Goal: Task Accomplishment & Management: Manage account settings

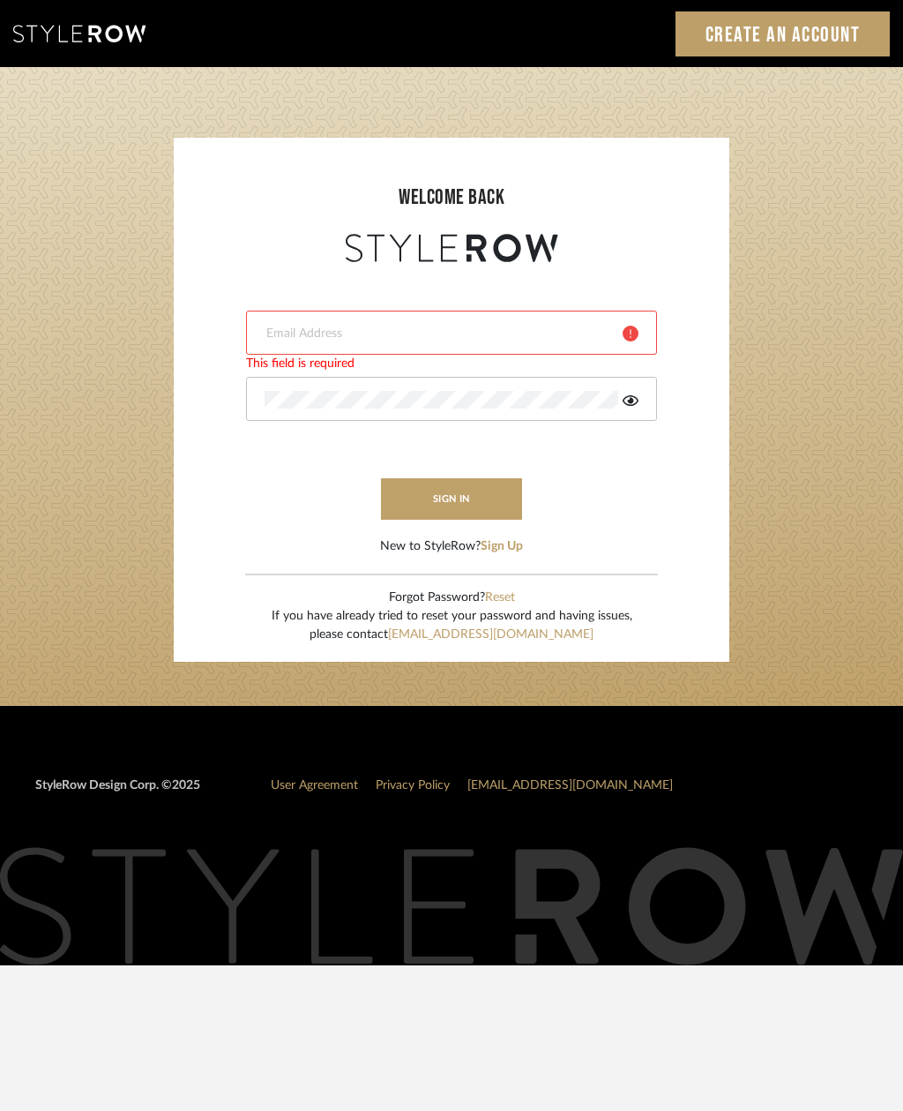
click at [356, 326] on input "email" at bounding box center [437, 334] width 345 height 18
type input "[EMAIL_ADDRESS][DOMAIN_NAME]"
click at [437, 507] on button "sign in" at bounding box center [451, 498] width 141 height 41
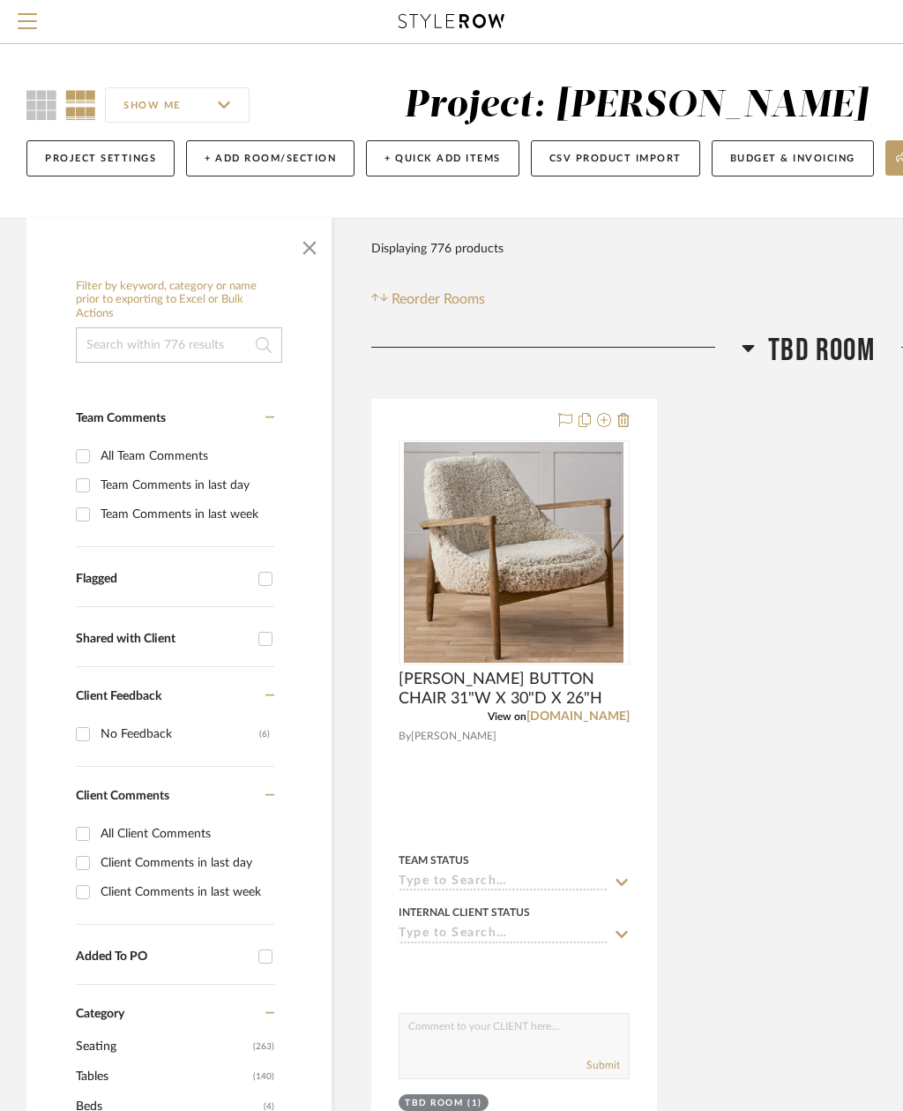
click at [313, 253] on span "button" at bounding box center [310, 244] width 42 height 42
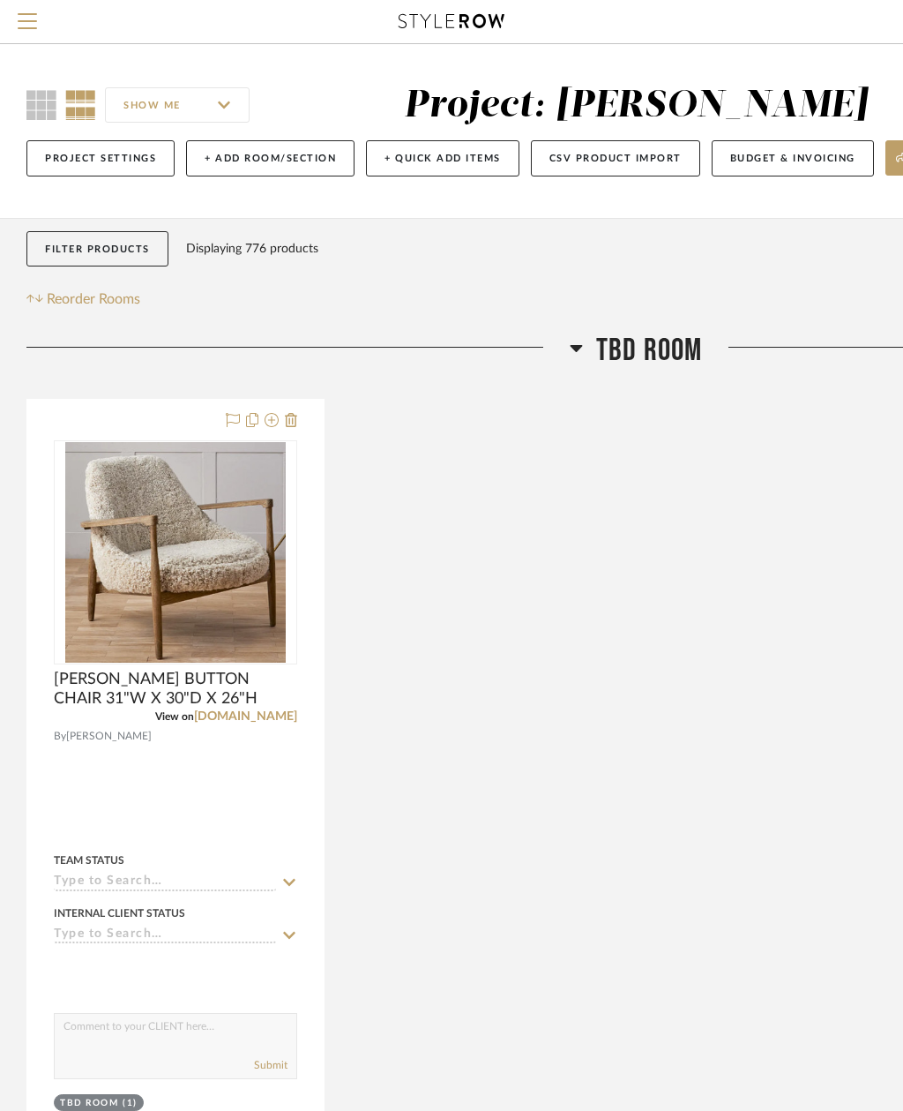
click at [41, 108] on icon at bounding box center [41, 105] width 30 height 30
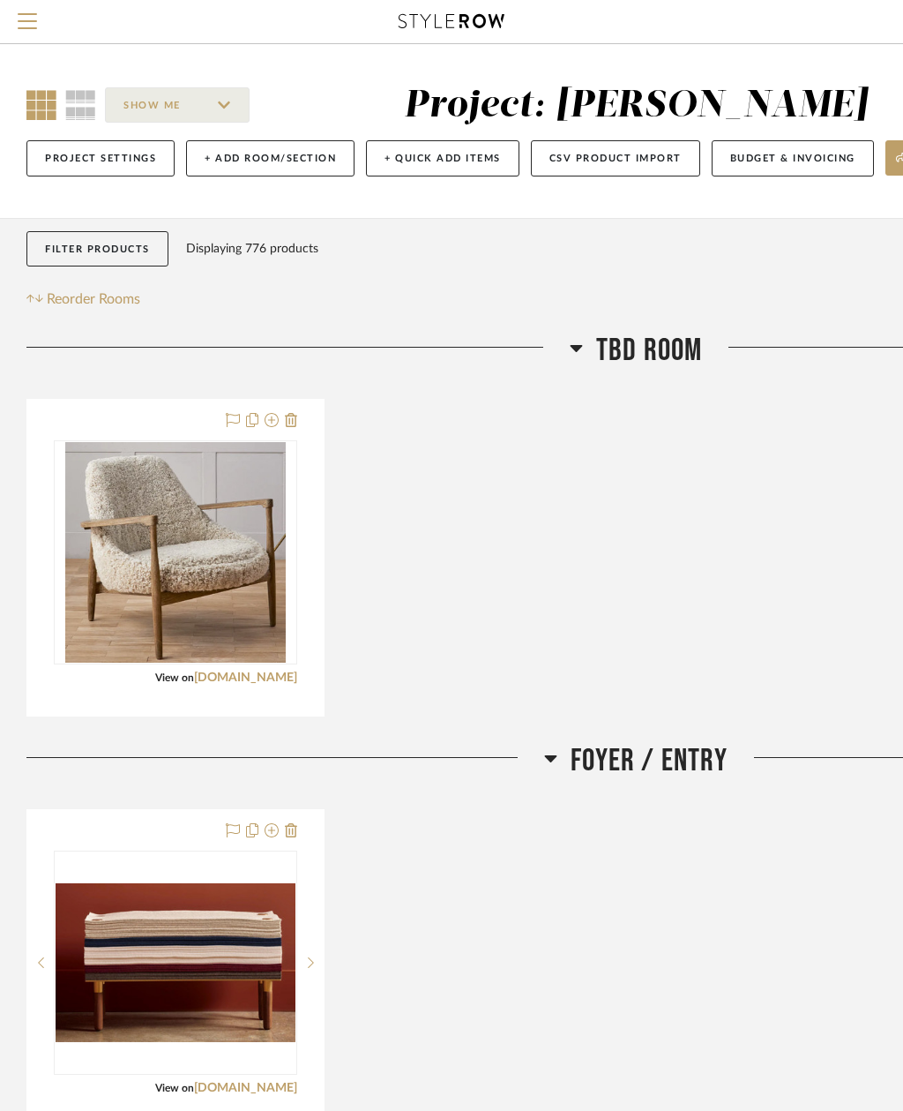
click at [536, 112] on div "Project: [PERSON_NAME]" at bounding box center [636, 105] width 464 height 37
click at [37, 25] on button "Menu" at bounding box center [27, 21] width 55 height 43
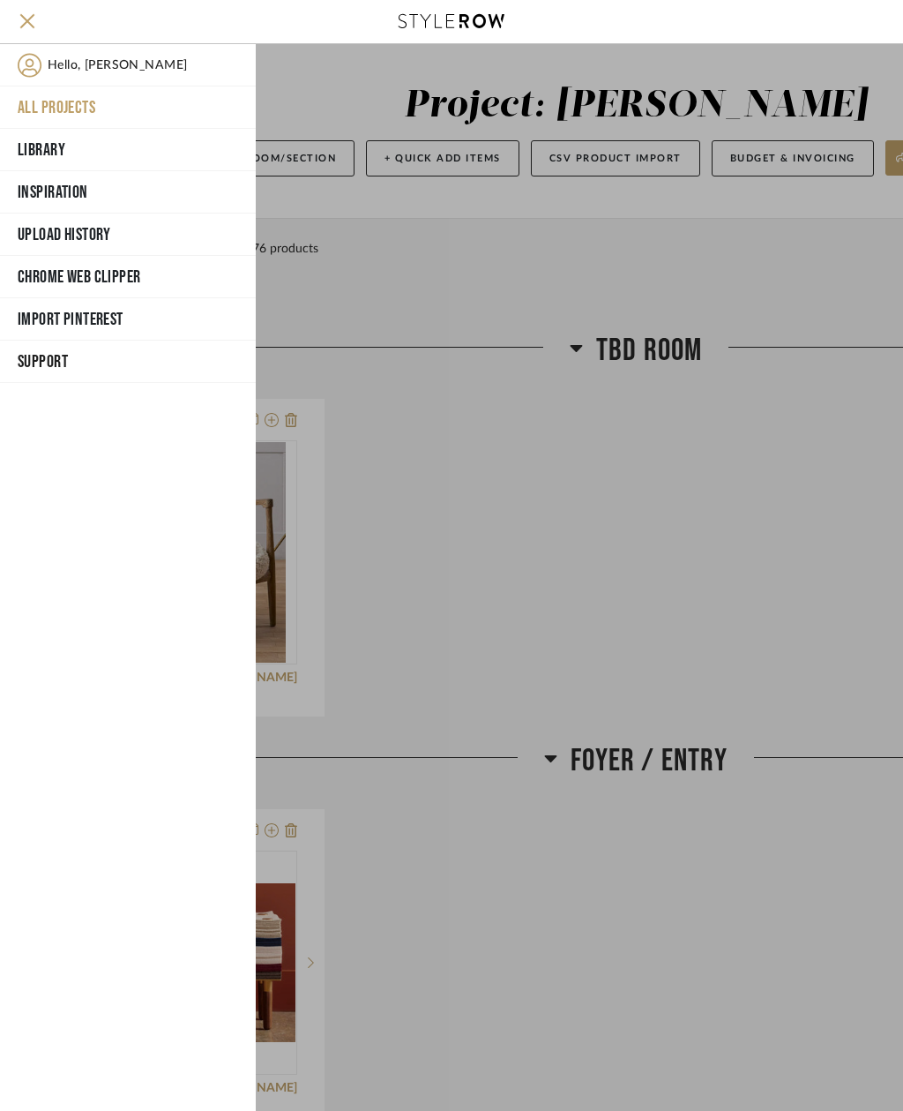
click at [80, 109] on button "All Projects" at bounding box center [128, 107] width 256 height 42
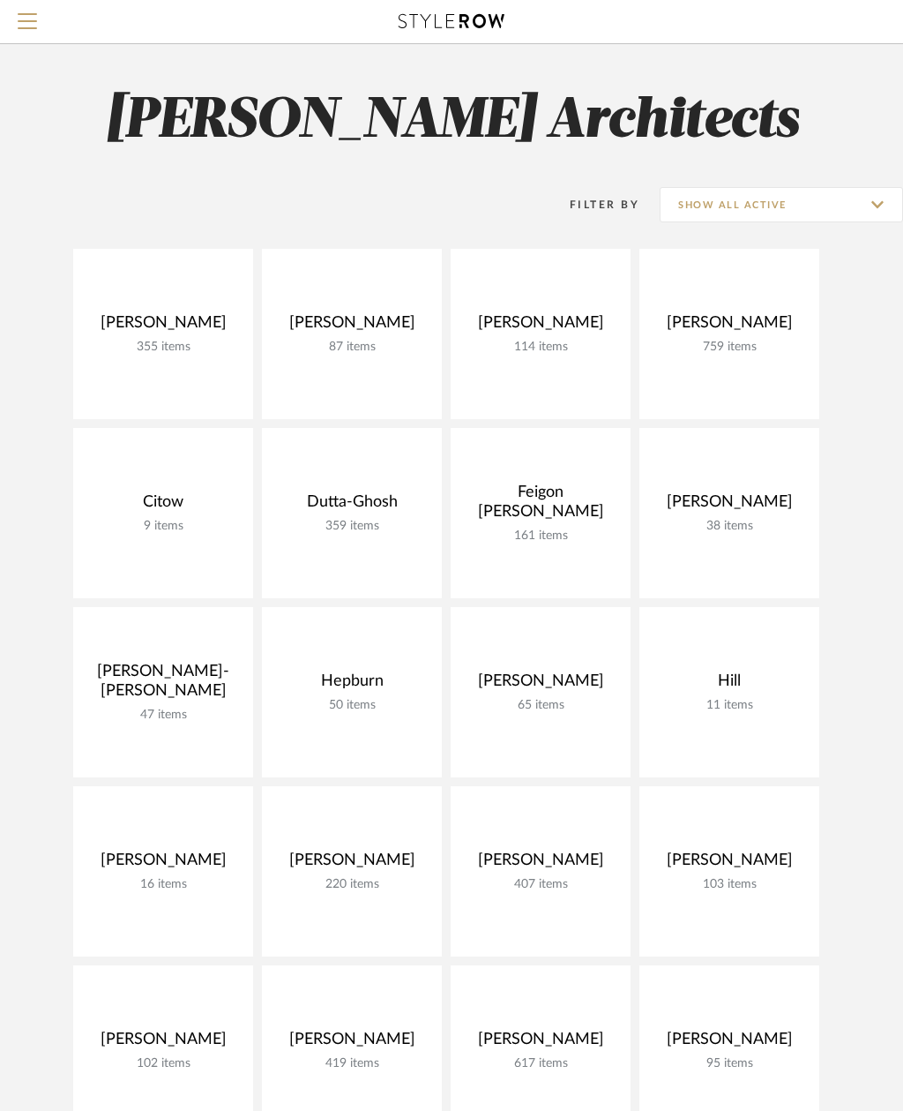
click at [0, 0] on link at bounding box center [0, 0] width 0 height 0
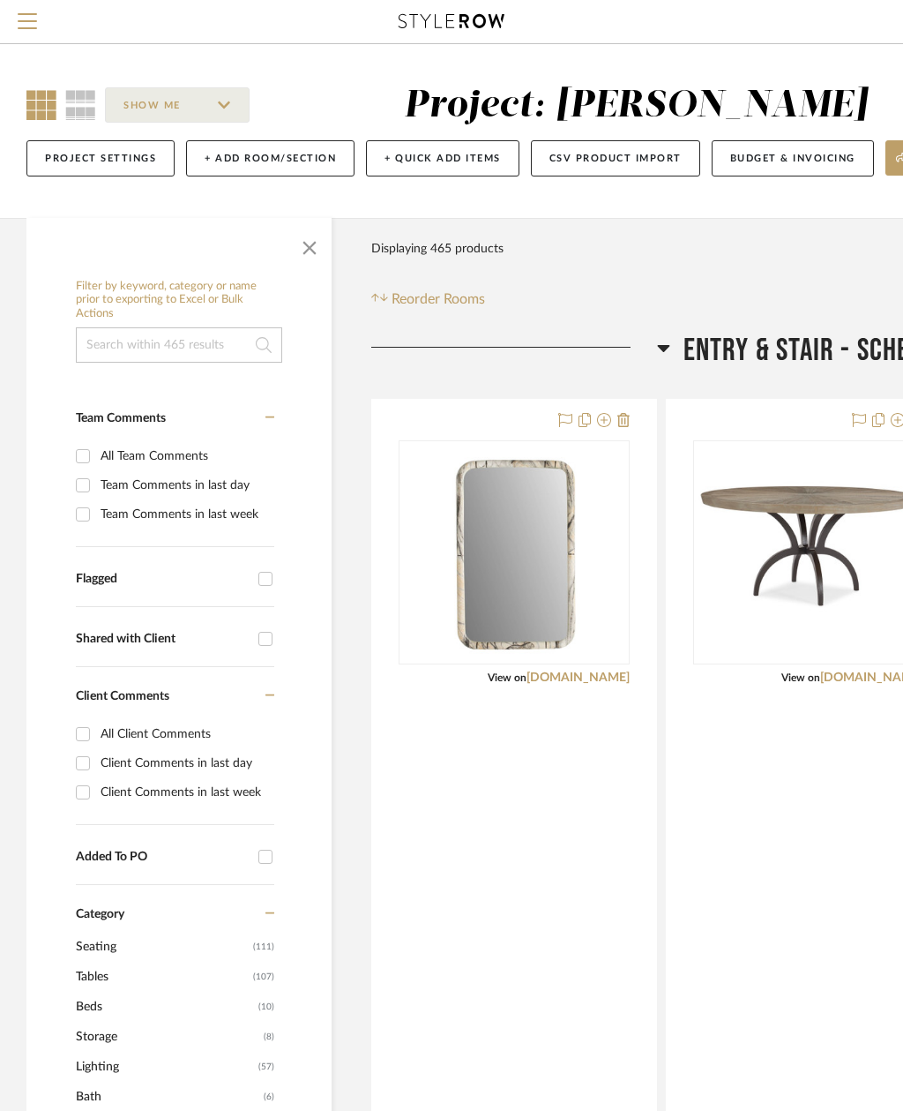
click at [313, 251] on span "button" at bounding box center [310, 244] width 42 height 42
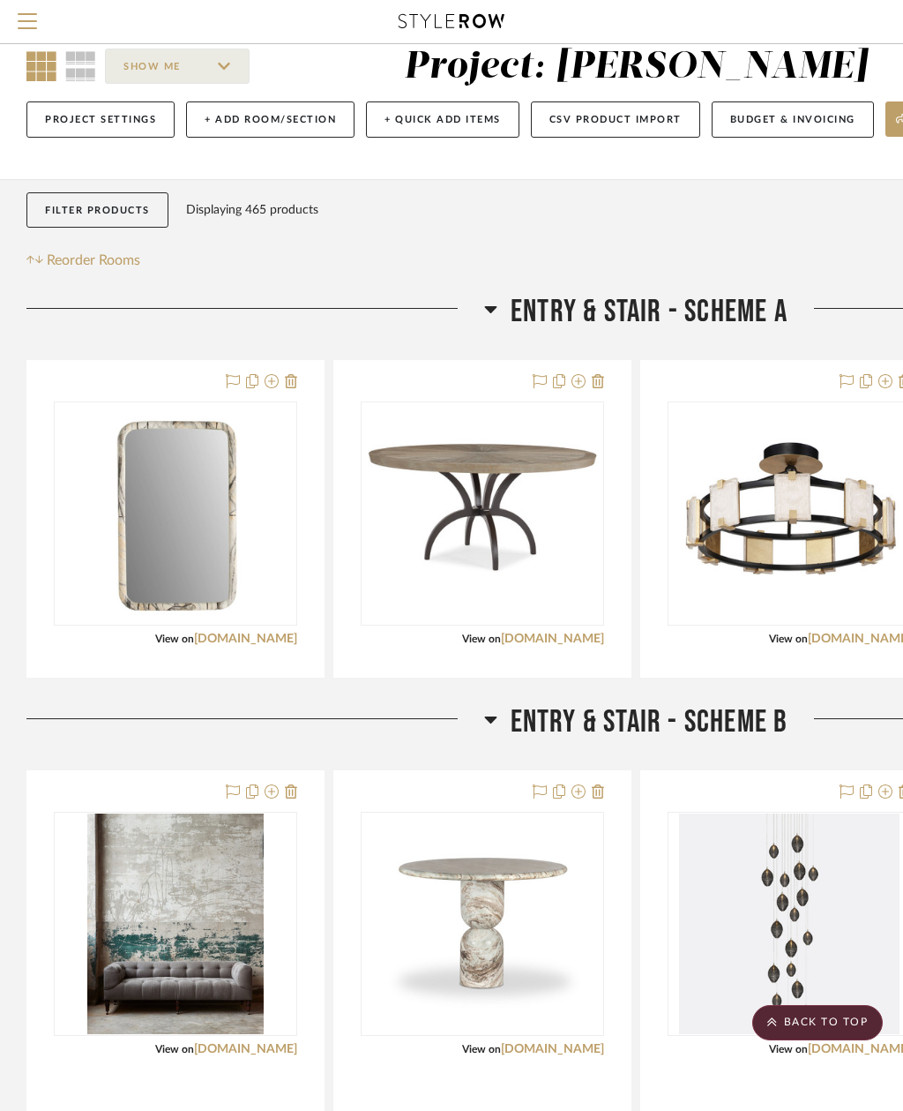
scroll to position [37, 0]
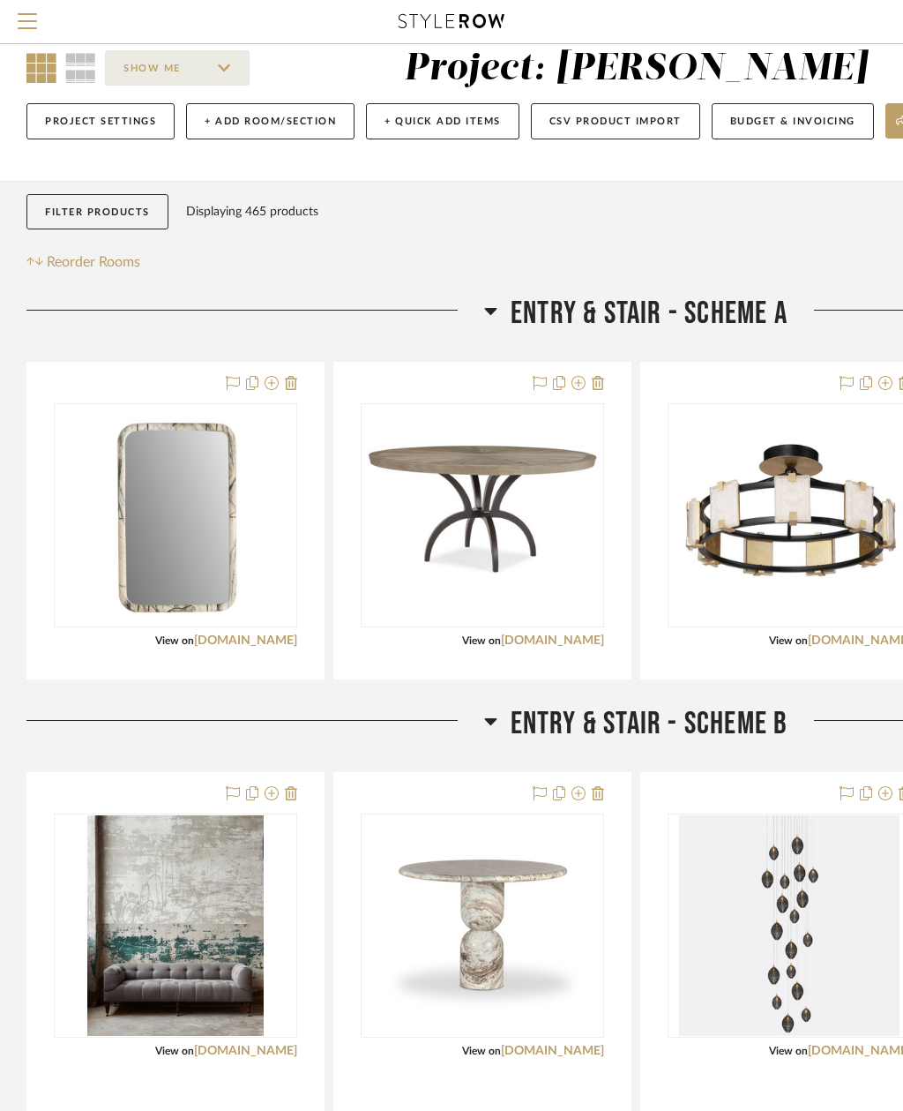
click at [540, 379] on icon at bounding box center [540, 383] width 14 height 14
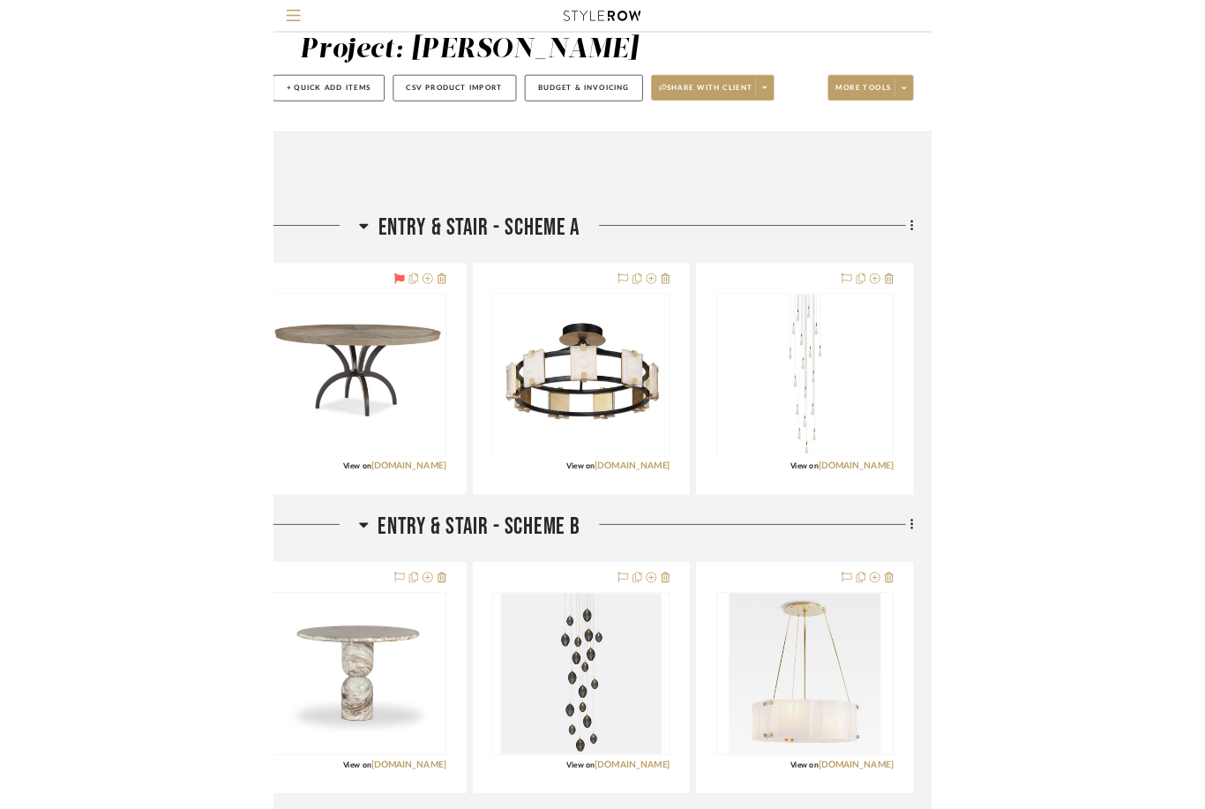
scroll to position [37, 65]
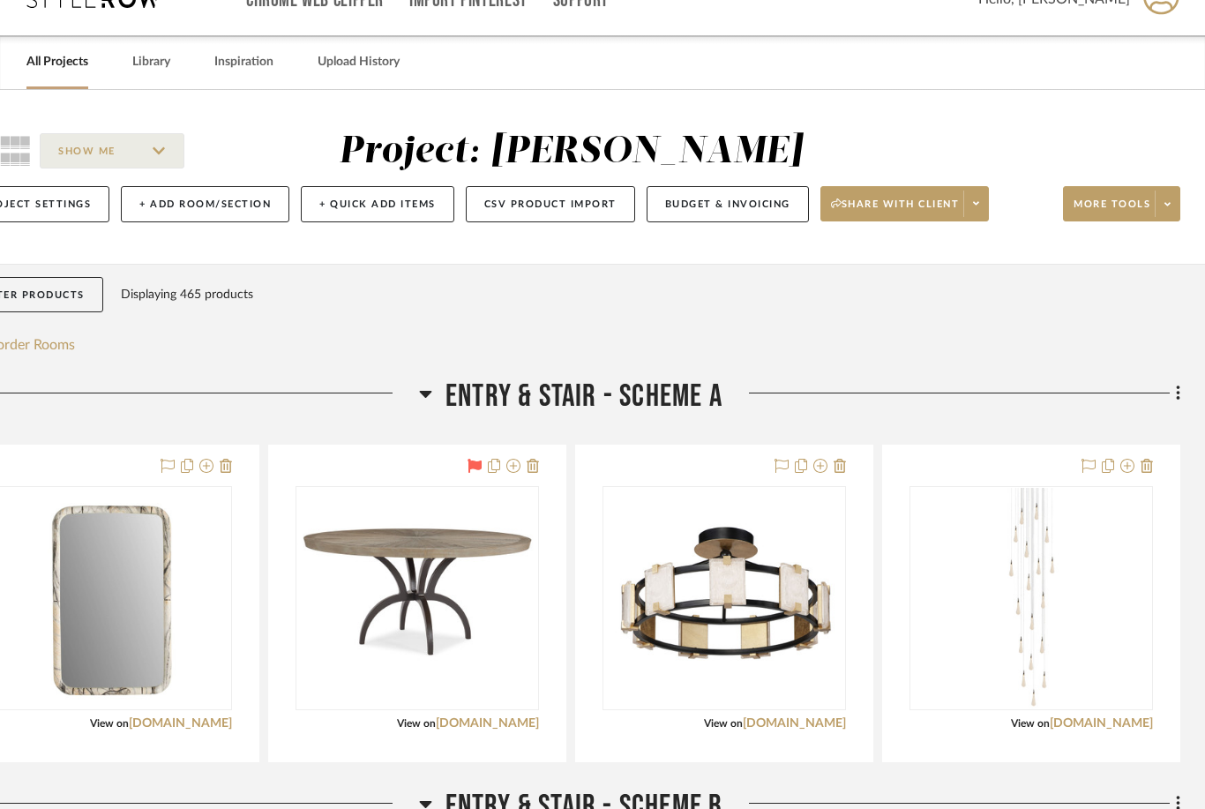
click at [903, 469] on icon at bounding box center [1089, 466] width 14 height 14
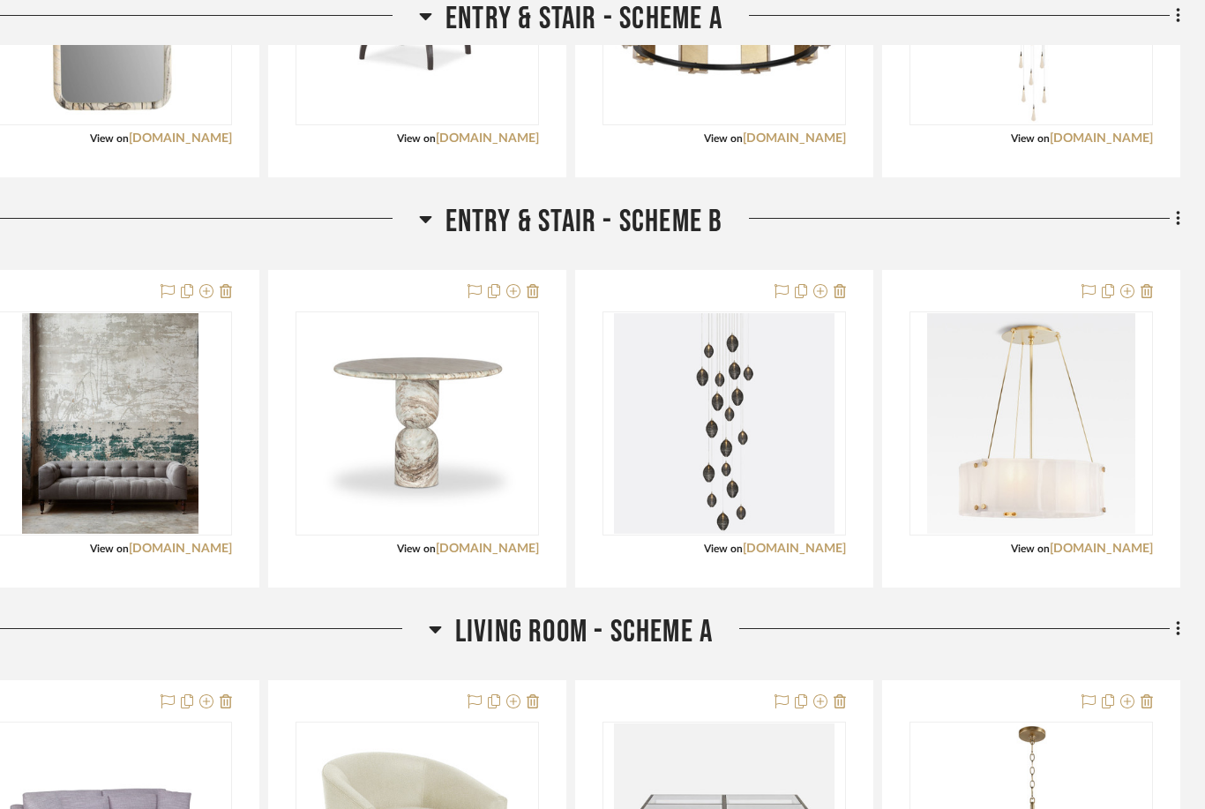
scroll to position [625, 65]
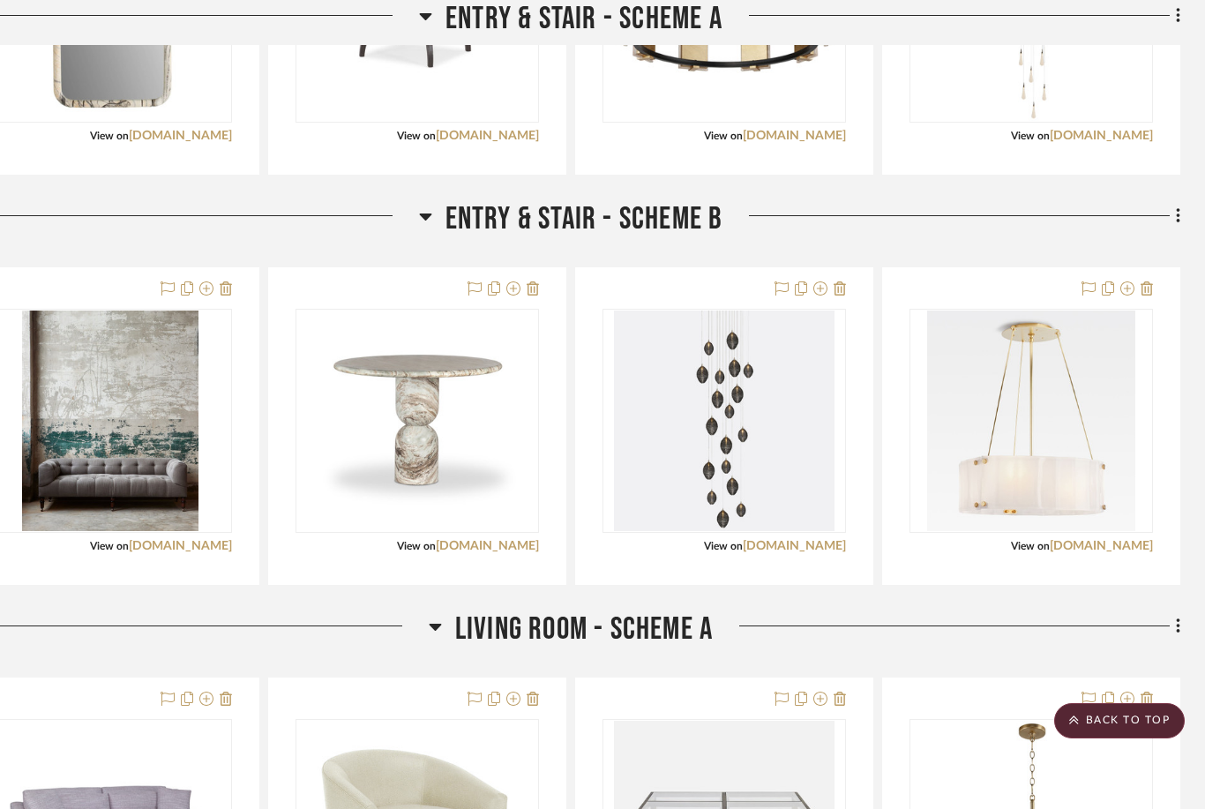
click at [161, 287] on icon at bounding box center [168, 288] width 14 height 14
click at [903, 292] on icon at bounding box center [1089, 288] width 14 height 14
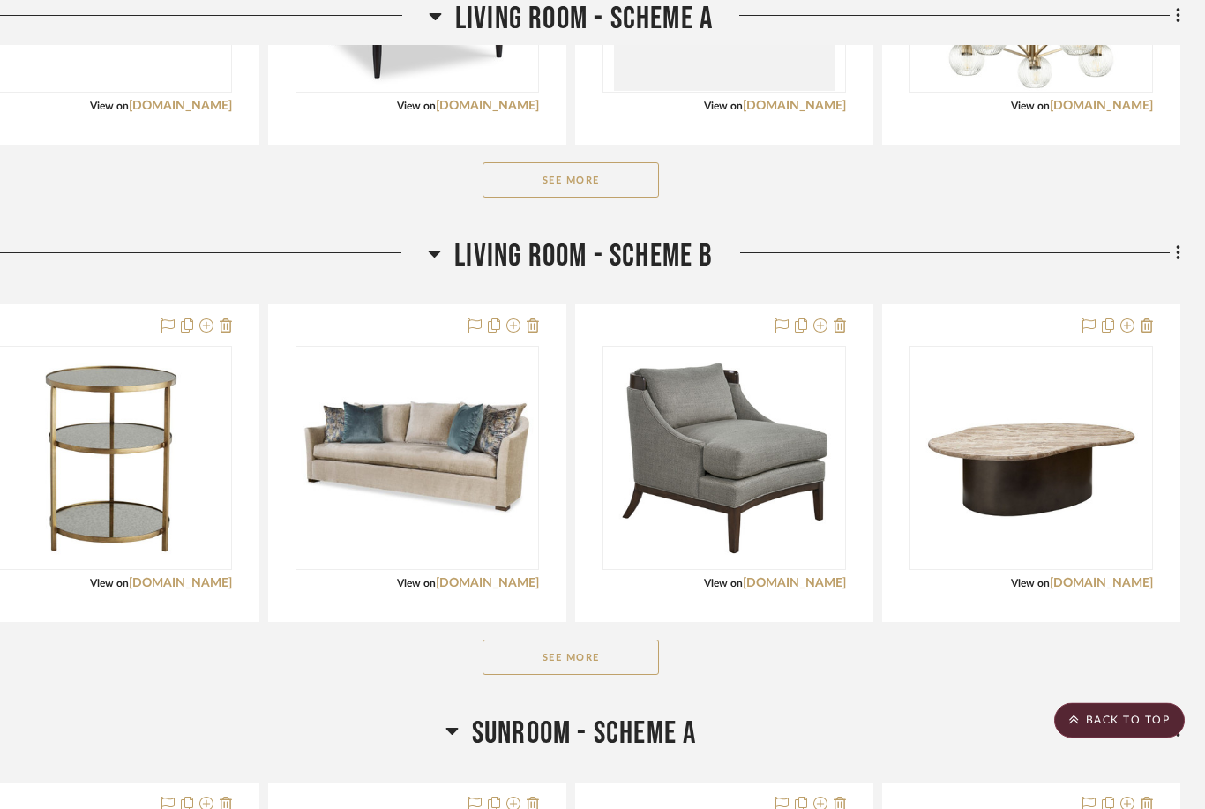
scroll to position [1509, 65]
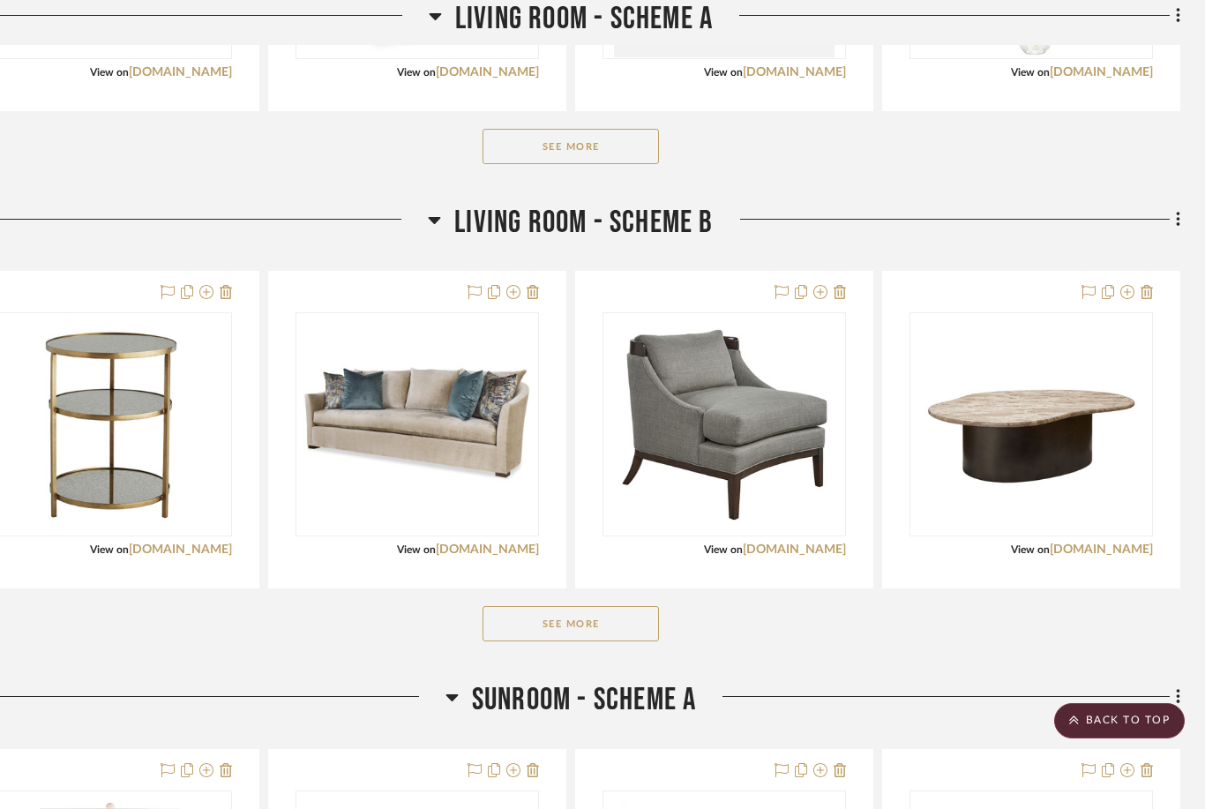
click at [569, 151] on button "See More" at bounding box center [571, 146] width 176 height 35
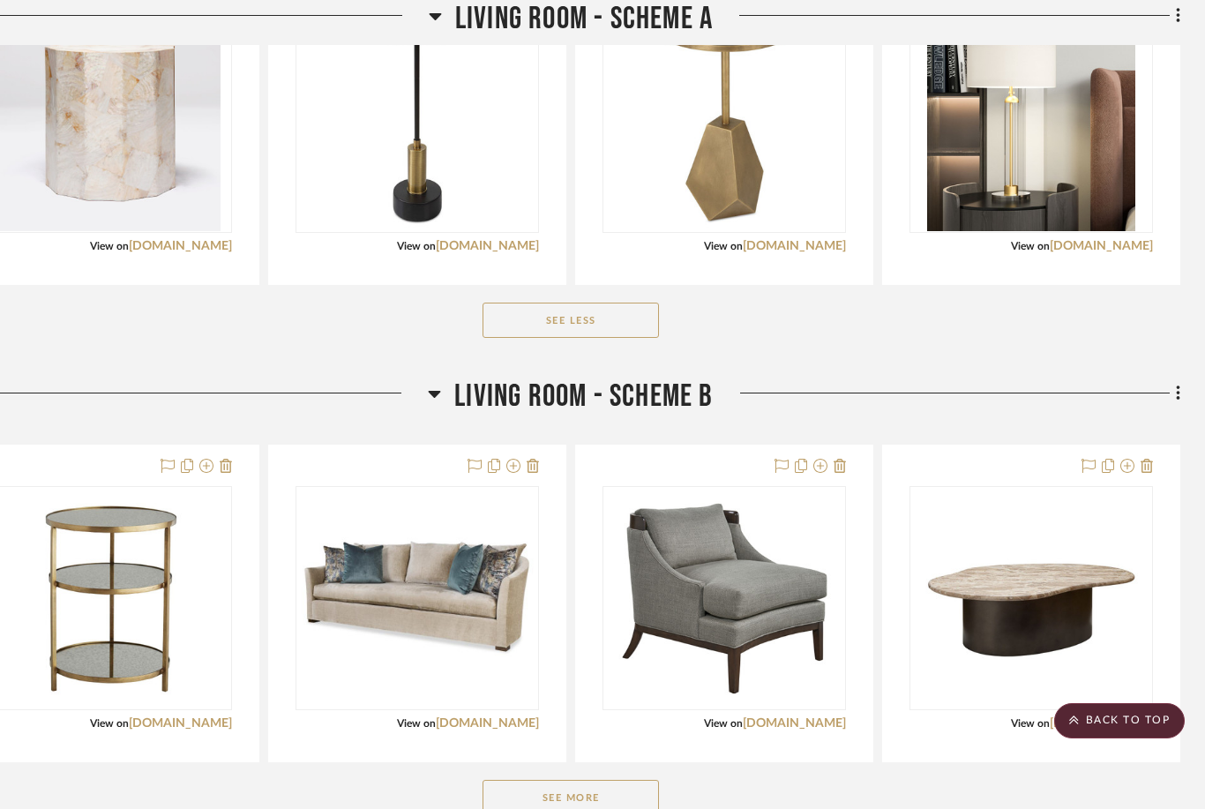
scroll to position [1662, 65]
click at [588, 806] on button "See More" at bounding box center [571, 796] width 176 height 35
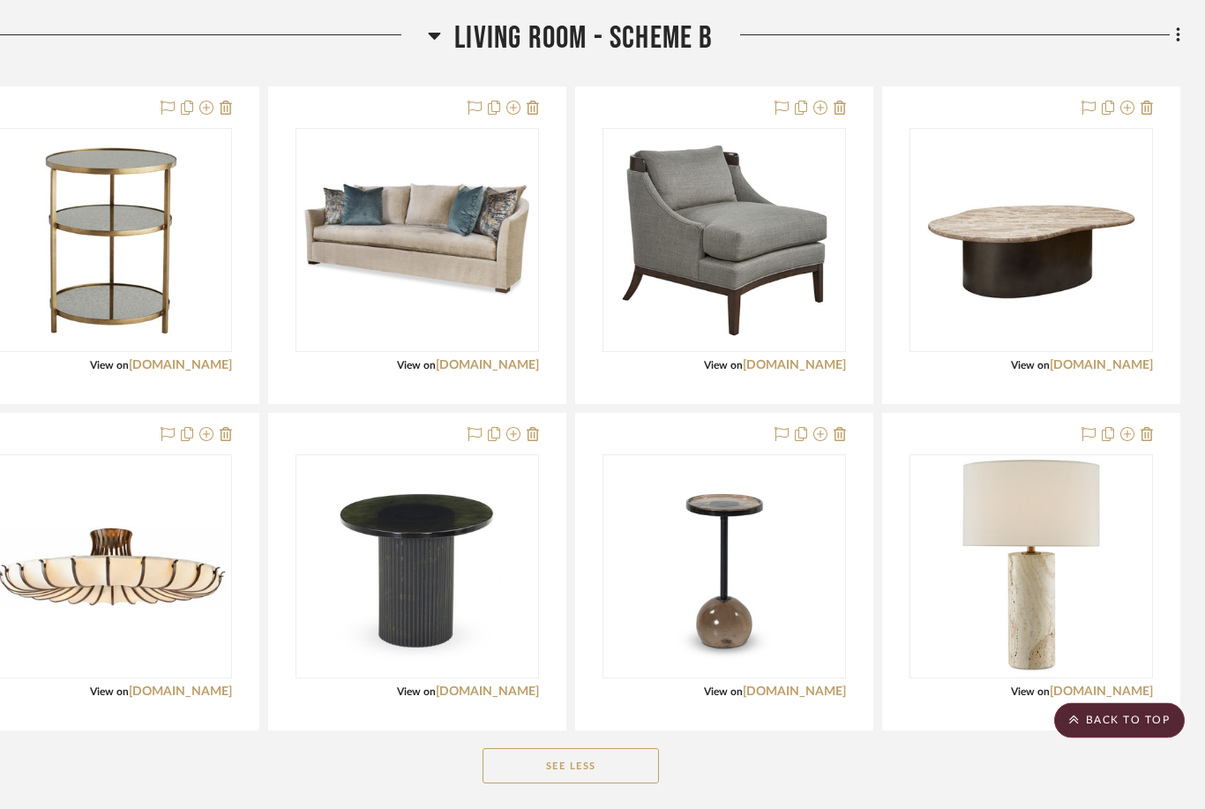
scroll to position [2020, 65]
click at [189, 696] on link "[DOMAIN_NAME]" at bounding box center [180, 692] width 103 height 12
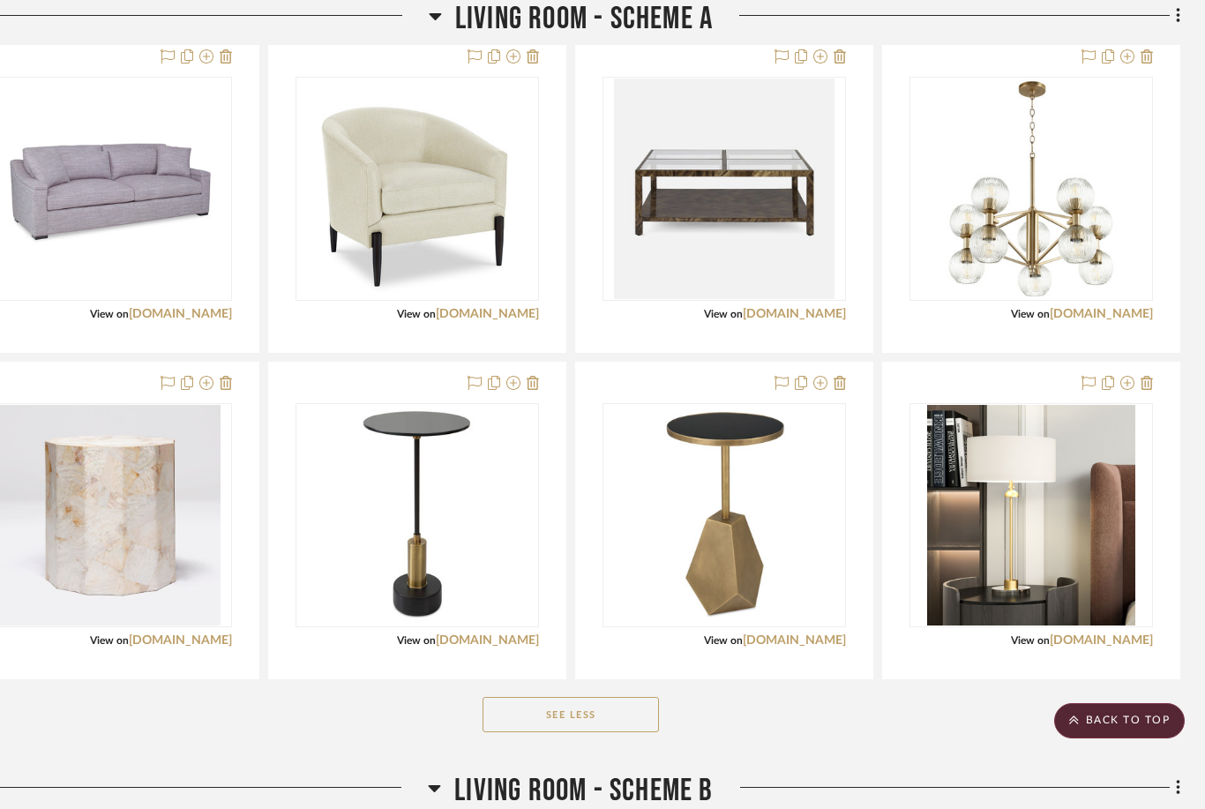
scroll to position [1202, 65]
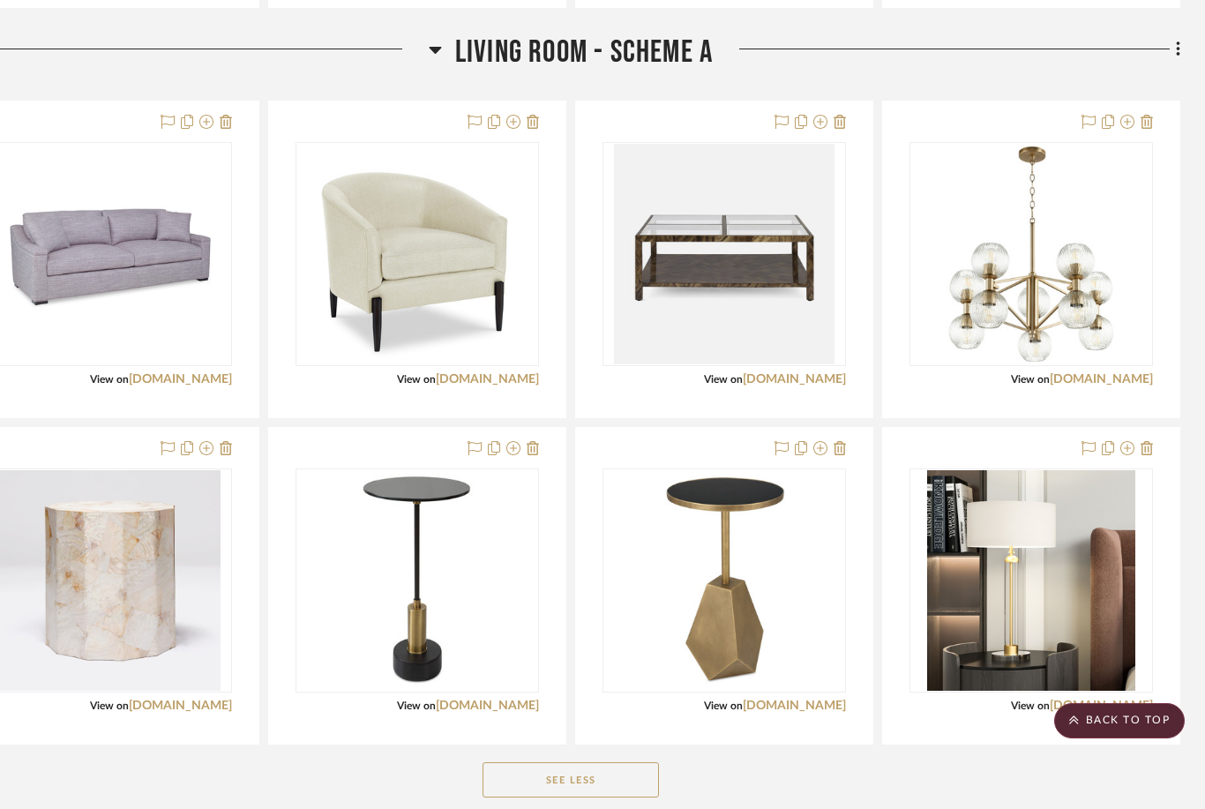
click at [778, 116] on icon at bounding box center [782, 122] width 14 height 14
click at [903, 453] on icon at bounding box center [1089, 448] width 14 height 14
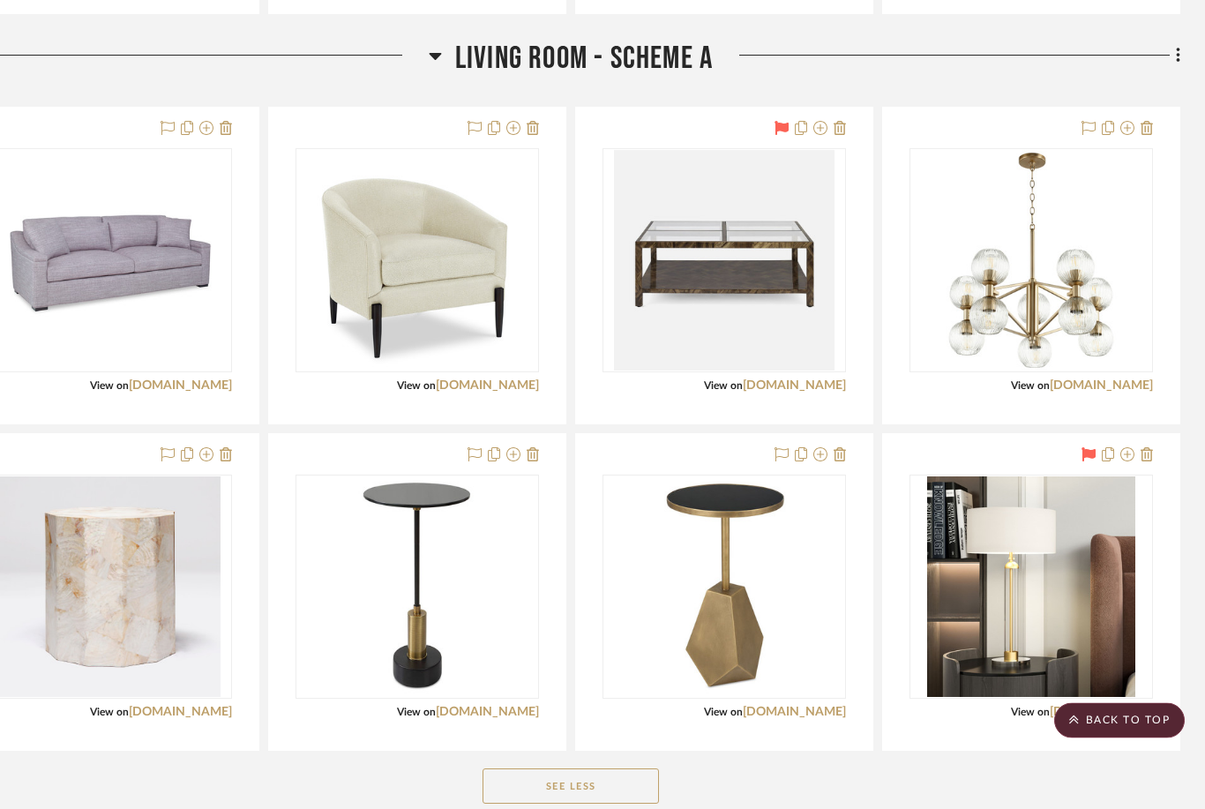
scroll to position [1195, 65]
click at [903, 124] on icon at bounding box center [1089, 128] width 14 height 14
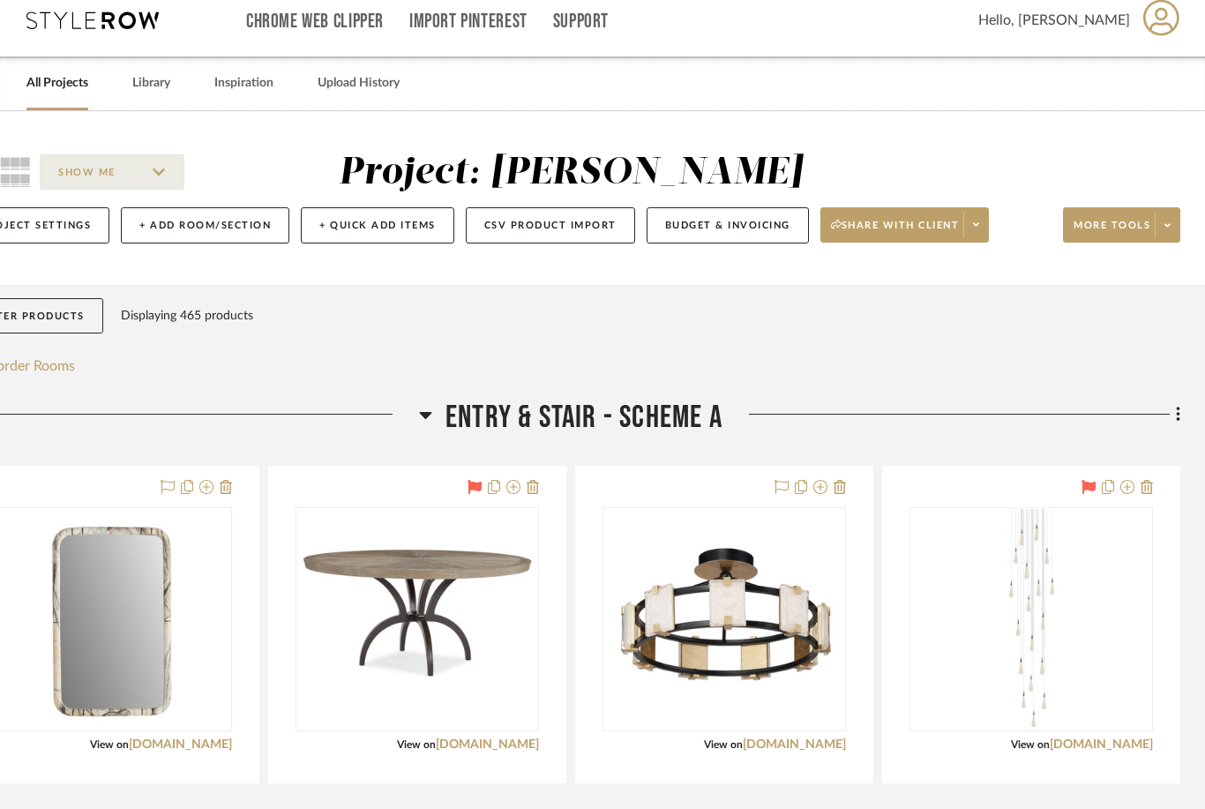
scroll to position [0, 65]
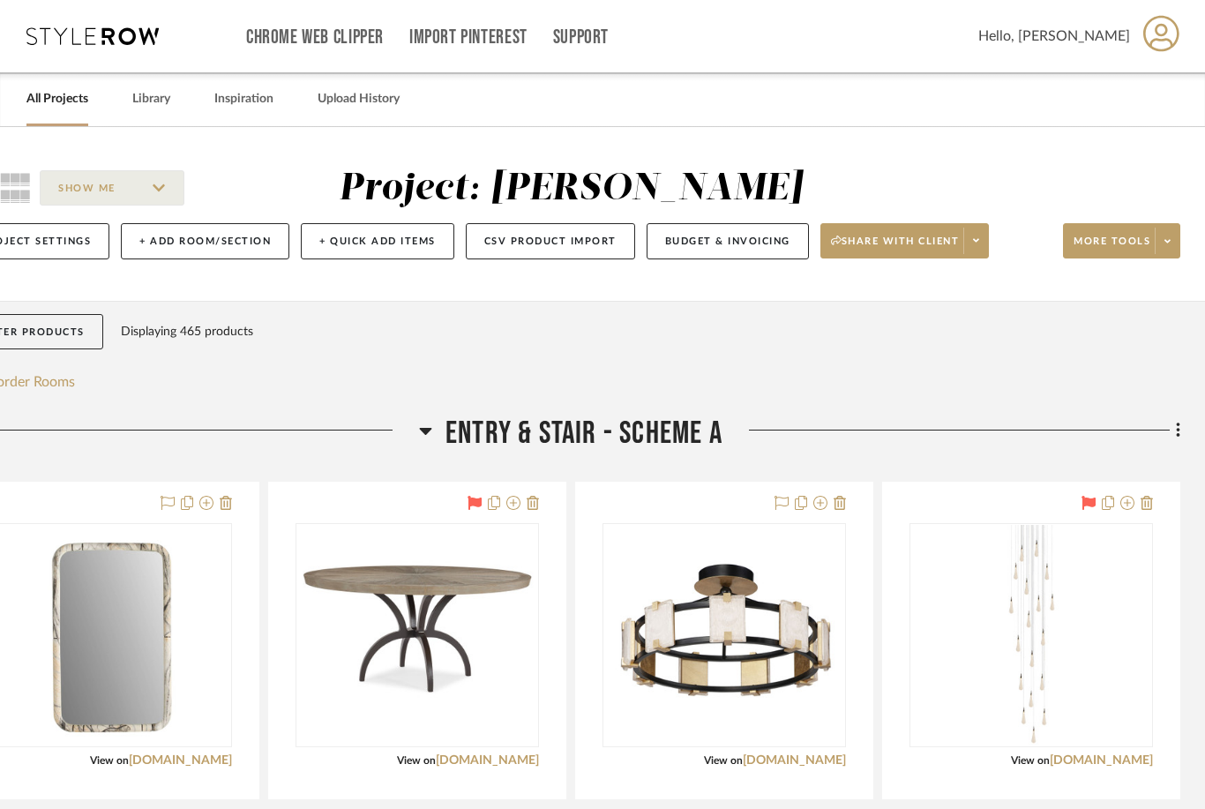
click at [151, 109] on link "Library" at bounding box center [151, 99] width 38 height 24
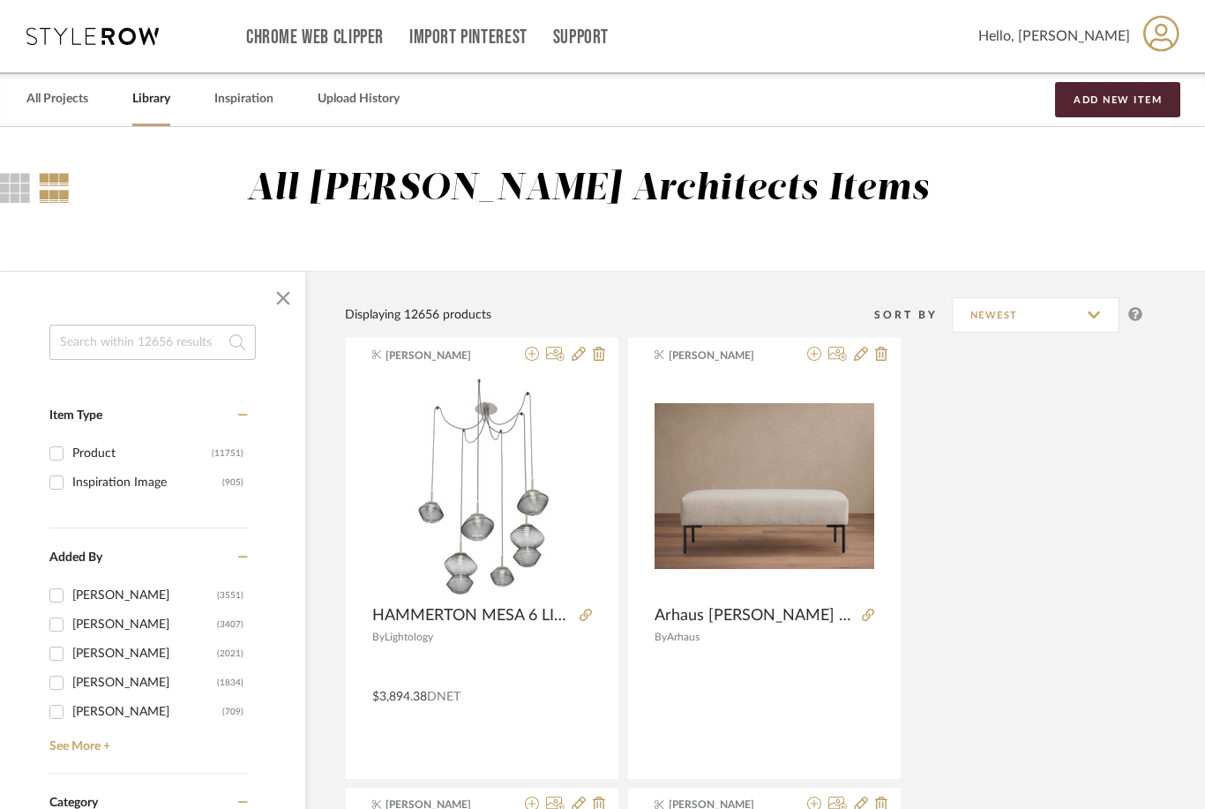
click at [128, 350] on input at bounding box center [152, 342] width 206 height 35
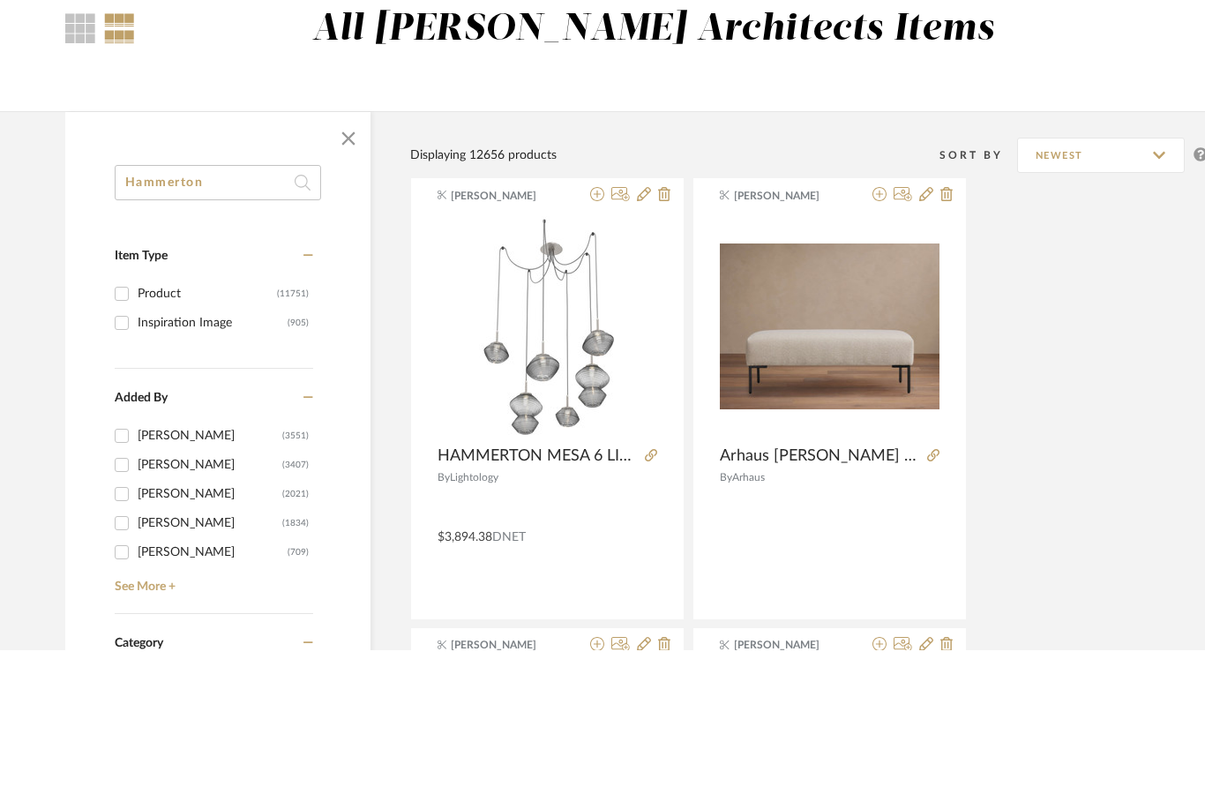
type input "Hammerton"
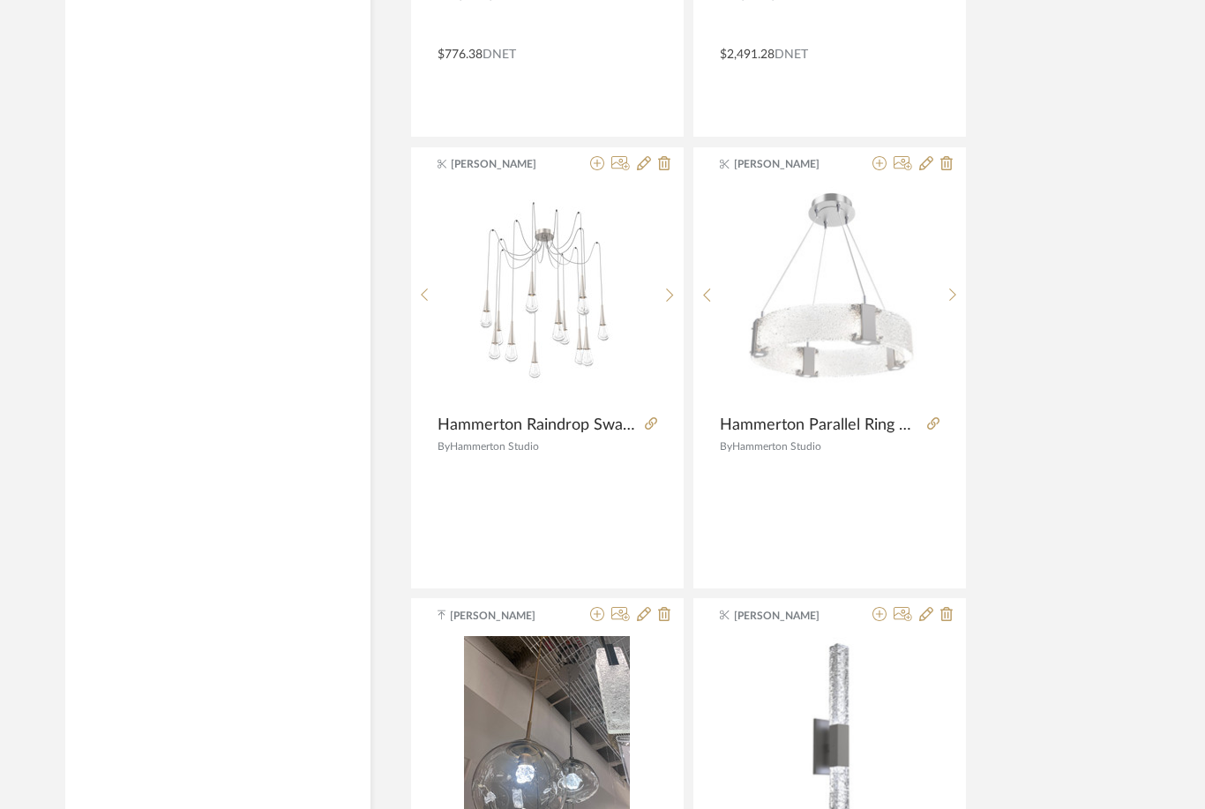
scroll to position [5208, 0]
click at [0, 0] on img at bounding box center [0, 0] width 0 height 0
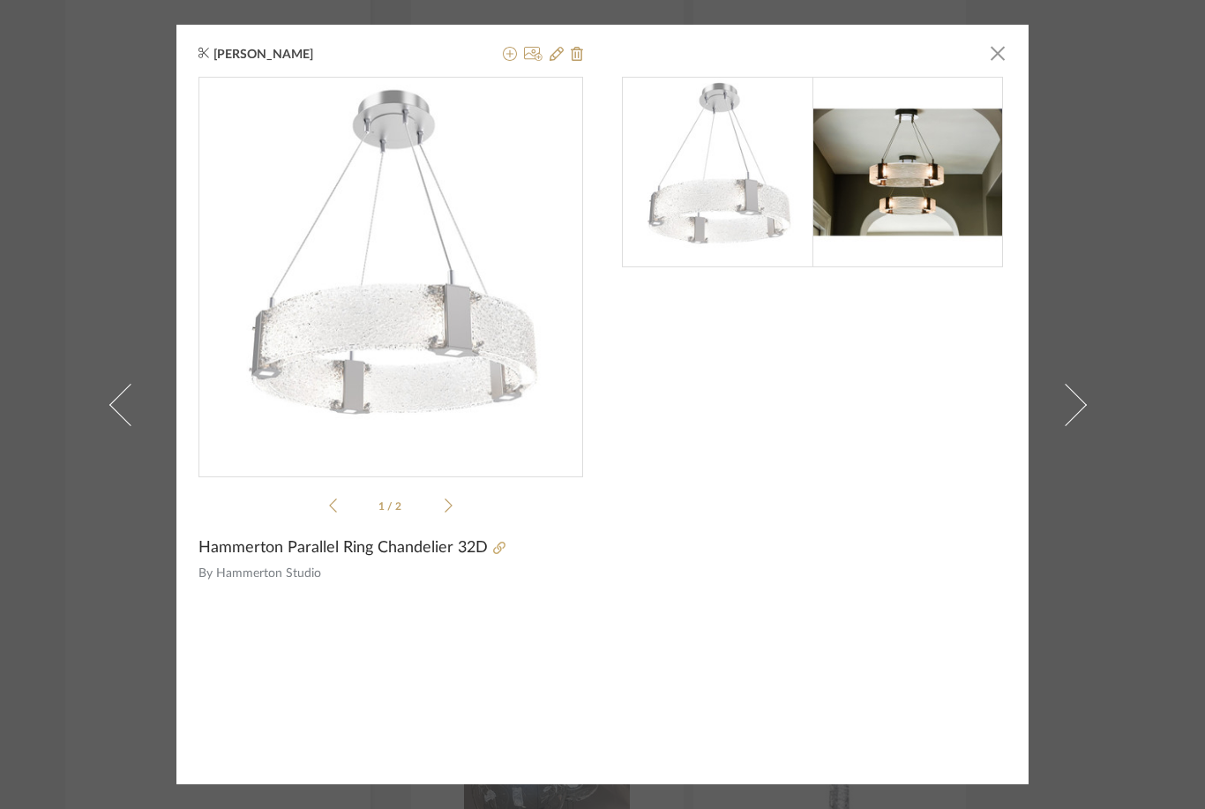
click at [903, 180] on img at bounding box center [908, 172] width 191 height 191
click at [903, 176] on img at bounding box center [908, 172] width 191 height 191
click at [451, 506] on icon at bounding box center [449, 505] width 8 height 14
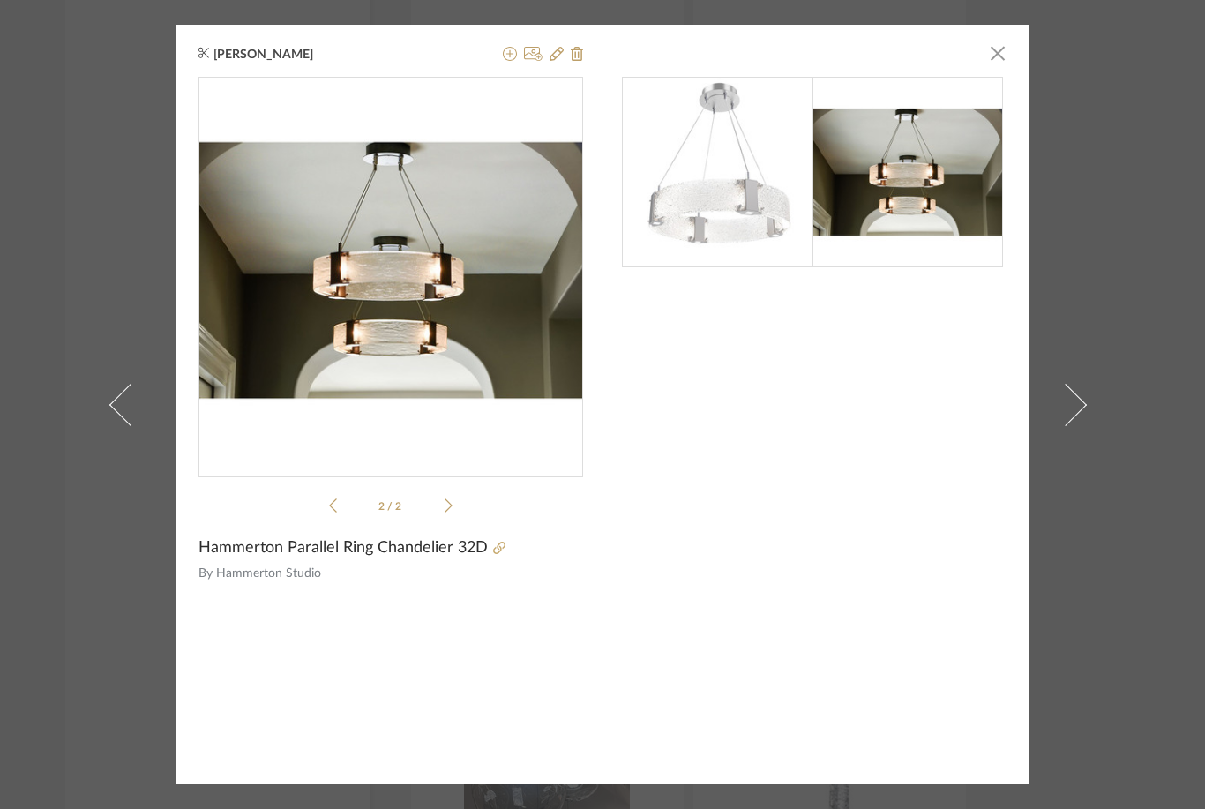
click at [500, 551] on icon at bounding box center [499, 548] width 12 height 12
click at [510, 51] on icon at bounding box center [510, 54] width 14 height 14
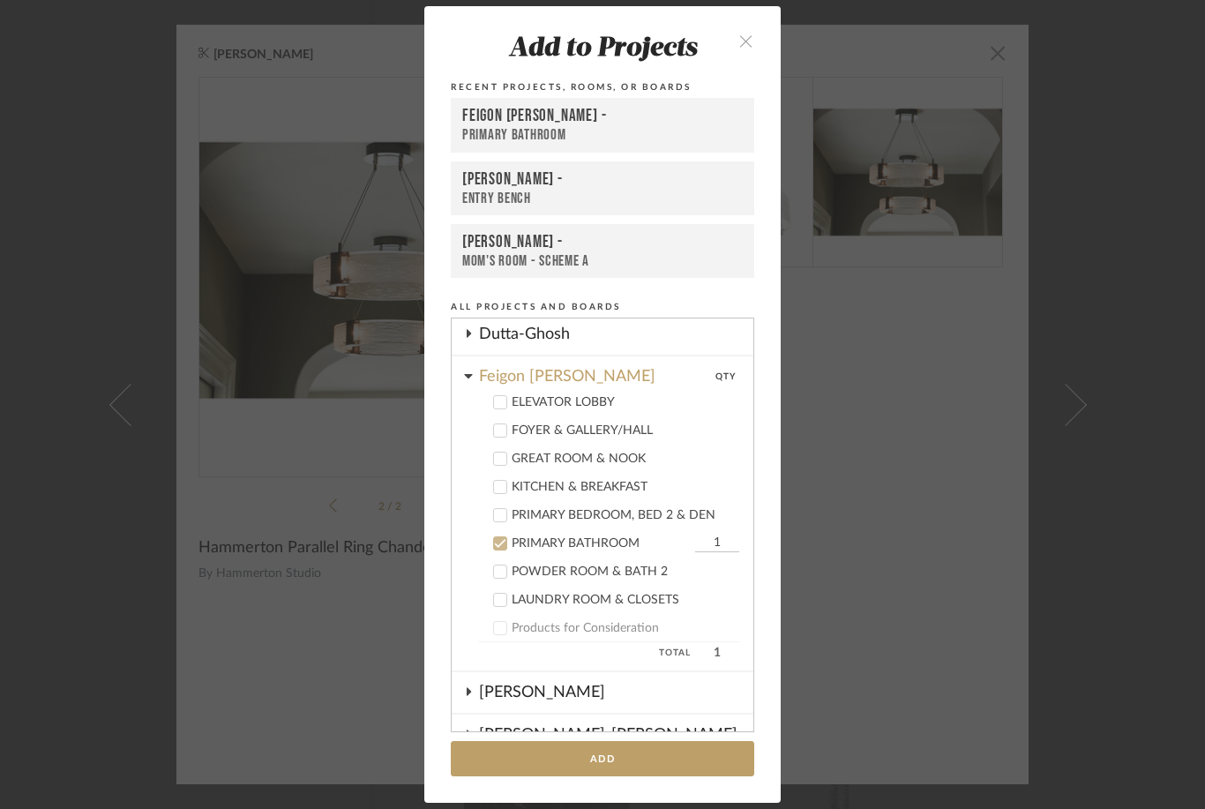
scroll to position [257, 0]
click at [503, 547] on icon at bounding box center [500, 543] width 12 height 12
checkbox input "false"
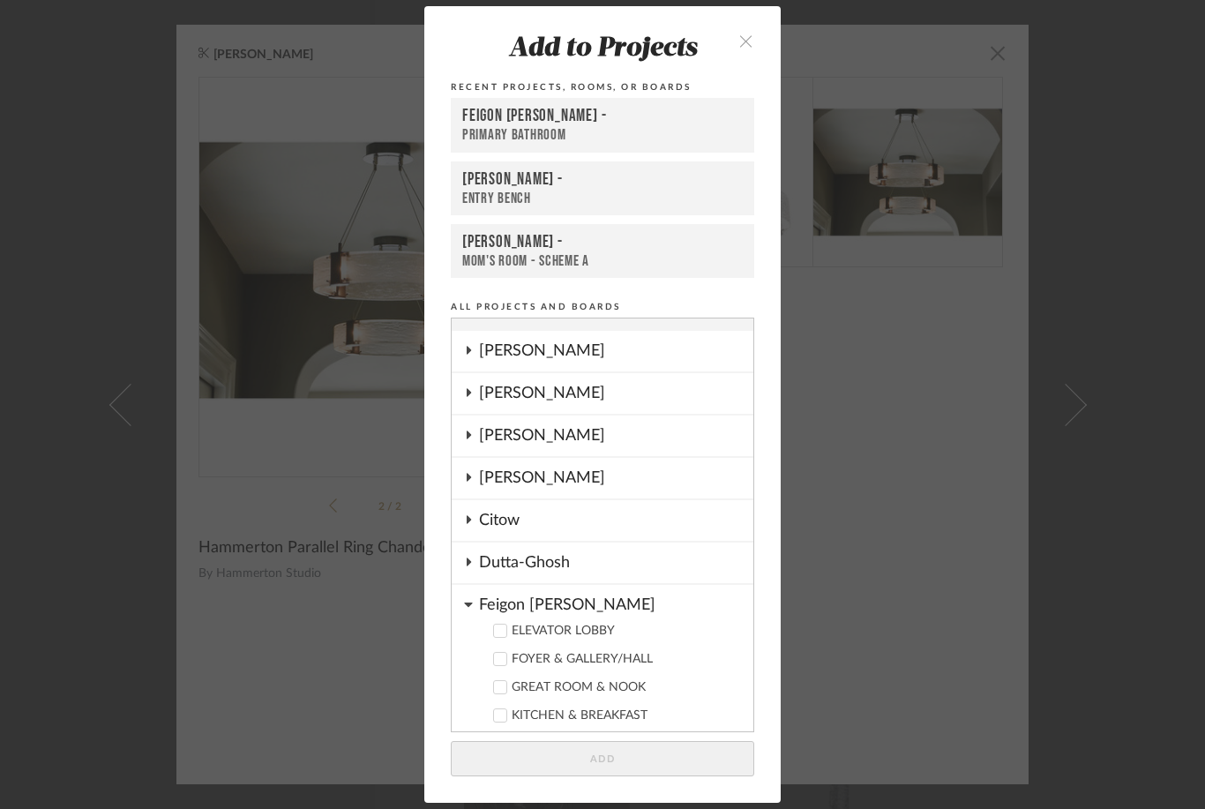
scroll to position [15, 0]
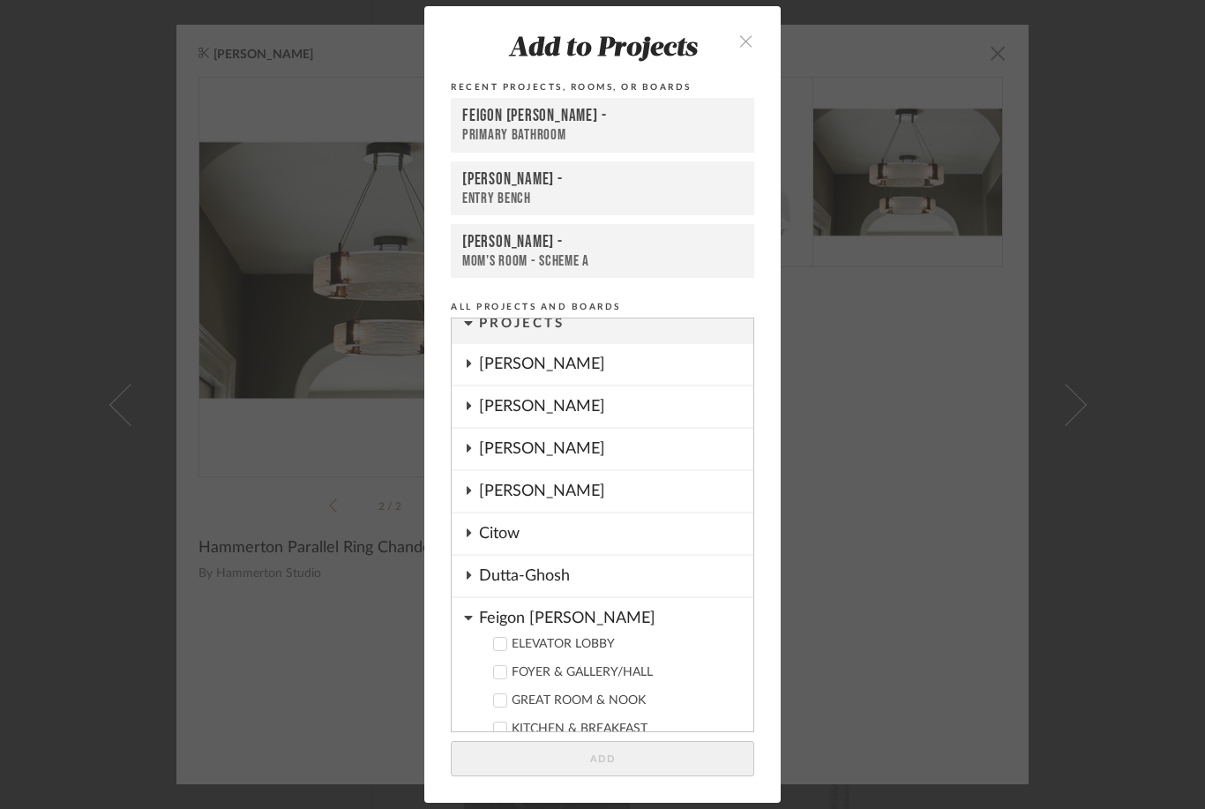
click at [564, 370] on div "[PERSON_NAME]" at bounding box center [616, 364] width 274 height 41
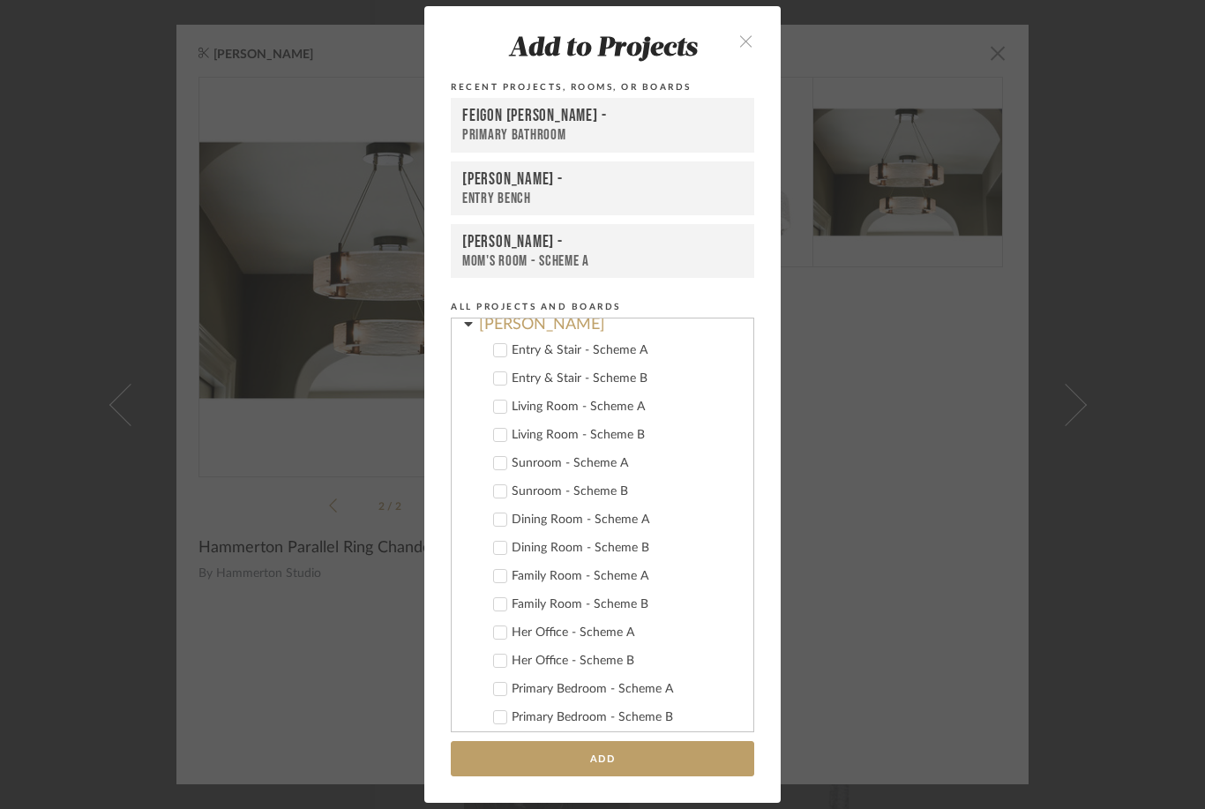
scroll to position [55, 0]
click at [504, 410] on icon at bounding box center [500, 407] width 12 height 12
checkbox input "true"
checkbox input "false"
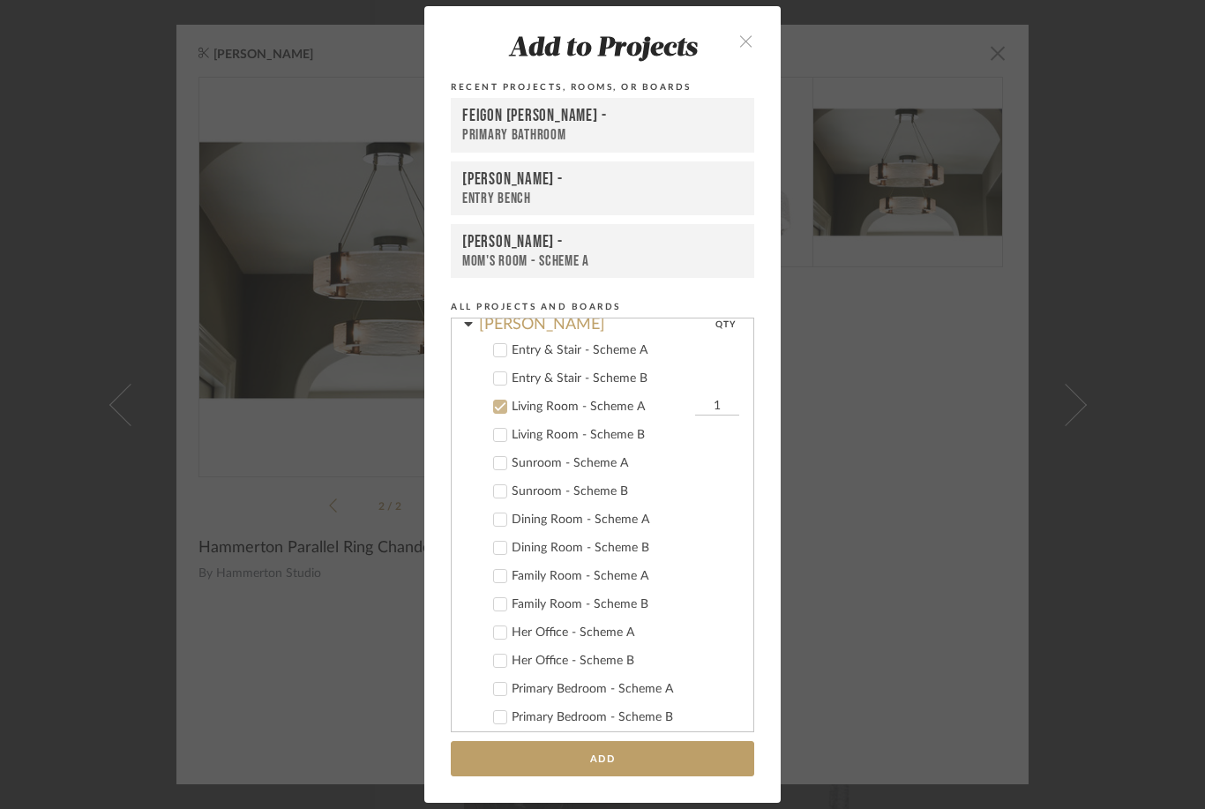
click at [617, 763] on button "Add" at bounding box center [603, 759] width 304 height 36
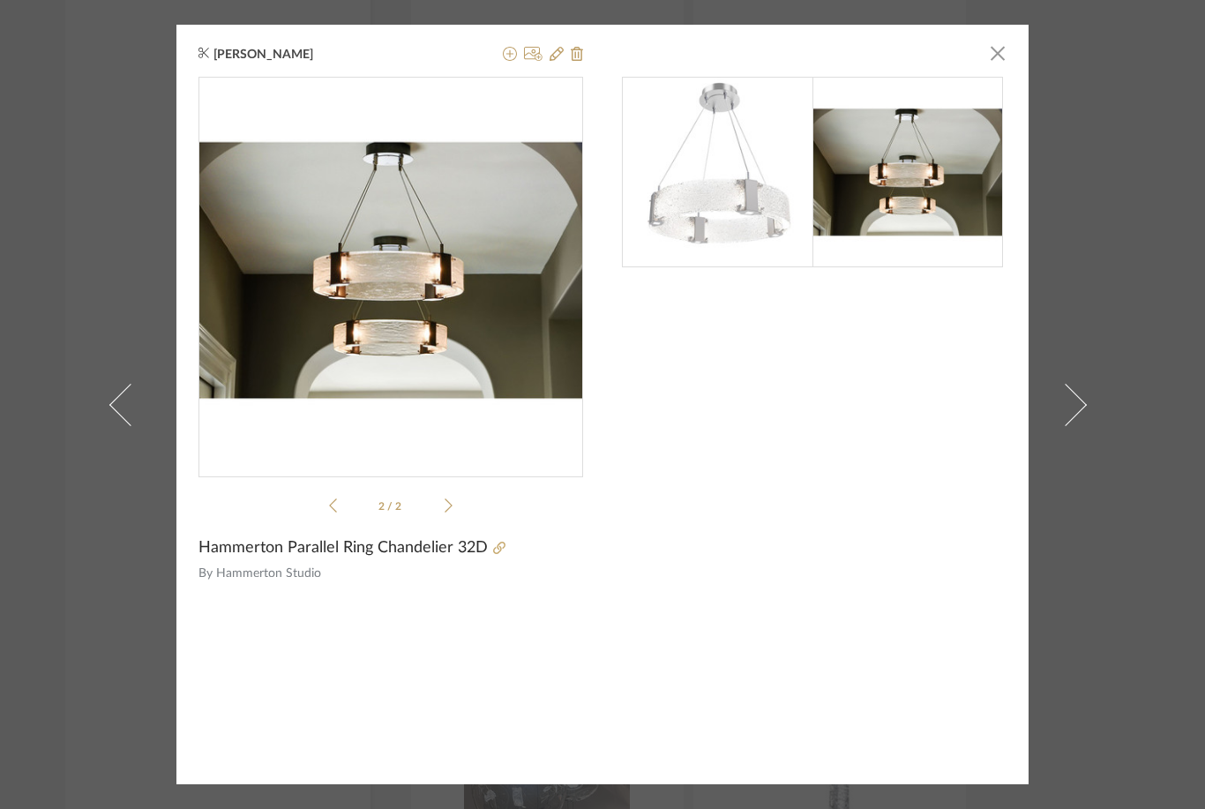
click at [903, 54] on span "button" at bounding box center [997, 52] width 35 height 35
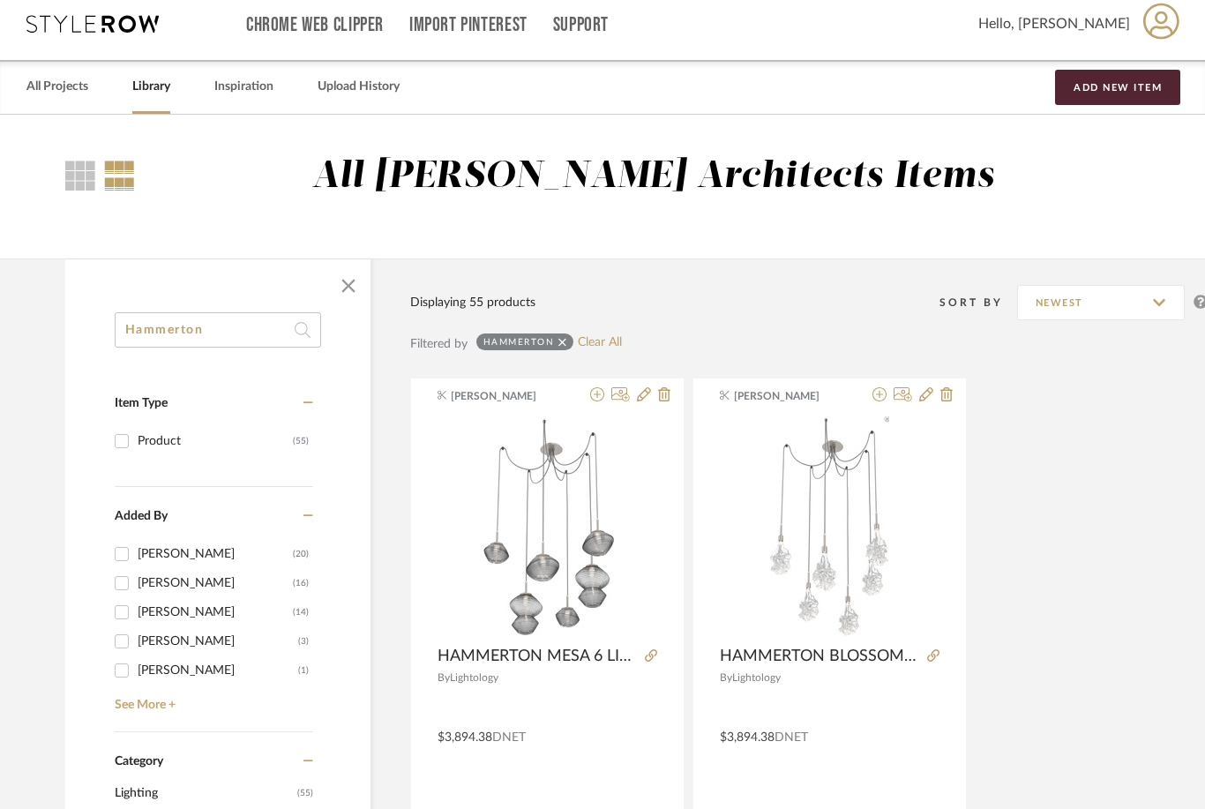
scroll to position [0, 0]
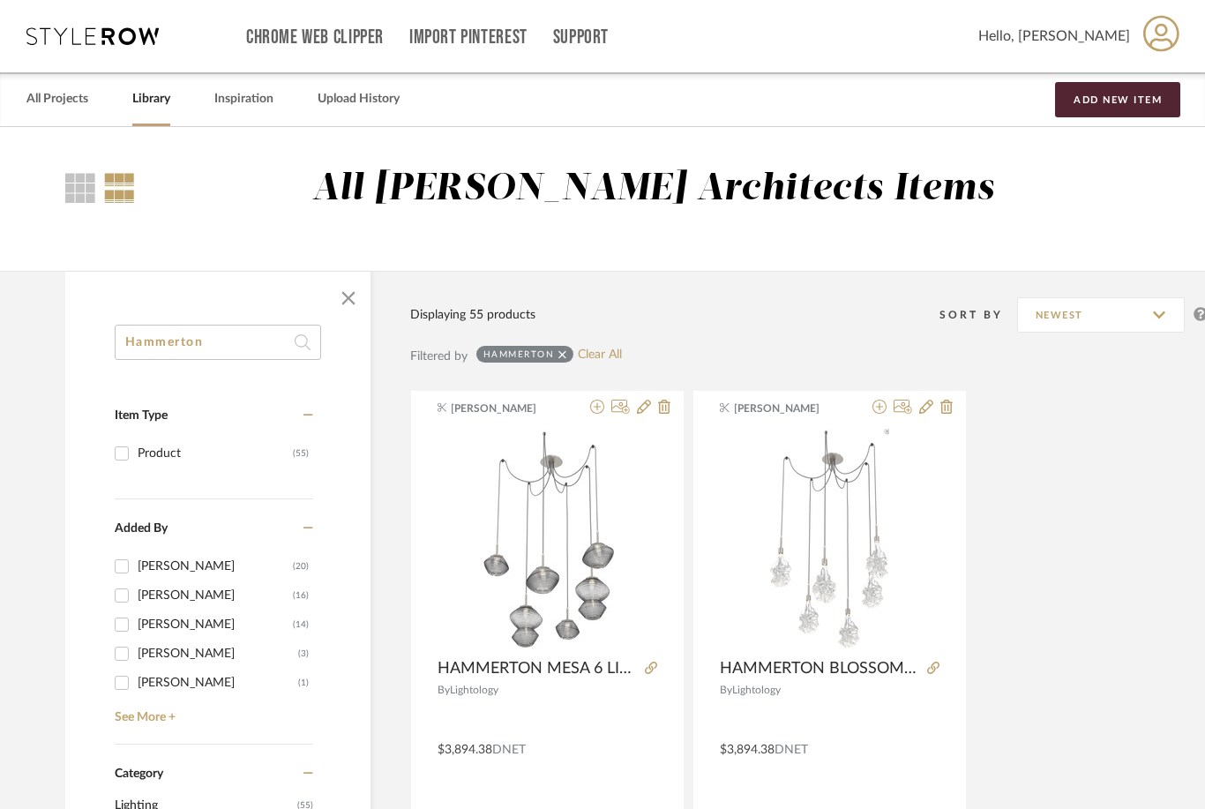
click at [64, 100] on link "All Projects" at bounding box center [57, 99] width 62 height 24
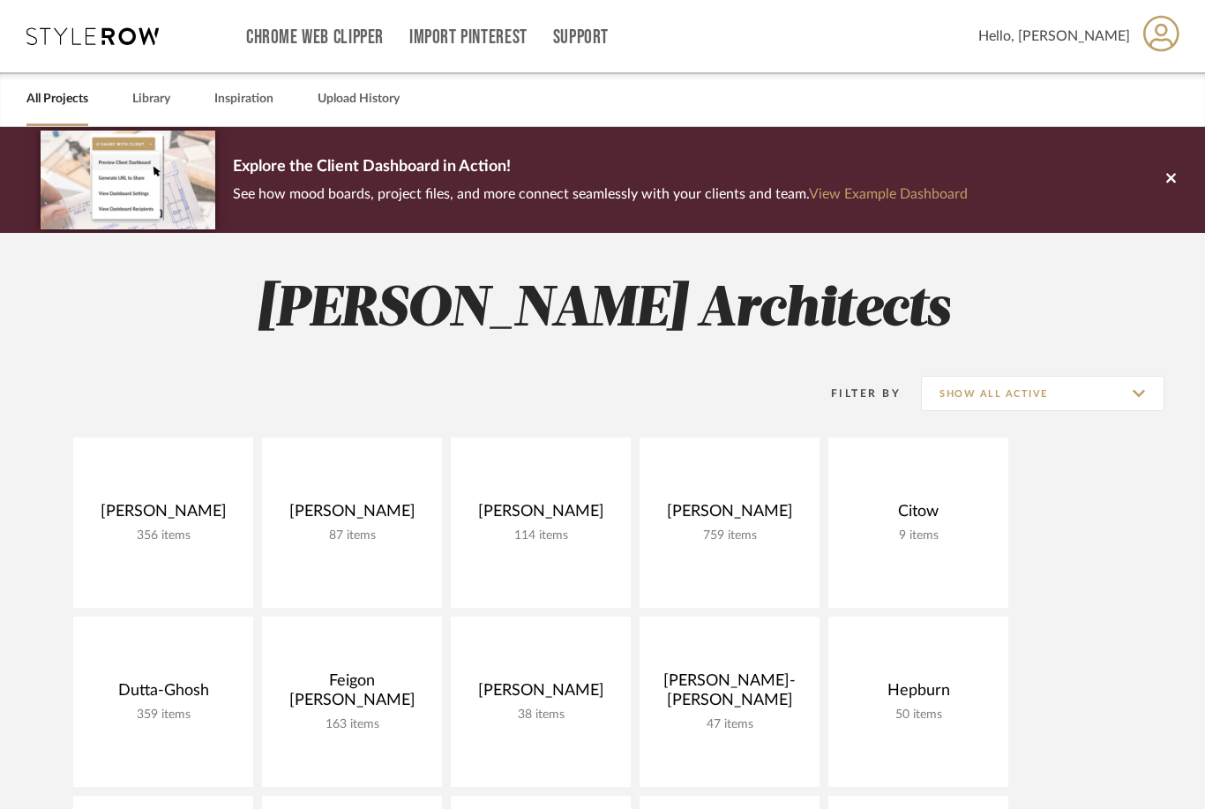
click at [0, 0] on link at bounding box center [0, 0] width 0 height 0
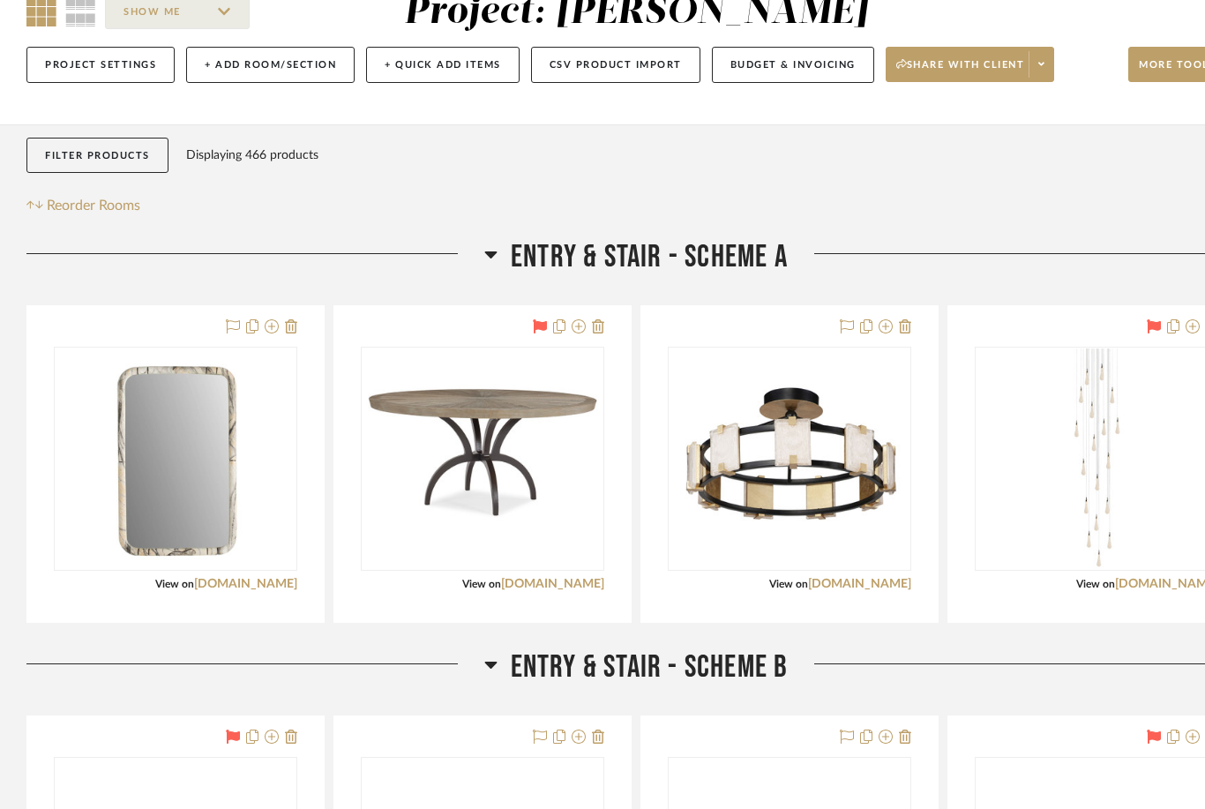
scroll to position [216, 0]
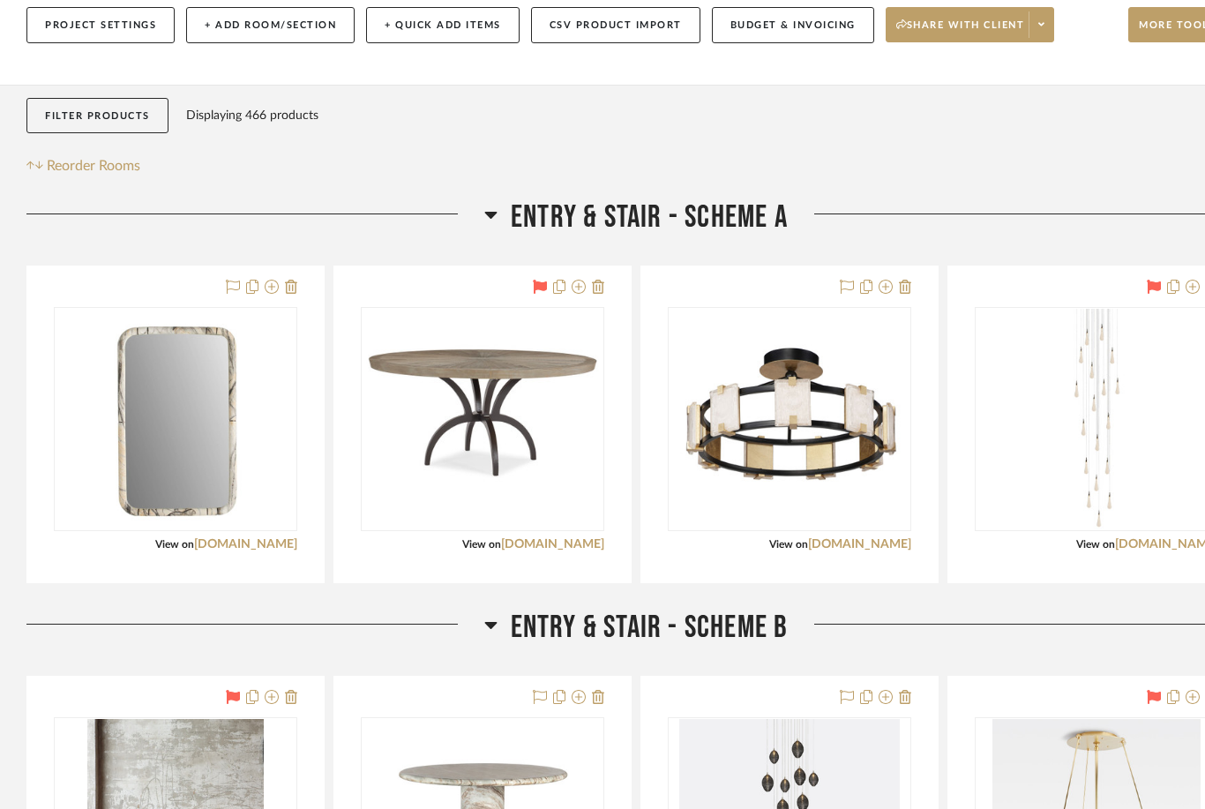
click at [597, 227] on span "Entry & Stair - Scheme A" at bounding box center [649, 218] width 277 height 38
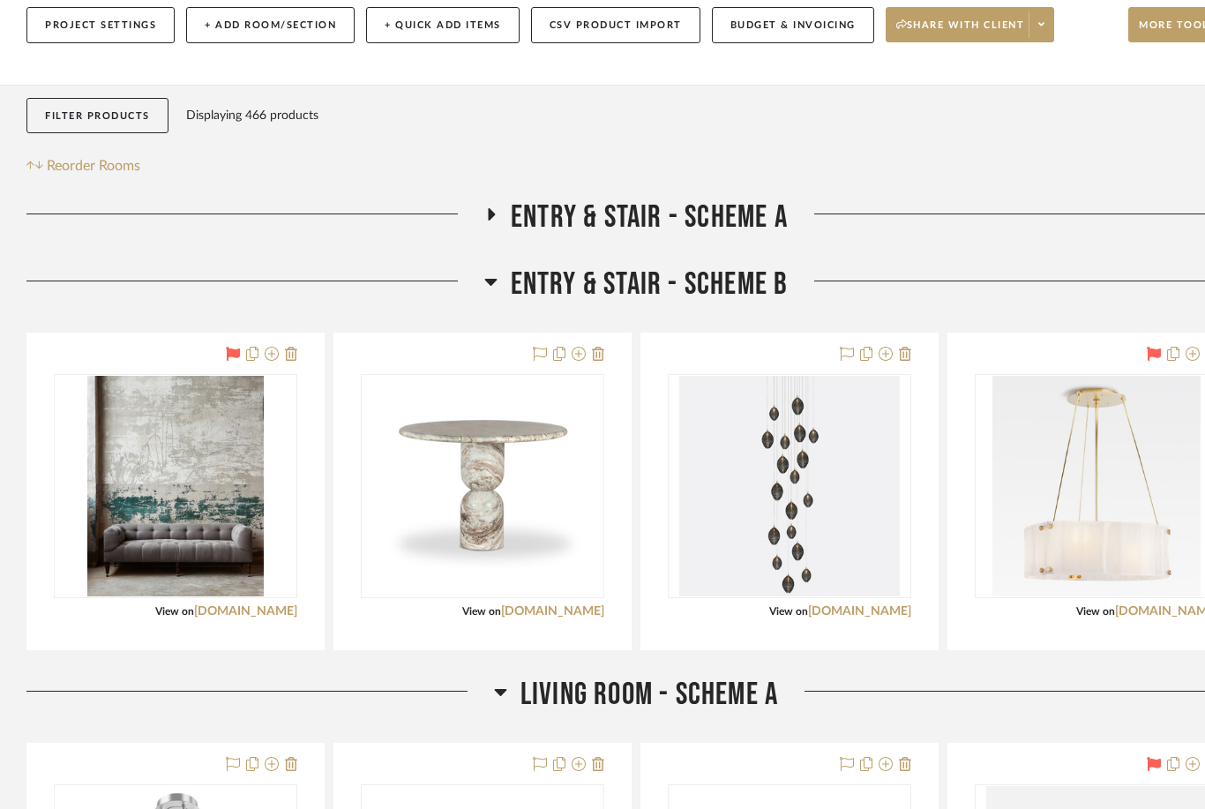
click at [626, 289] on span "Entry & Stair - Scheme B" at bounding box center [650, 285] width 278 height 38
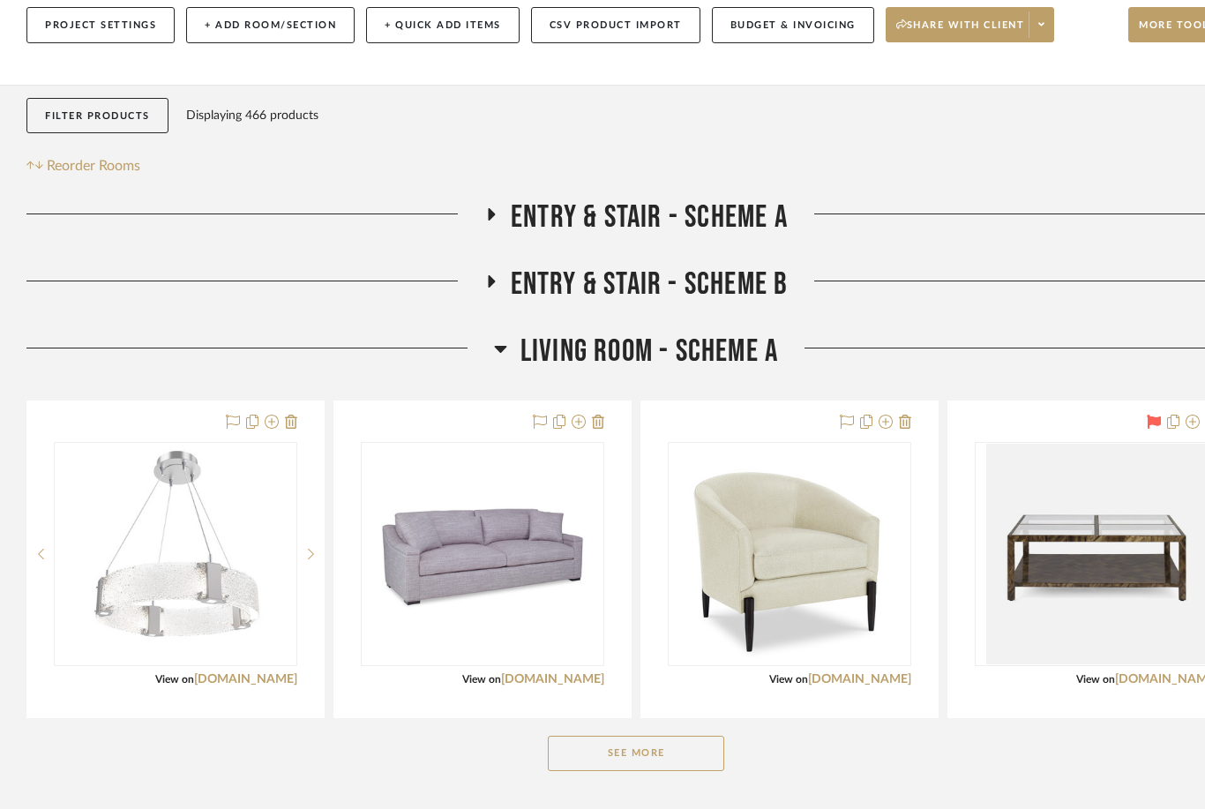
click at [233, 424] on icon at bounding box center [233, 422] width 14 height 14
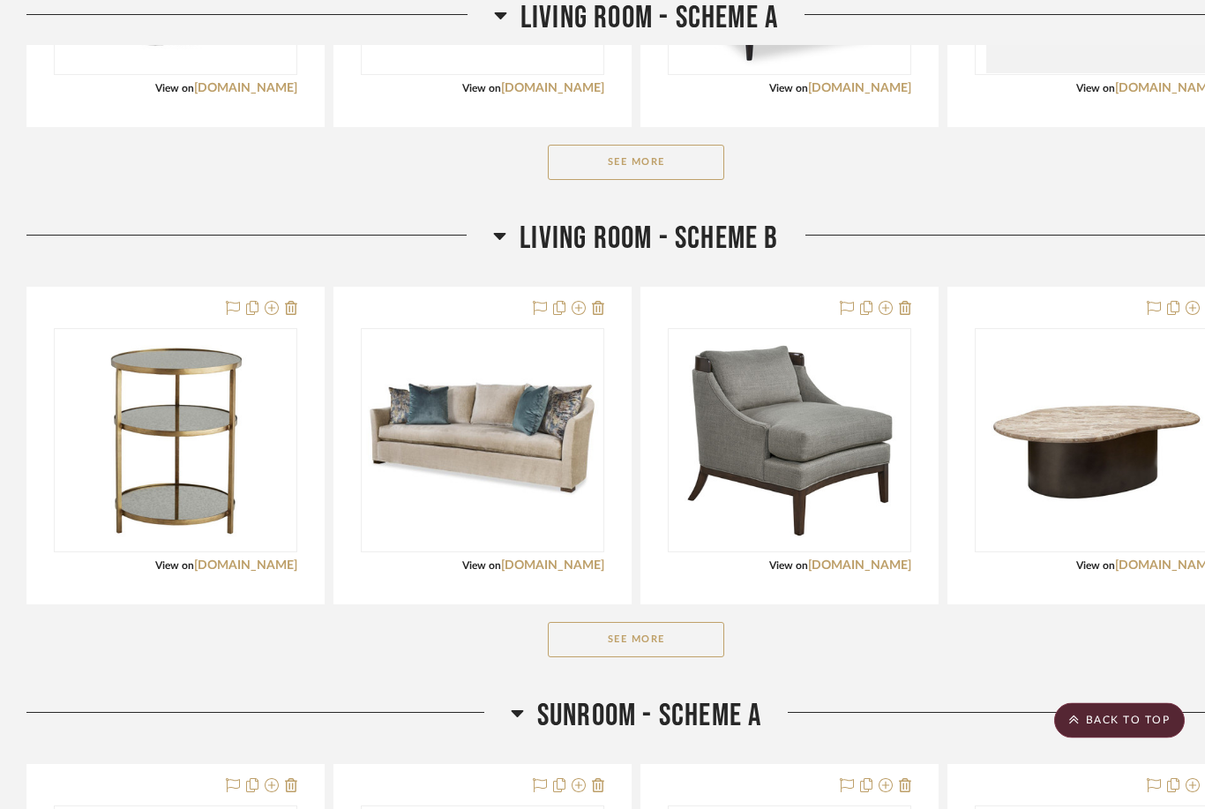
scroll to position [809, 0]
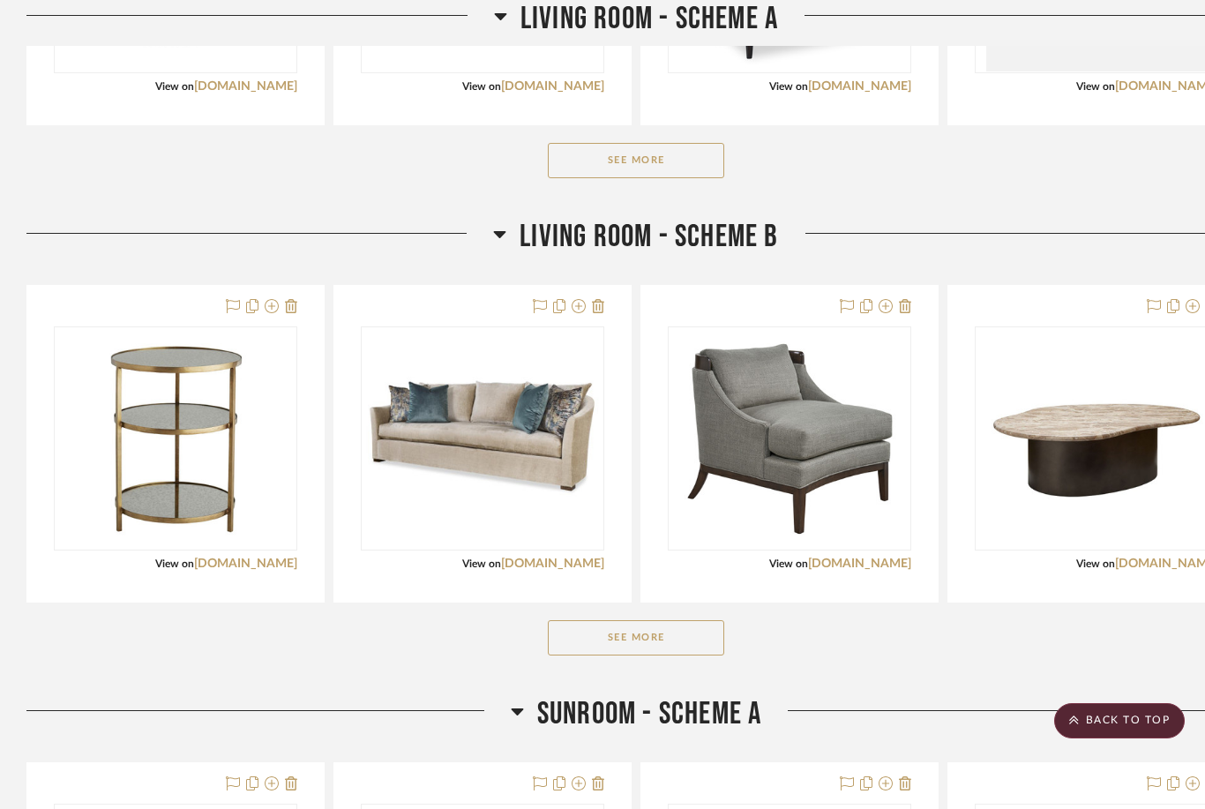
click at [648, 649] on button "See More" at bounding box center [636, 637] width 176 height 35
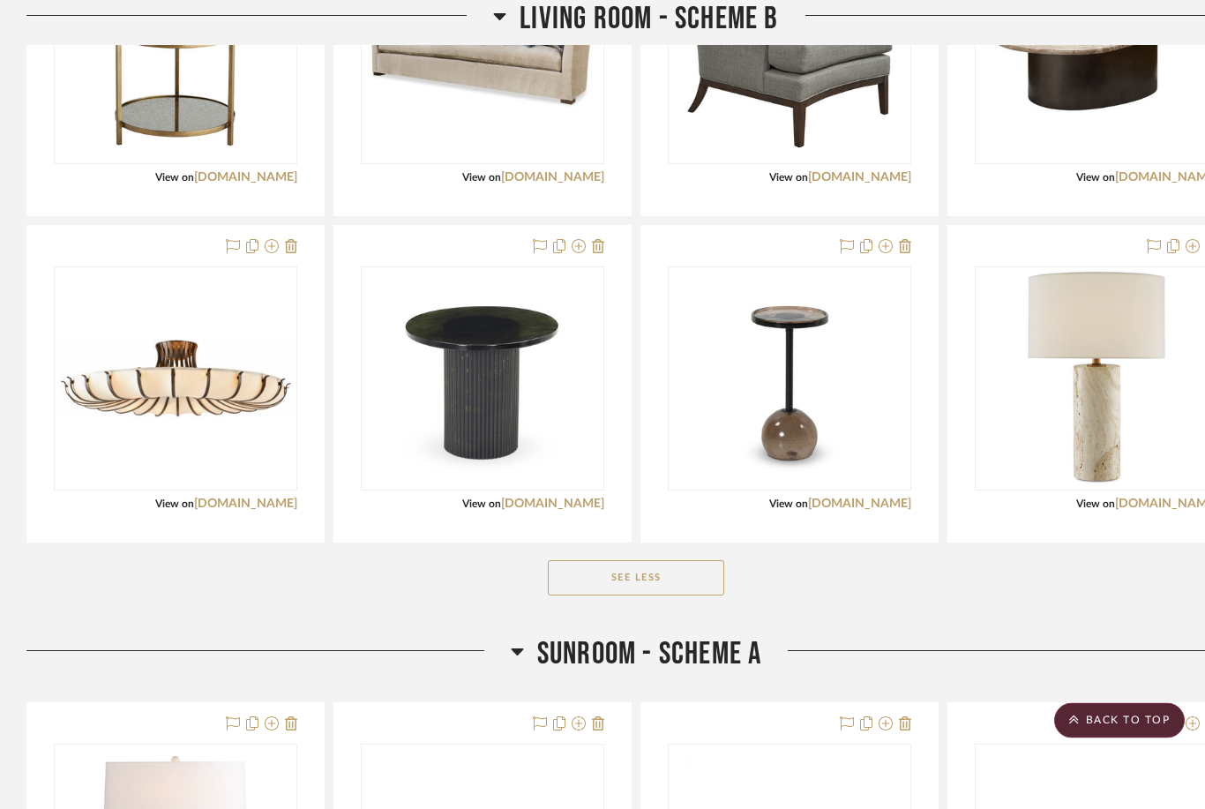
scroll to position [1195, 0]
click at [624, 585] on button "See Less" at bounding box center [636, 577] width 176 height 35
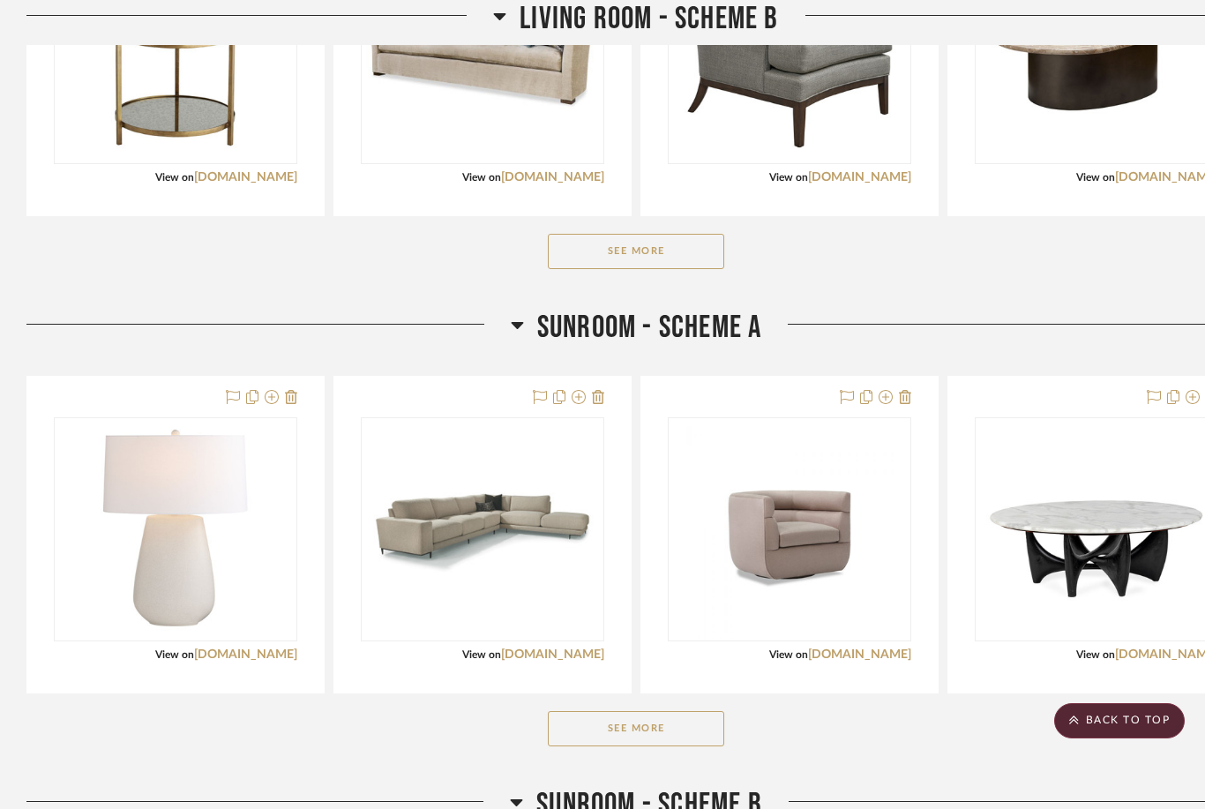
click at [649, 246] on button "See More" at bounding box center [636, 251] width 176 height 35
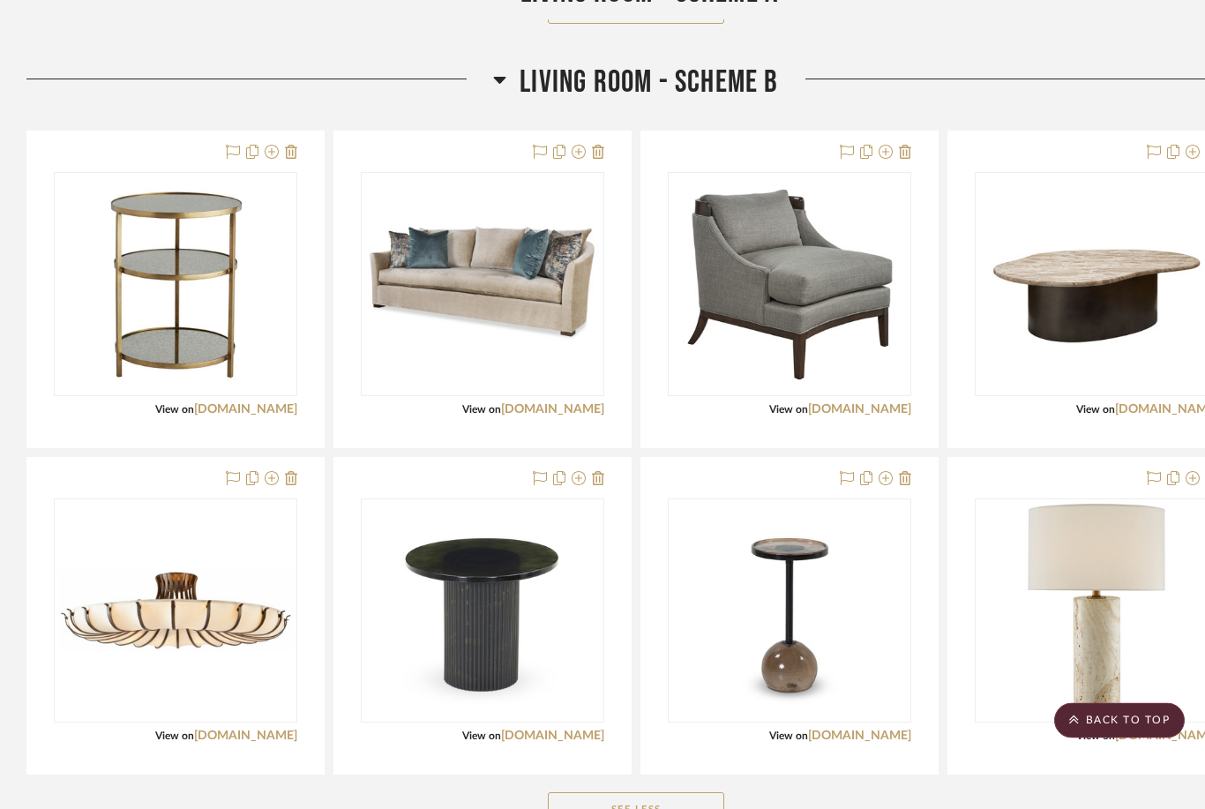
scroll to position [963, 0]
click at [235, 142] on button at bounding box center [233, 152] width 14 height 21
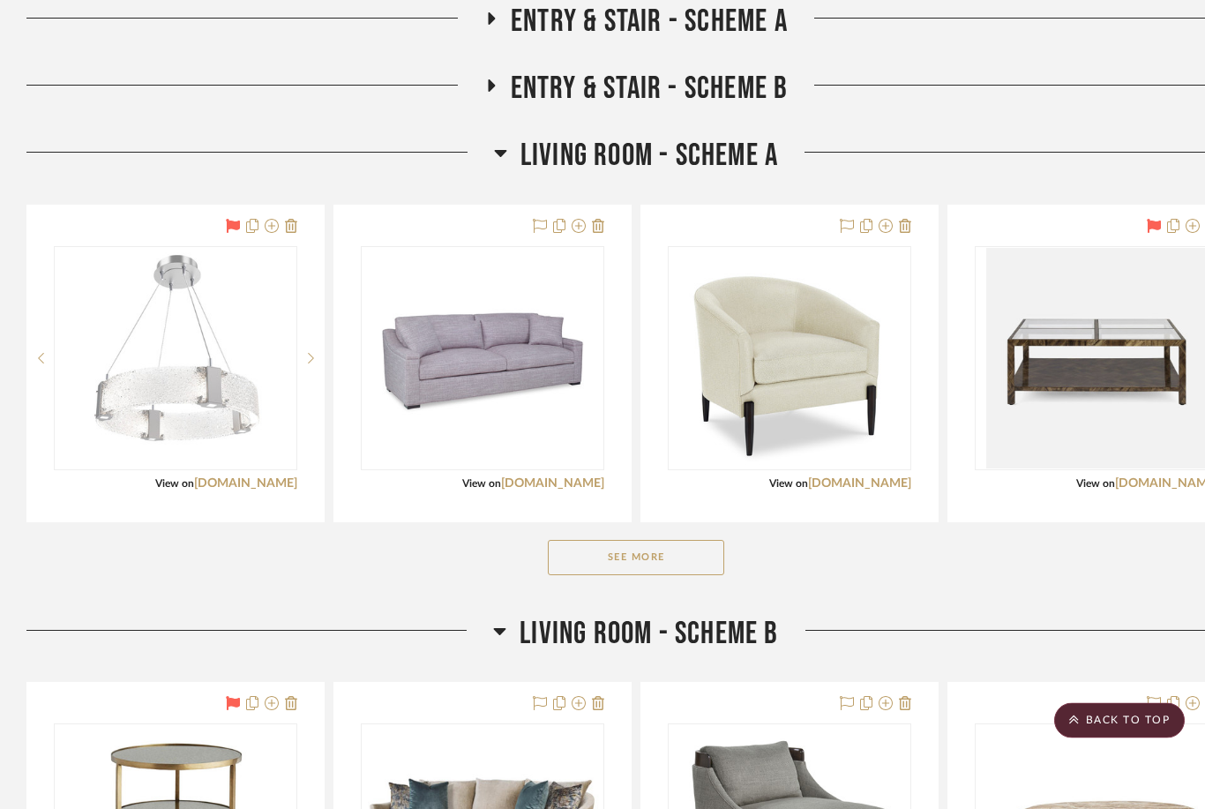
scroll to position [412, 0]
click at [617, 556] on button "See More" at bounding box center [636, 557] width 176 height 35
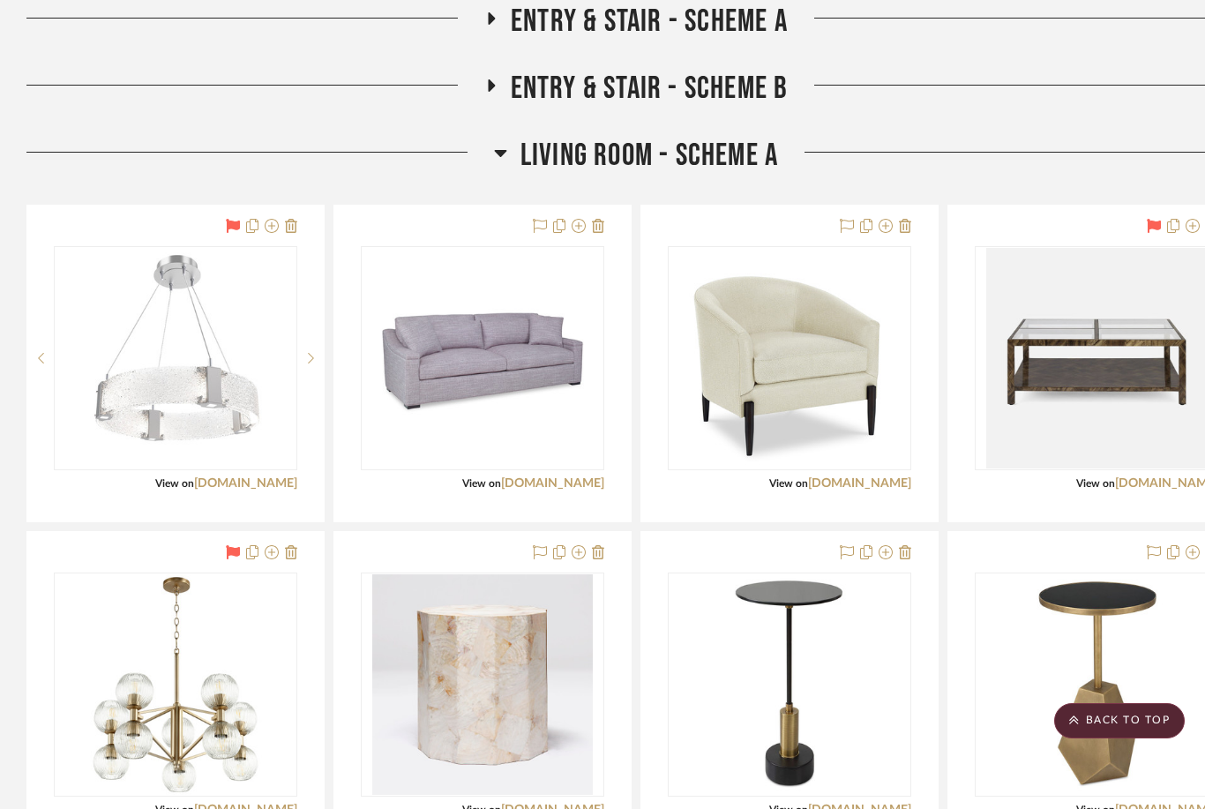
click at [903, 548] on div at bounding box center [1096, 690] width 296 height 316
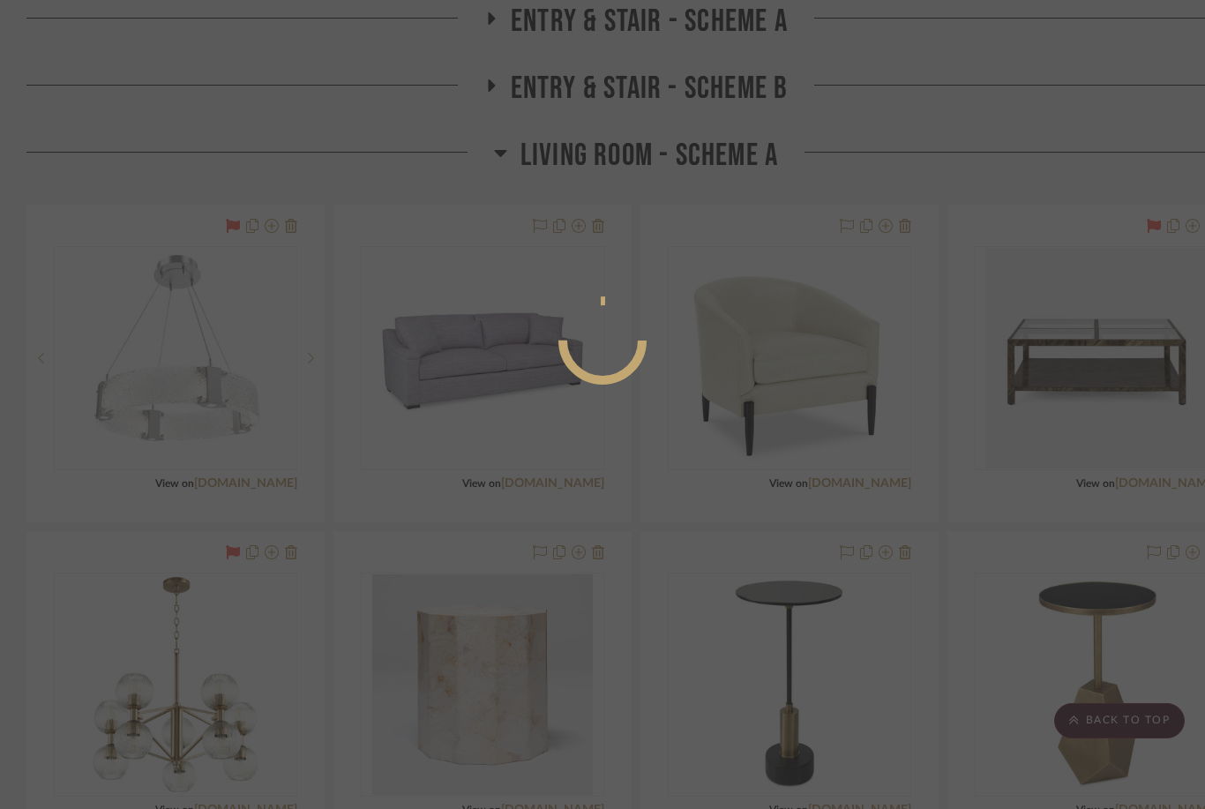
scroll to position [0, 0]
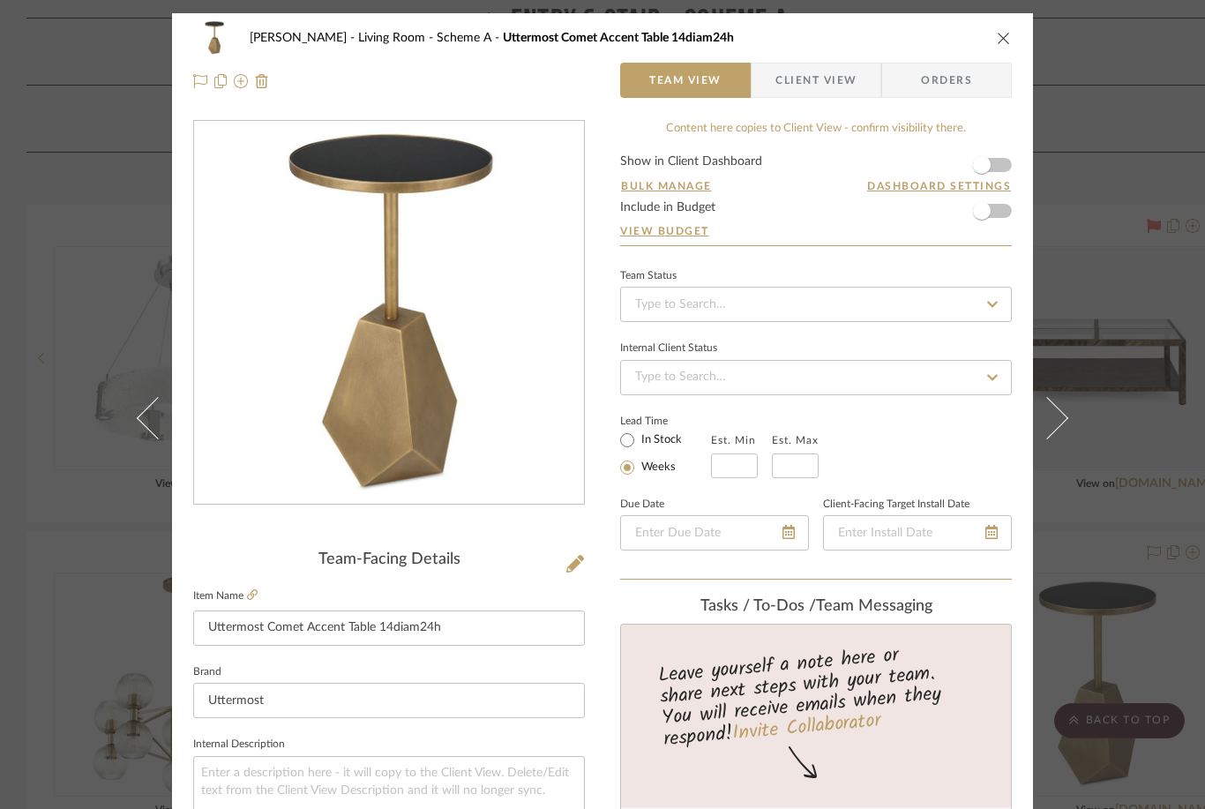
click at [903, 37] on icon "close" at bounding box center [1004, 38] width 14 height 14
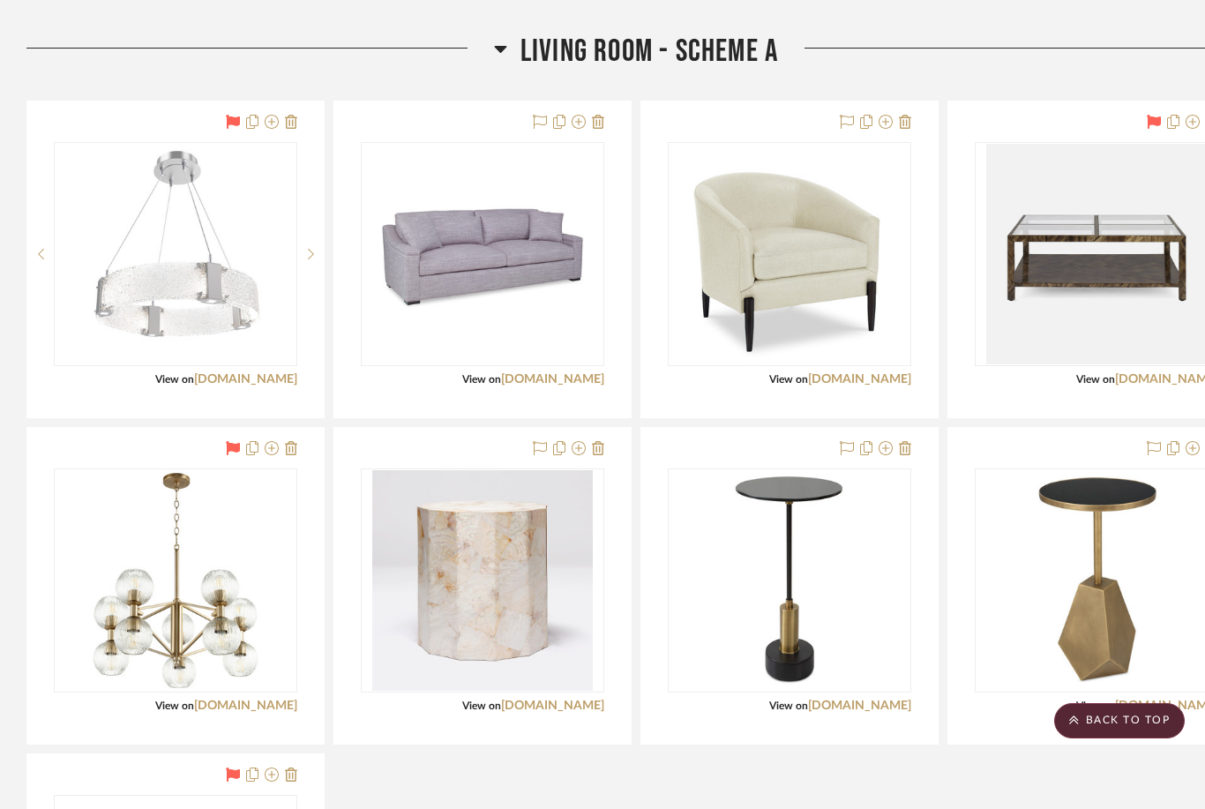
scroll to position [522, 0]
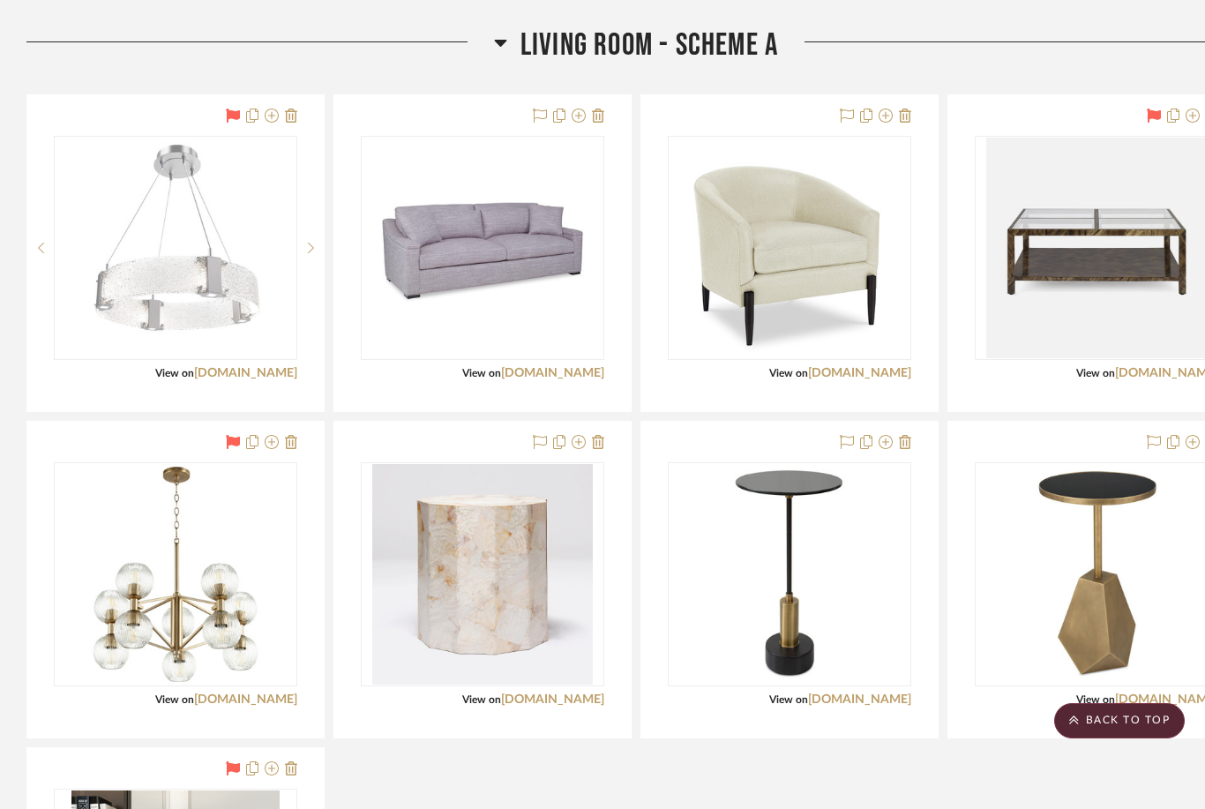
click at [903, 441] on icon at bounding box center [1154, 442] width 14 height 14
click at [842, 446] on icon at bounding box center [847, 442] width 14 height 14
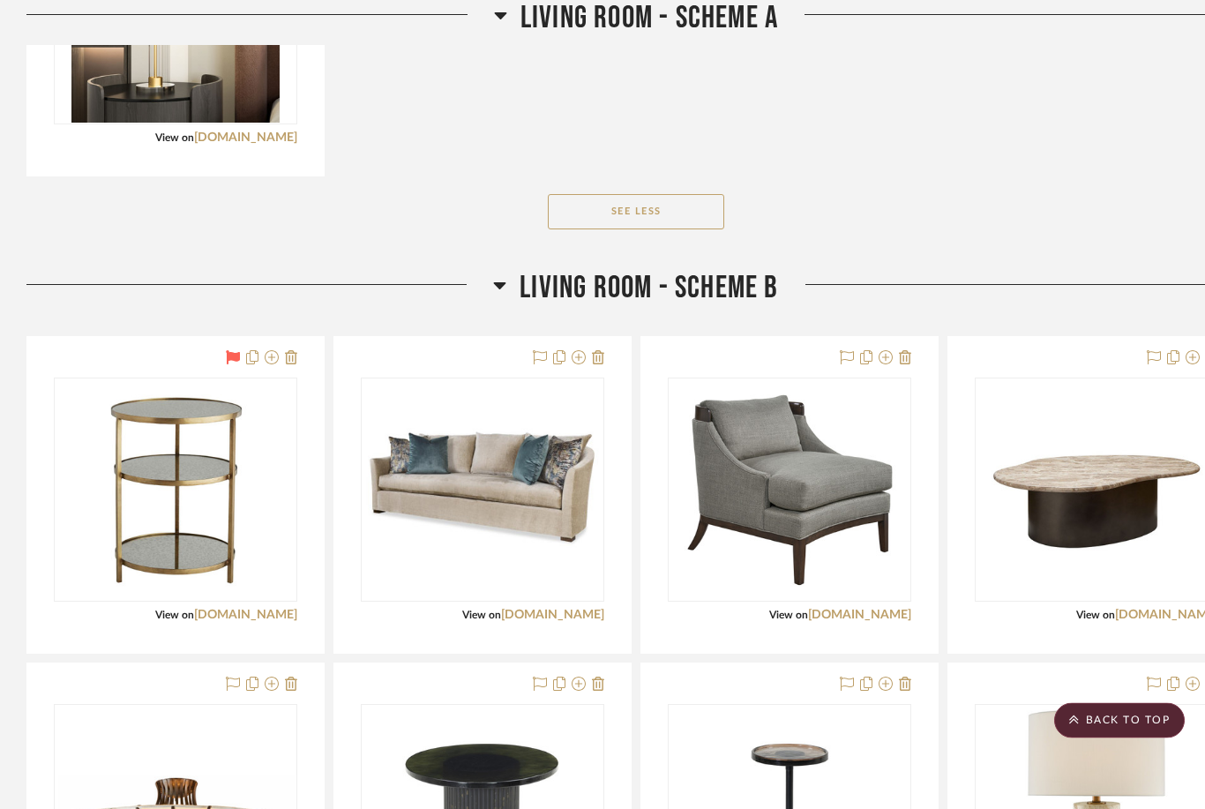
scroll to position [1411, 0]
click at [537, 359] on icon at bounding box center [540, 357] width 14 height 14
click at [847, 360] on icon at bounding box center [847, 357] width 14 height 14
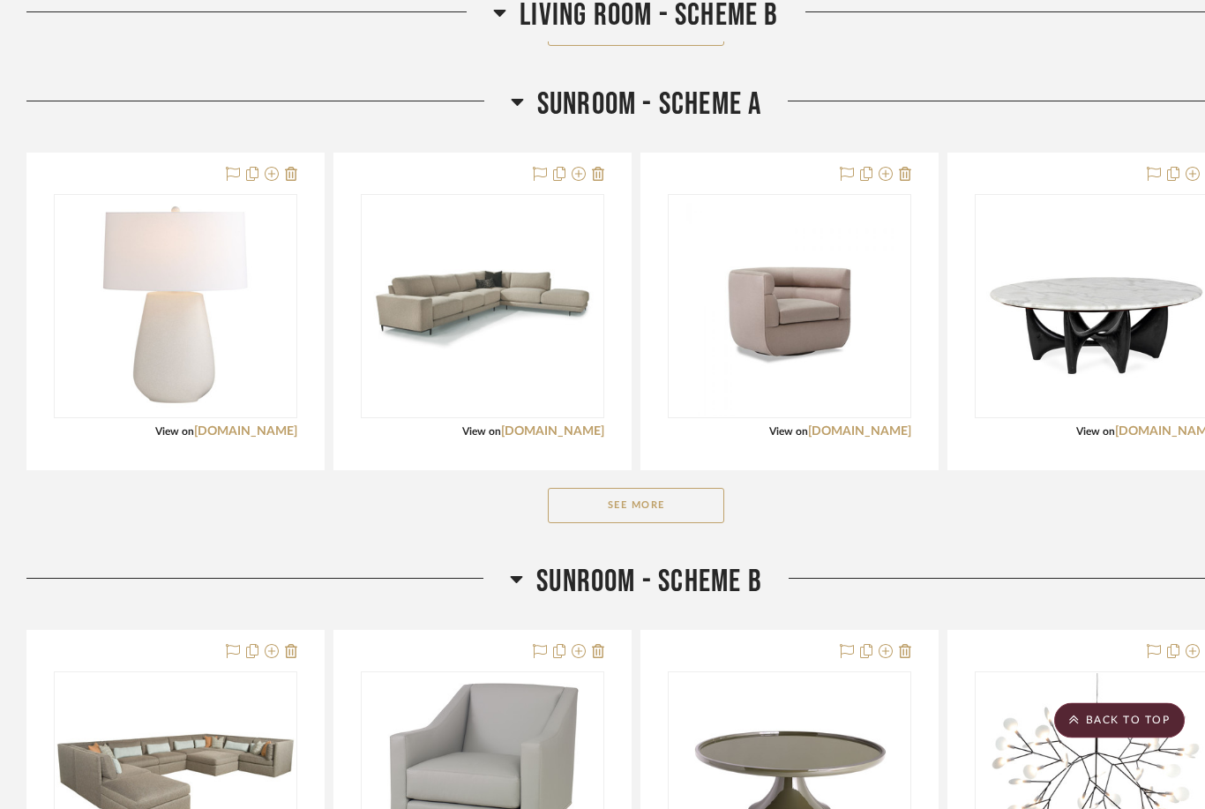
scroll to position [2394, 0]
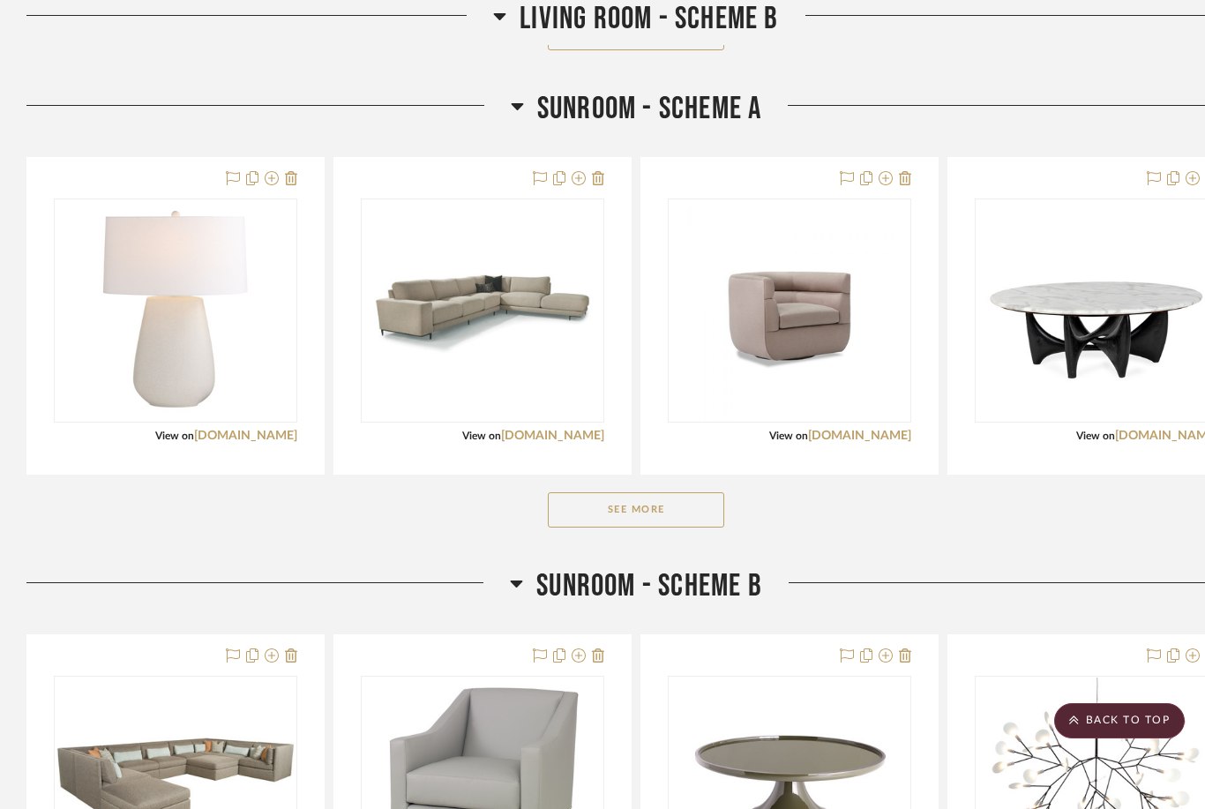
click at [649, 506] on button "See More" at bounding box center [636, 509] width 176 height 35
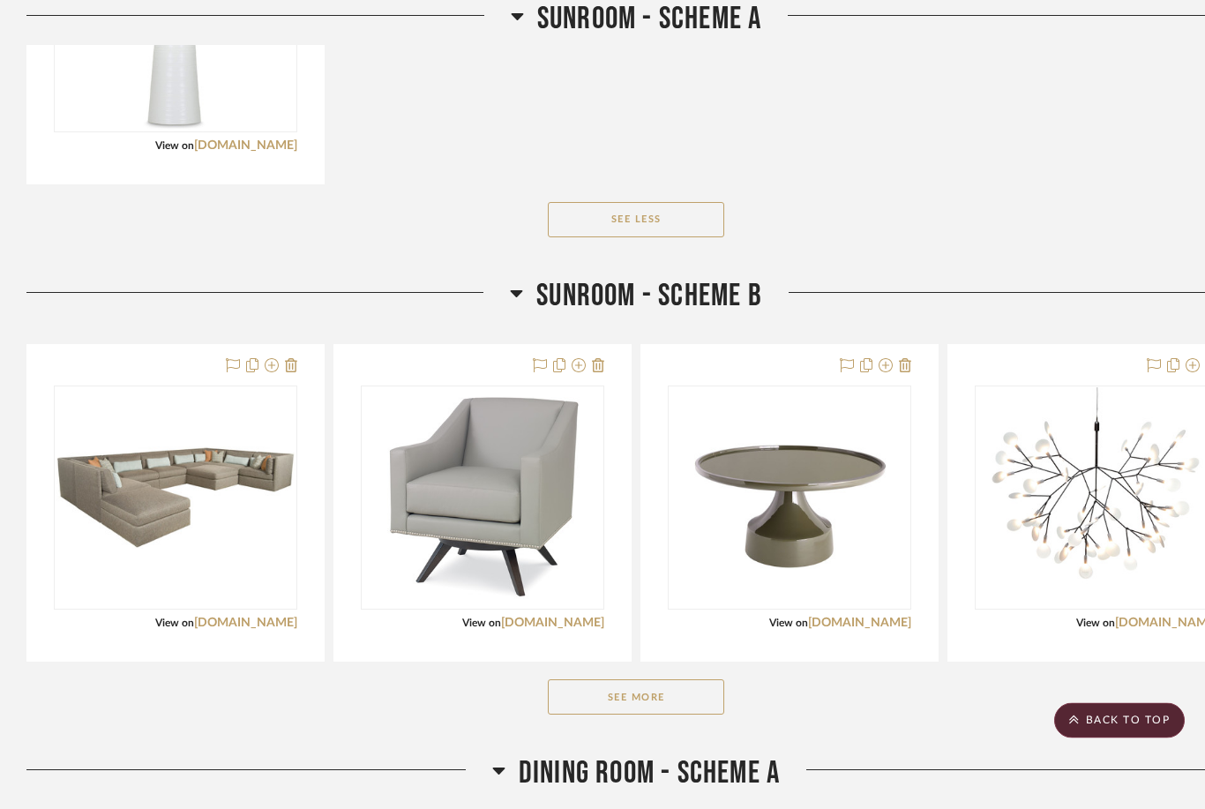
scroll to position [3339, 0]
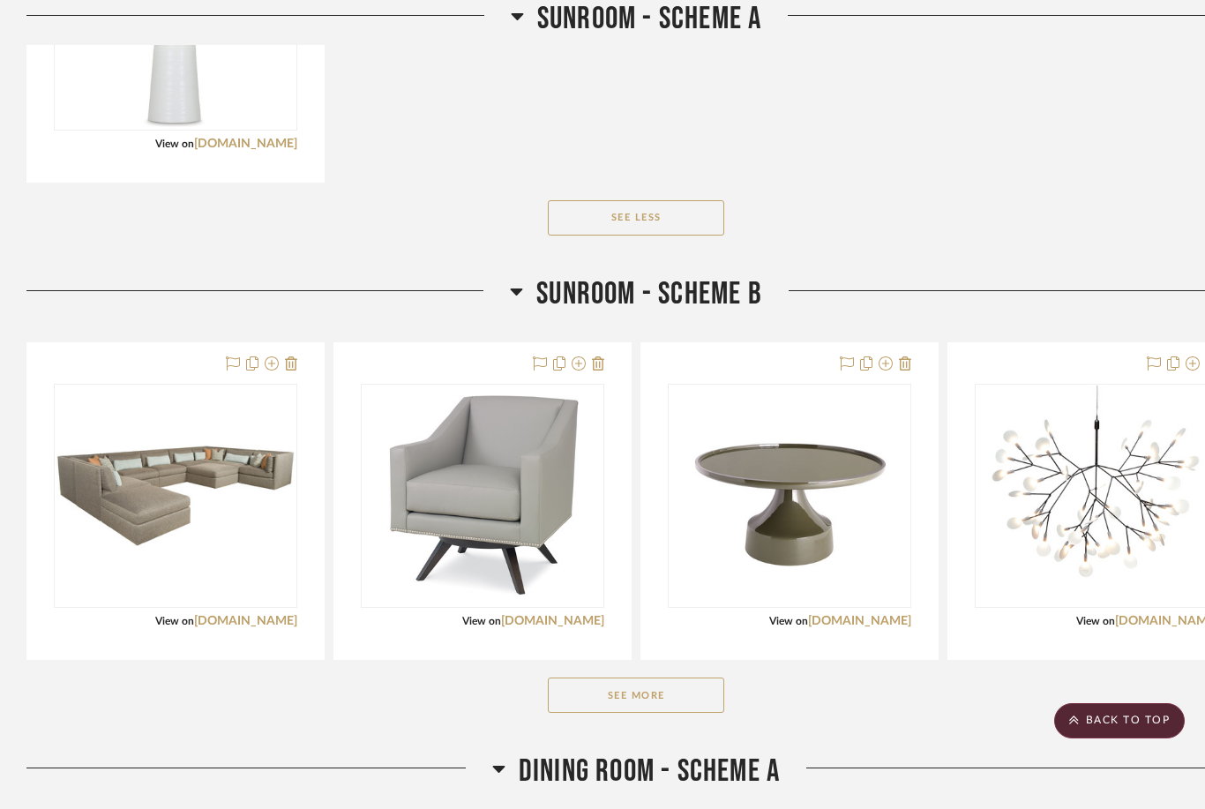
click at [646, 709] on button "See More" at bounding box center [636, 695] width 176 height 35
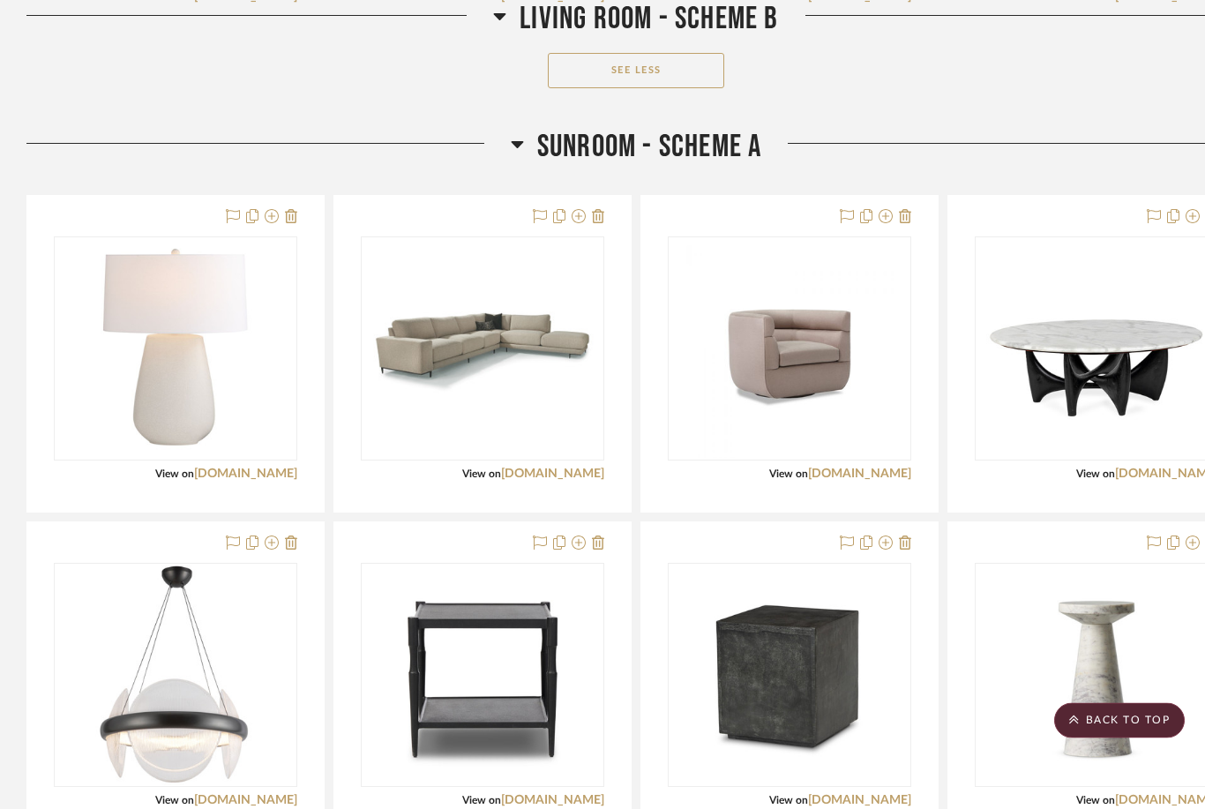
scroll to position [2356, 0]
click at [533, 211] on icon at bounding box center [540, 216] width 14 height 14
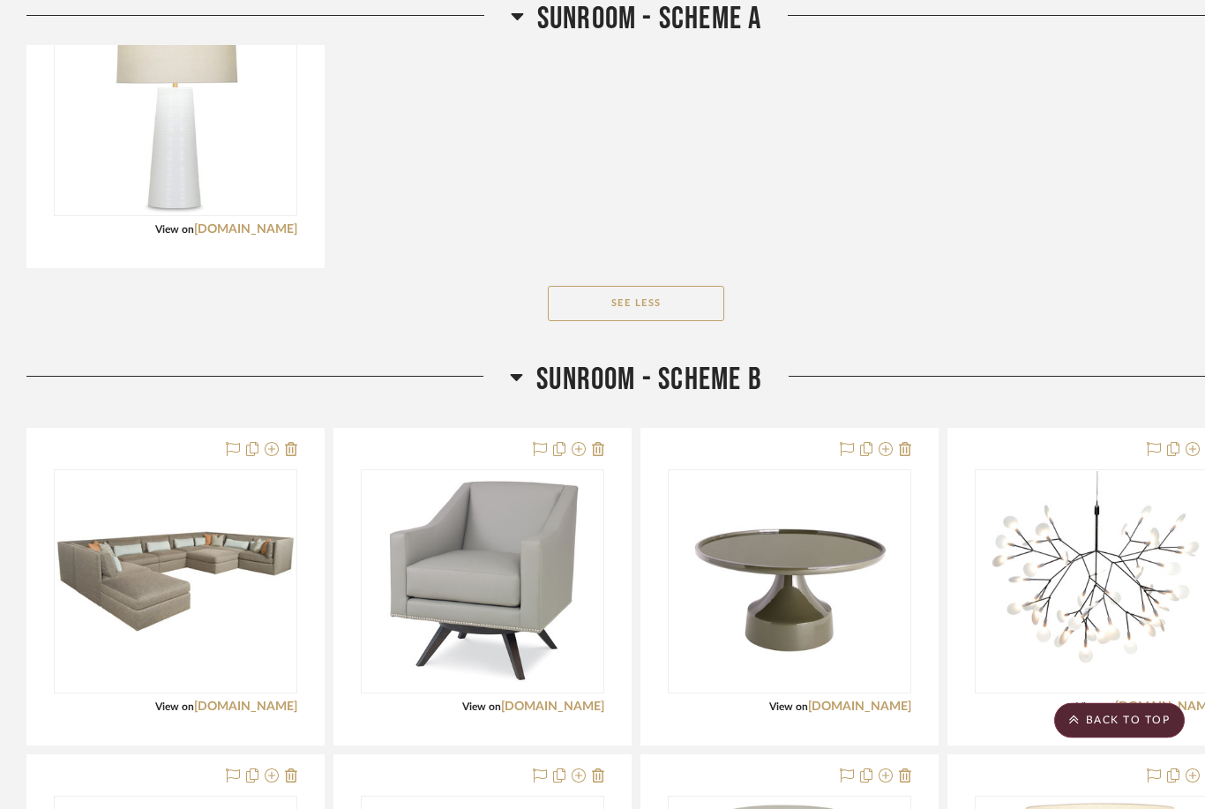
click at [535, 448] on icon at bounding box center [540, 450] width 14 height 14
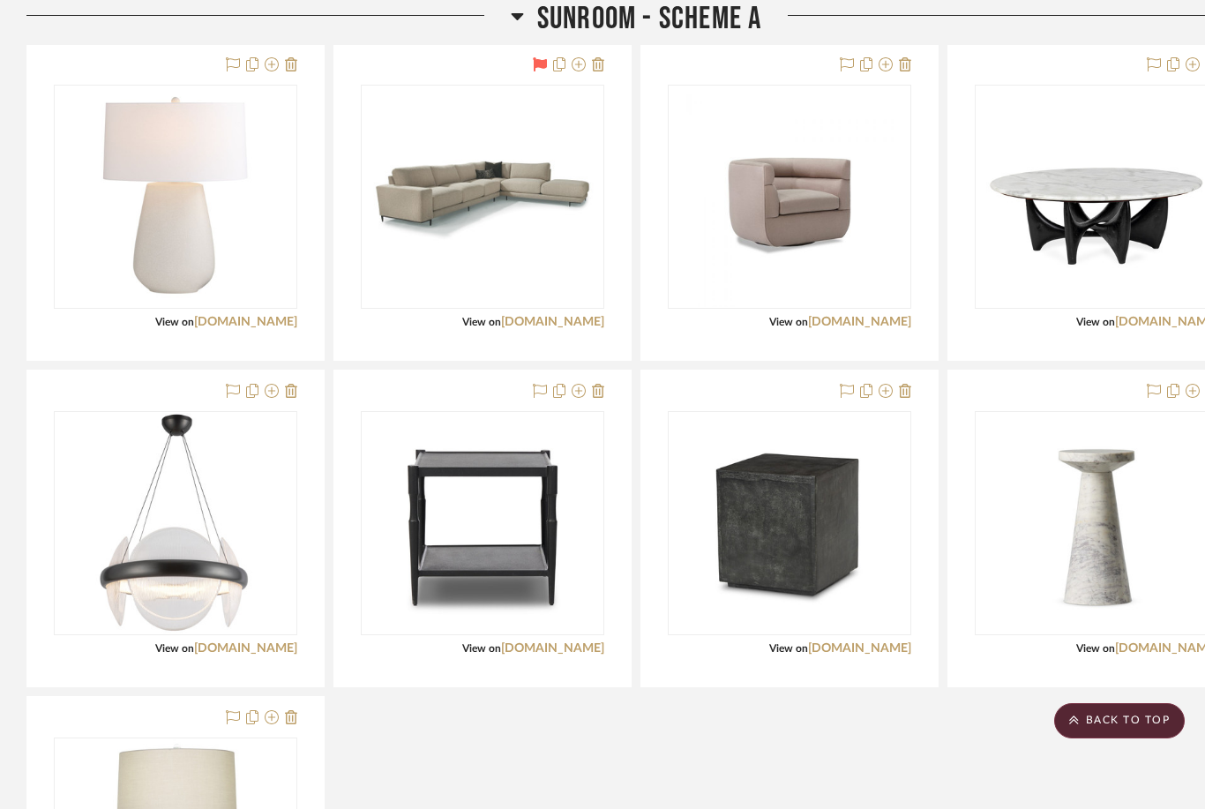
scroll to position [2497, 0]
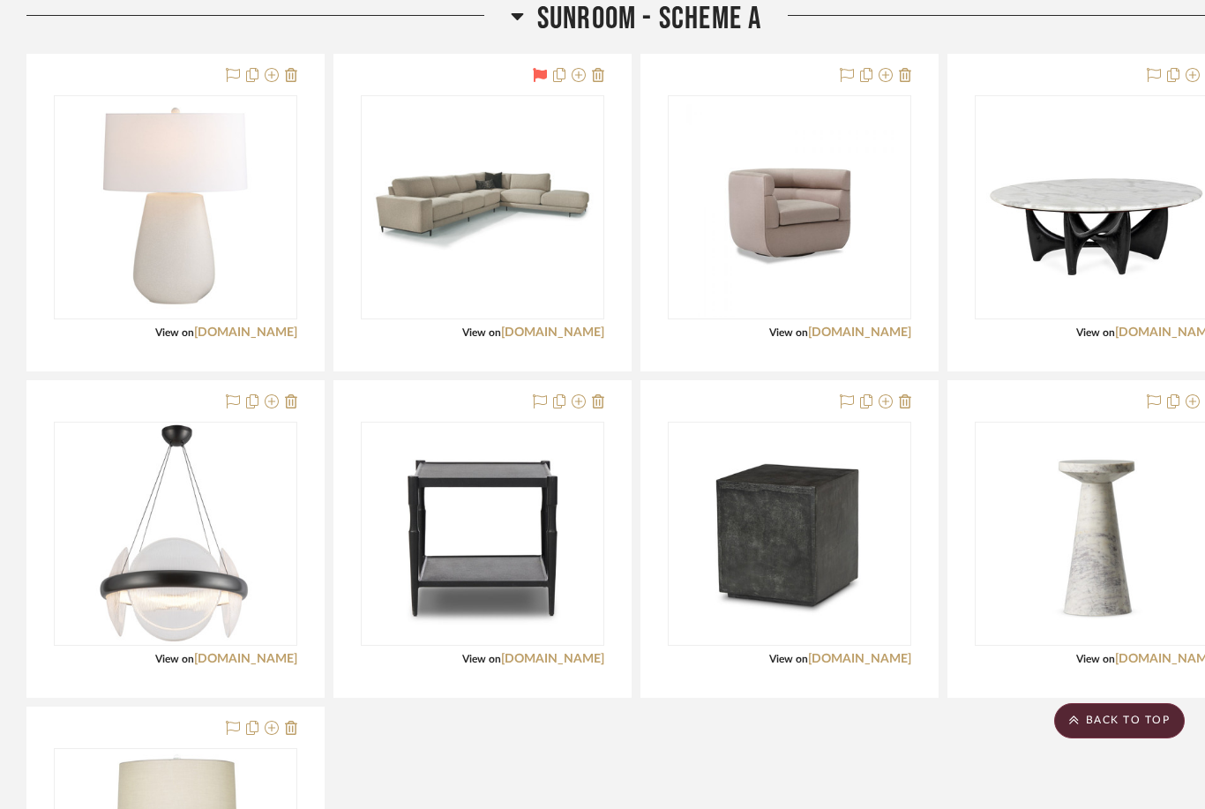
click at [903, 69] on fa-icon at bounding box center [1154, 76] width 14 height 14
click at [524, 406] on div at bounding box center [482, 539] width 296 height 316
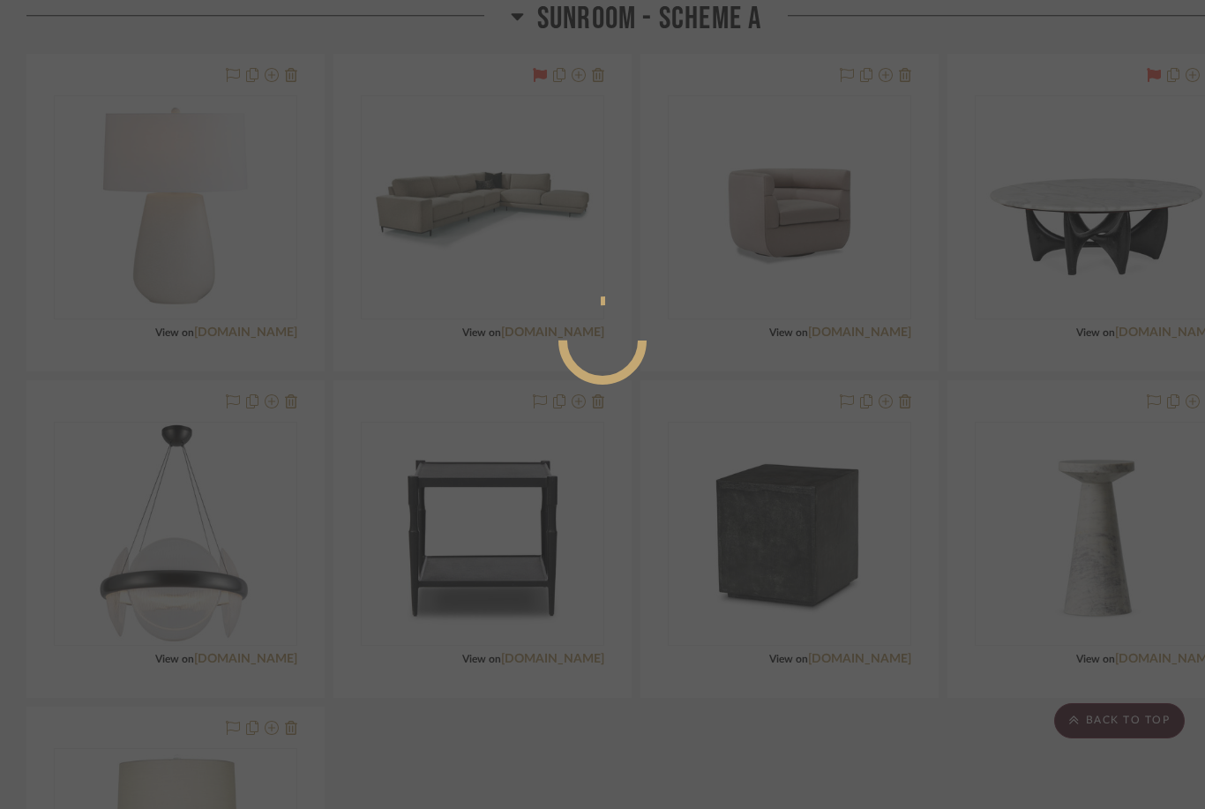
scroll to position [0, 0]
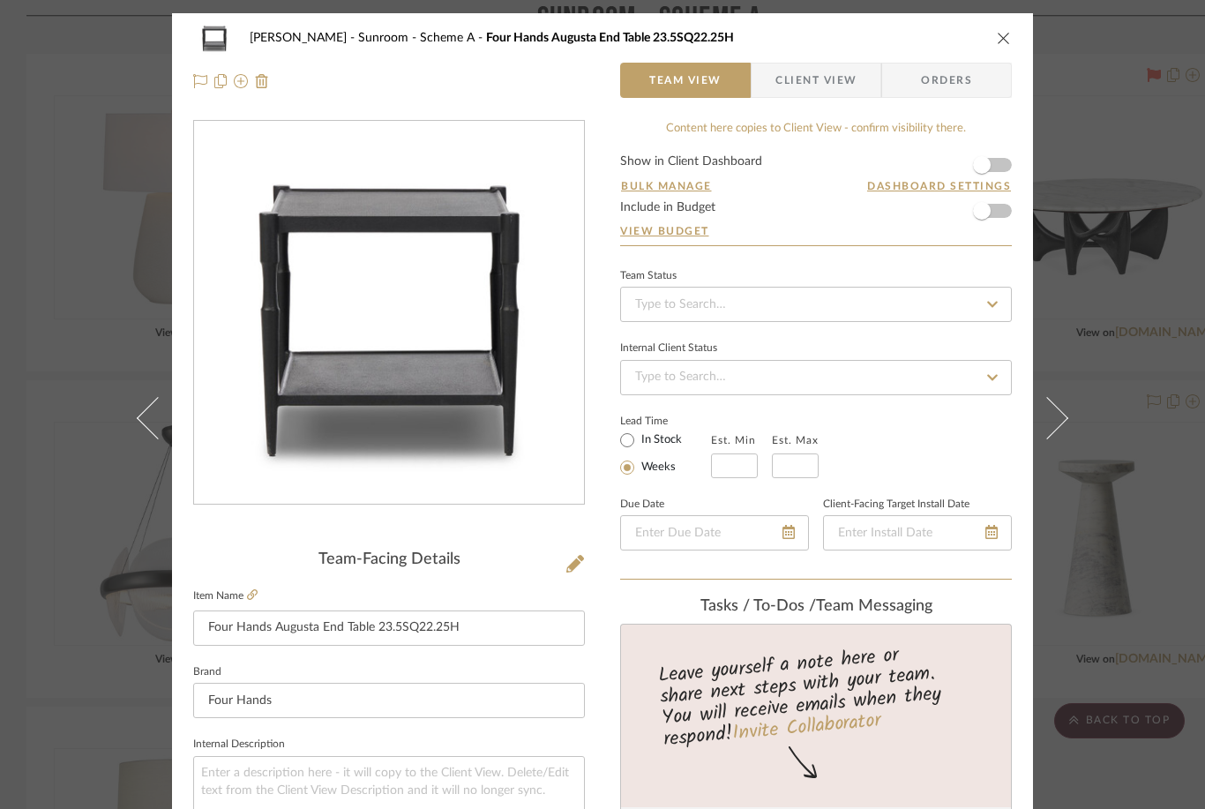
click at [903, 36] on icon "close" at bounding box center [1004, 38] width 14 height 14
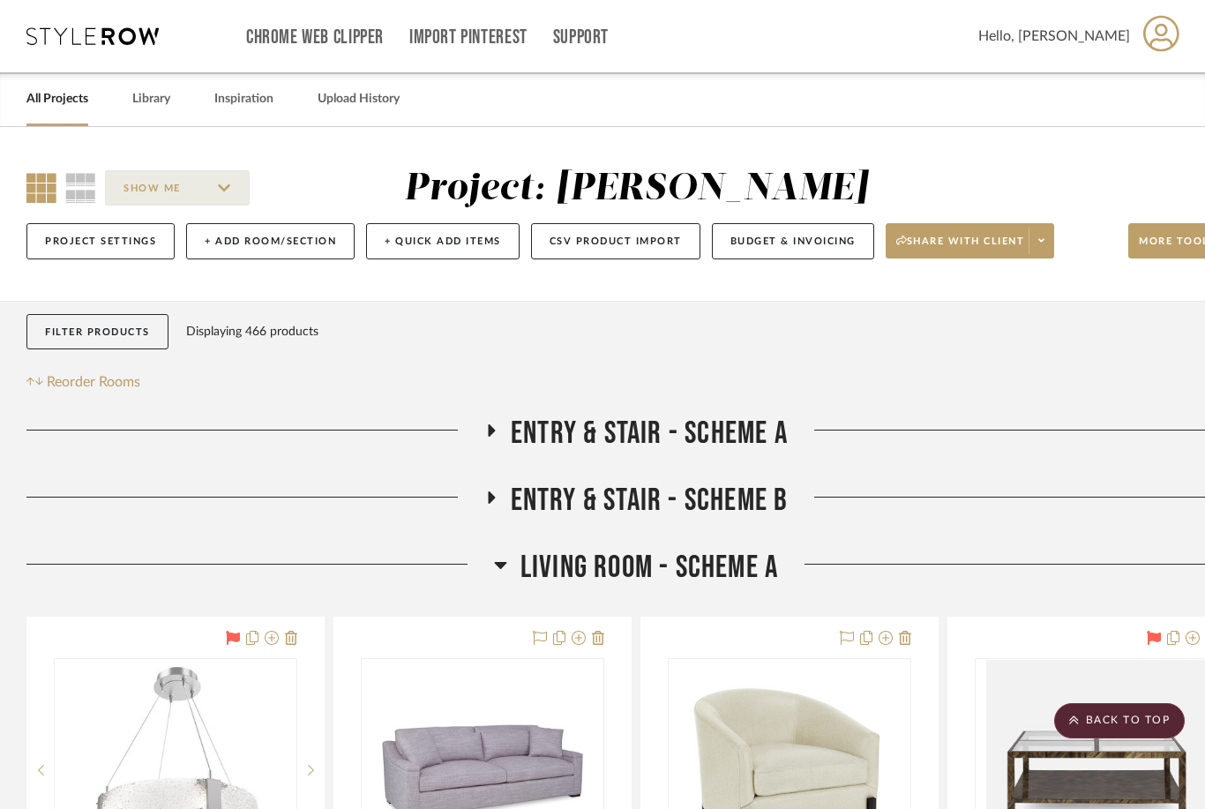
scroll to position [2497, 0]
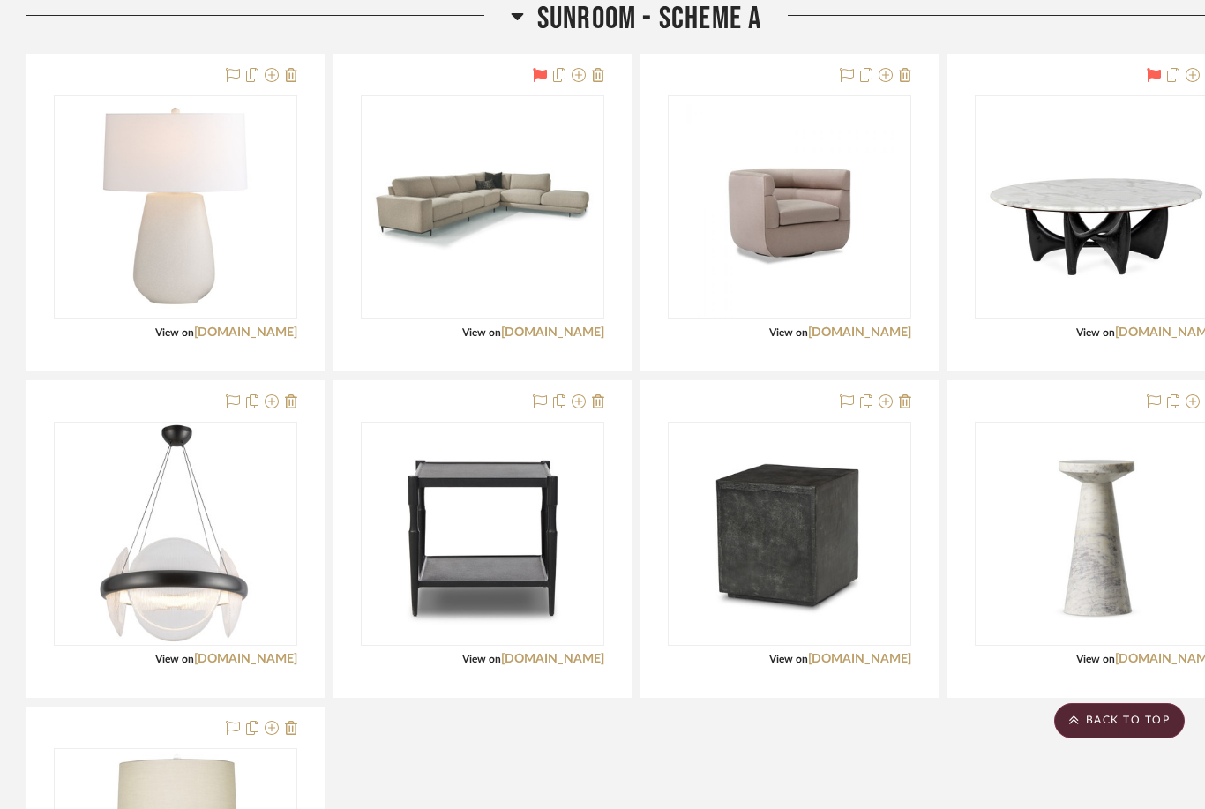
click at [525, 395] on div at bounding box center [482, 539] width 296 height 316
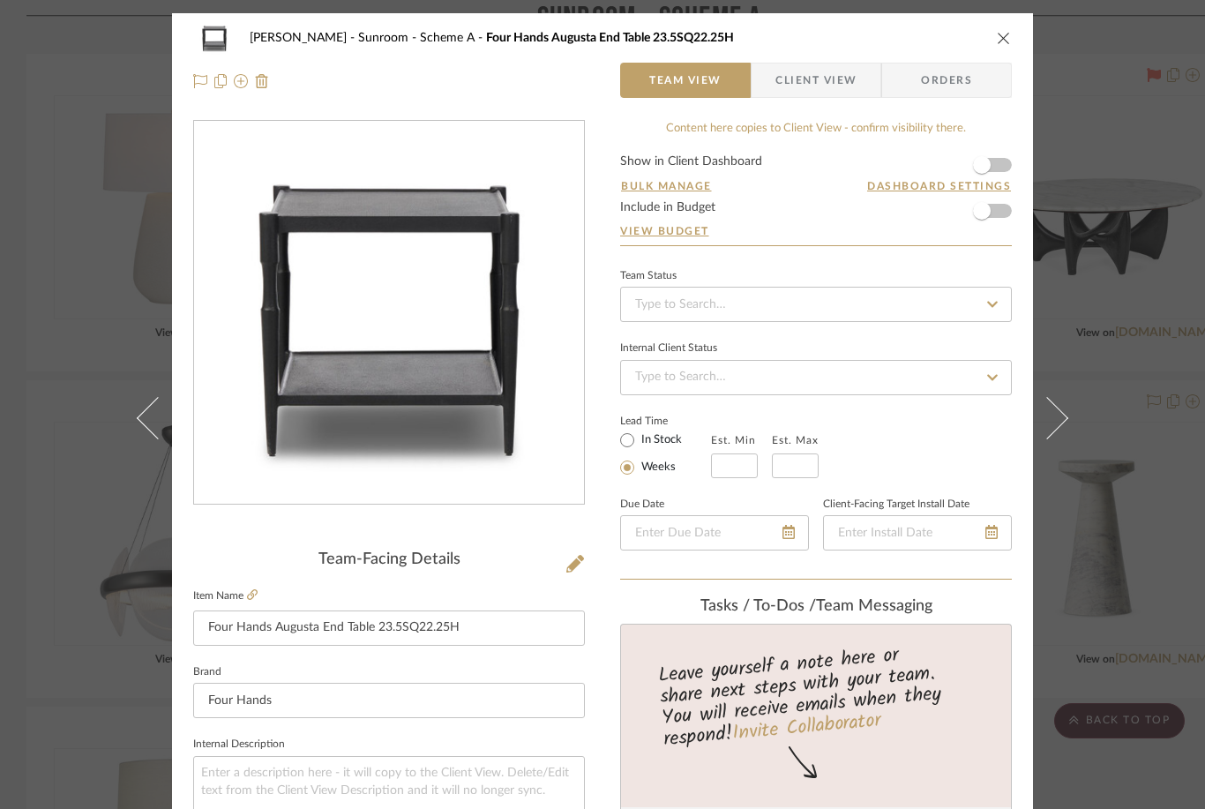
click at [195, 73] on fa-icon at bounding box center [200, 80] width 14 height 14
click at [903, 438] on icon at bounding box center [1047, 417] width 42 height 42
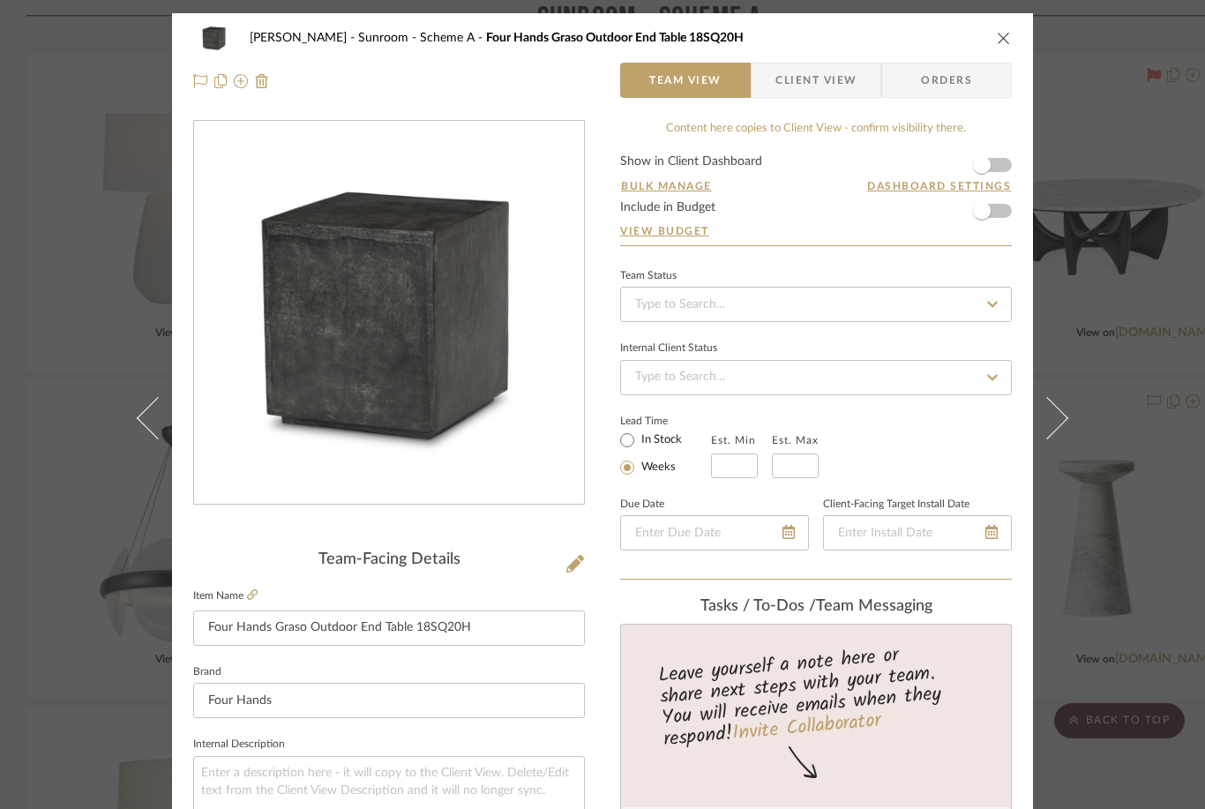
click at [193, 79] on icon at bounding box center [200, 81] width 14 height 14
click at [903, 438] on icon at bounding box center [1047, 417] width 42 height 42
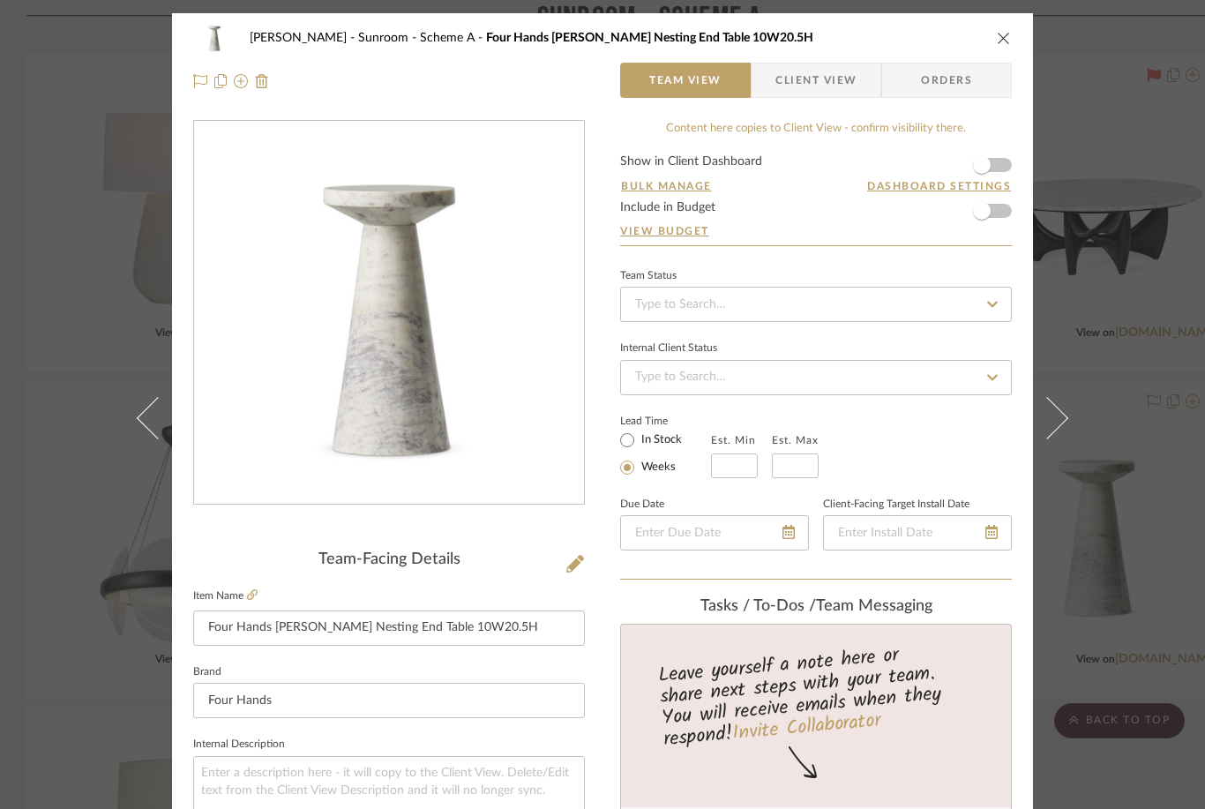
click at [194, 79] on icon at bounding box center [200, 81] width 14 height 14
click at [903, 34] on icon "close" at bounding box center [1004, 38] width 14 height 14
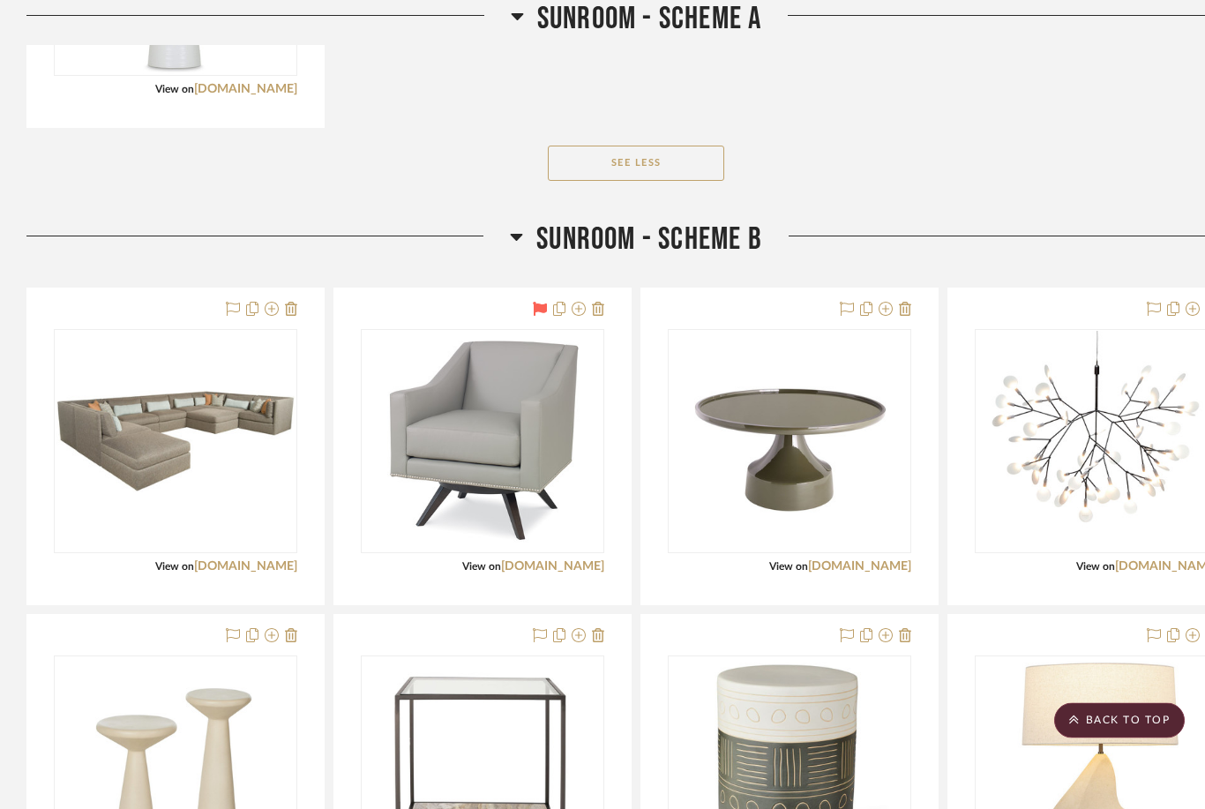
scroll to position [3393, 0]
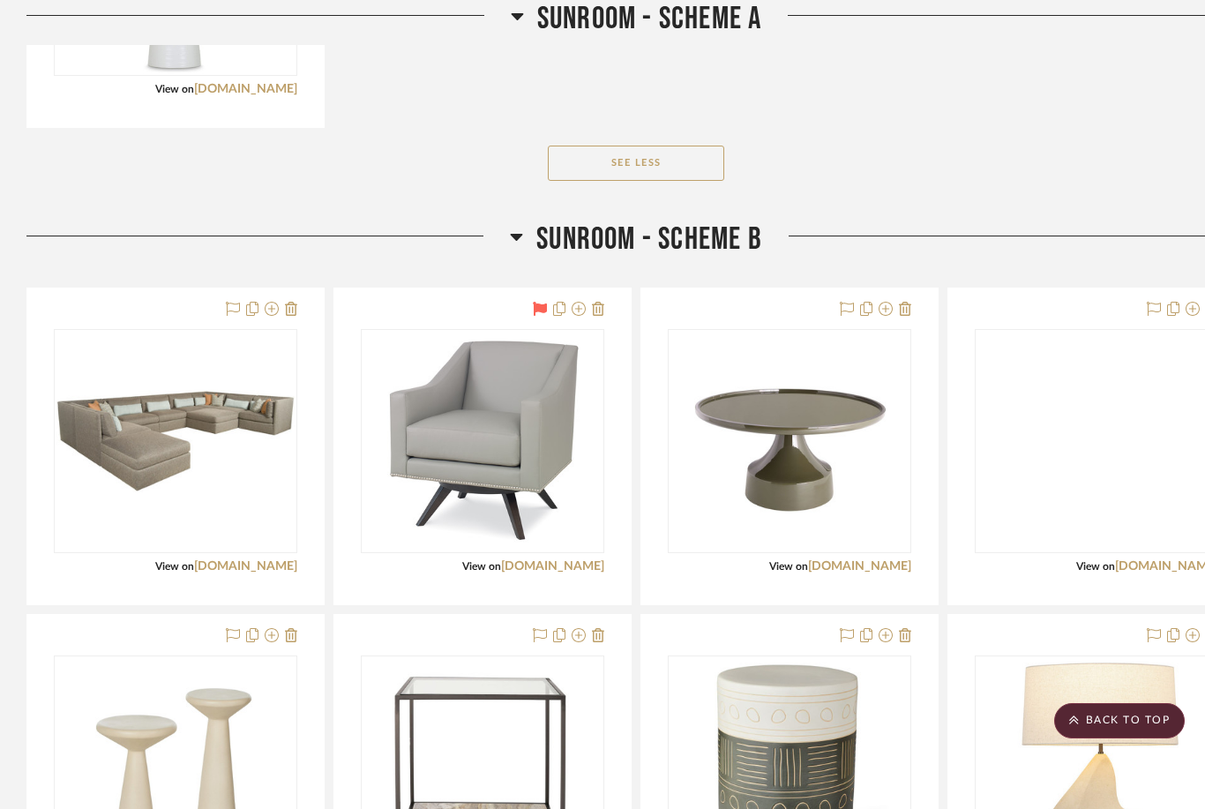
click at [0, 0] on img at bounding box center [0, 0] width 0 height 0
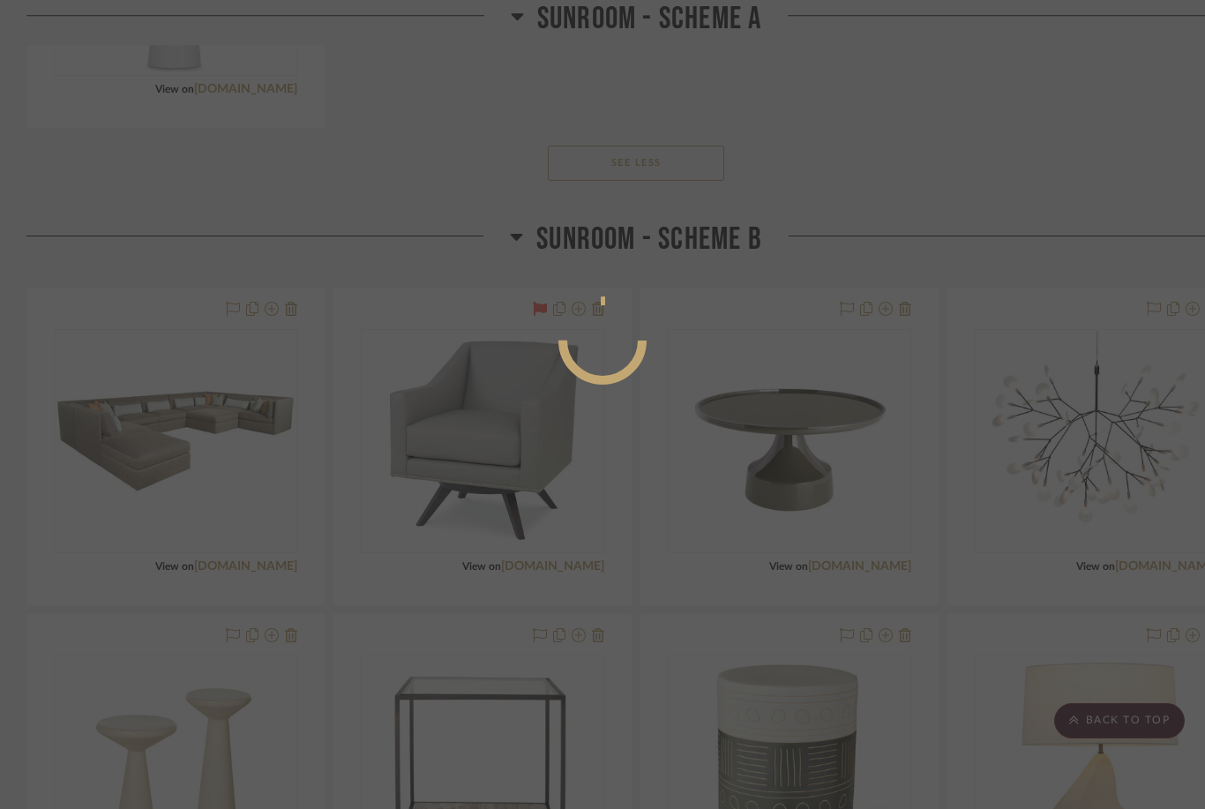
scroll to position [0, 0]
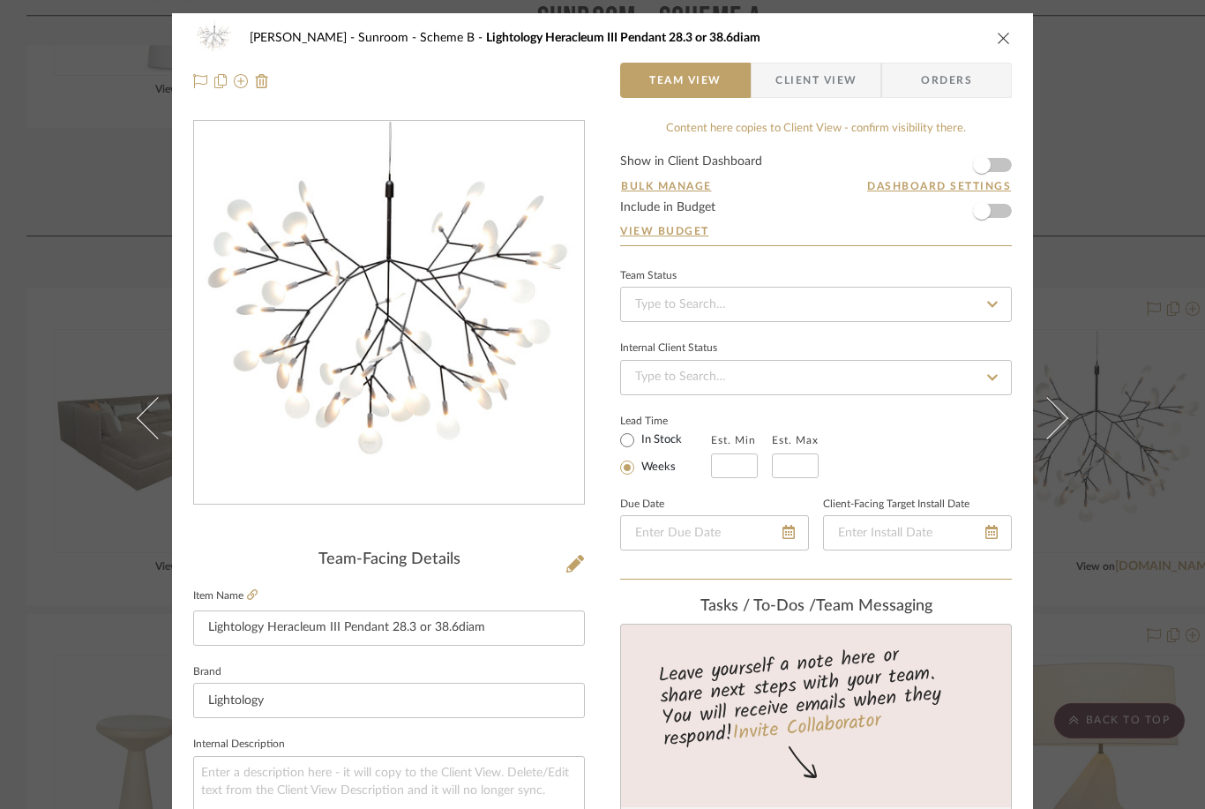
click at [257, 590] on icon at bounding box center [252, 594] width 11 height 11
click at [903, 37] on icon "close" at bounding box center [1004, 38] width 14 height 14
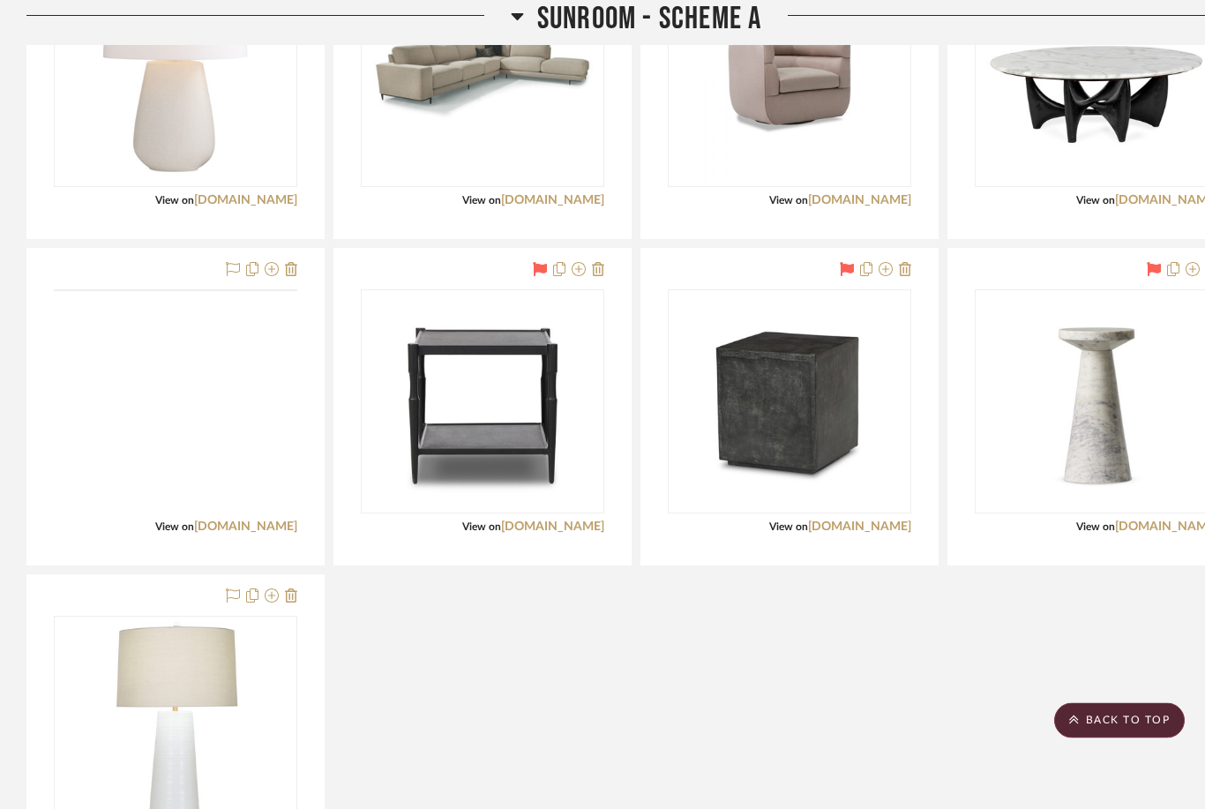
scroll to position [2629, 0]
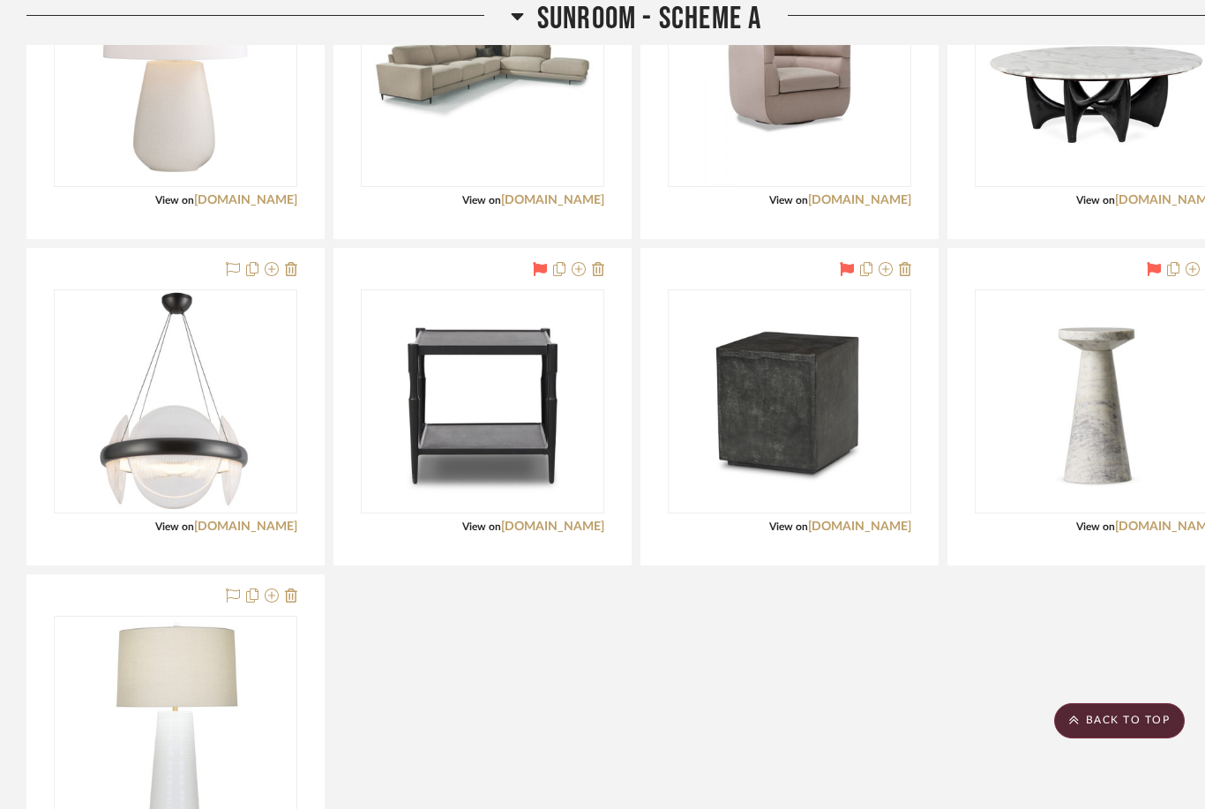
click at [0, 0] on img at bounding box center [0, 0] width 0 height 0
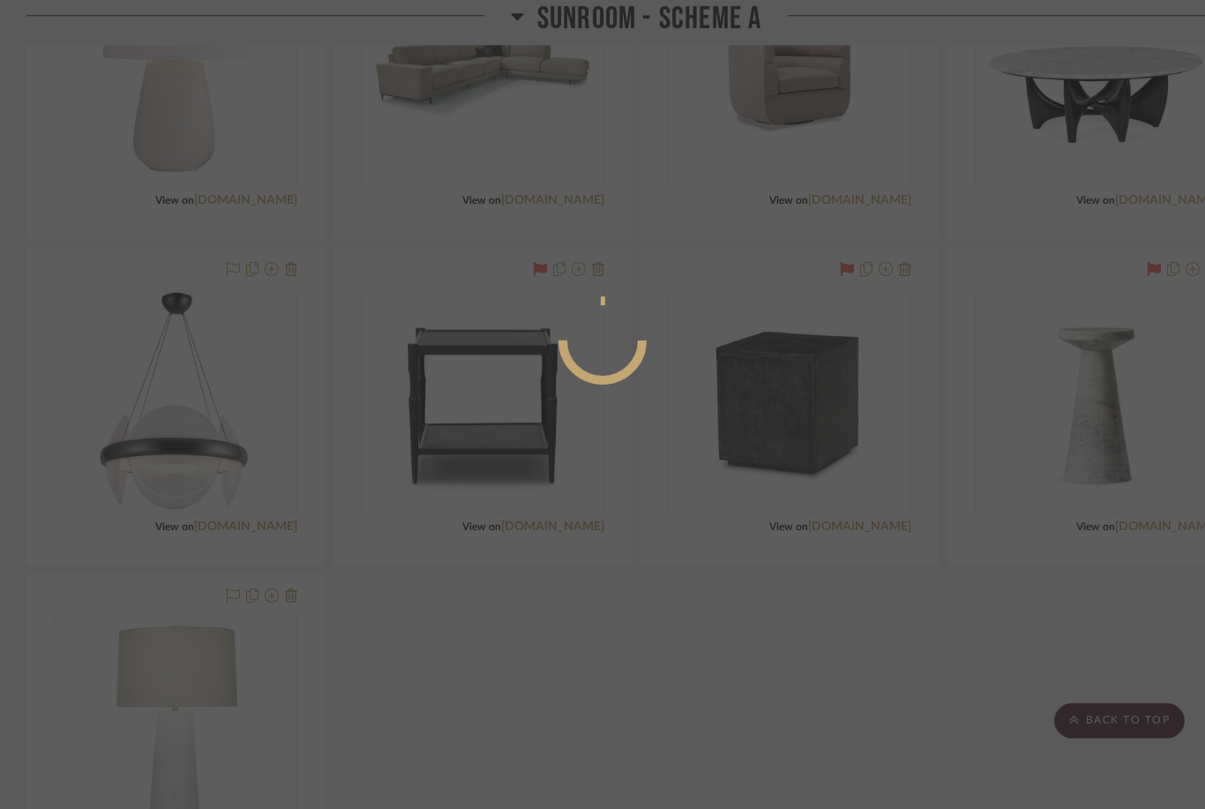
scroll to position [0, 0]
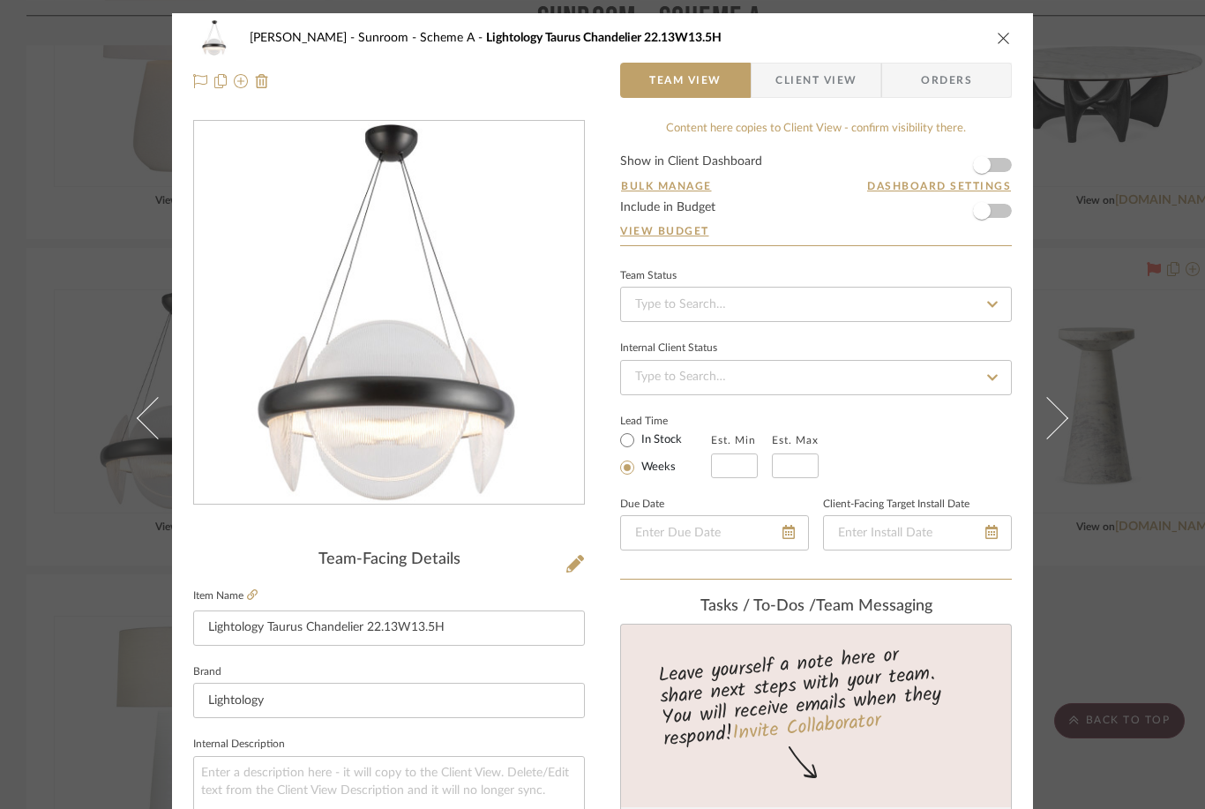
click at [257, 598] on icon at bounding box center [252, 594] width 11 height 11
click at [193, 78] on icon at bounding box center [200, 81] width 14 height 14
click at [903, 36] on icon "close" at bounding box center [1004, 38] width 14 height 14
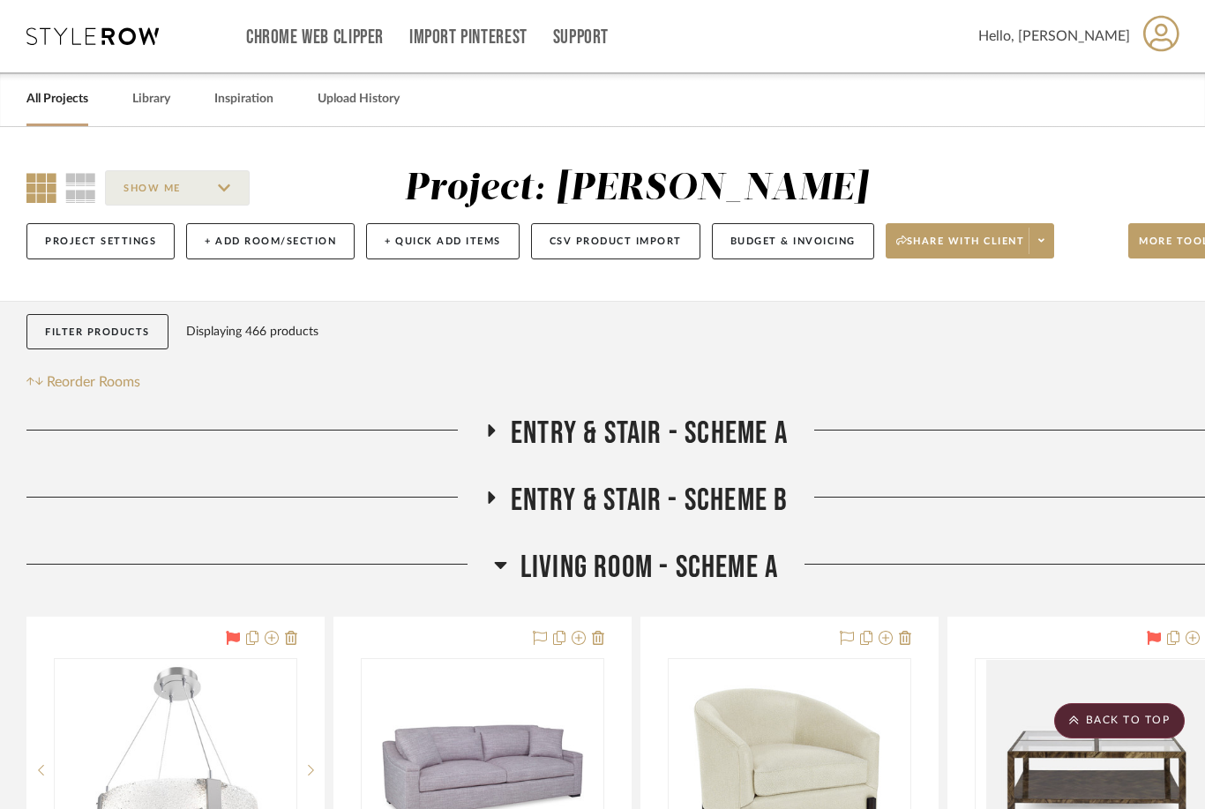
scroll to position [2629, 0]
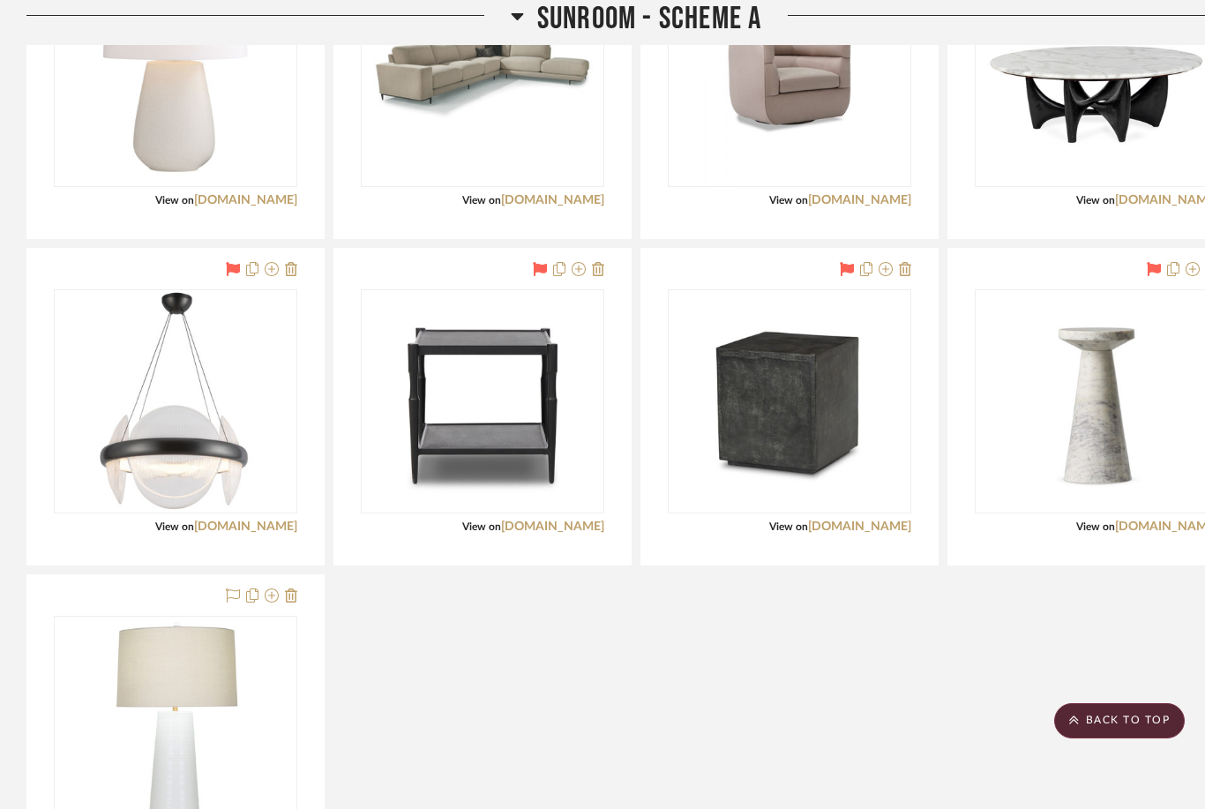
click at [832, 262] on div at bounding box center [789, 407] width 296 height 316
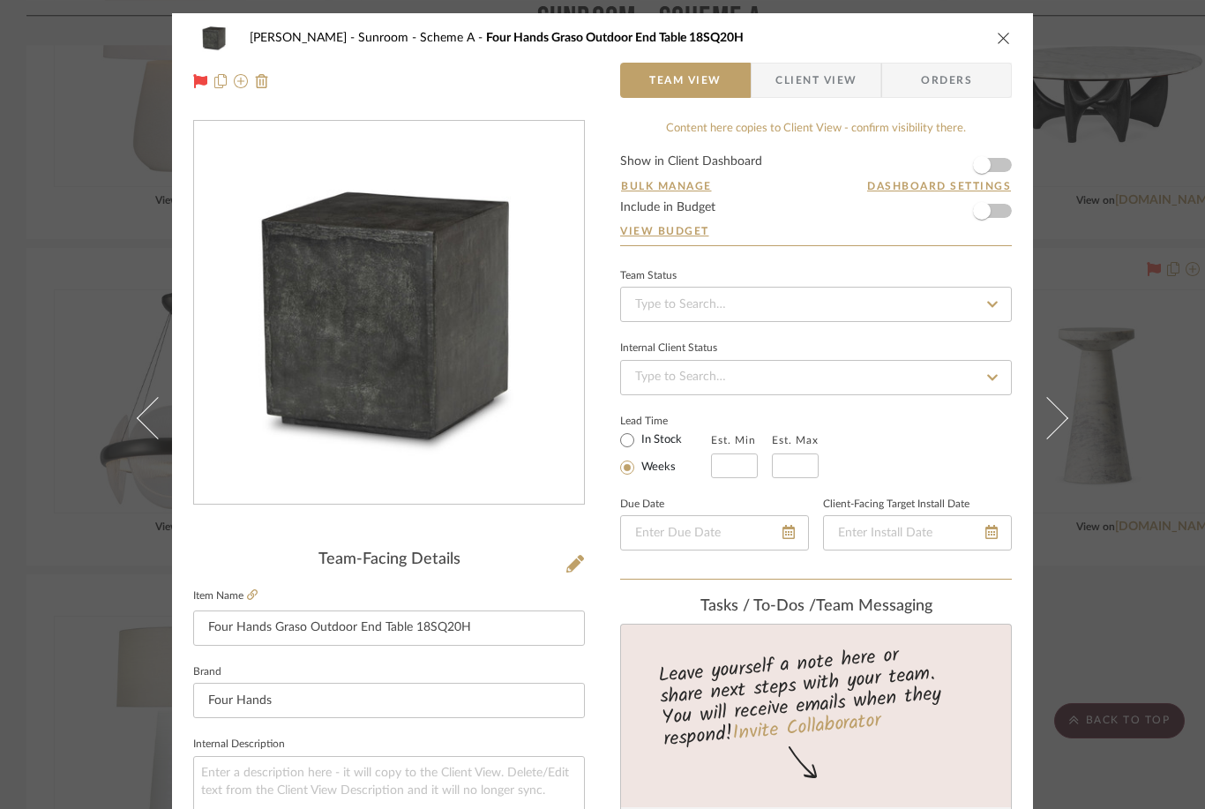
click at [197, 77] on icon at bounding box center [200, 81] width 14 height 14
click at [903, 39] on icon "close" at bounding box center [1004, 38] width 14 height 14
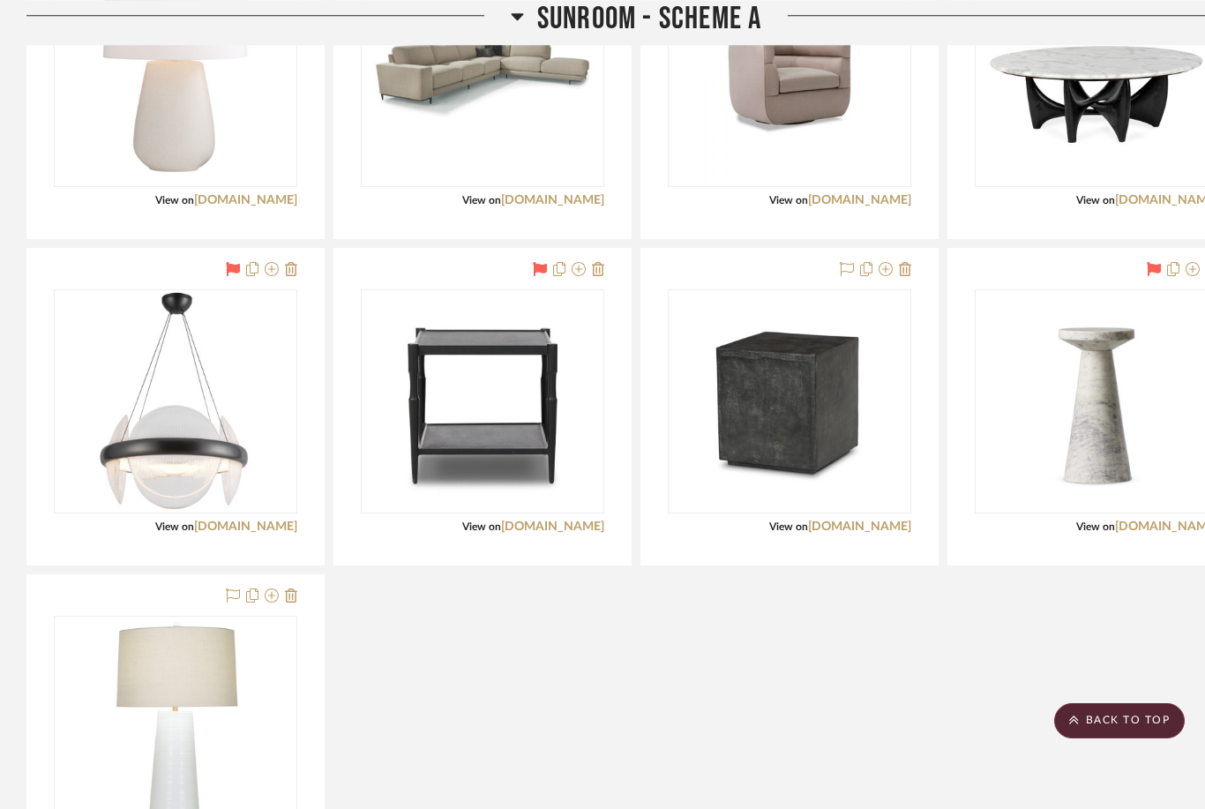
scroll to position [2629, 0]
click at [0, 0] on img at bounding box center [0, 0] width 0 height 0
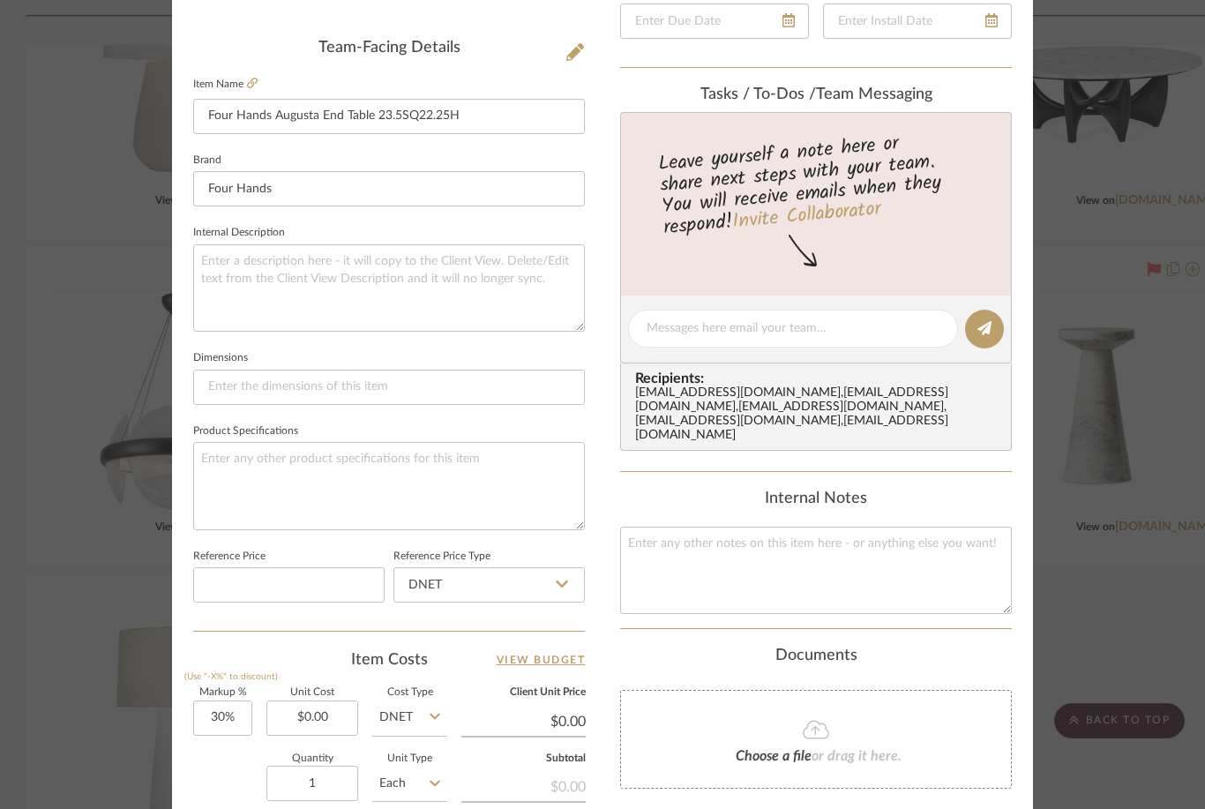
scroll to position [509, 0]
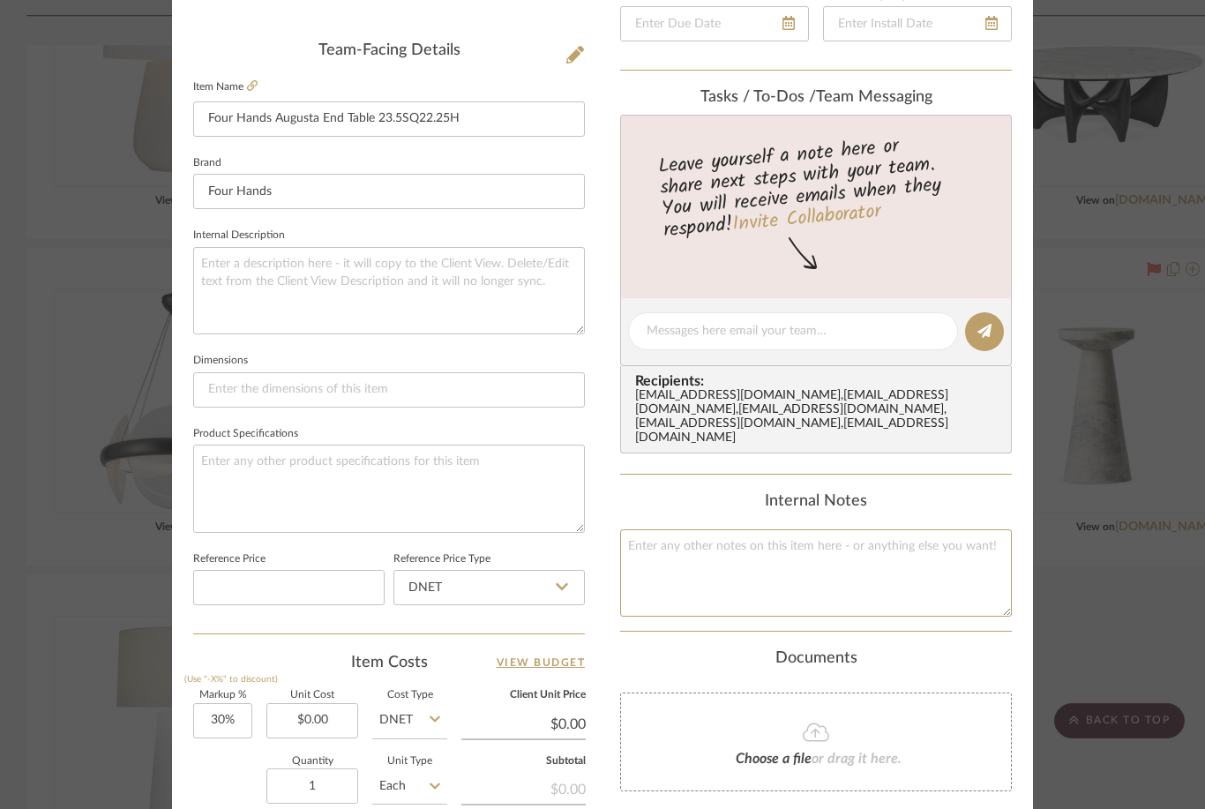
click at [671, 534] on textarea at bounding box center [816, 572] width 392 height 87
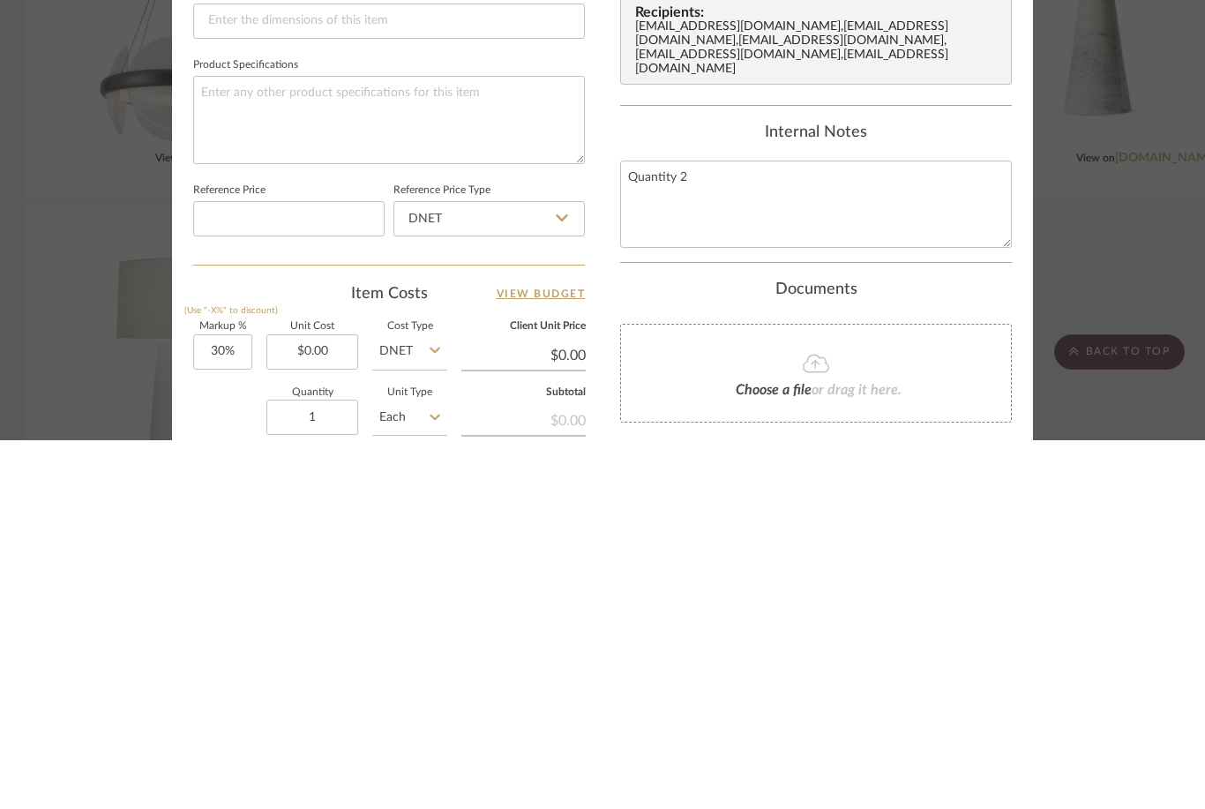
type textarea "Quantity 2"
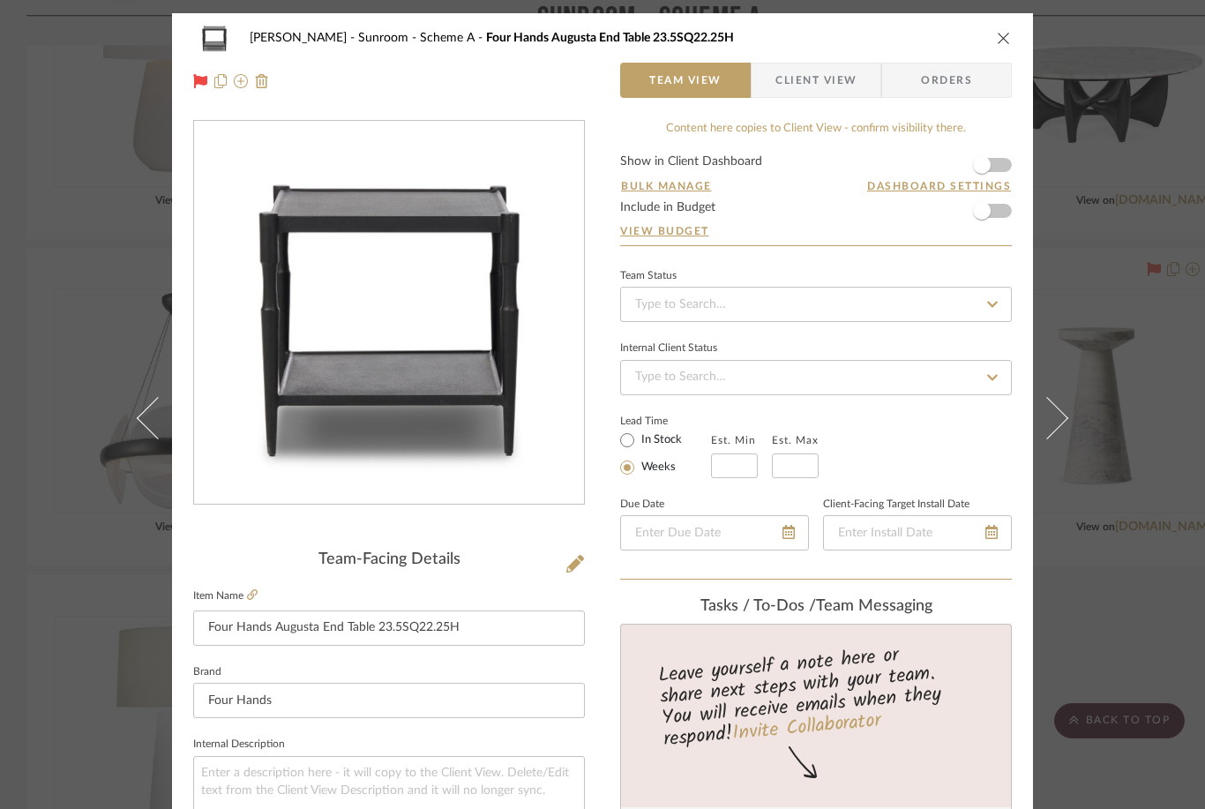
scroll to position [0, 0]
click at [903, 35] on icon "close" at bounding box center [1004, 38] width 14 height 14
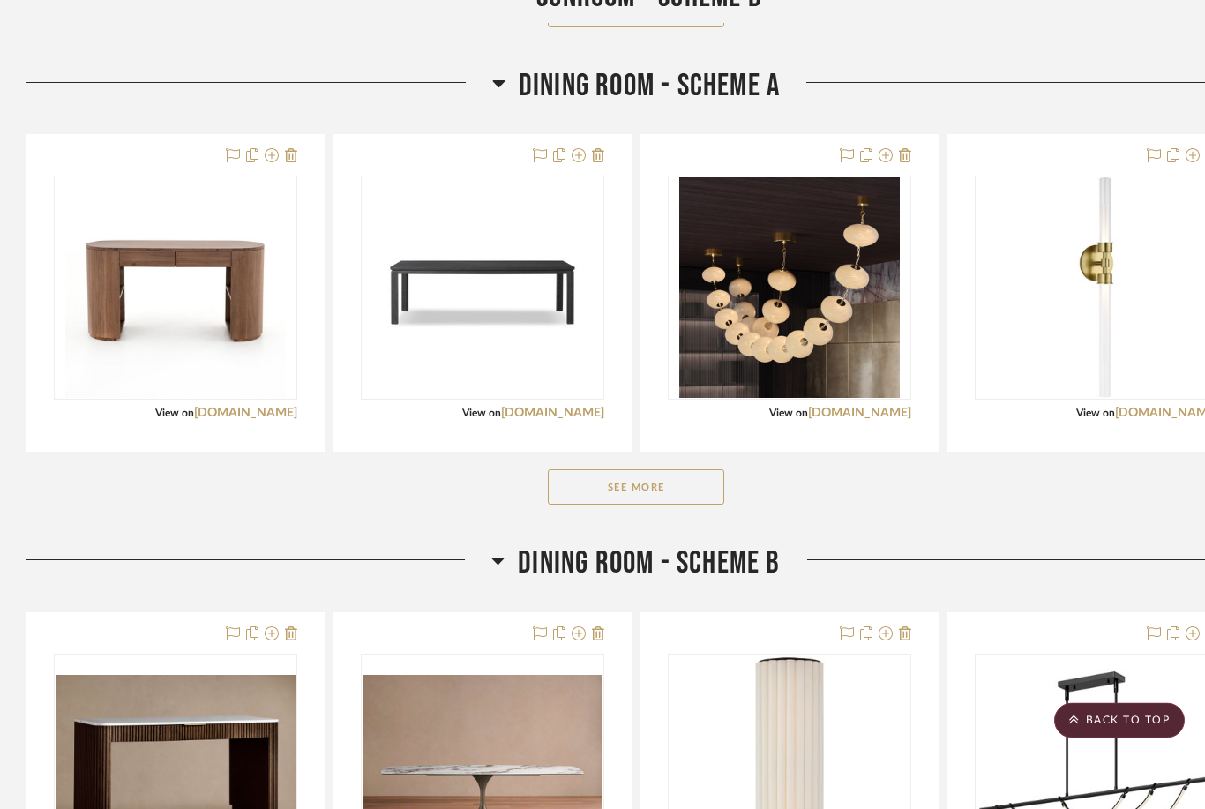
scroll to position [4351, 0]
click at [648, 492] on button "See More" at bounding box center [636, 486] width 176 height 35
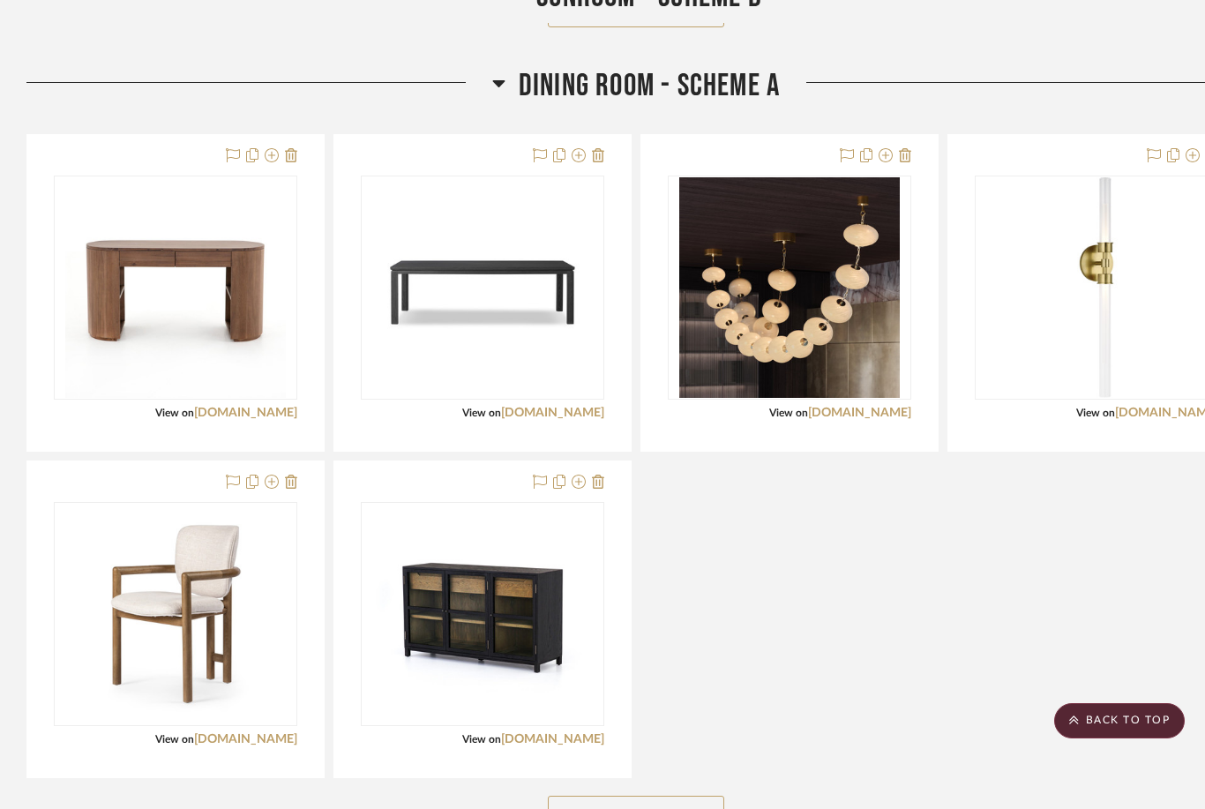
click at [254, 416] on link "[DOMAIN_NAME]" at bounding box center [245, 413] width 103 height 12
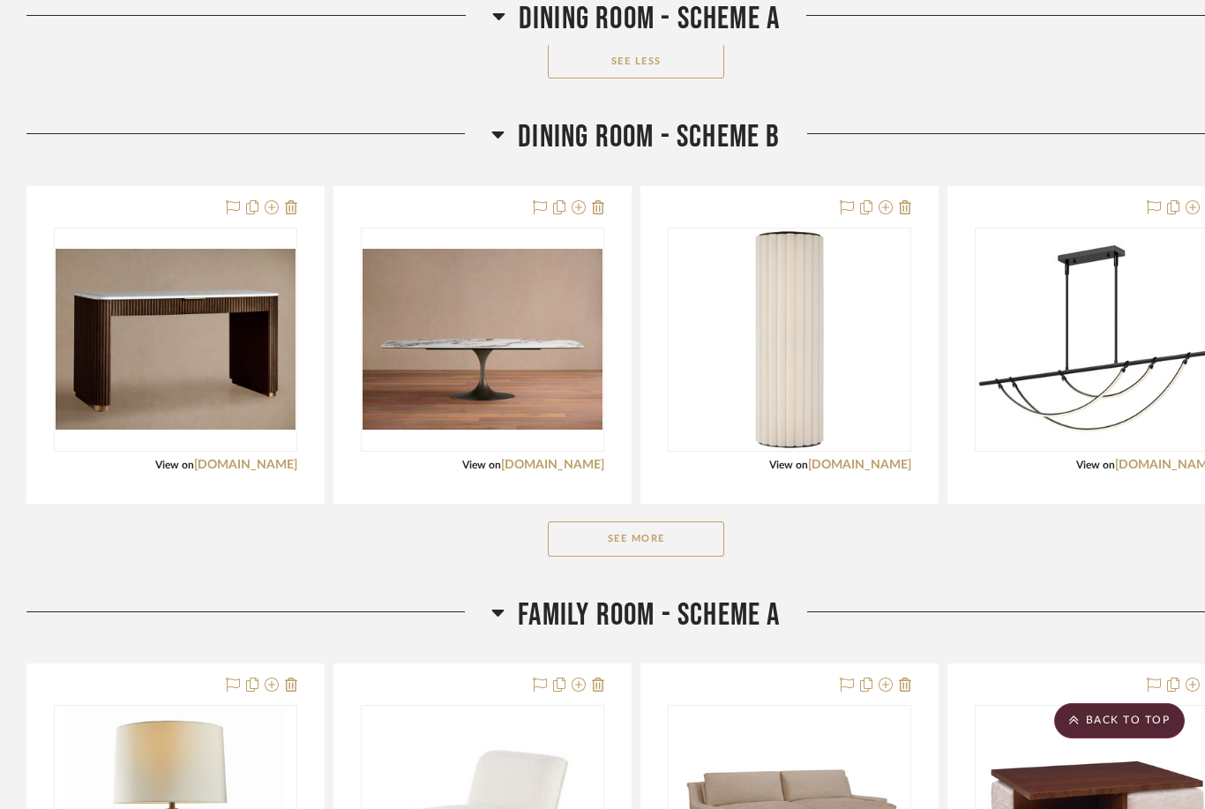
scroll to position [5105, 0]
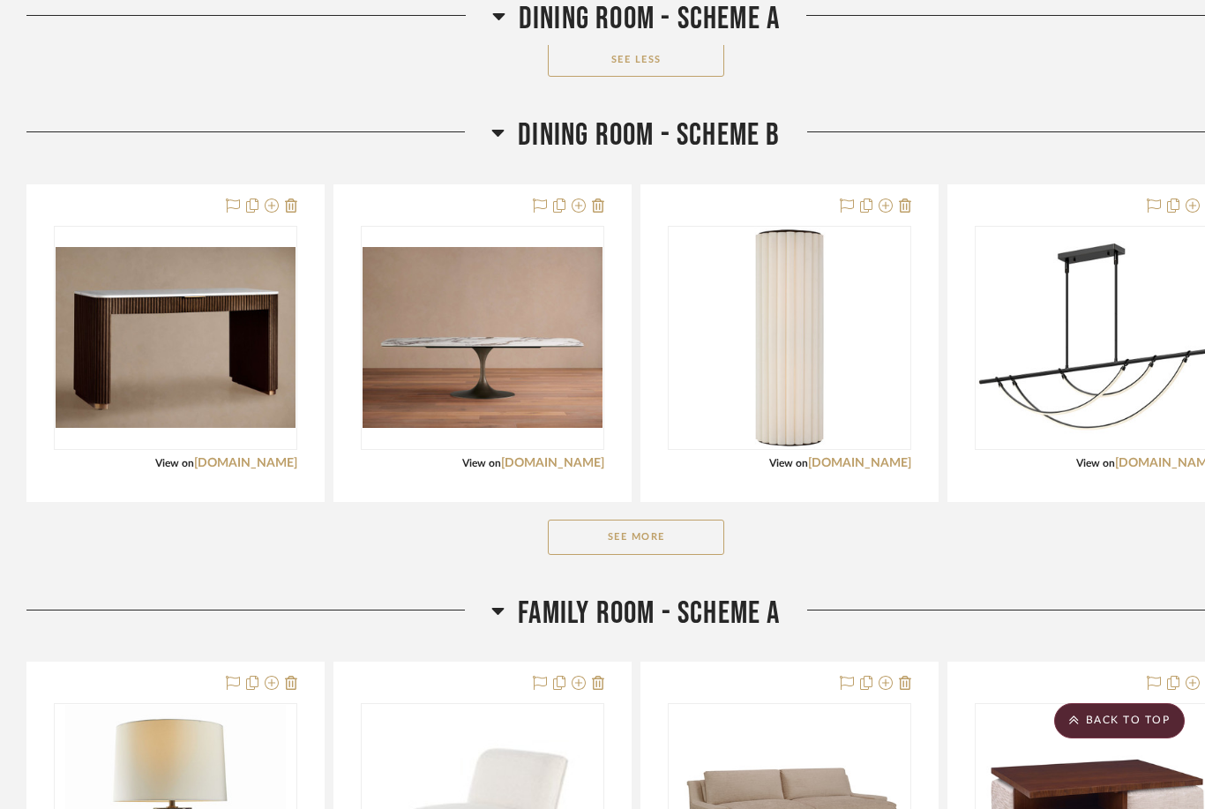
click at [662, 545] on button "See More" at bounding box center [636, 537] width 176 height 35
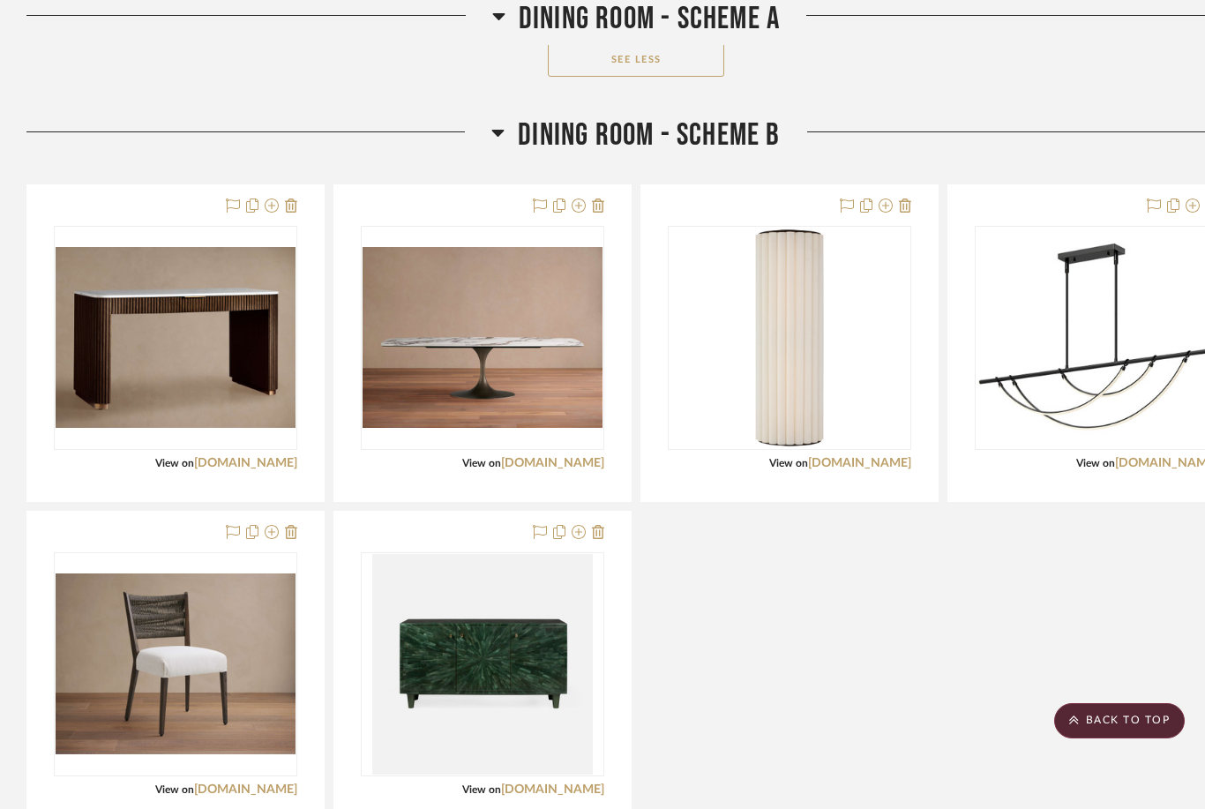
click at [0, 0] on img at bounding box center [0, 0] width 0 height 0
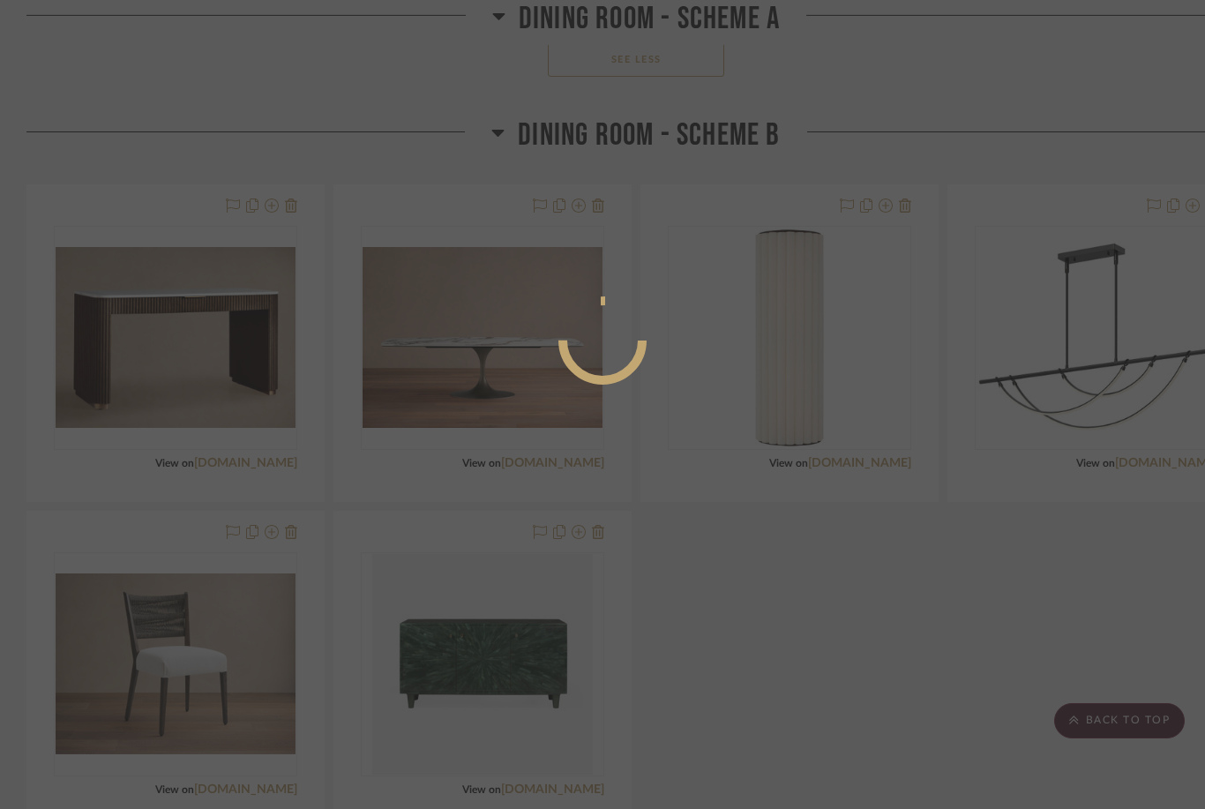
scroll to position [0, 0]
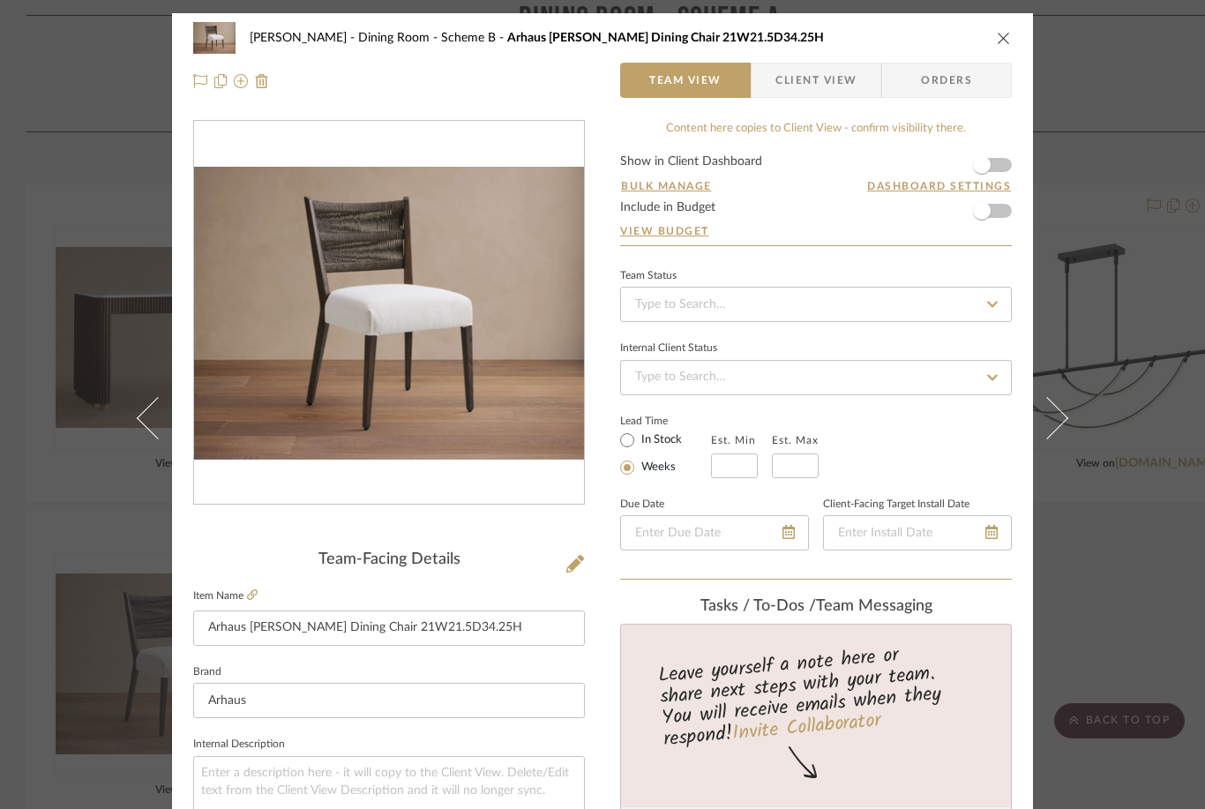
click at [903, 37] on icon "close" at bounding box center [1004, 38] width 14 height 14
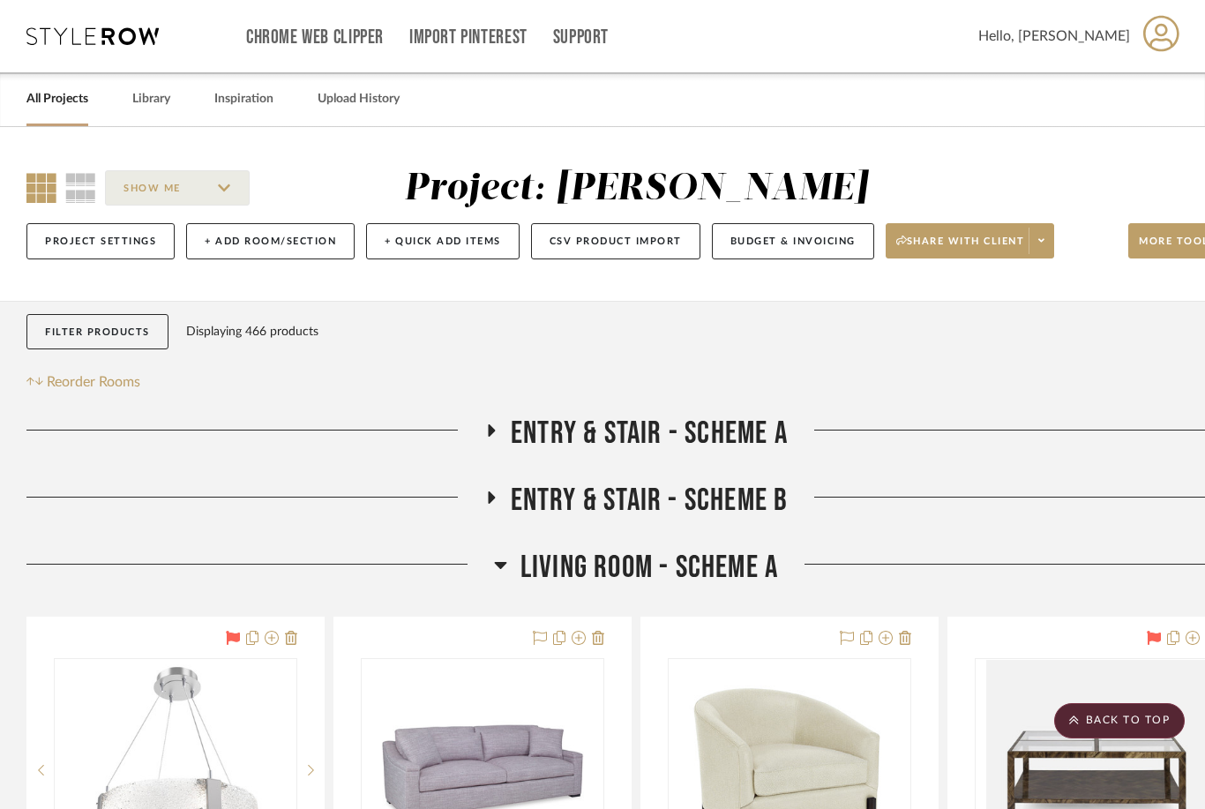
scroll to position [5105, 0]
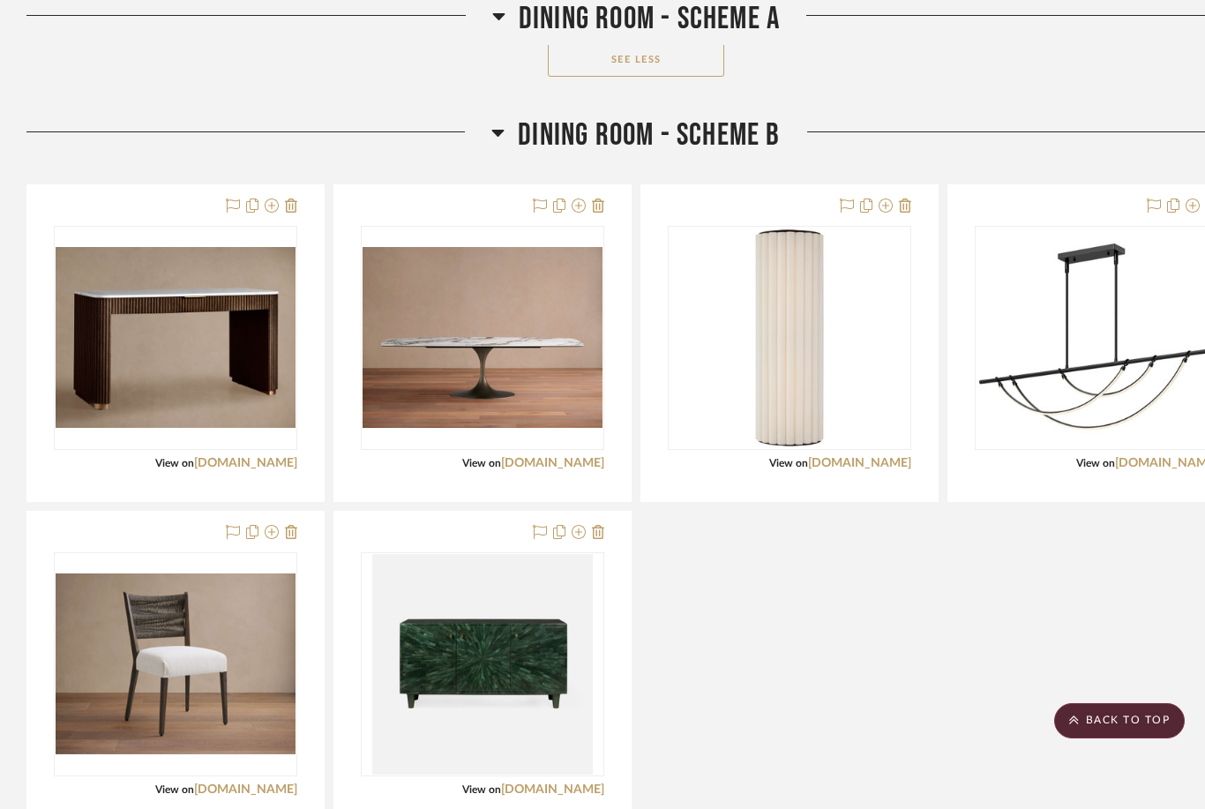
click at [0, 0] on img at bounding box center [0, 0] width 0 height 0
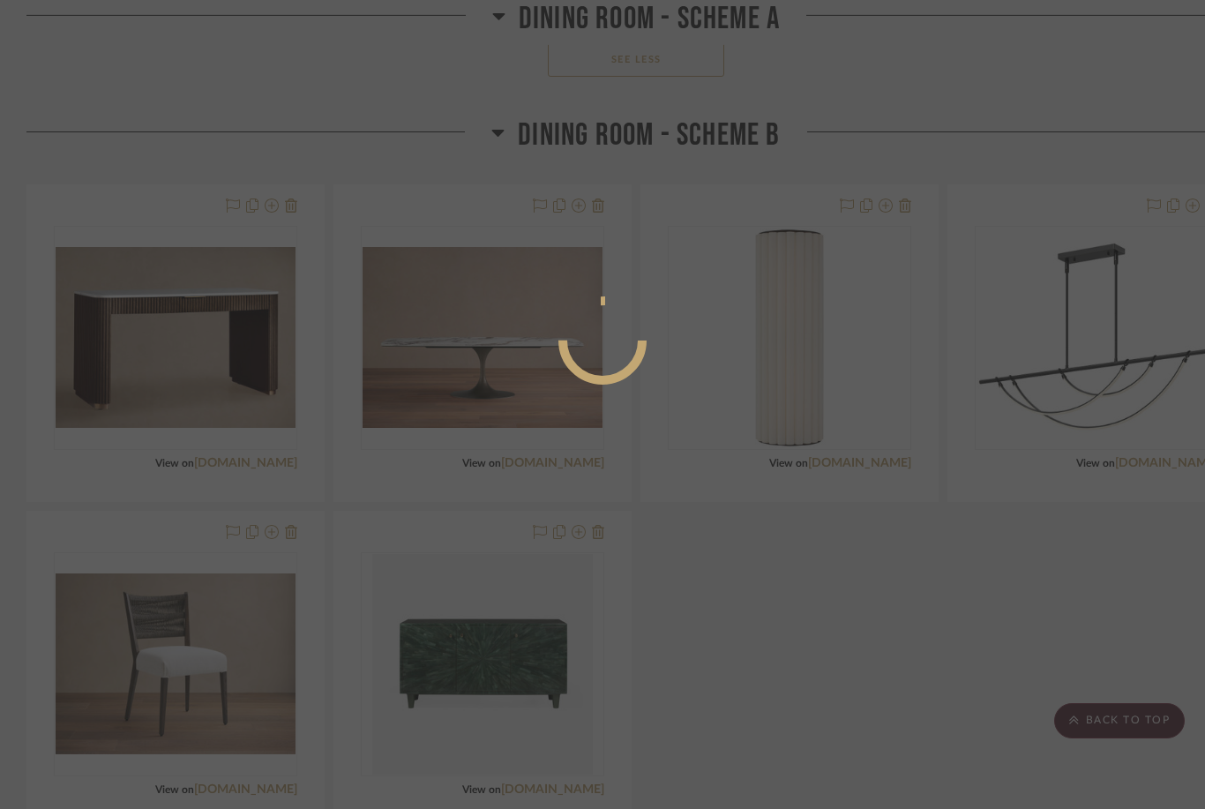
scroll to position [0, 0]
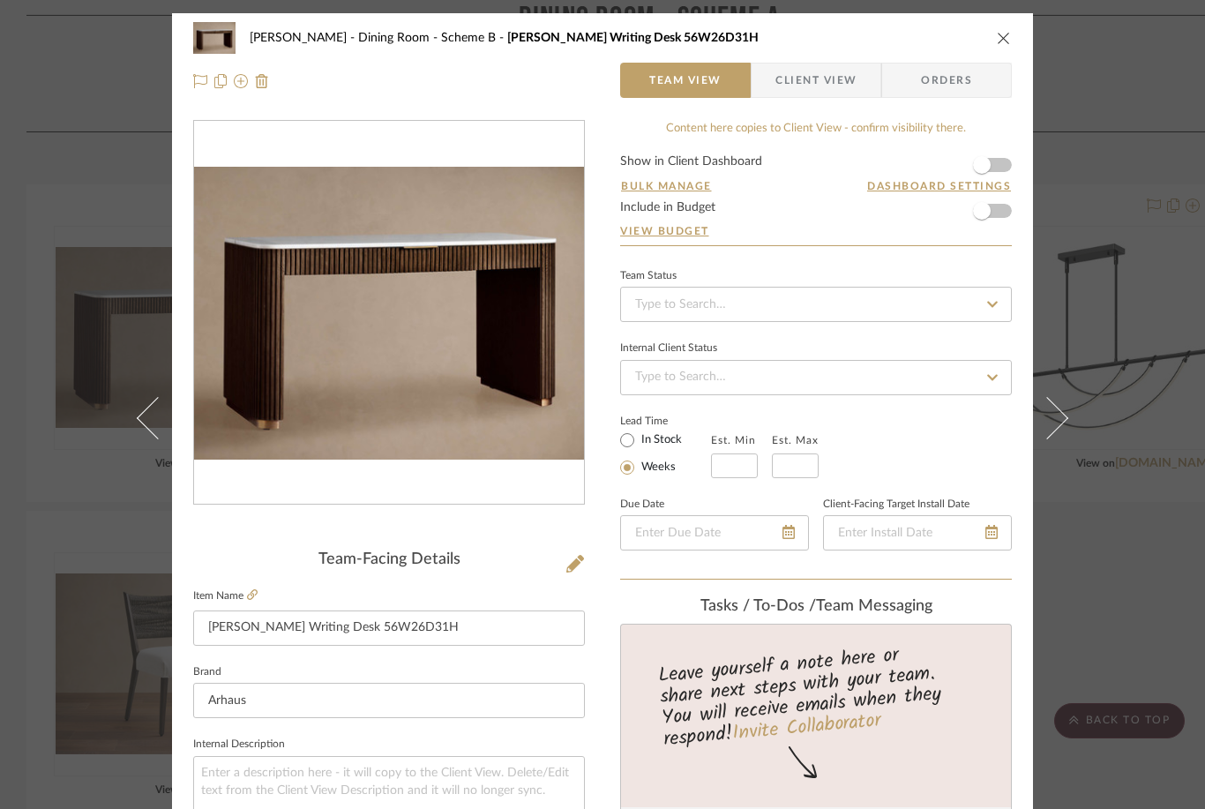
click at [258, 593] on icon at bounding box center [252, 594] width 11 height 11
click at [903, 39] on icon "close" at bounding box center [1004, 38] width 14 height 14
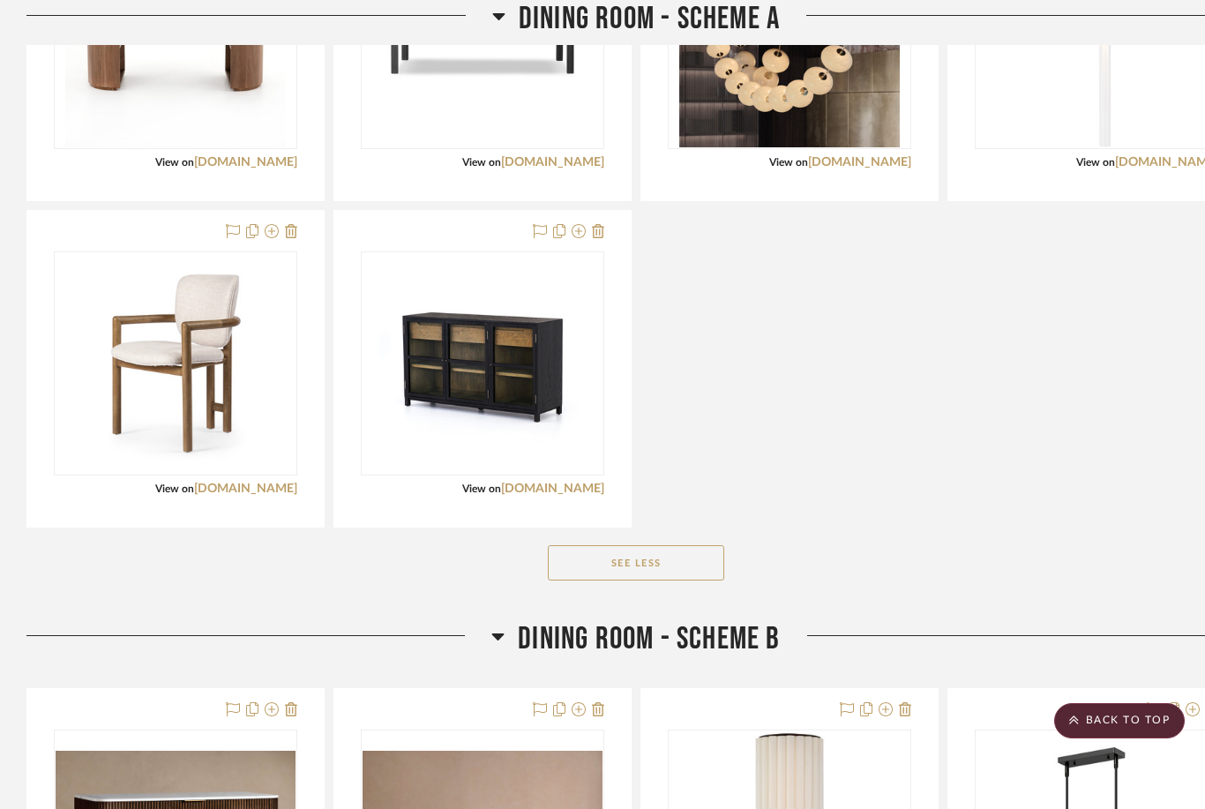
scroll to position [4603, 0]
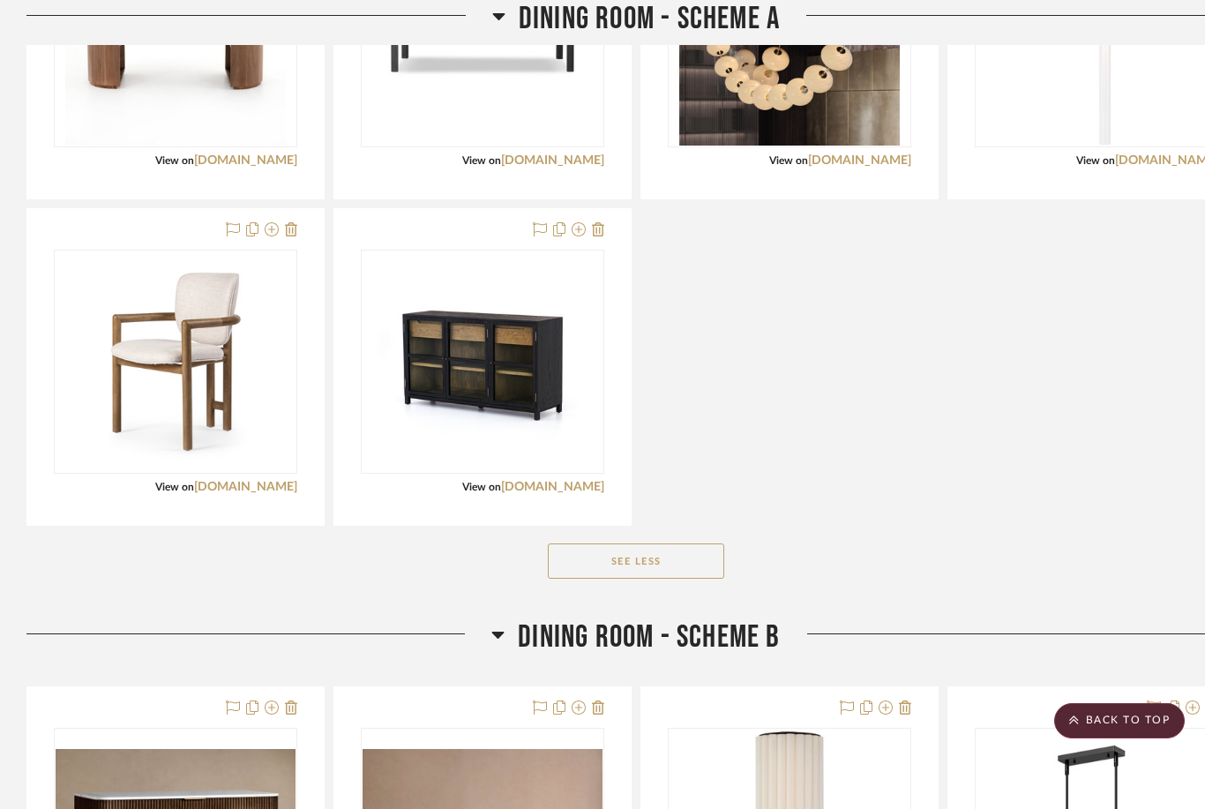
click at [575, 483] on link "[DOMAIN_NAME]" at bounding box center [552, 487] width 103 height 12
click at [535, 234] on icon at bounding box center [540, 229] width 14 height 14
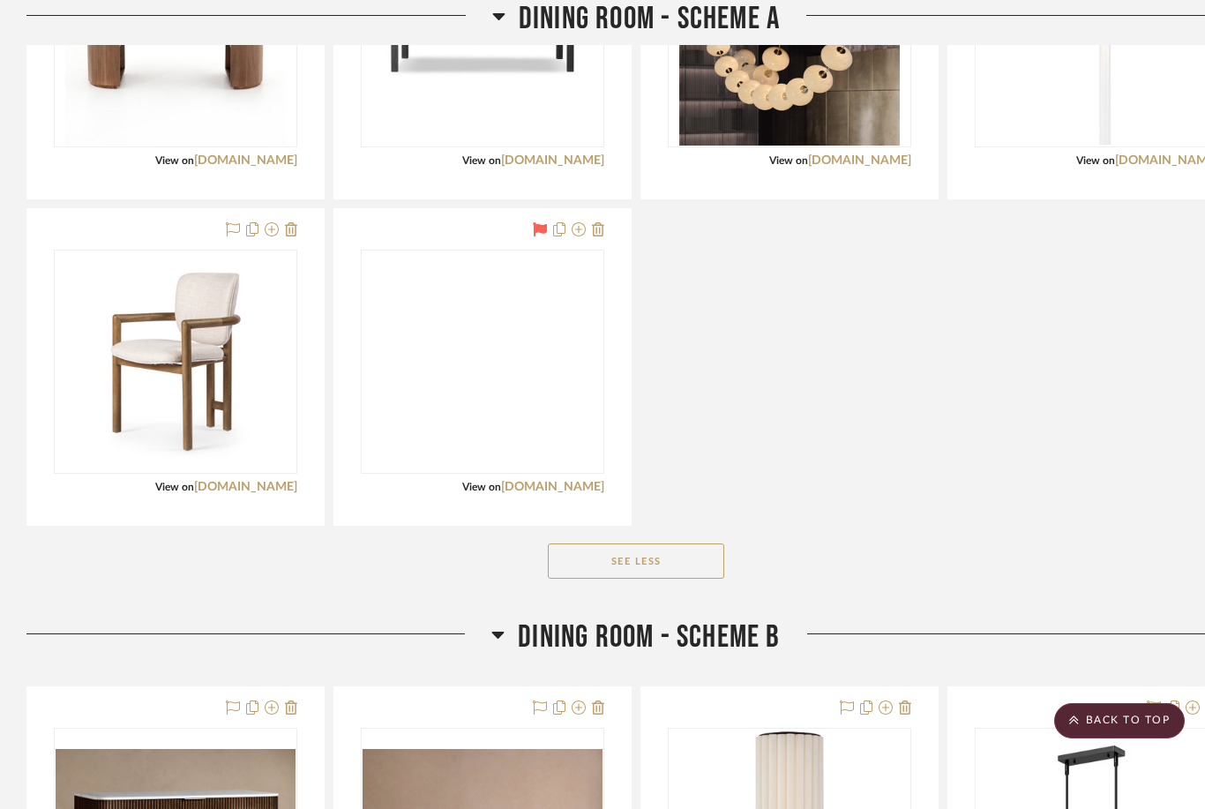
click at [0, 0] on img at bounding box center [0, 0] width 0 height 0
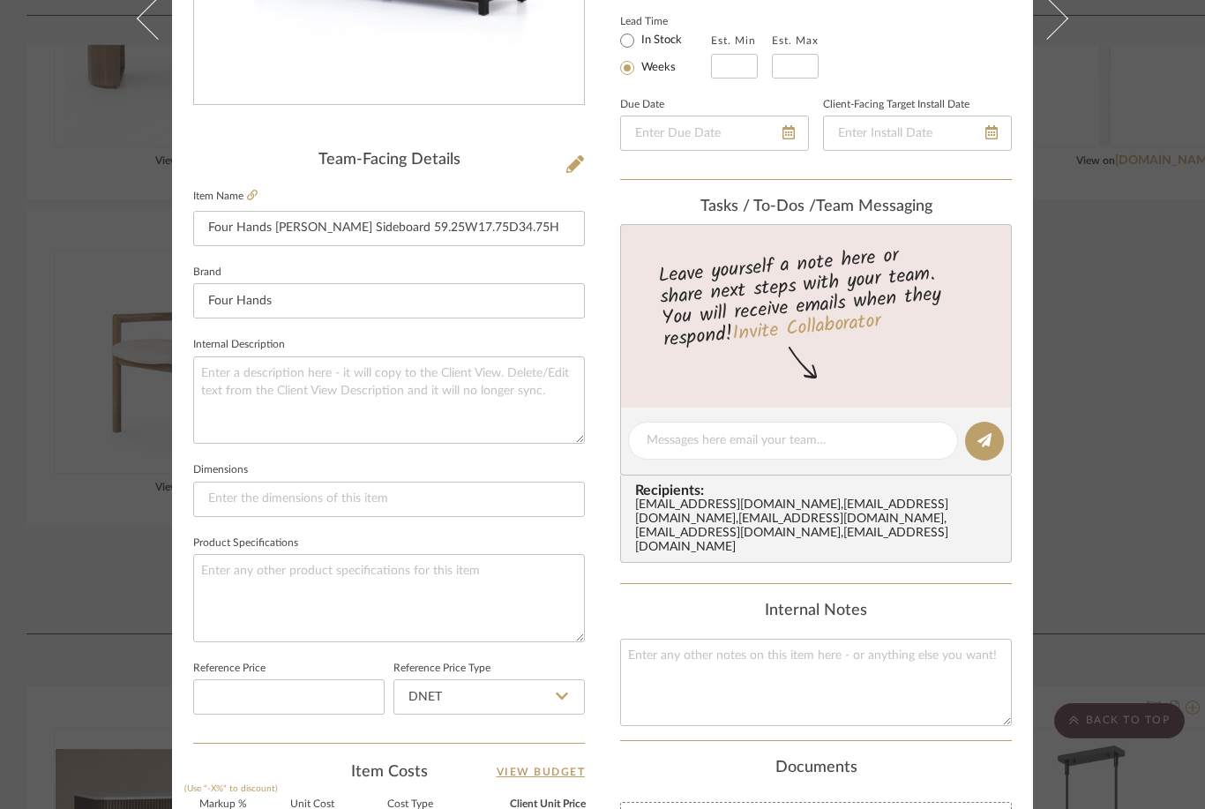
scroll to position [419, 0]
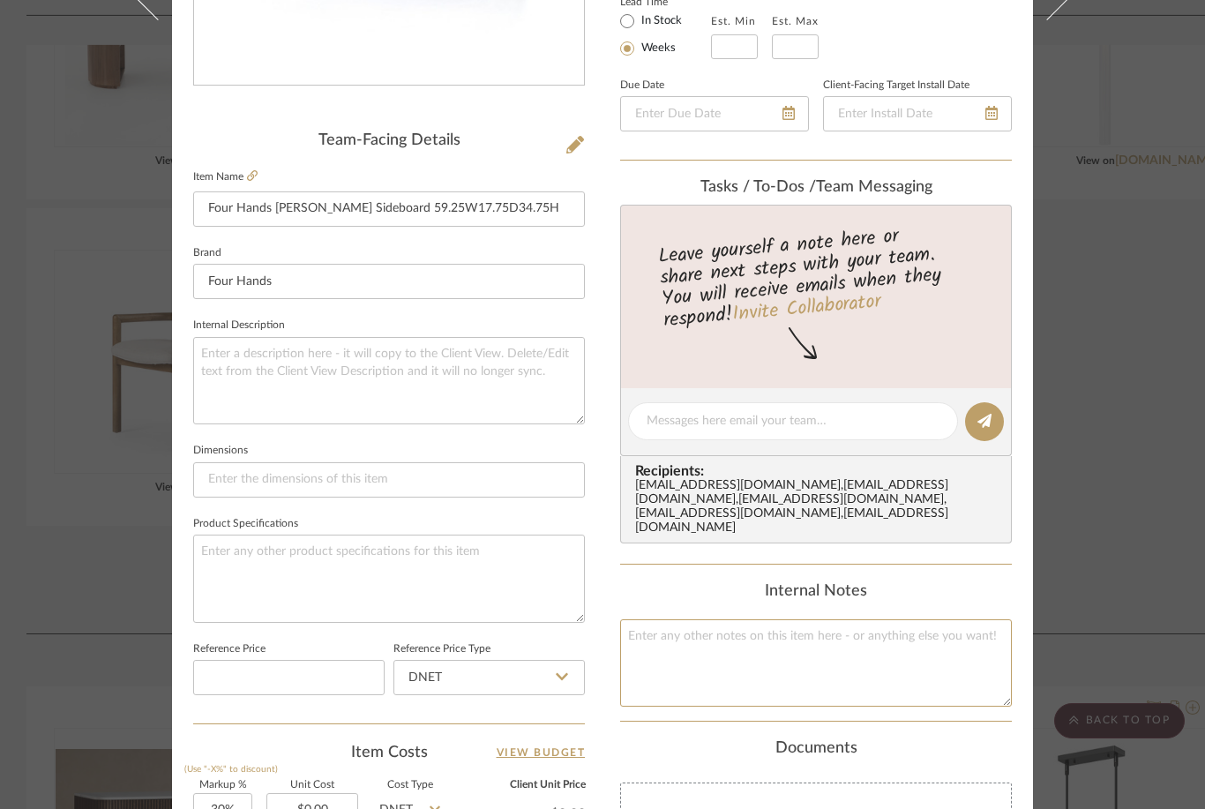
click at [701, 625] on textarea at bounding box center [816, 662] width 392 height 87
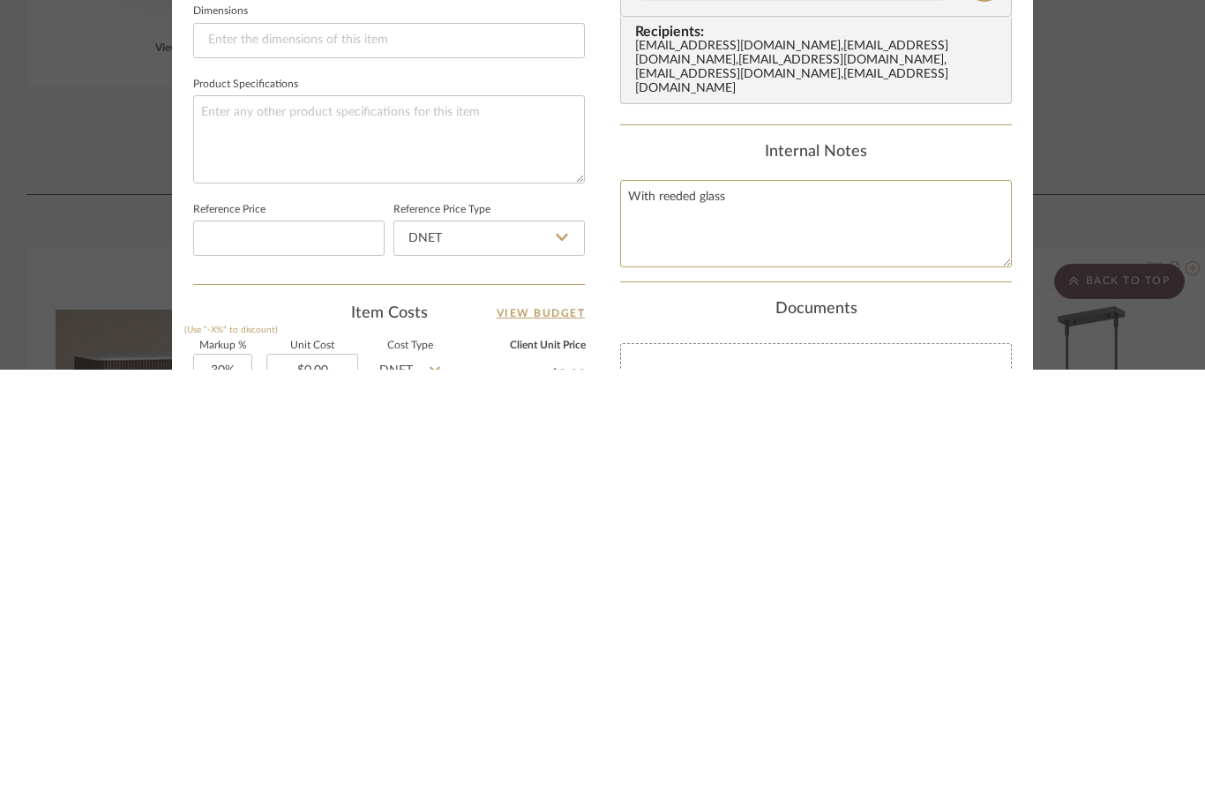
type textarea "With reeded glass"
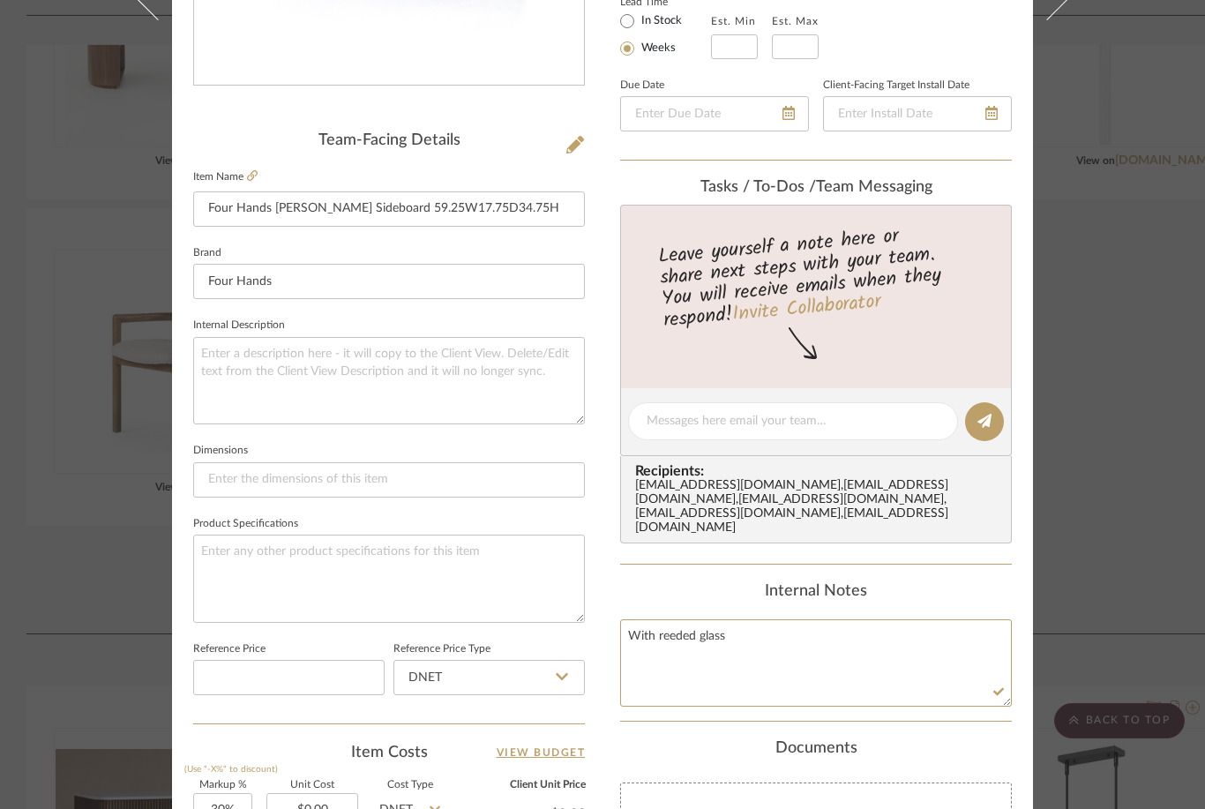
type textarea "With reeded glass"
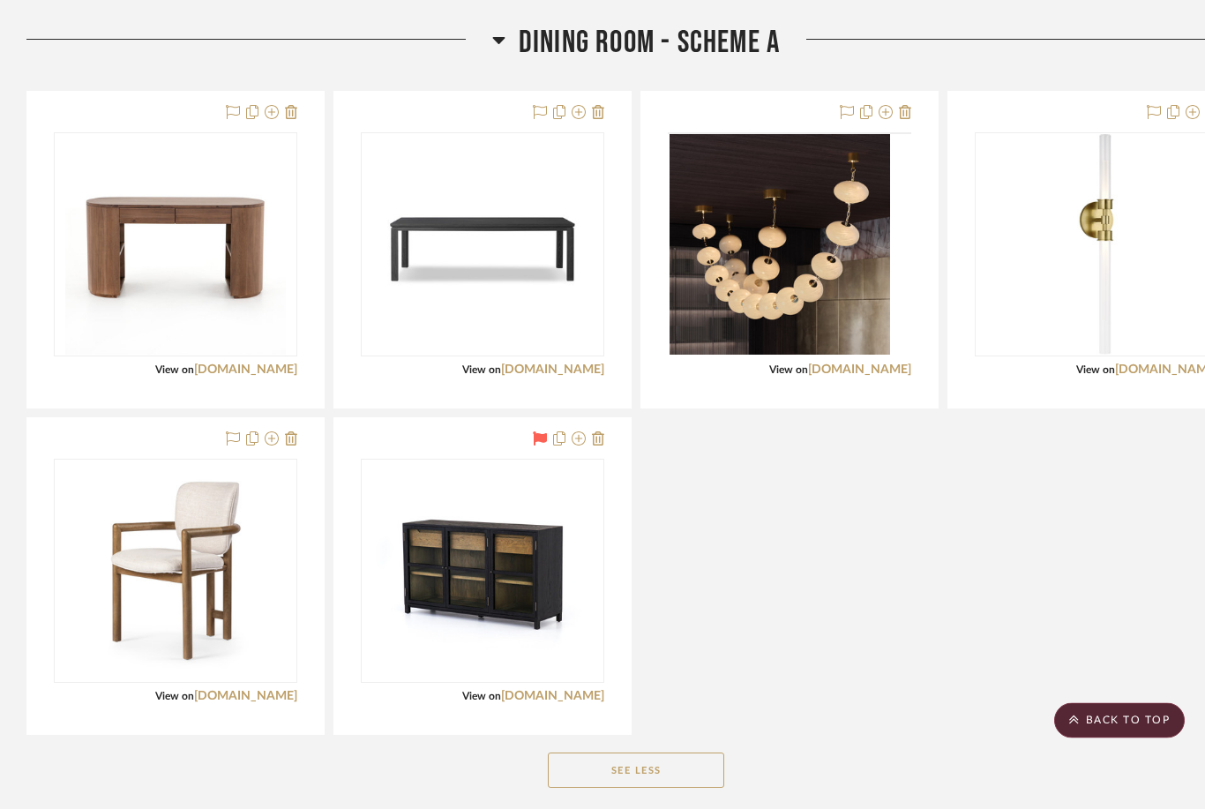
scroll to position [4394, 0]
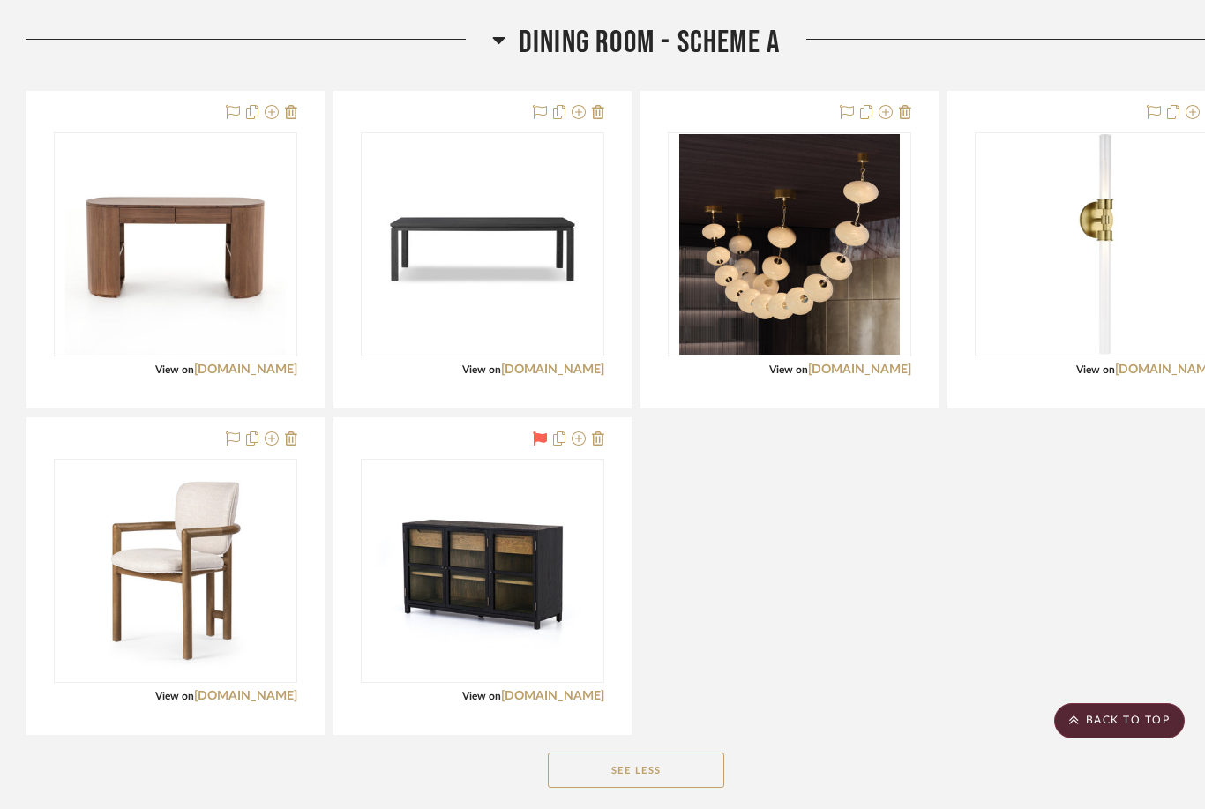
click at [0, 0] on img at bounding box center [0, 0] width 0 height 0
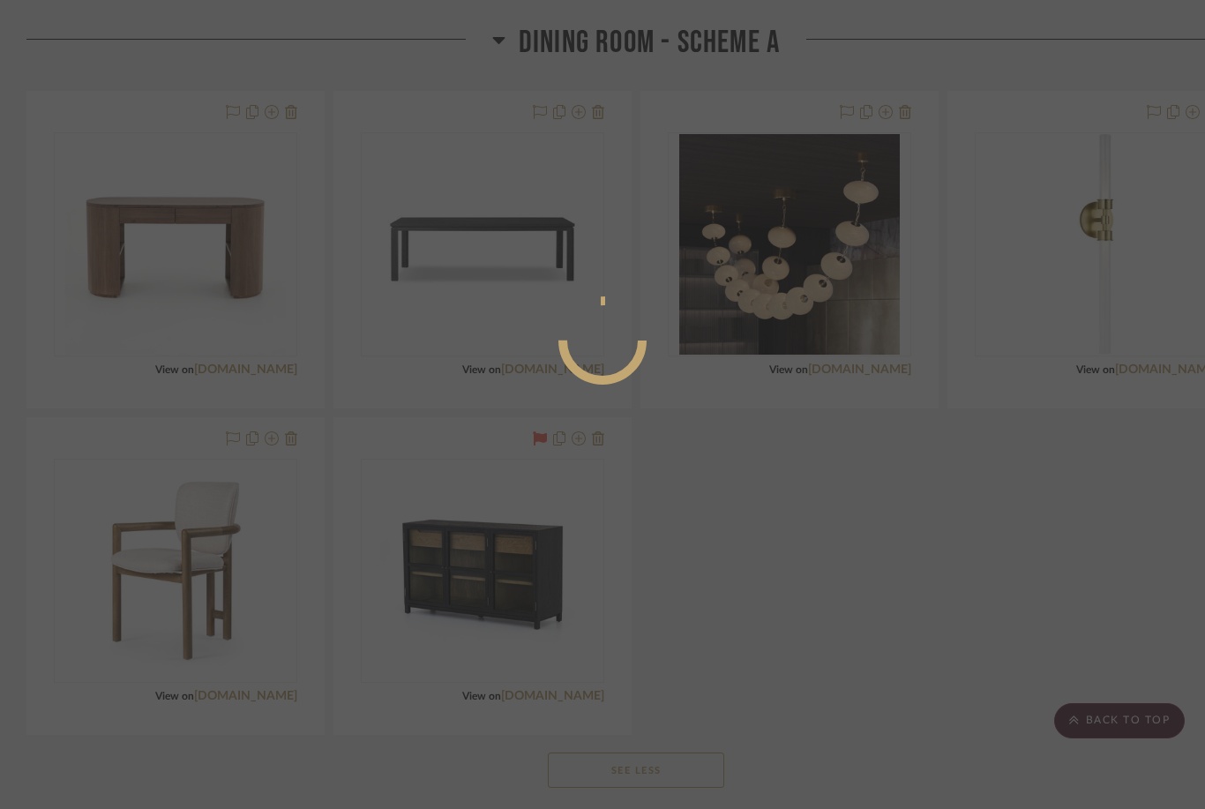
scroll to position [0, 0]
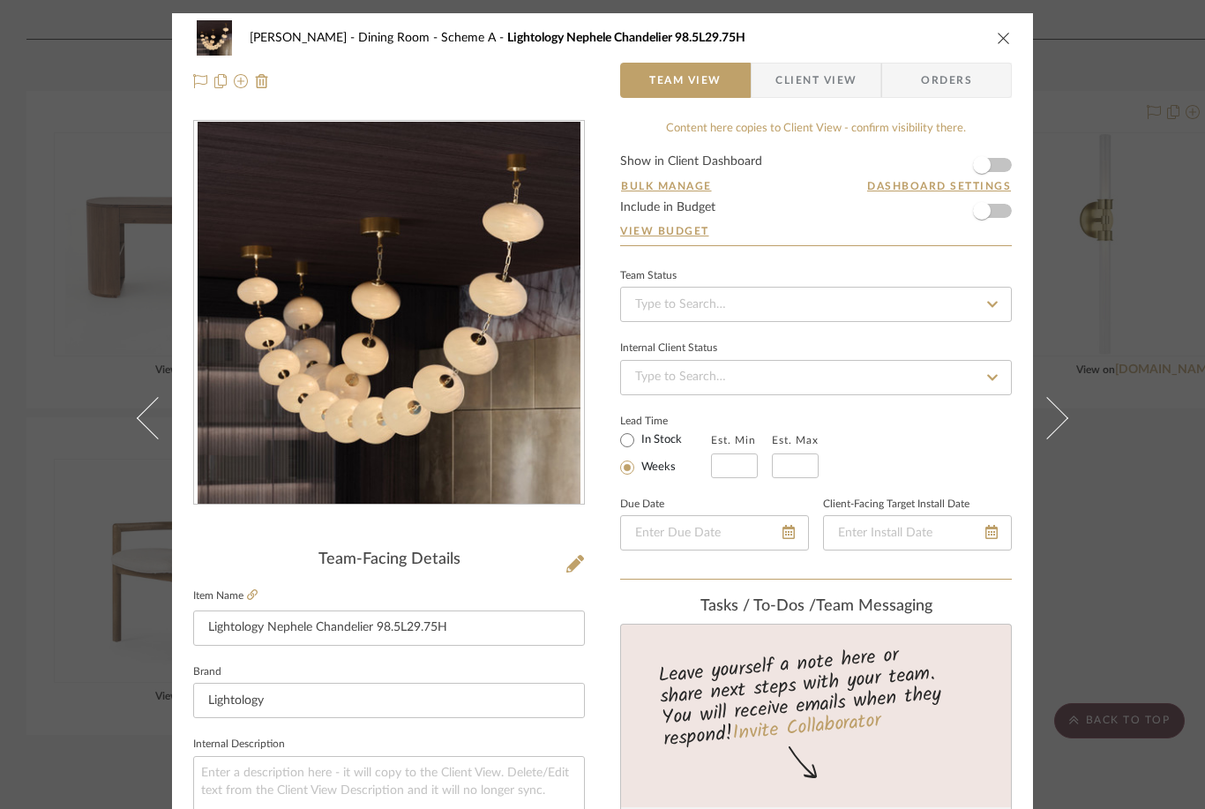
click at [251, 590] on fa-icon at bounding box center [252, 595] width 11 height 11
click at [903, 41] on icon "close" at bounding box center [1004, 38] width 14 height 14
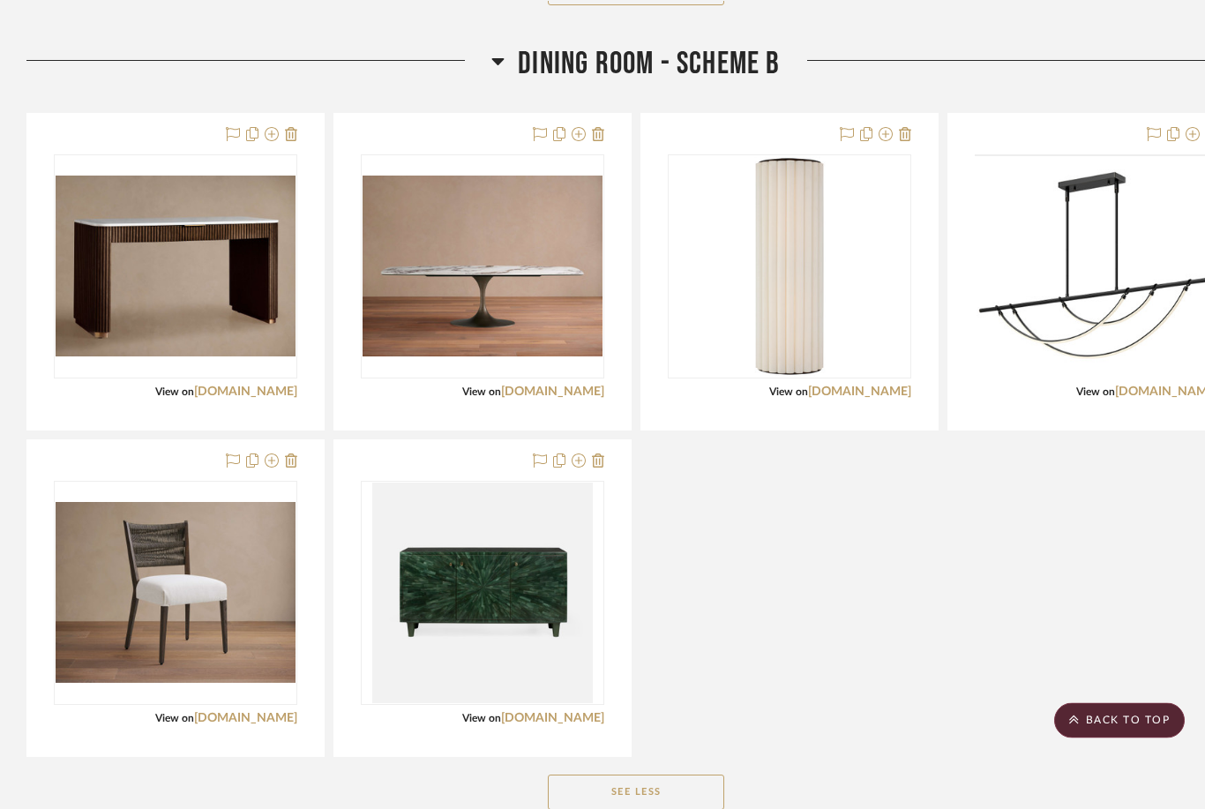
scroll to position [5176, 0]
click at [0, 0] on img at bounding box center [0, 0] width 0 height 0
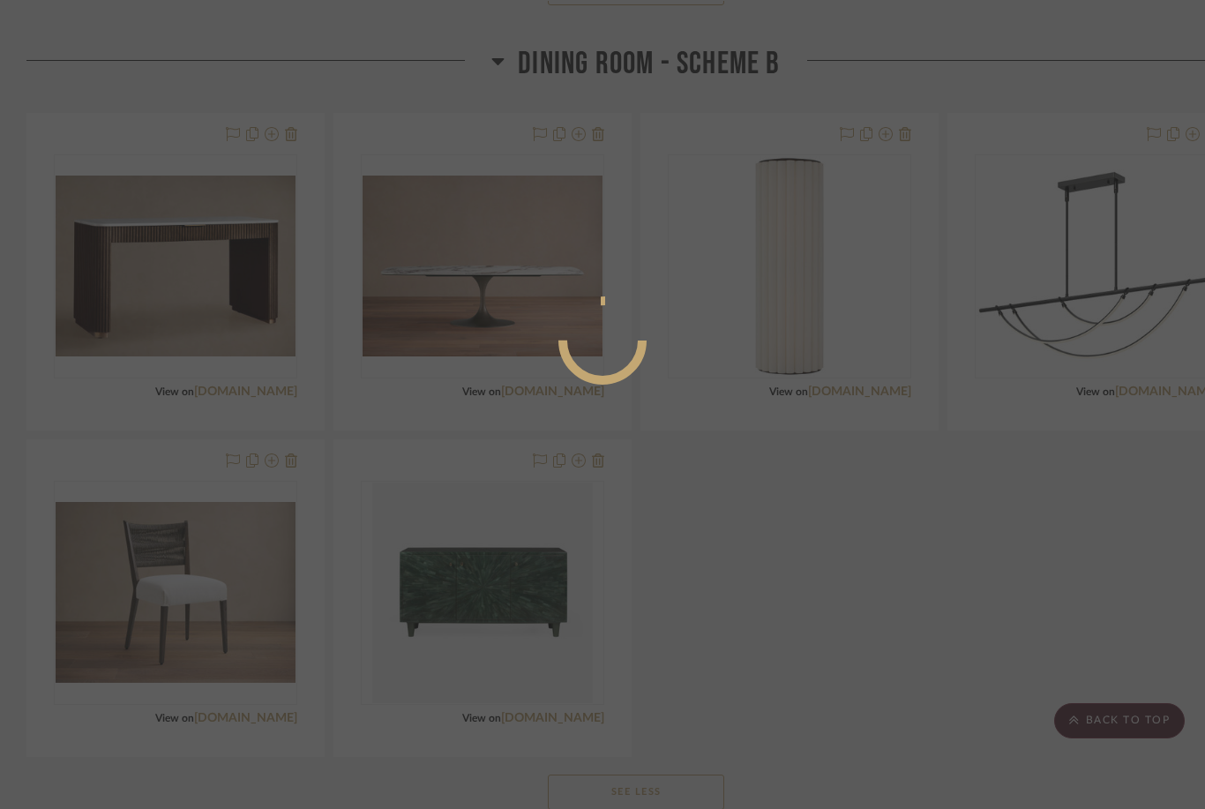
scroll to position [0, 0]
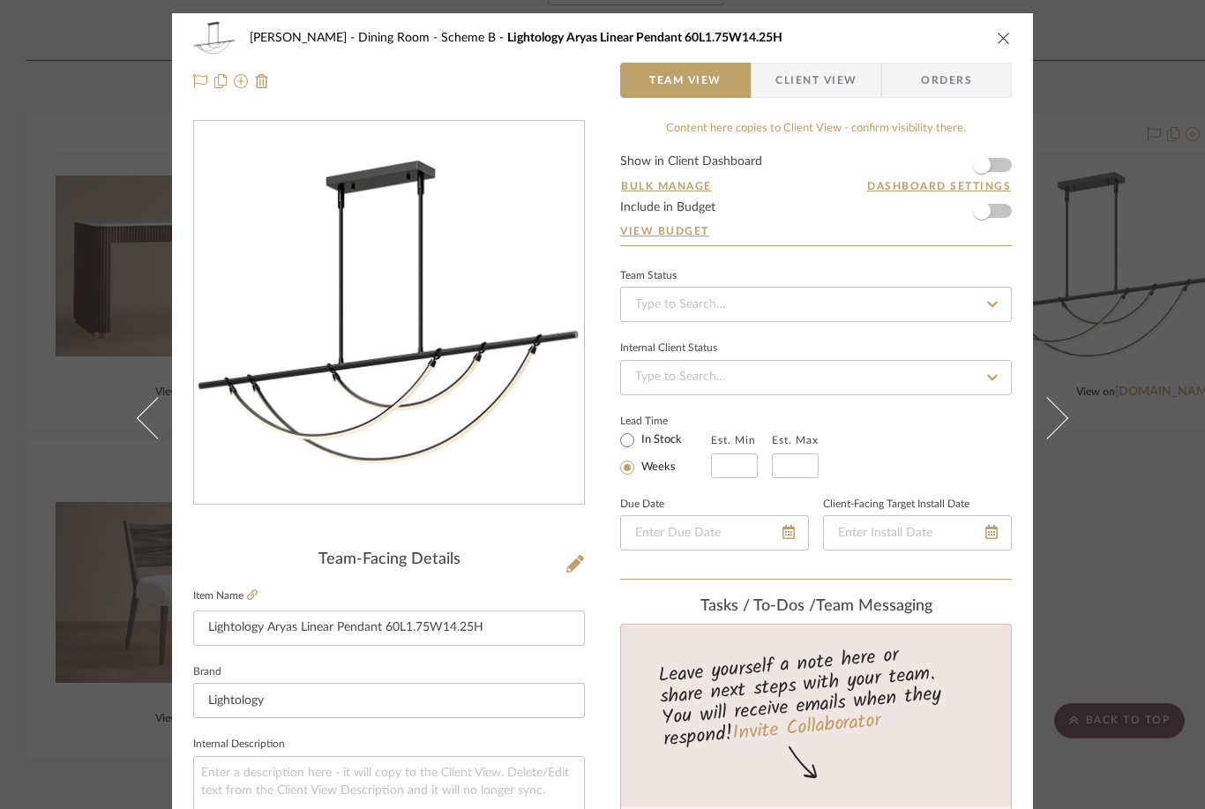
click at [258, 593] on icon at bounding box center [252, 594] width 11 height 11
click at [903, 39] on icon "close" at bounding box center [1004, 38] width 14 height 14
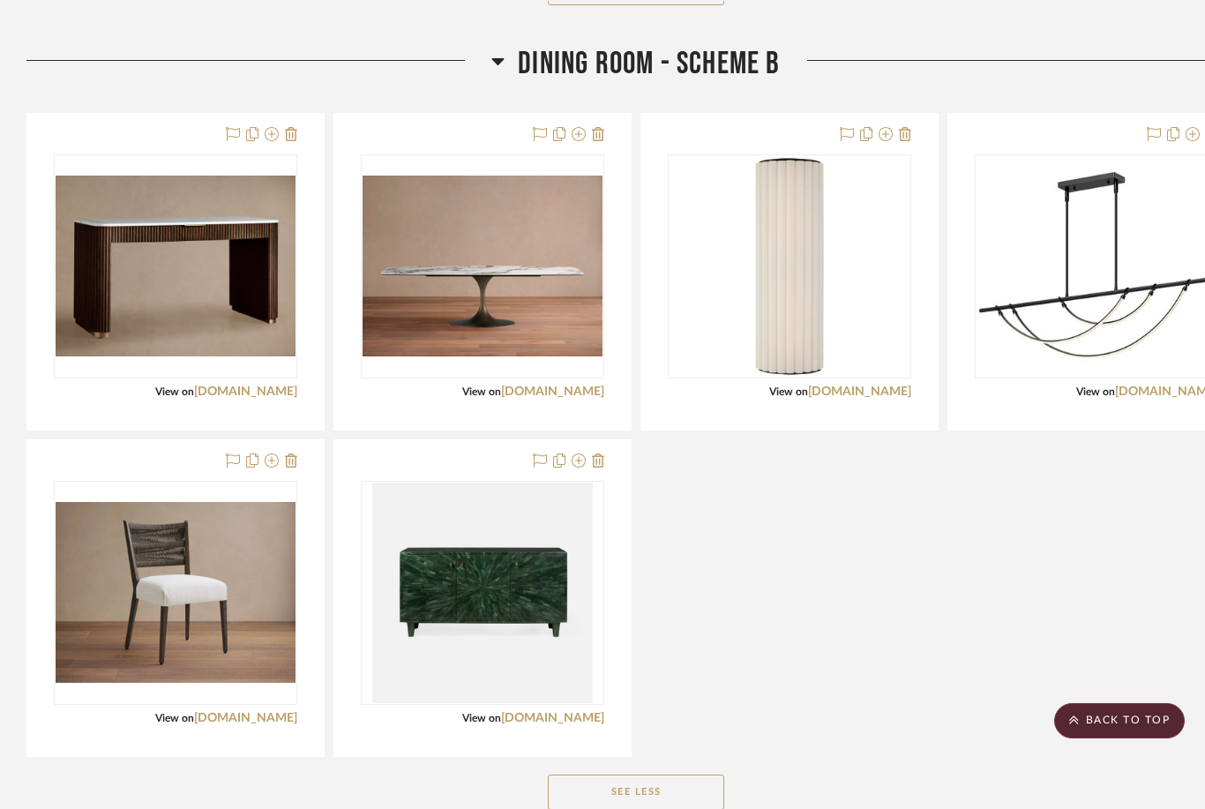
scroll to position [5176, 0]
click at [218, 456] on div at bounding box center [175, 598] width 296 height 316
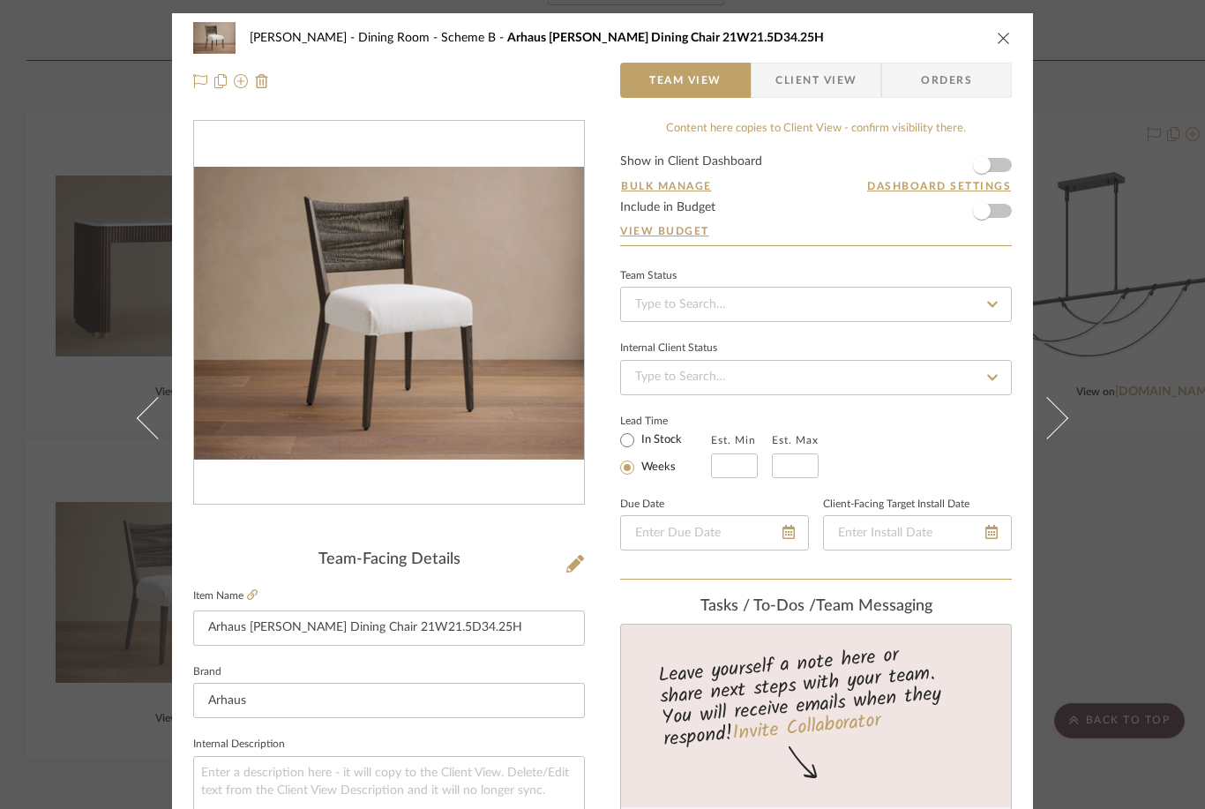
click at [199, 84] on icon at bounding box center [200, 81] width 14 height 14
click at [903, 43] on icon "close" at bounding box center [1004, 38] width 14 height 14
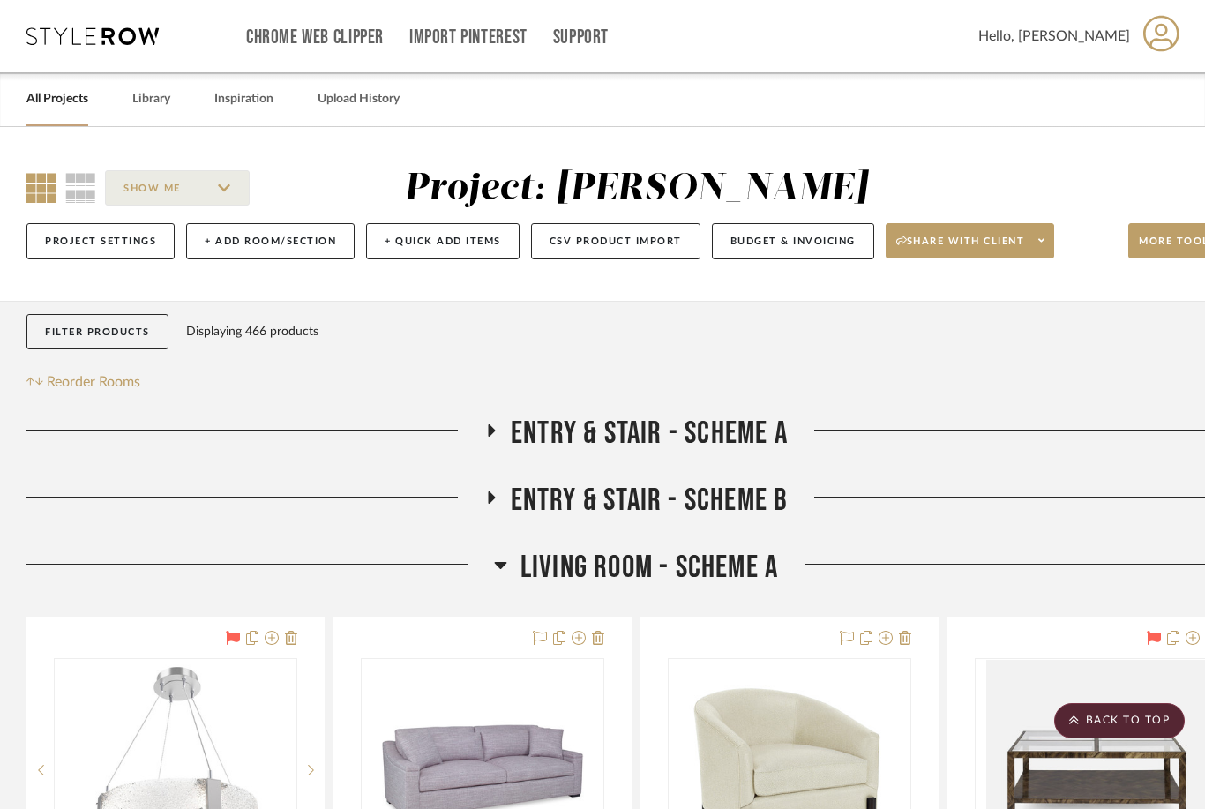
scroll to position [5176, 0]
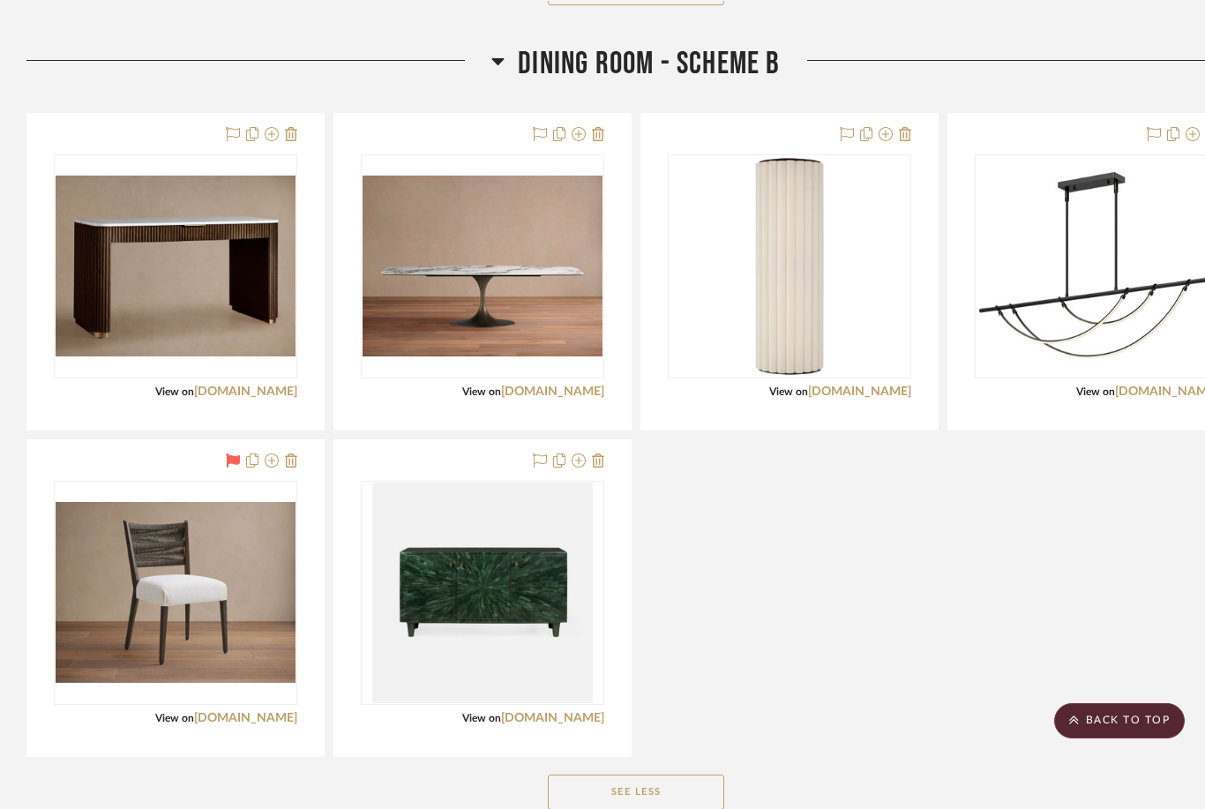
click at [219, 125] on div at bounding box center [175, 272] width 296 height 316
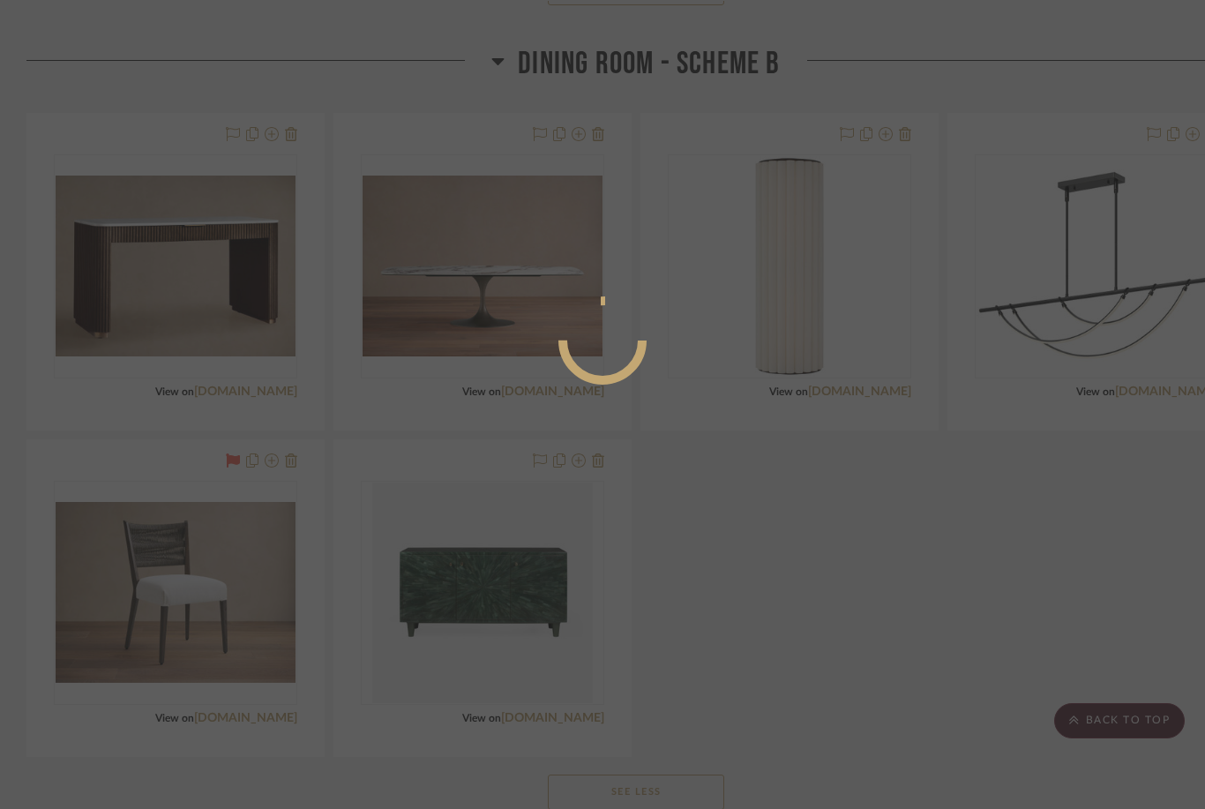
scroll to position [0, 0]
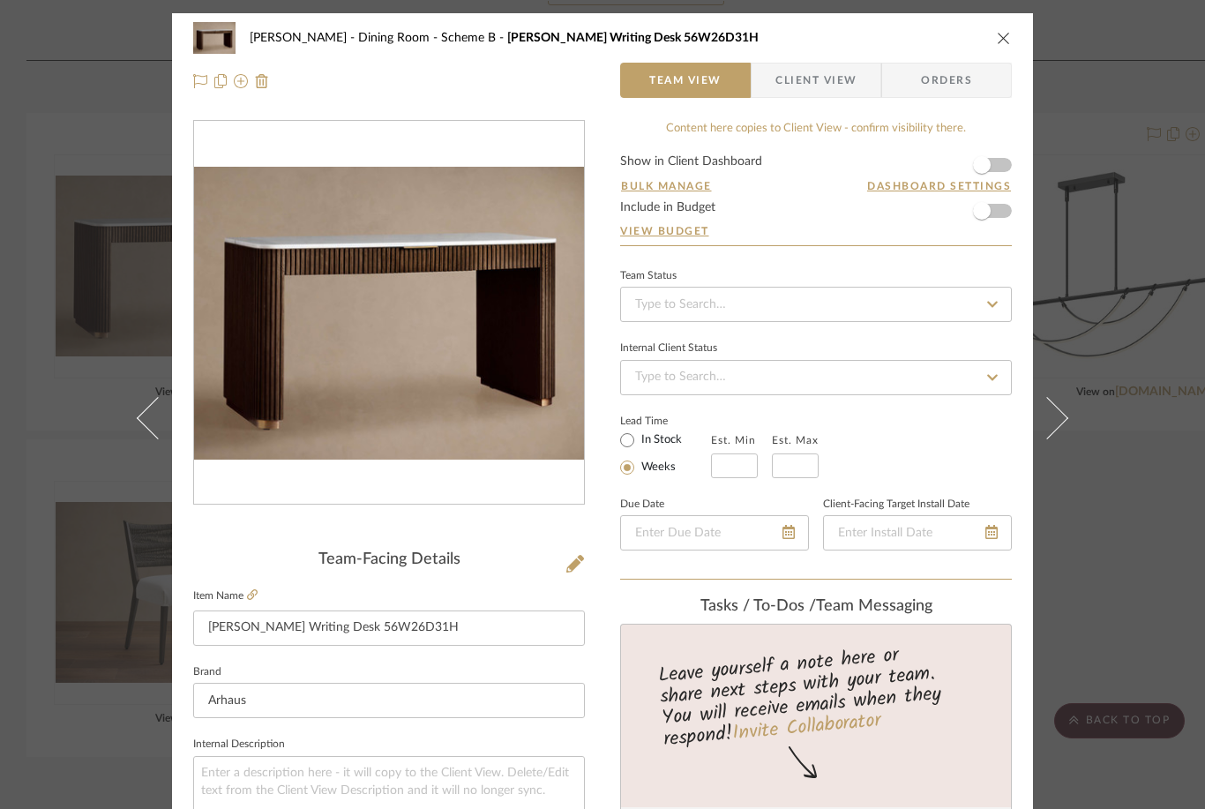
click at [202, 81] on icon at bounding box center [200, 81] width 14 height 14
click at [903, 44] on icon "close" at bounding box center [1004, 38] width 14 height 14
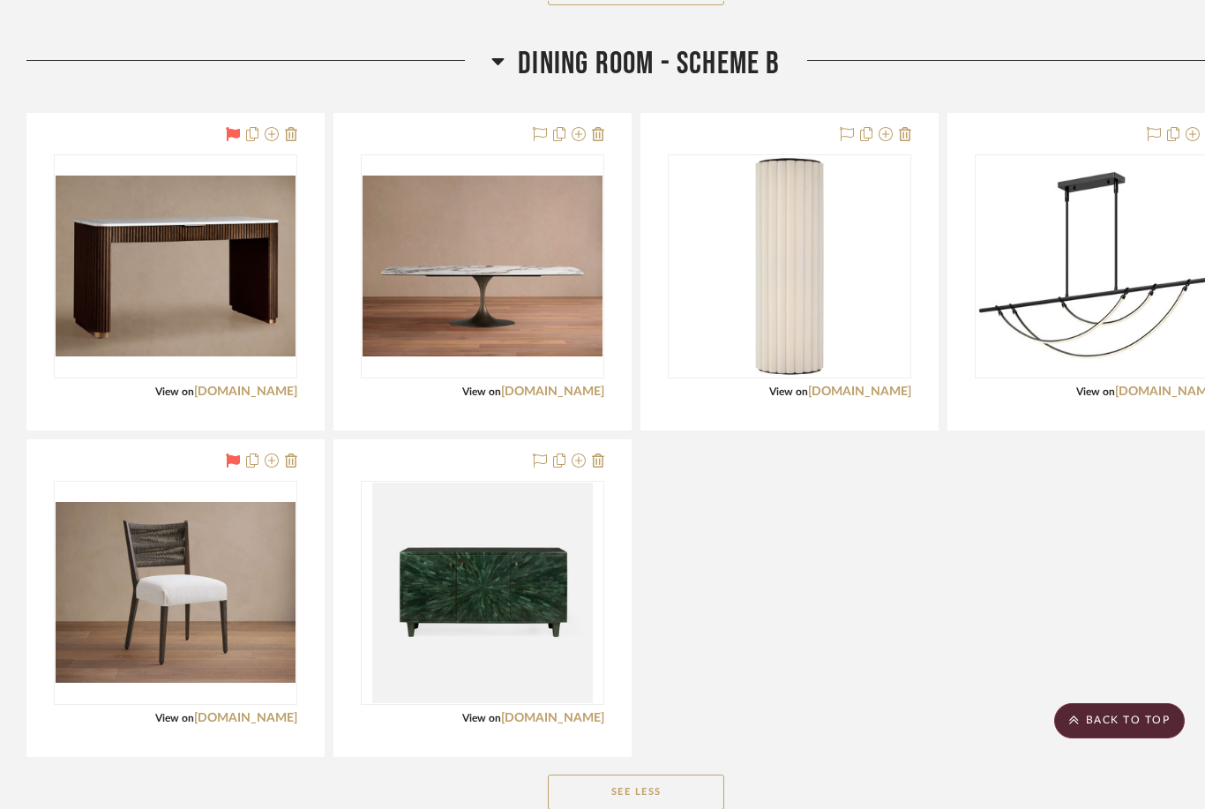
scroll to position [5176, 0]
click at [539, 131] on icon at bounding box center [540, 134] width 14 height 14
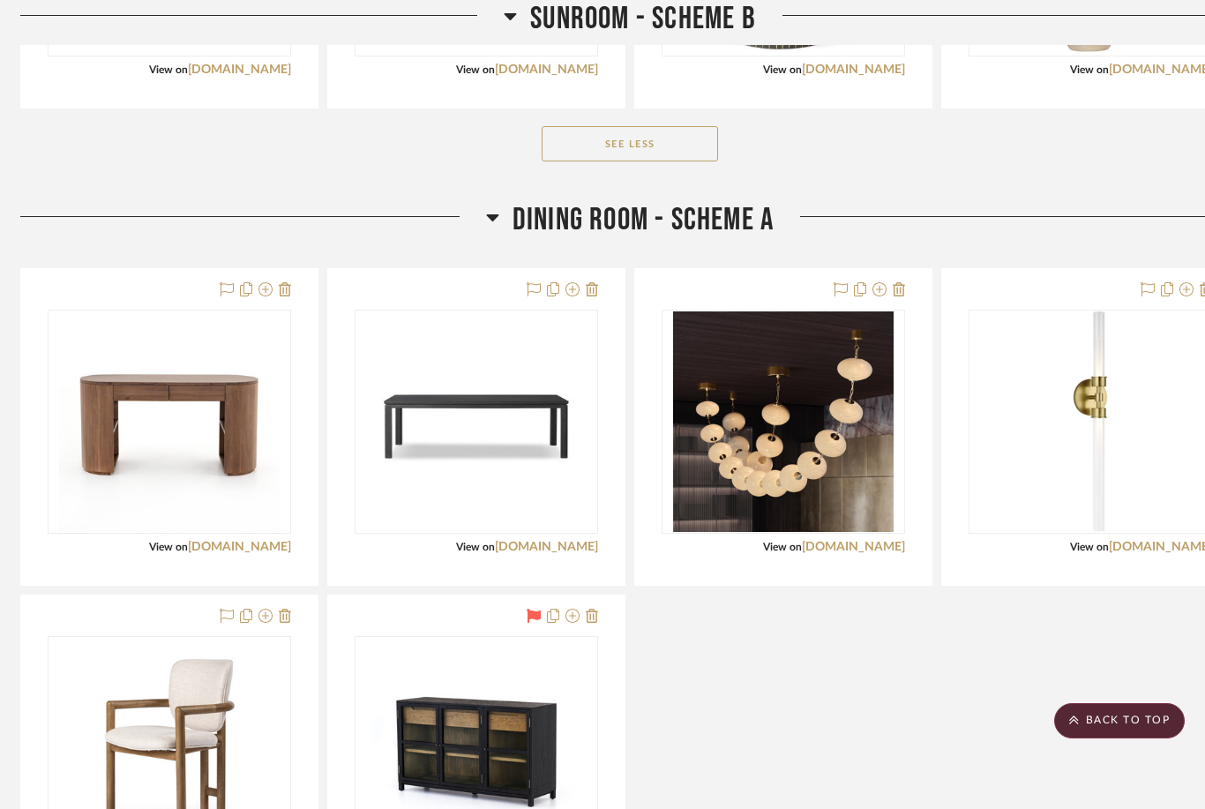
scroll to position [4214, 6]
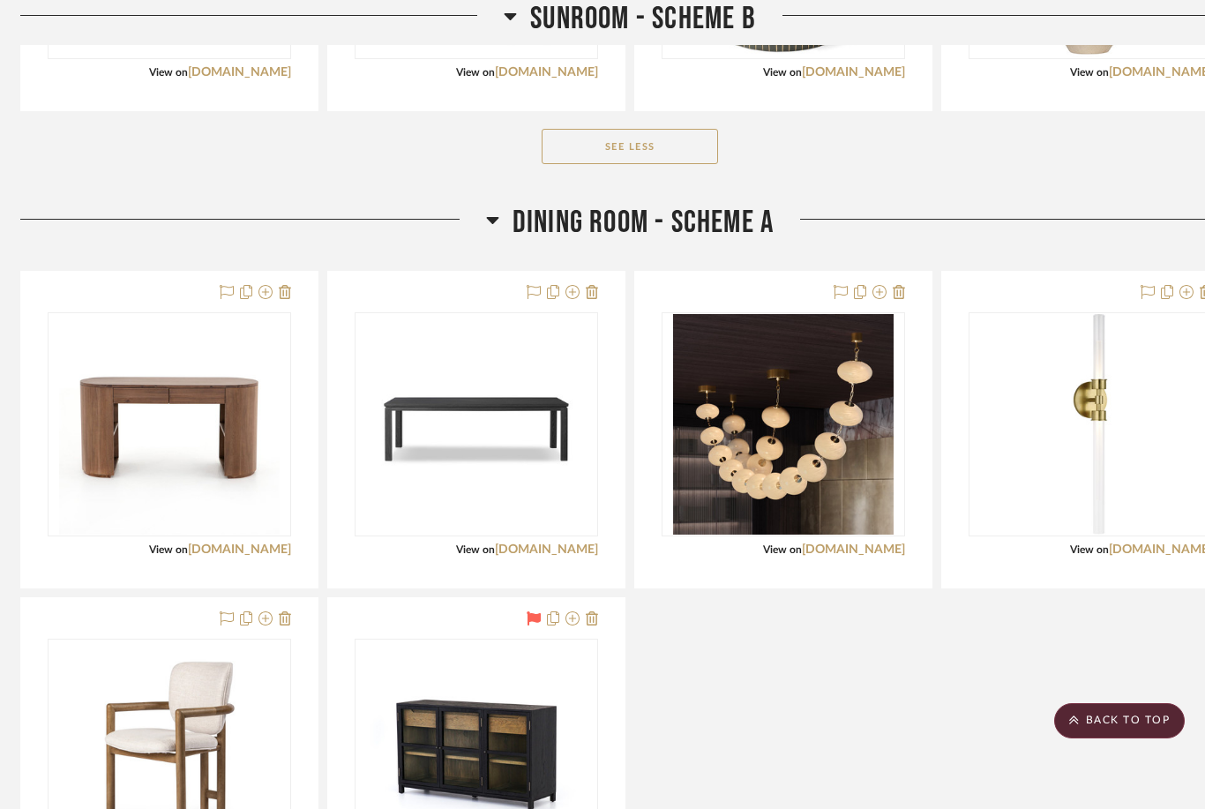
click at [841, 289] on icon at bounding box center [841, 292] width 14 height 14
click at [903, 289] on icon at bounding box center [1148, 292] width 14 height 14
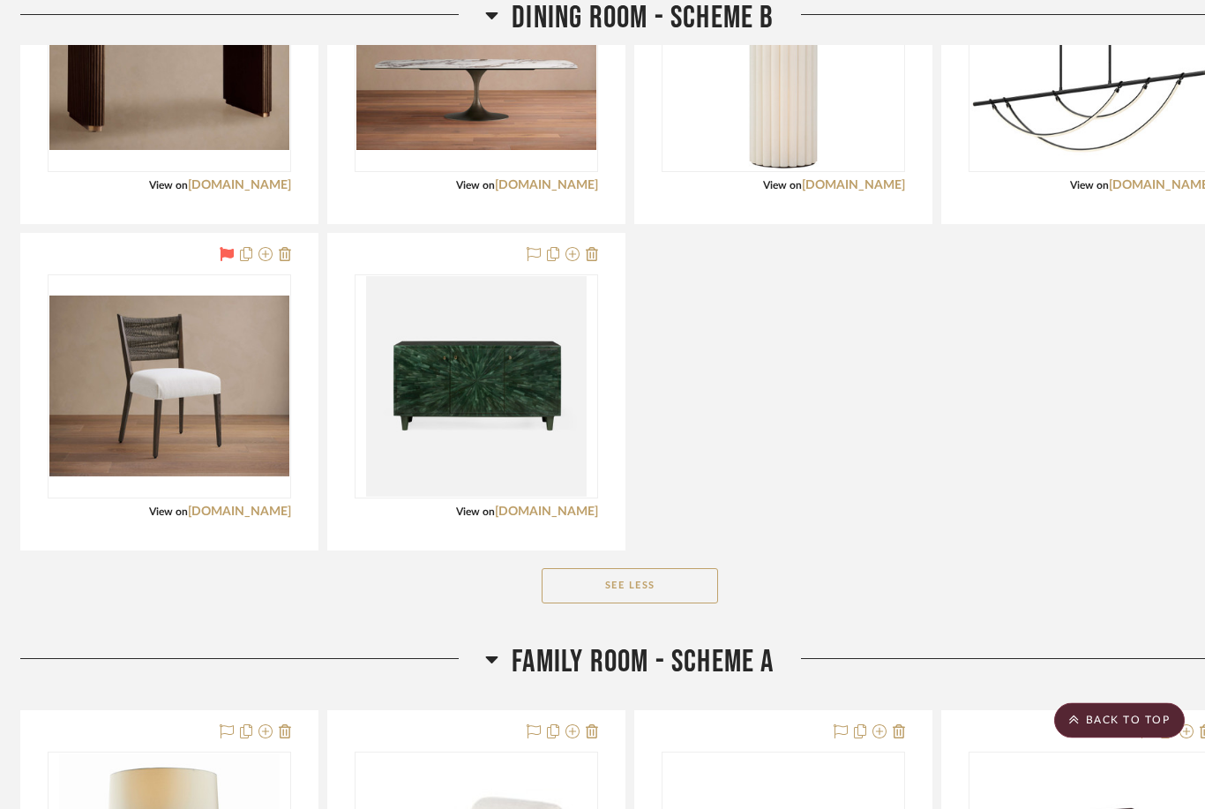
scroll to position [5383, 6]
click at [258, 513] on link "[DOMAIN_NAME]" at bounding box center [239, 512] width 103 height 12
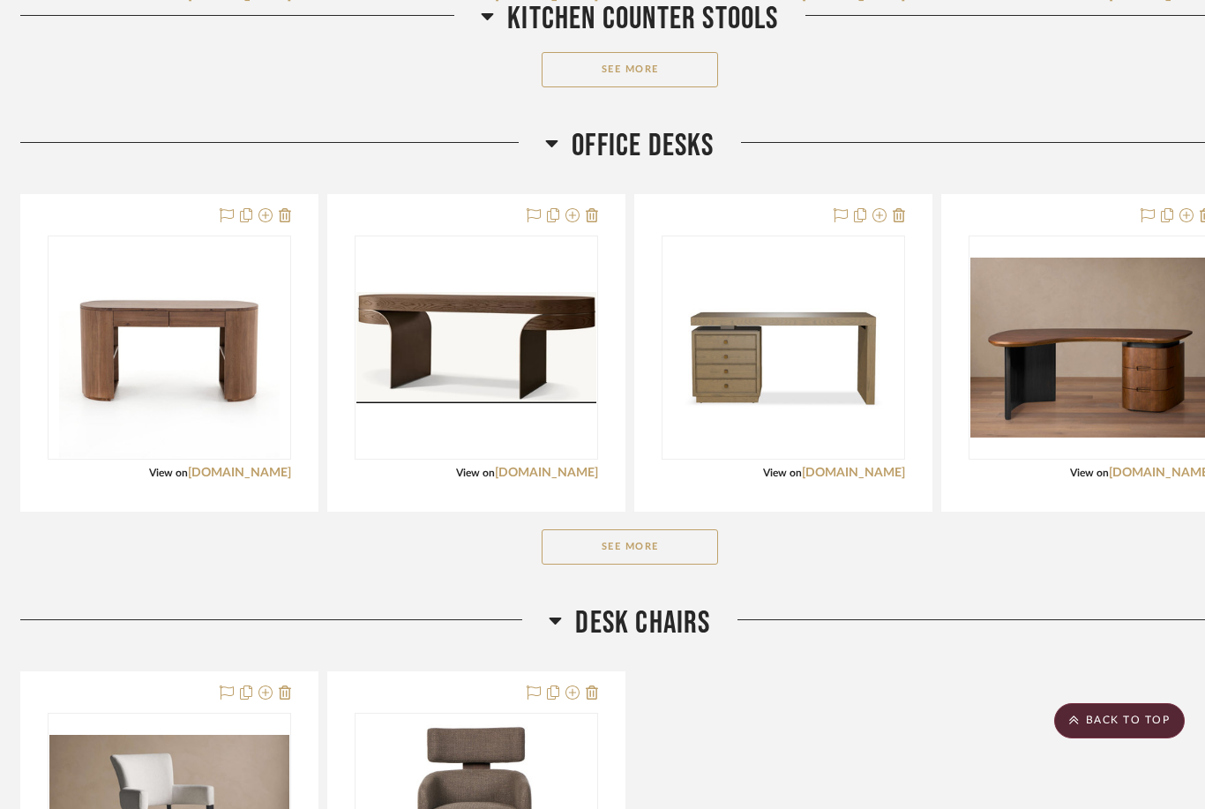
scroll to position [18480, 6]
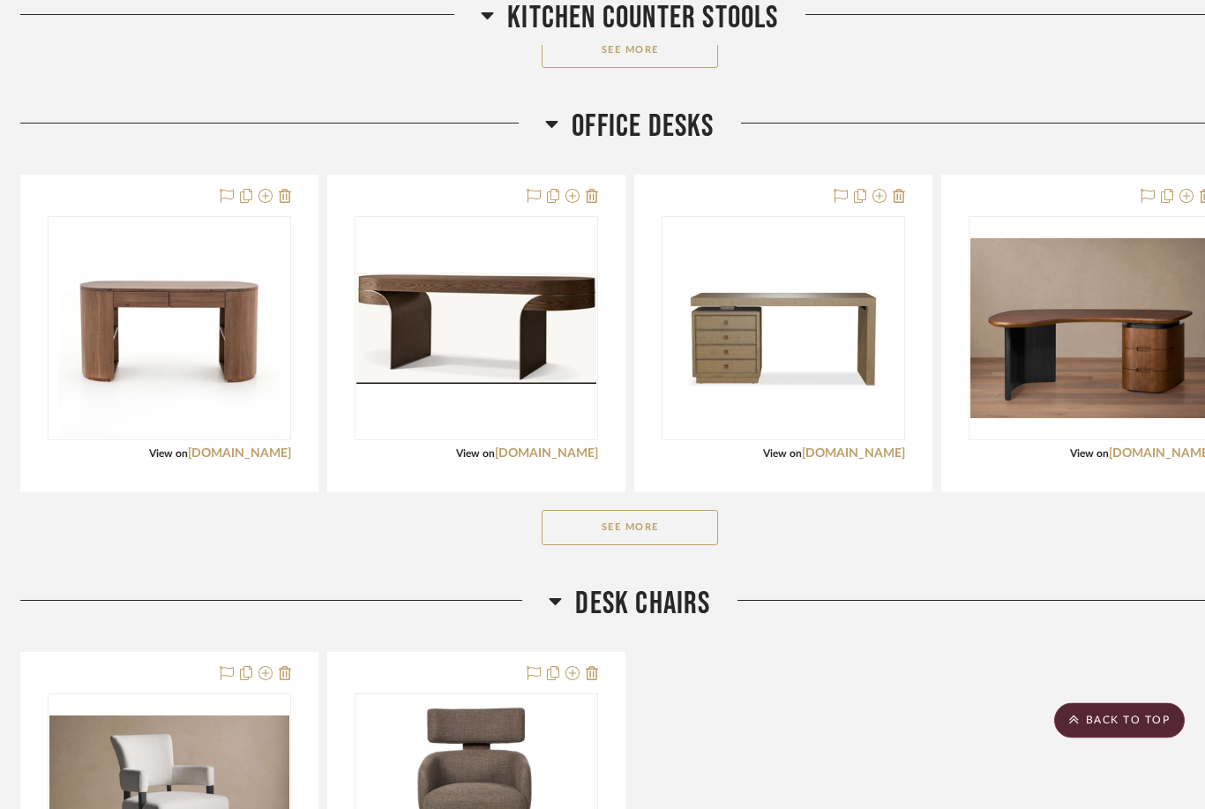
click at [651, 534] on button "See More" at bounding box center [630, 528] width 176 height 35
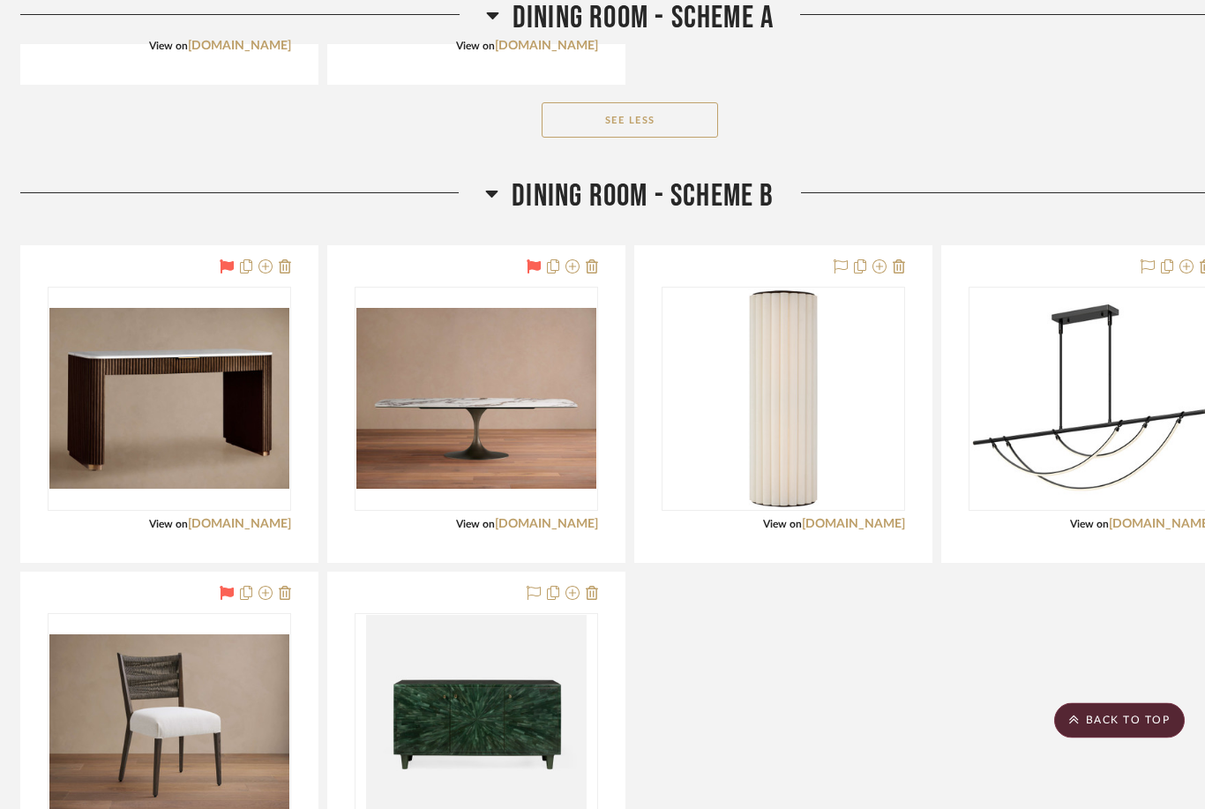
scroll to position [5043, 6]
click at [529, 267] on icon at bounding box center [534, 267] width 14 height 14
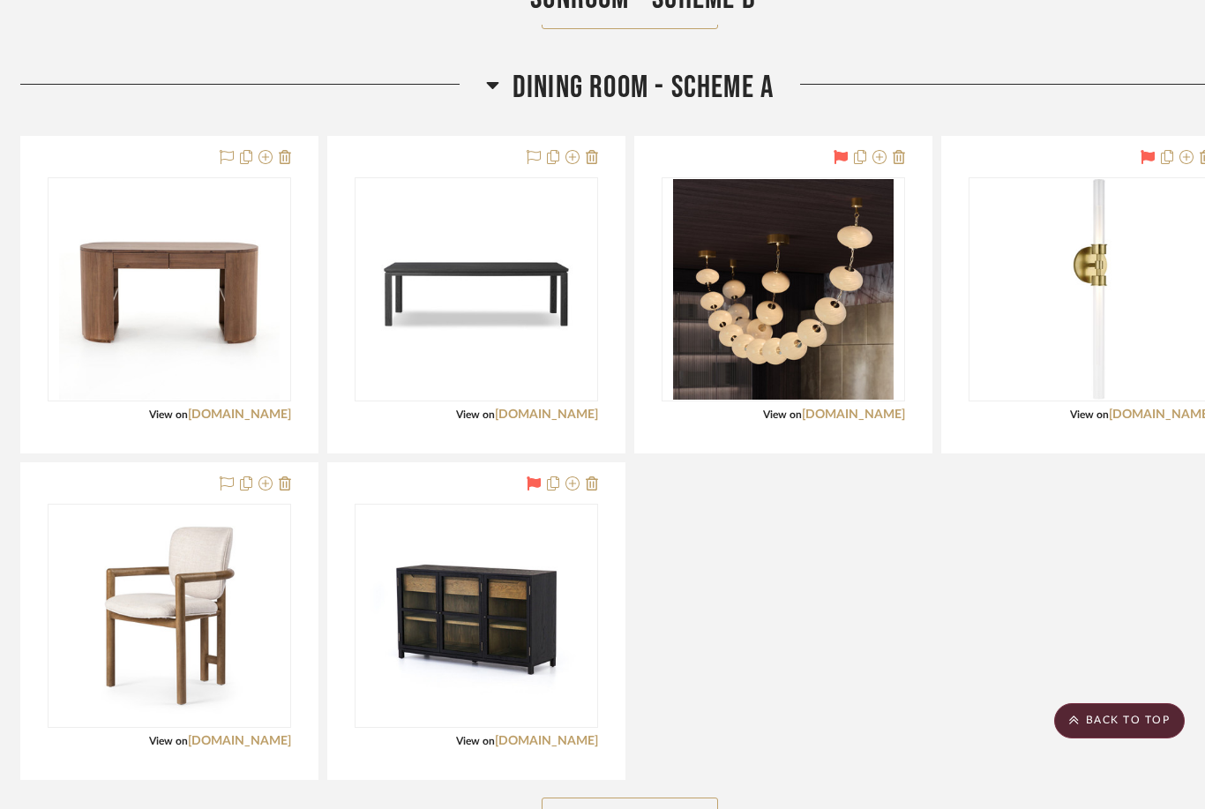
scroll to position [4319, 6]
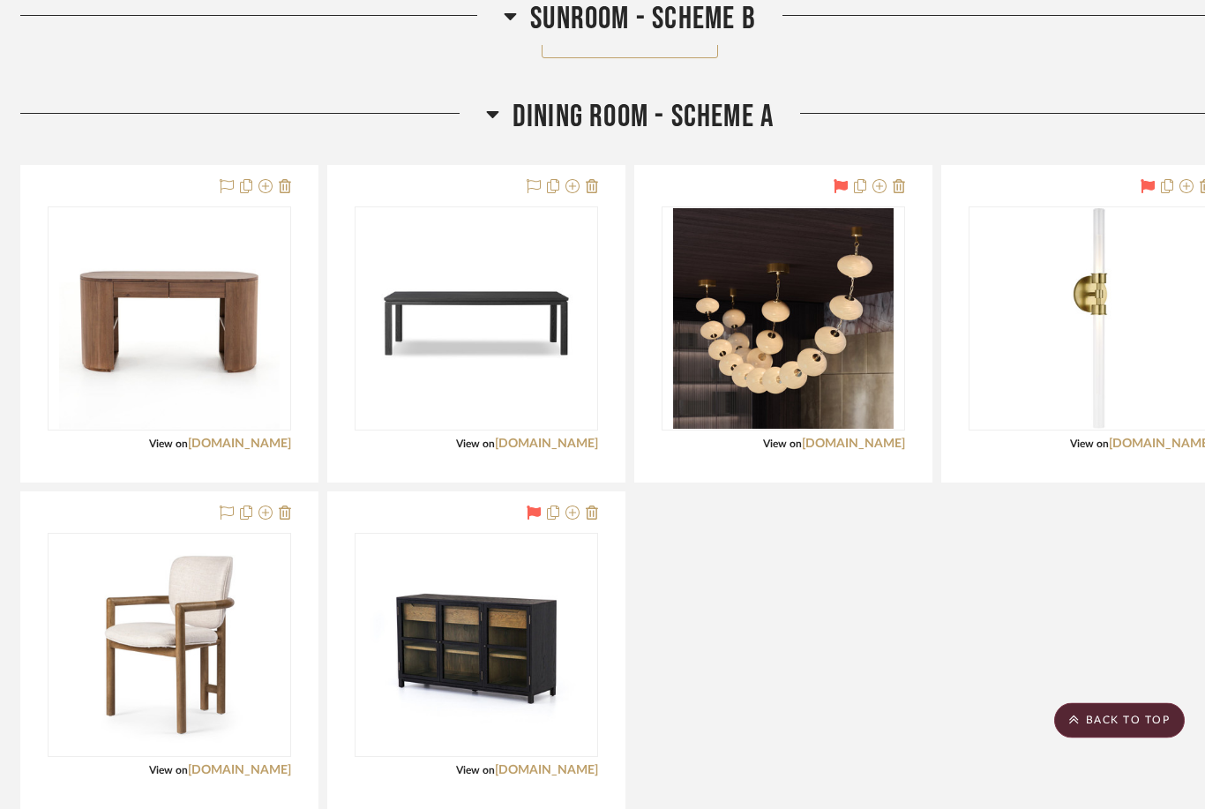
click at [534, 187] on icon at bounding box center [534, 187] width 14 height 14
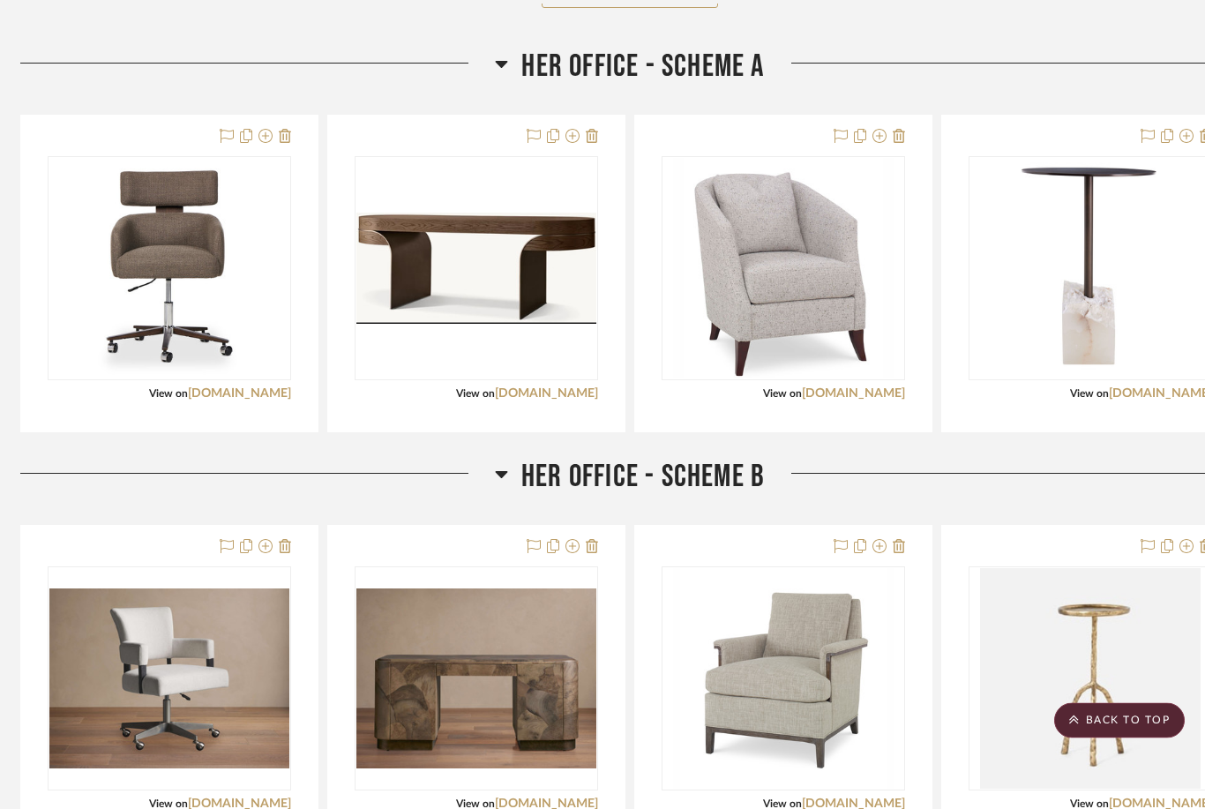
scroll to position [6939, 6]
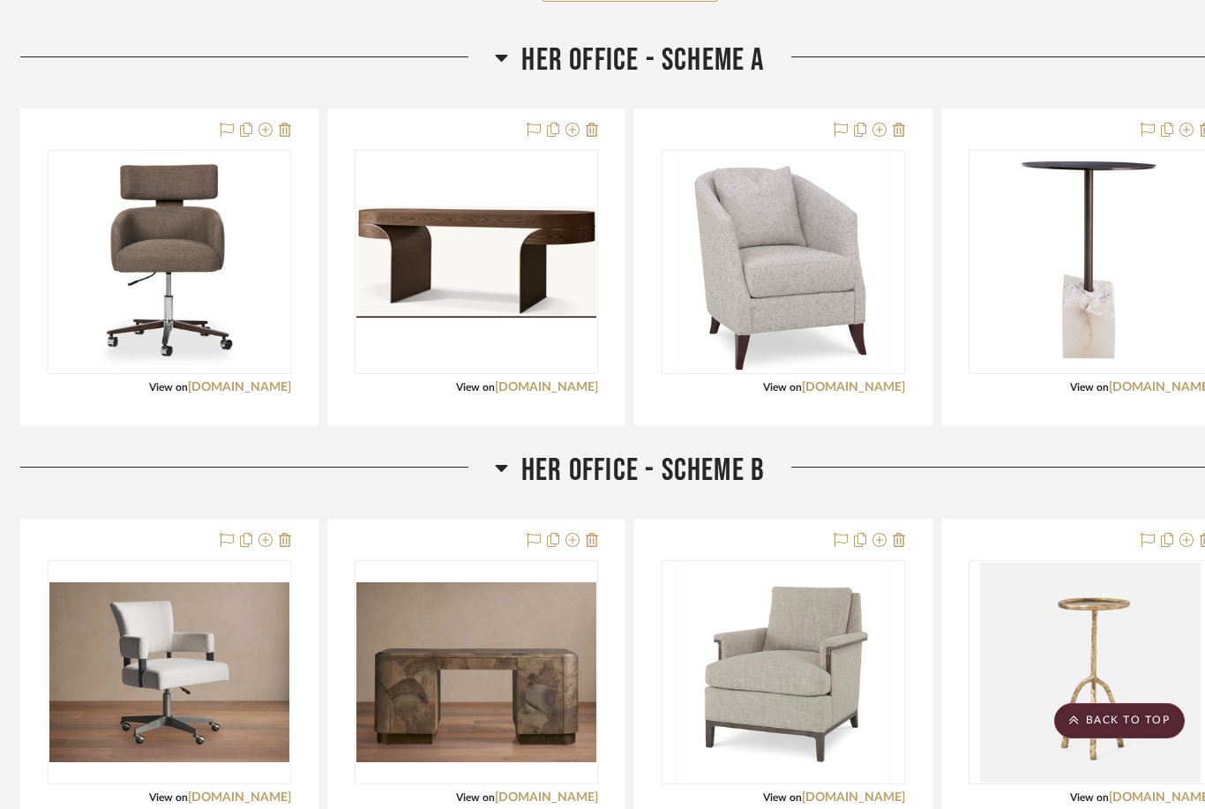
click at [0, 0] on img at bounding box center [0, 0] width 0 height 0
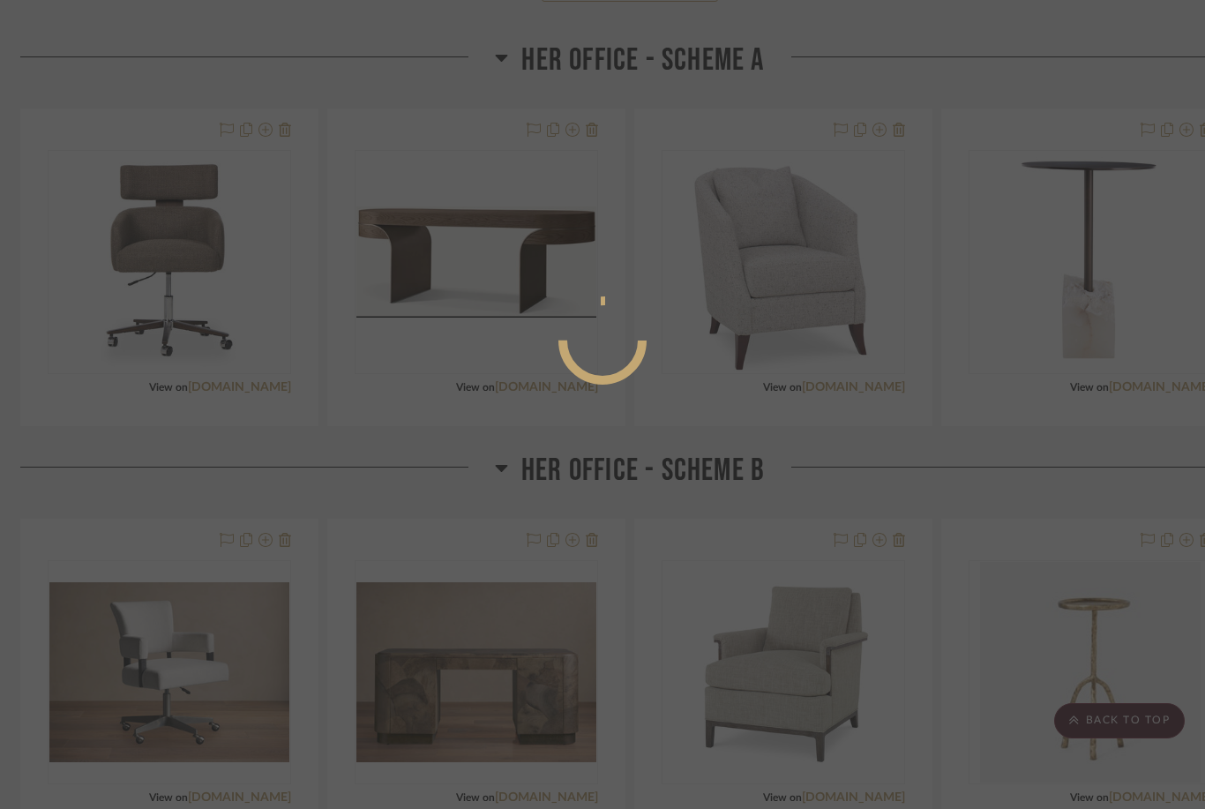
scroll to position [0, 0]
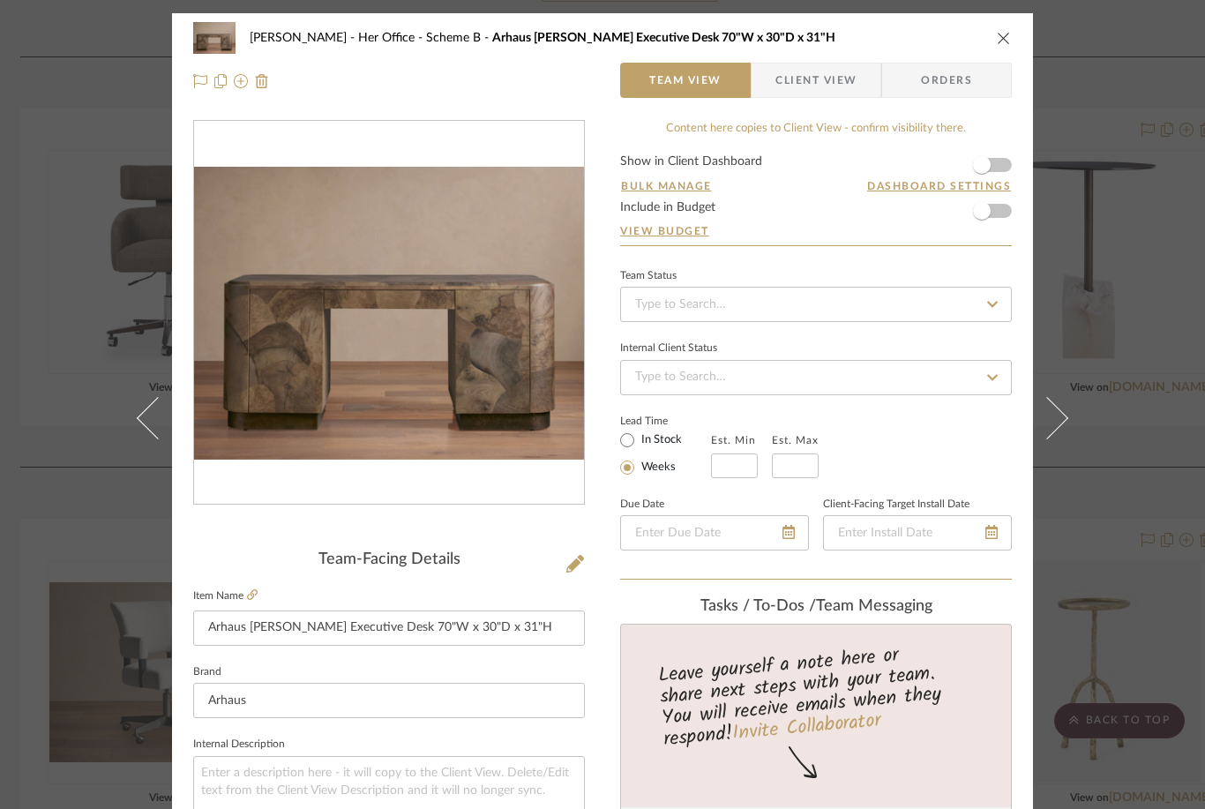
click at [257, 598] on icon at bounding box center [252, 594] width 11 height 11
click at [194, 78] on icon at bounding box center [200, 81] width 14 height 14
click at [903, 46] on div "[PERSON_NAME] Her Office - Scheme B Arhaus [PERSON_NAME] Executive Desk 70"W x …" at bounding box center [602, 37] width 819 height 35
click at [903, 40] on icon "close" at bounding box center [1004, 38] width 14 height 14
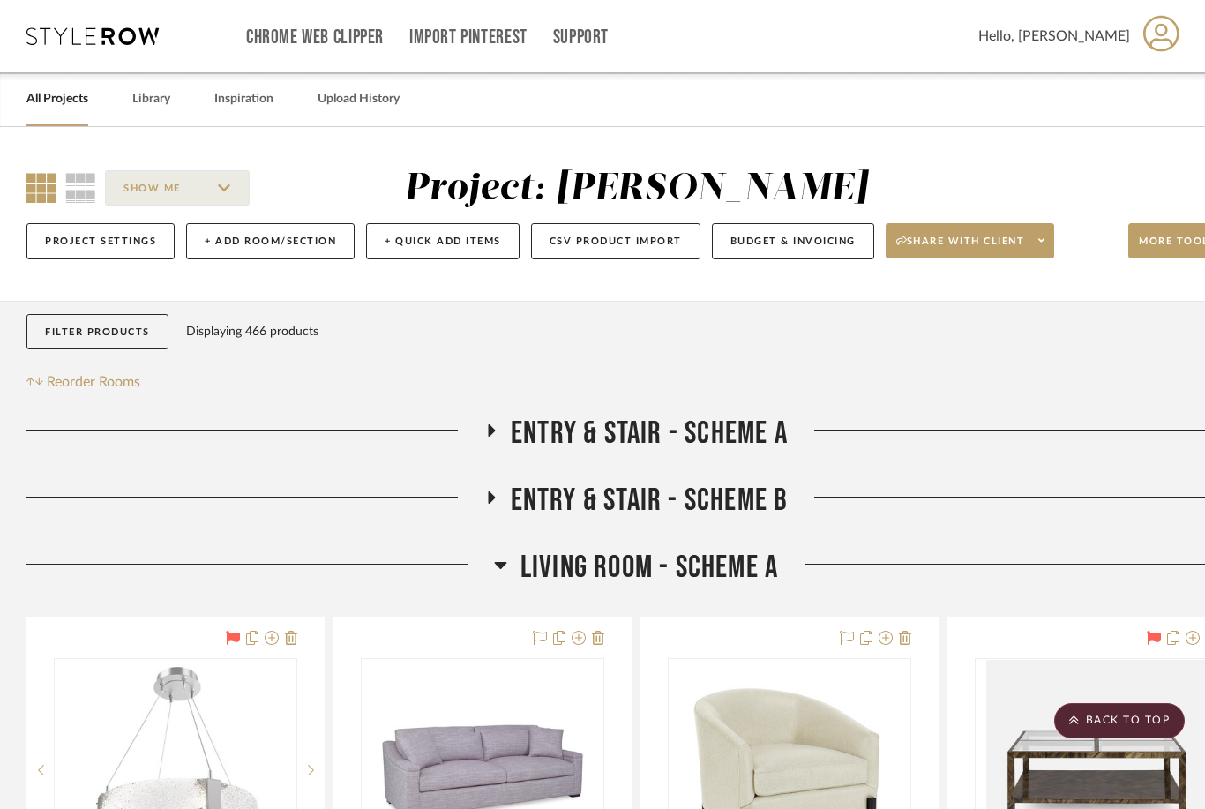
scroll to position [6939, 6]
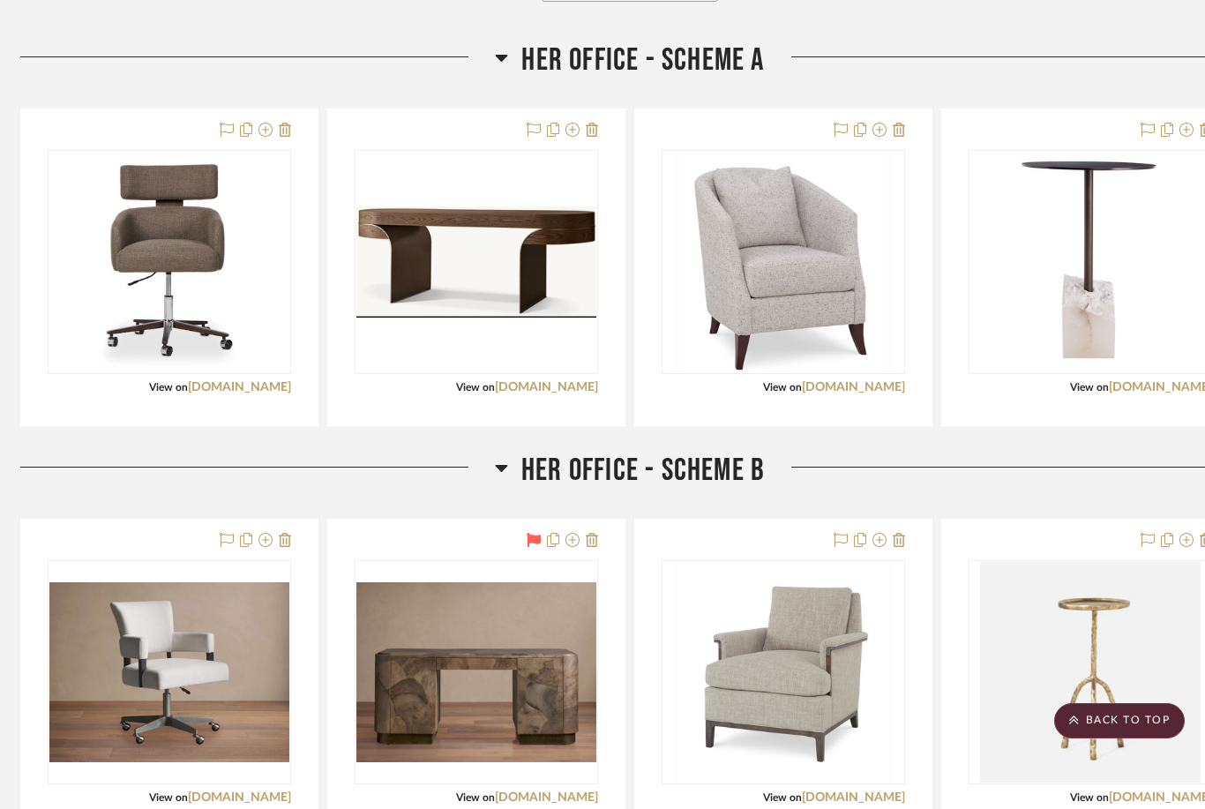
click at [210, 121] on div at bounding box center [169, 267] width 296 height 316
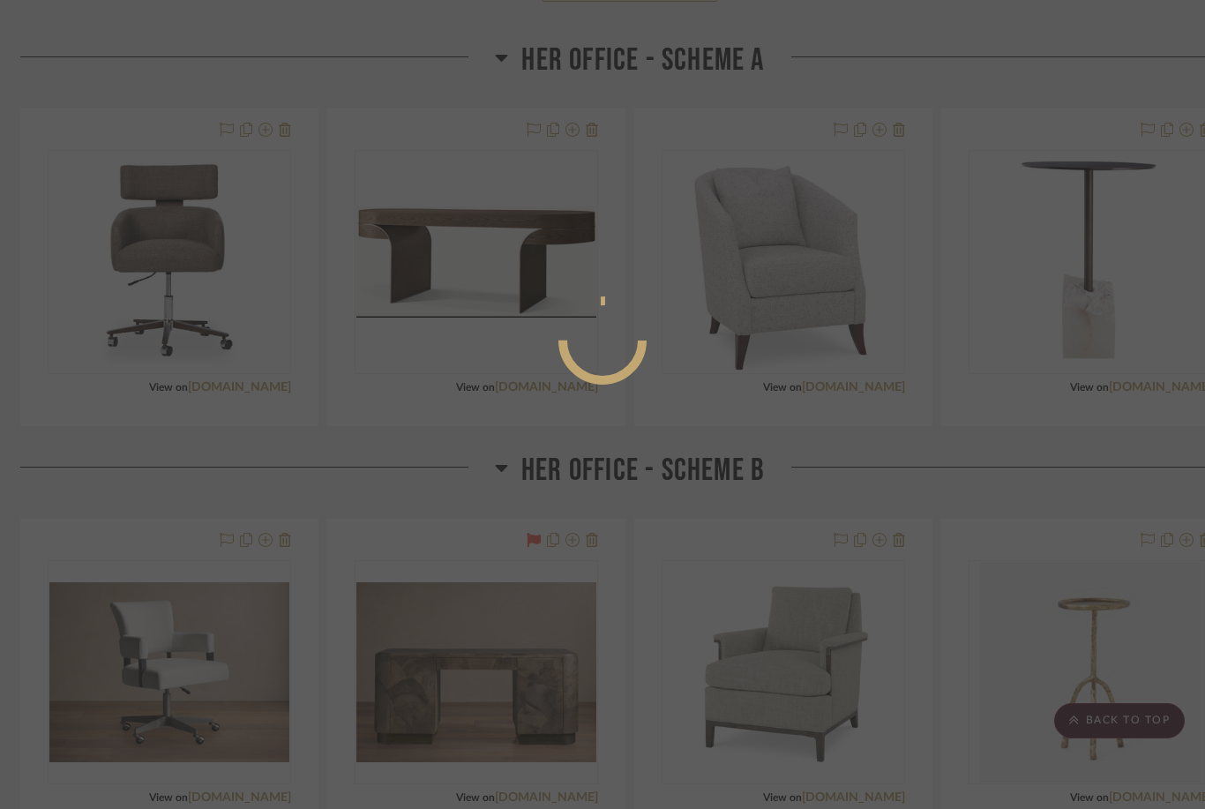
scroll to position [0, 0]
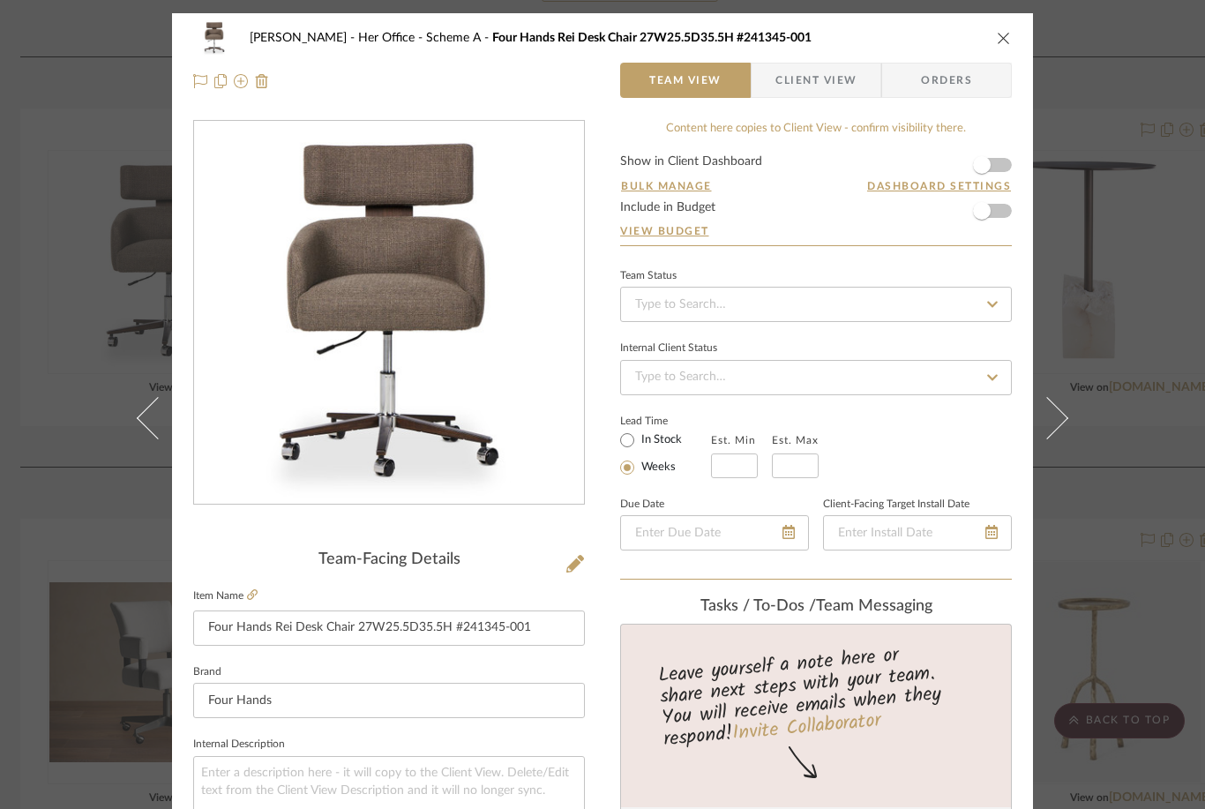
click at [199, 83] on icon at bounding box center [200, 81] width 14 height 14
click at [903, 40] on icon "close" at bounding box center [1004, 38] width 14 height 14
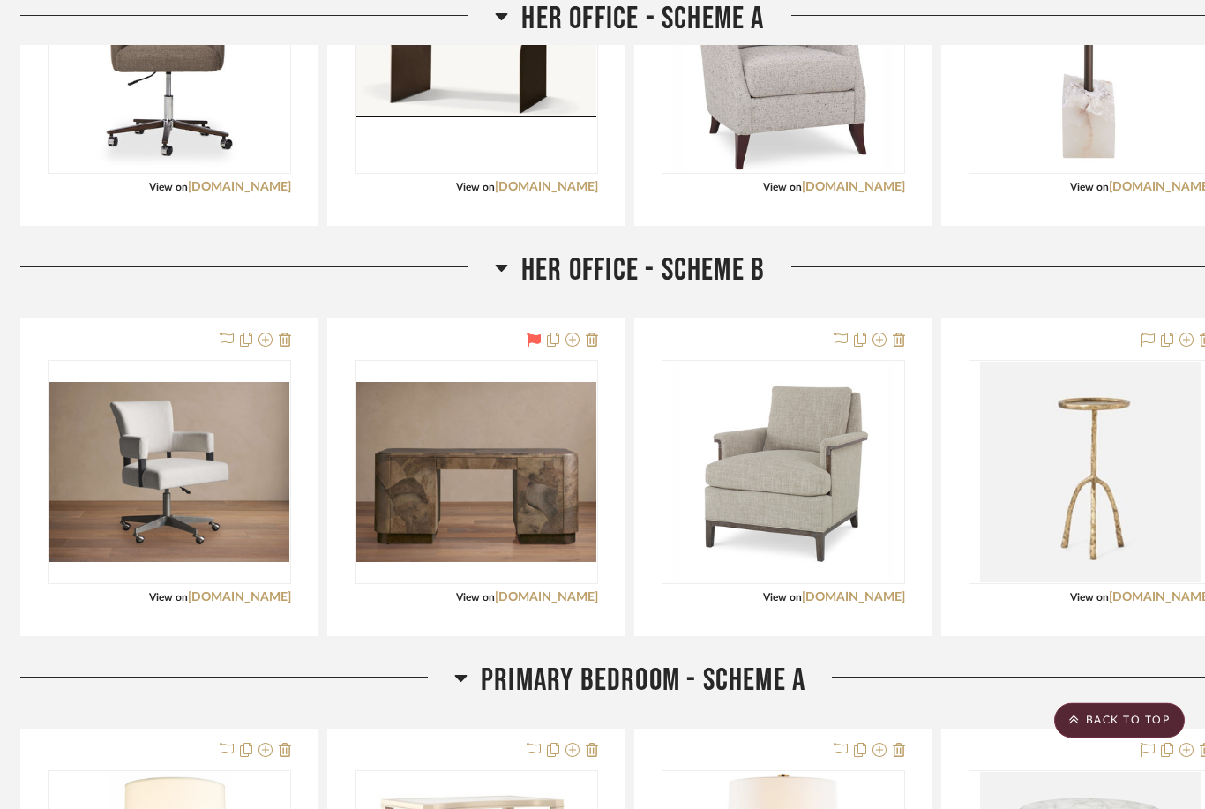
scroll to position [7138, 6]
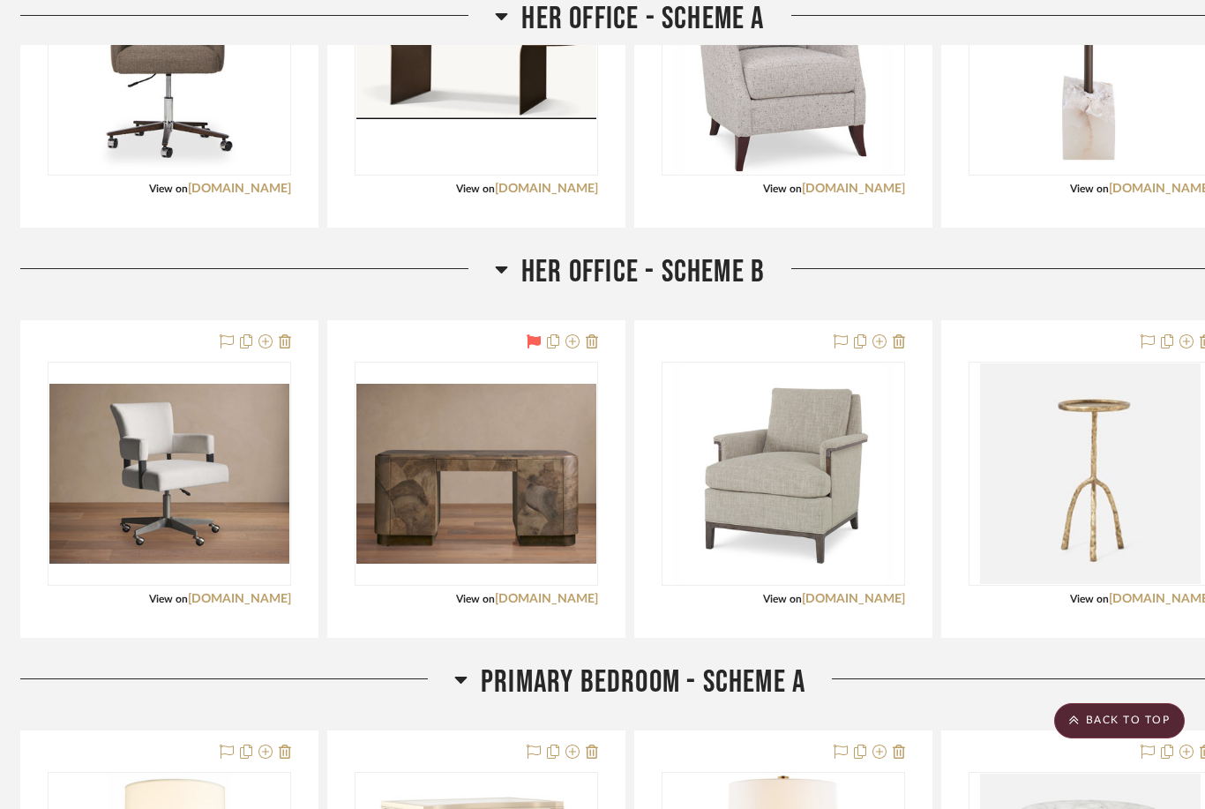
click at [835, 345] on icon at bounding box center [841, 341] width 14 height 14
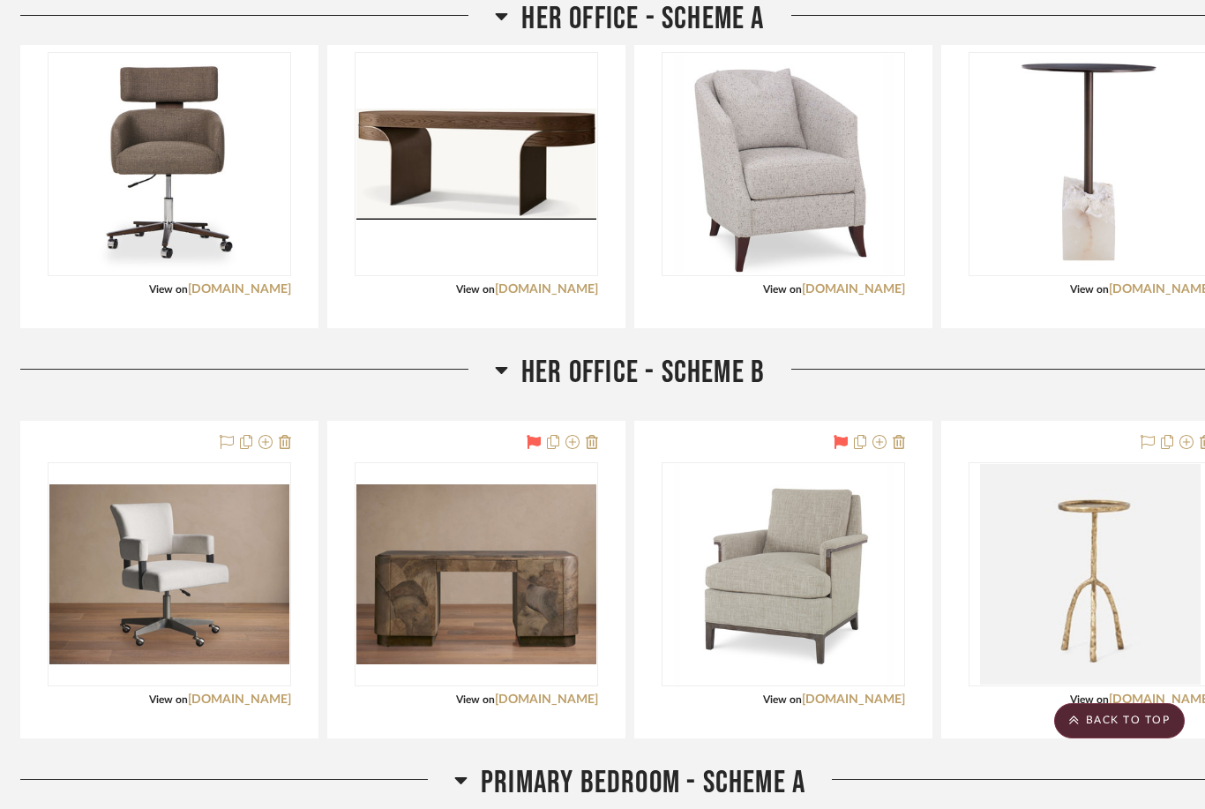
scroll to position [7002, 6]
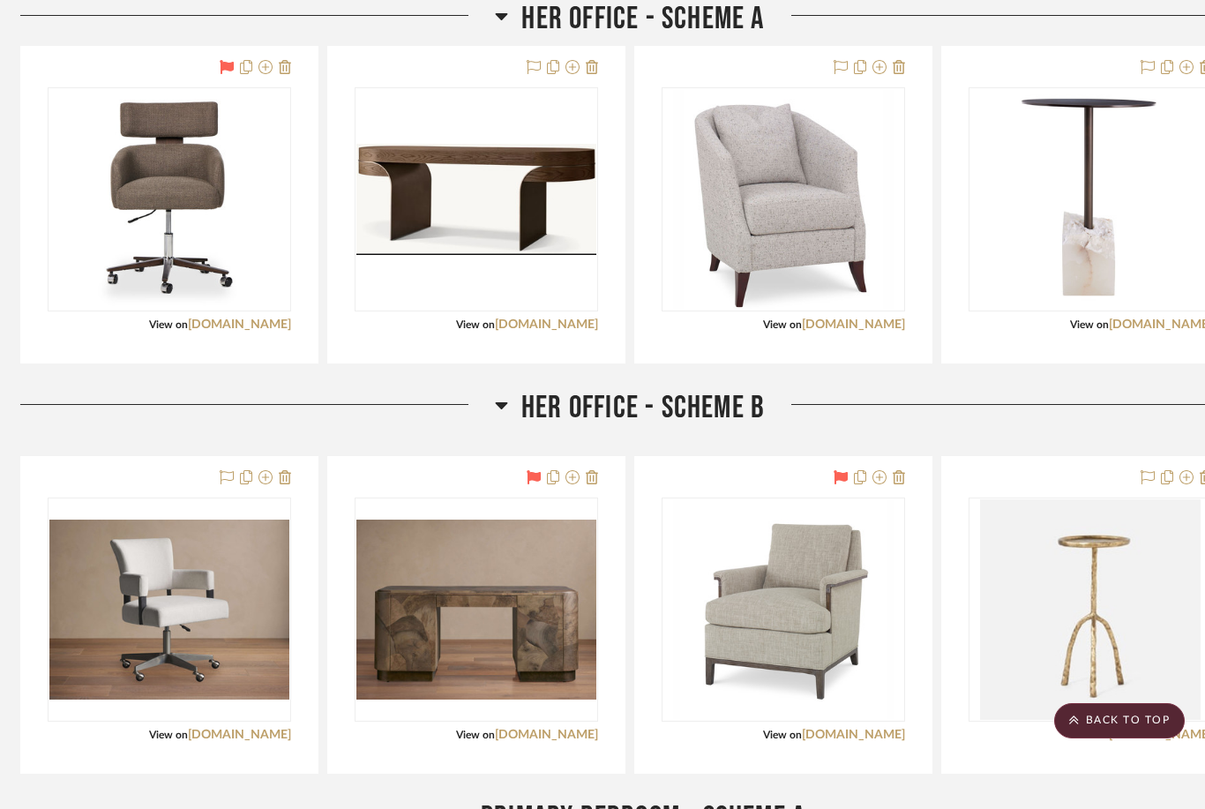
click at [475, 611] on img "0" at bounding box center [476, 610] width 240 height 180
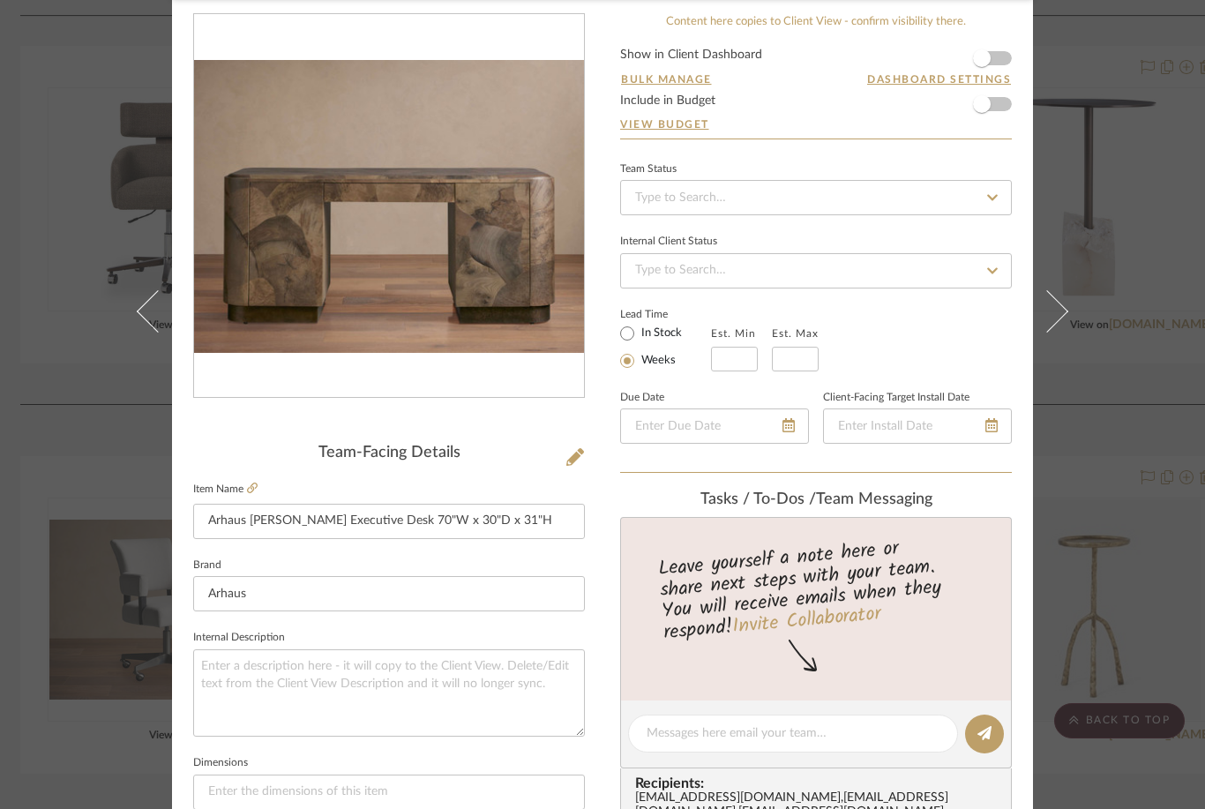
scroll to position [105, 0]
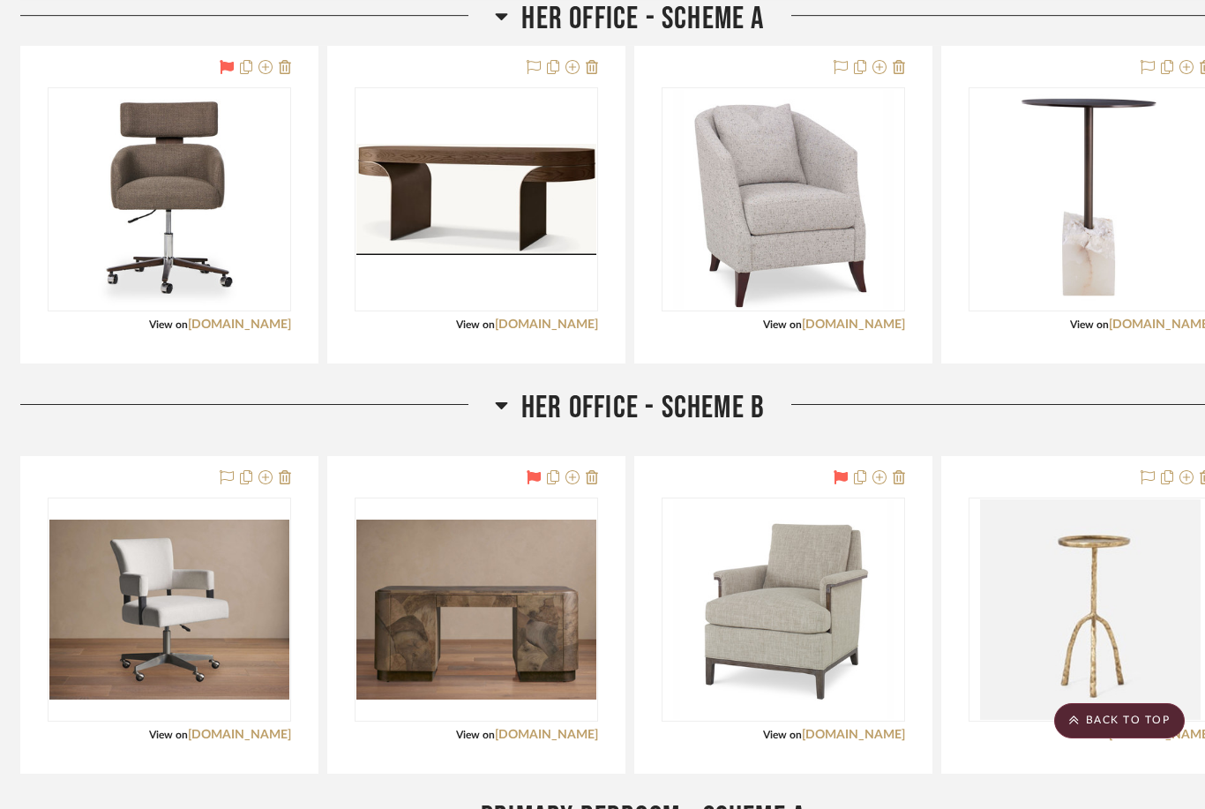
scroll to position [7002, 6]
click at [903, 476] on icon at bounding box center [1148, 477] width 14 height 14
click at [903, 477] on icon at bounding box center [1148, 477] width 14 height 14
click at [903, 65] on icon at bounding box center [1148, 67] width 14 height 14
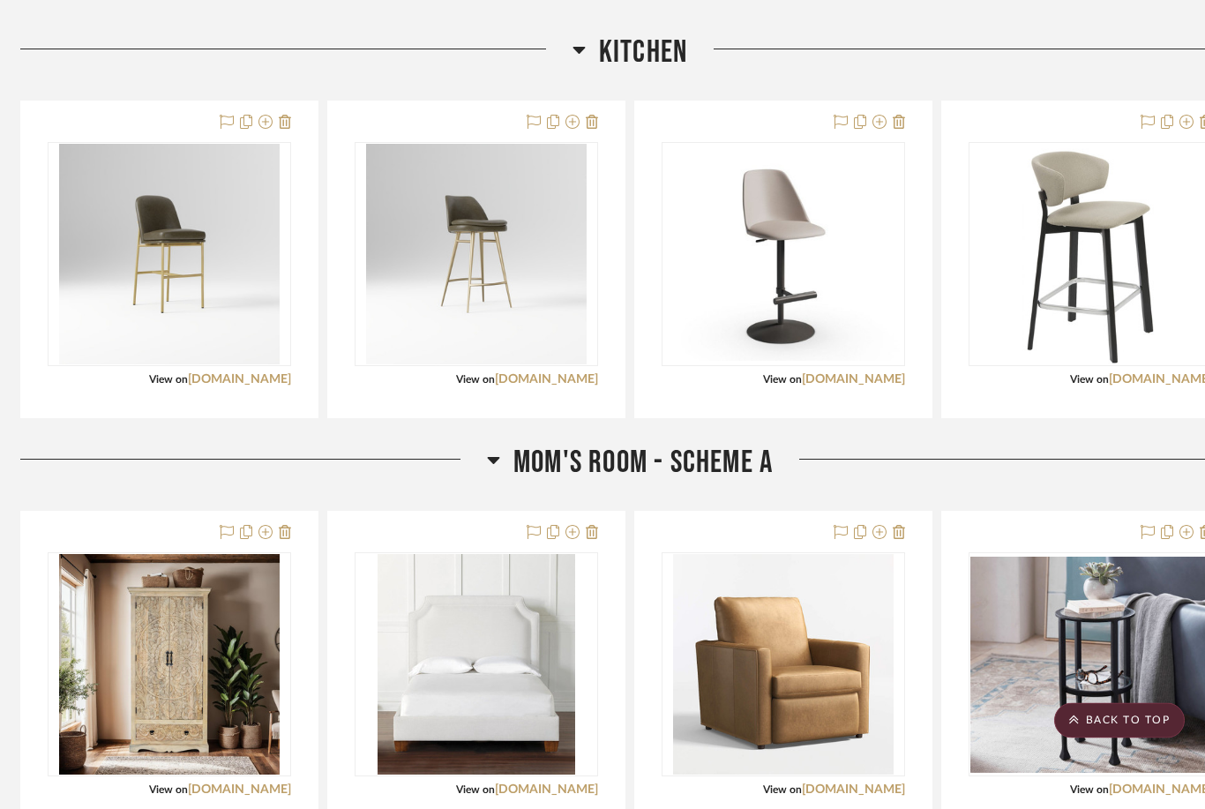
scroll to position [9065, 6]
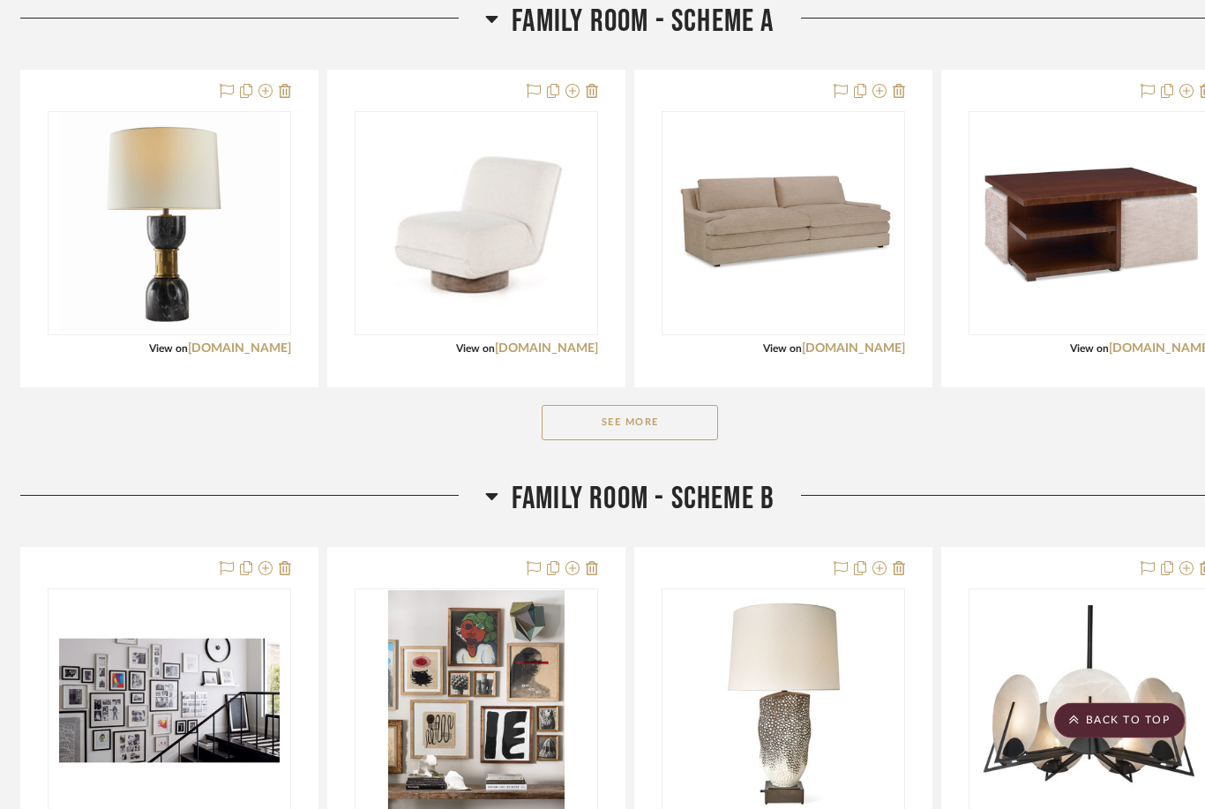
click at [641, 434] on button "See More" at bounding box center [630, 423] width 176 height 35
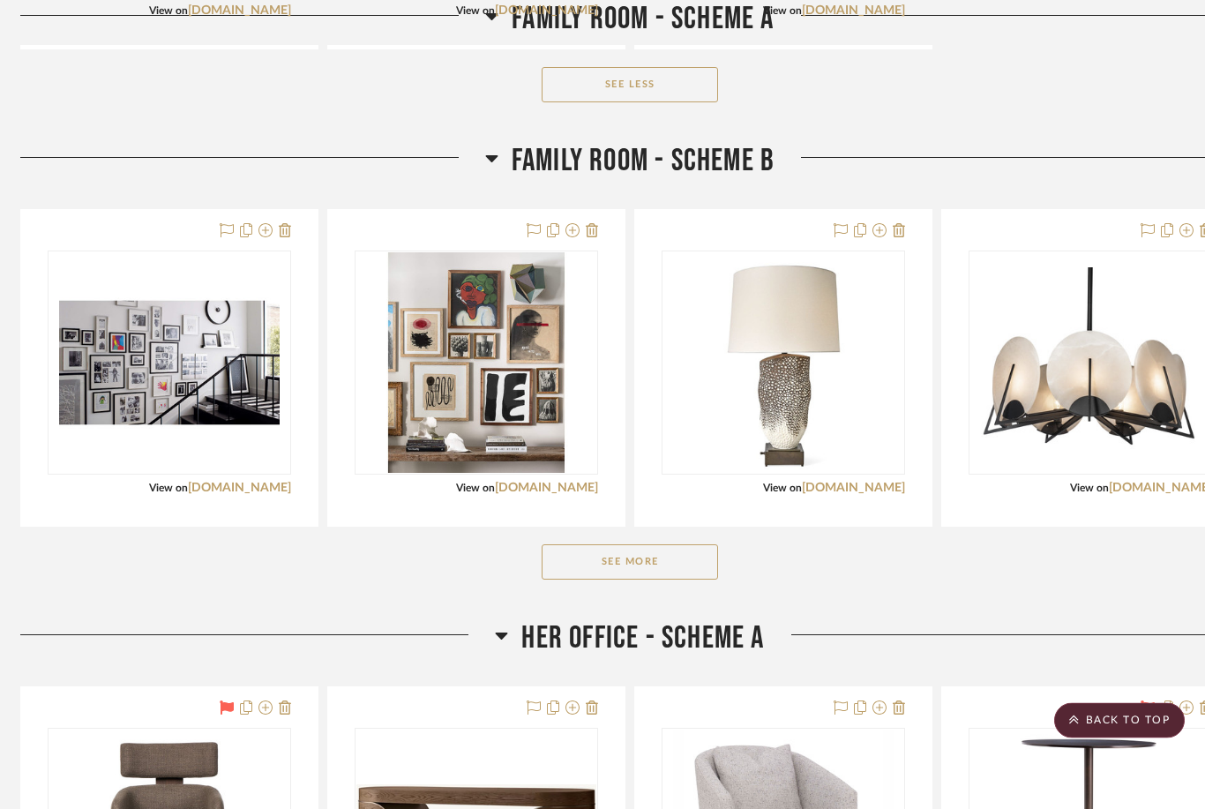
click at [628, 560] on button "See More" at bounding box center [630, 562] width 176 height 35
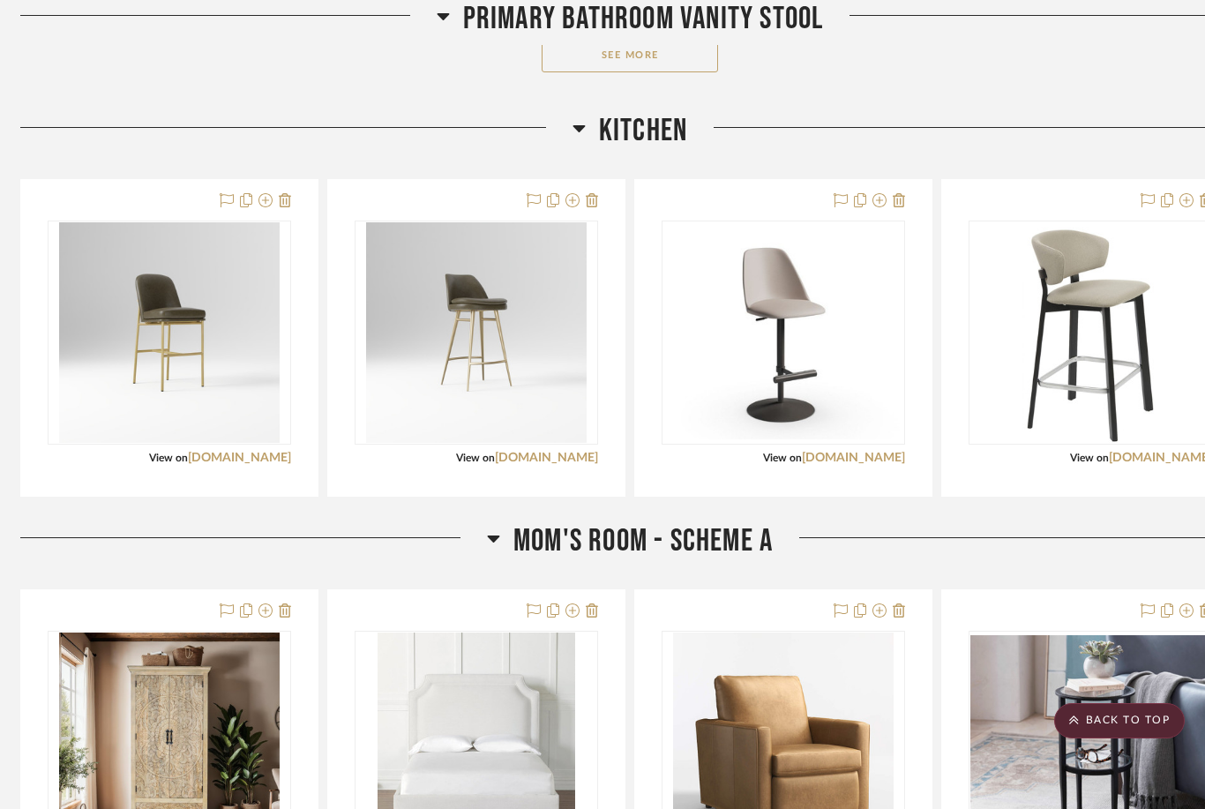
scroll to position [9960, 6]
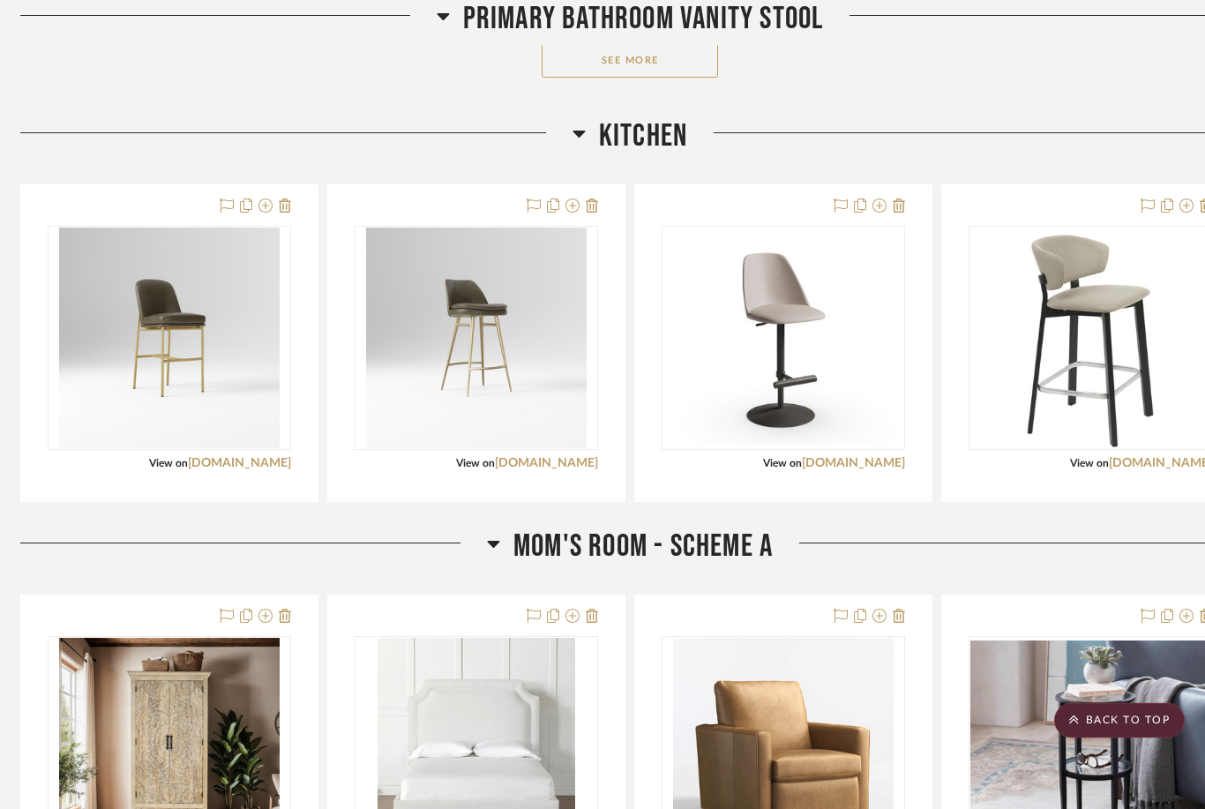
click at [842, 211] on icon at bounding box center [841, 206] width 14 height 14
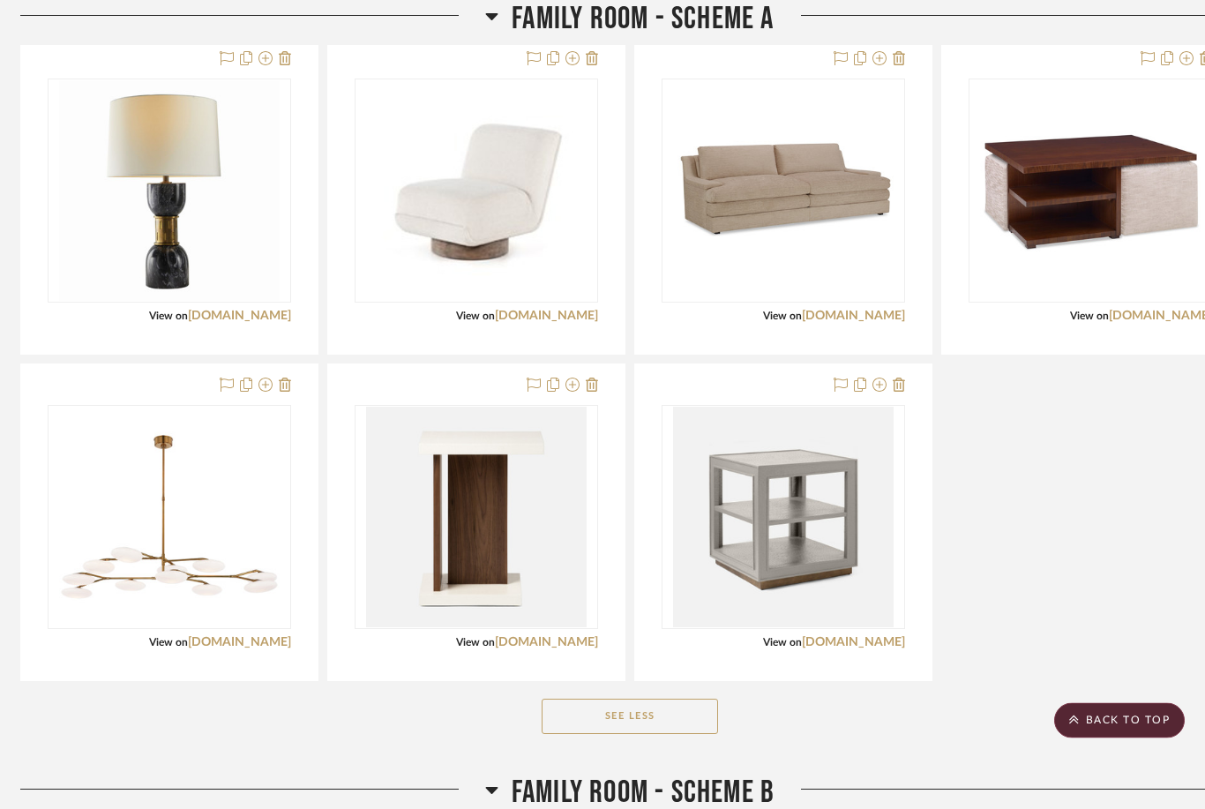
scroll to position [6050, 6]
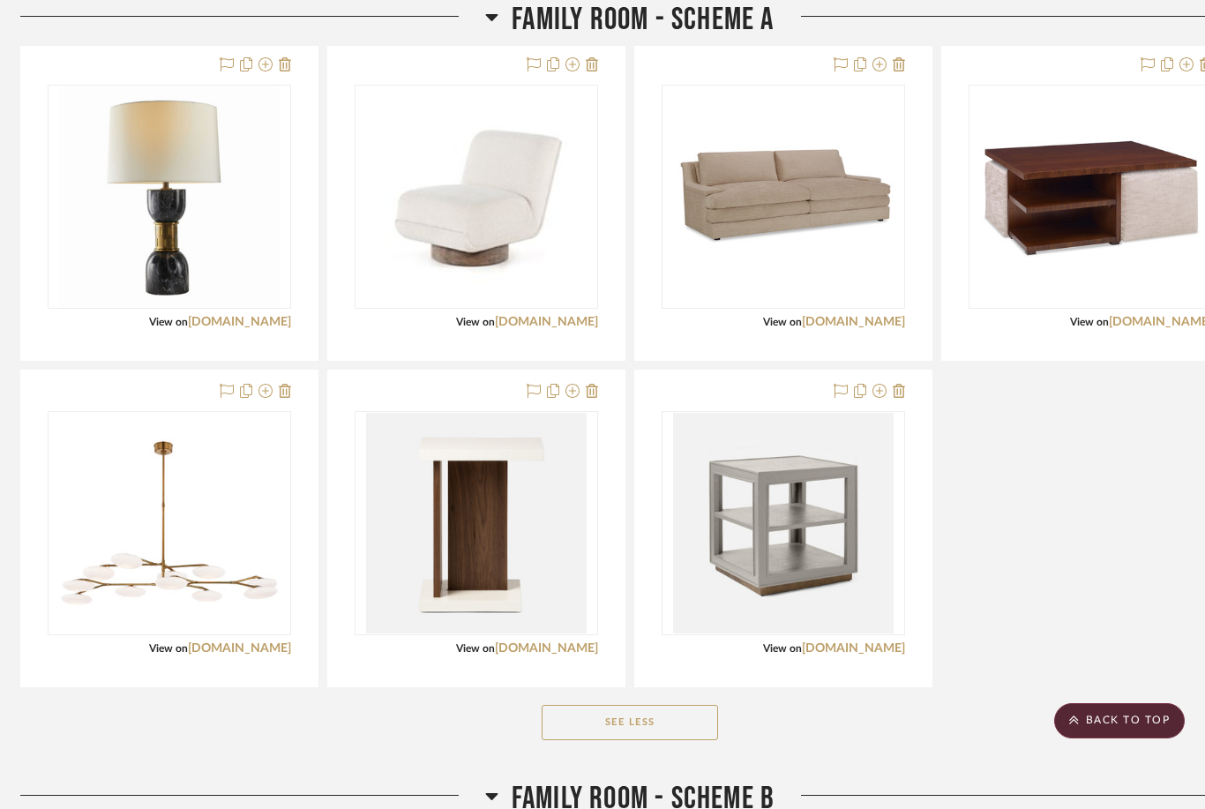
click at [0, 0] on img at bounding box center [0, 0] width 0 height 0
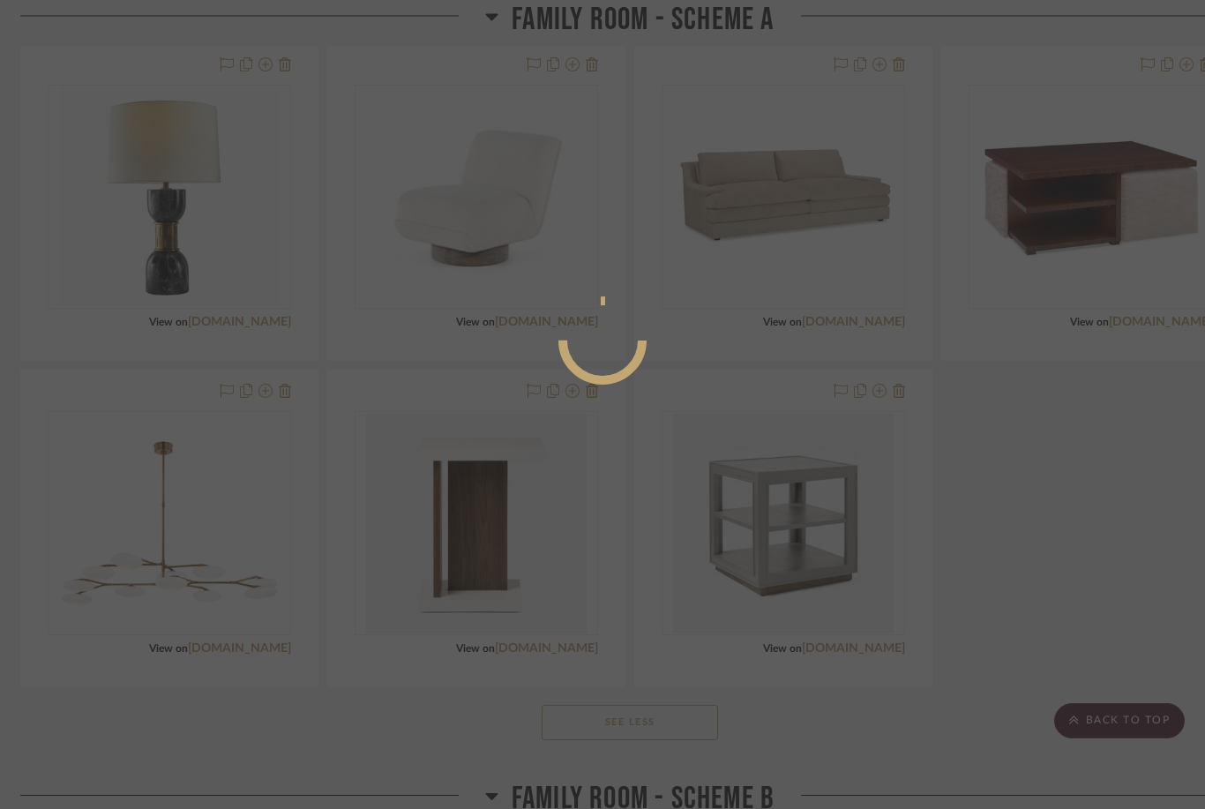
scroll to position [0, 0]
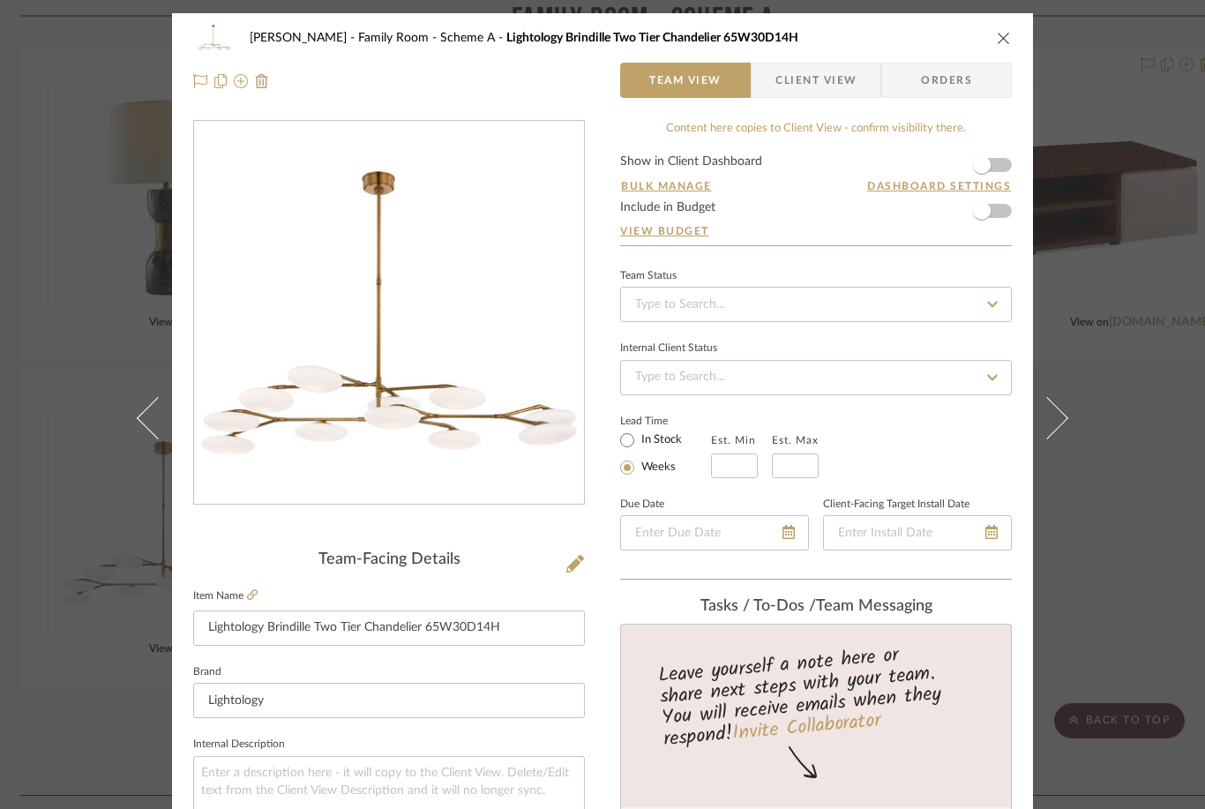
click at [256, 589] on icon at bounding box center [252, 594] width 11 height 11
click at [189, 79] on div "[PERSON_NAME] Family Room - Scheme A Lightology Brindille Two Tier Chandelier 6…" at bounding box center [602, 59] width 861 height 93
click at [194, 83] on icon at bounding box center [200, 81] width 14 height 14
click at [903, 38] on icon "close" at bounding box center [1004, 38] width 14 height 14
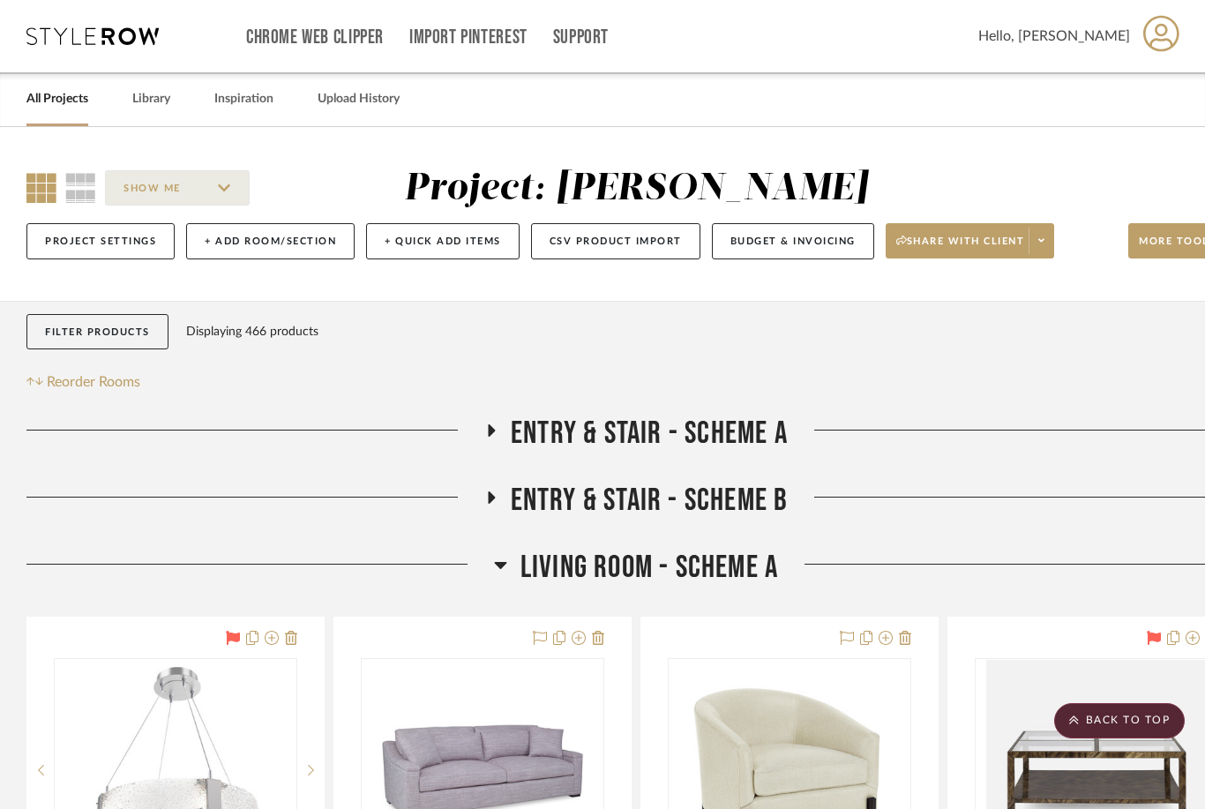
scroll to position [6050, 6]
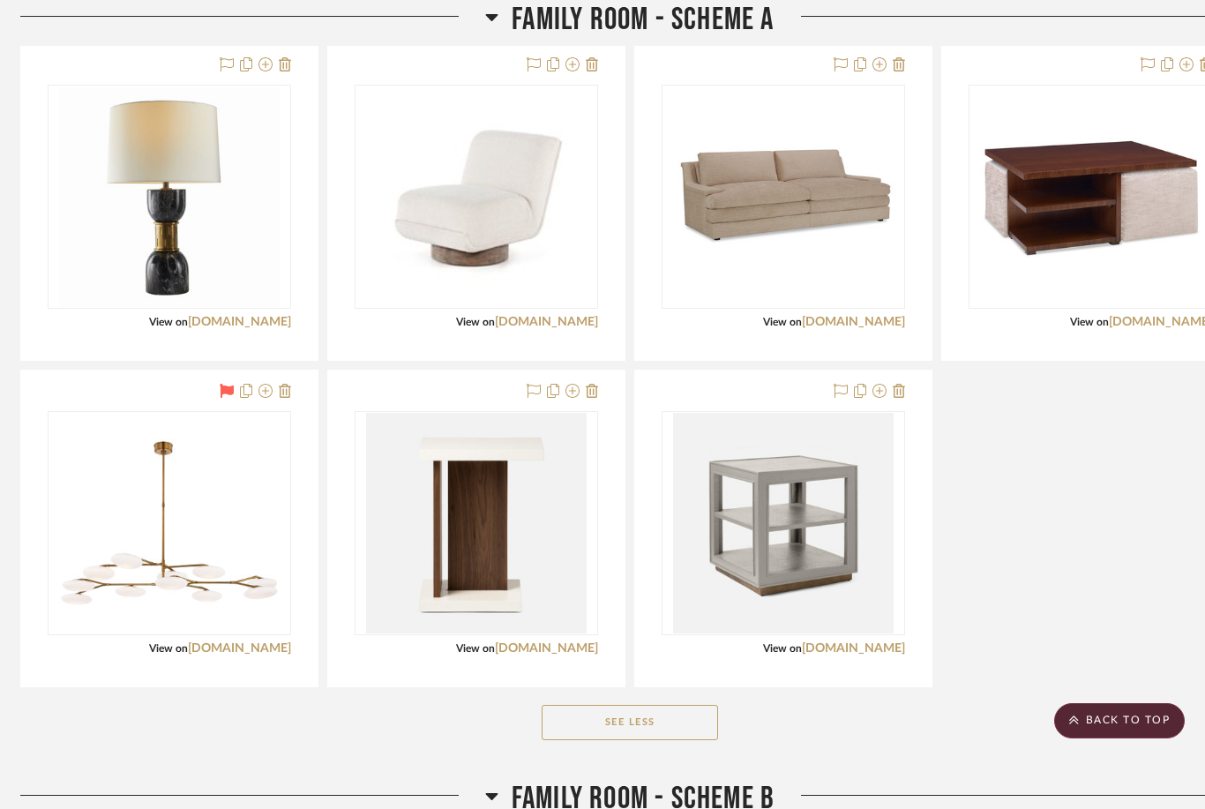
click at [903, 59] on div at bounding box center [1090, 202] width 296 height 316
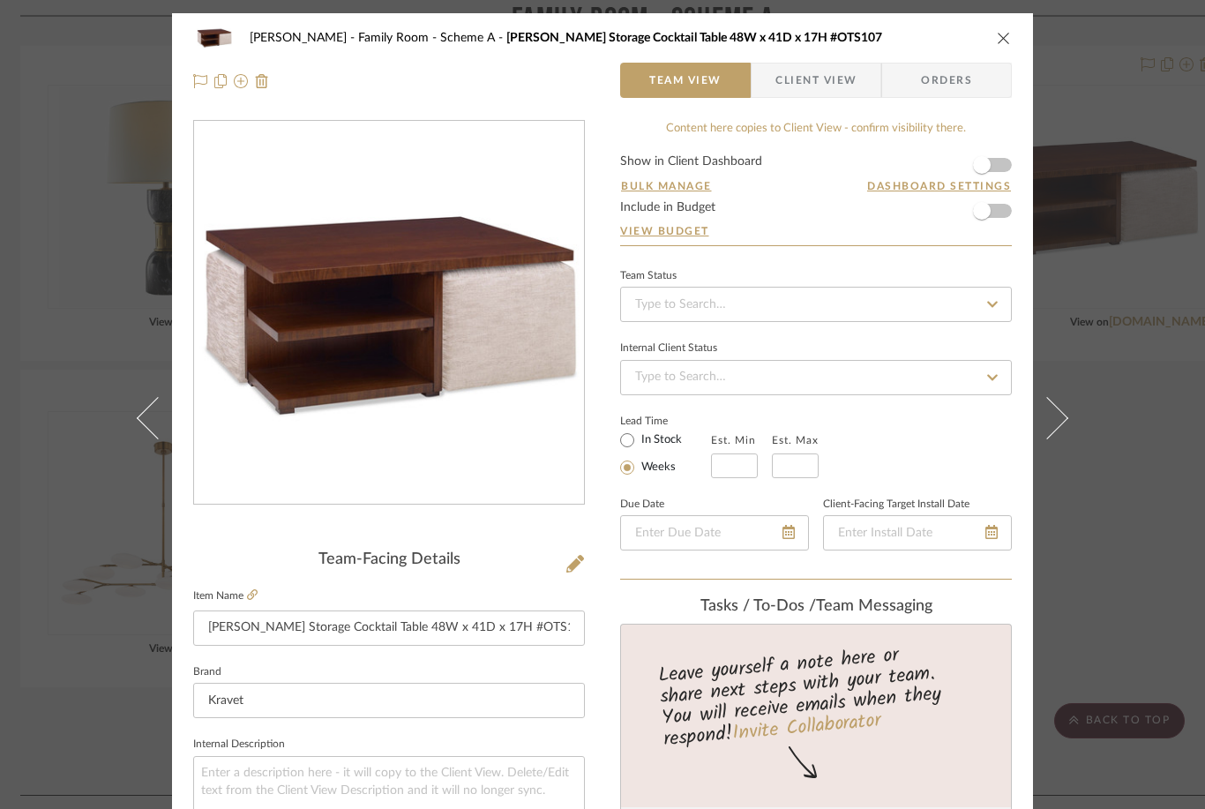
click at [198, 86] on icon at bounding box center [200, 81] width 14 height 14
click at [903, 44] on icon "close" at bounding box center [1004, 38] width 14 height 14
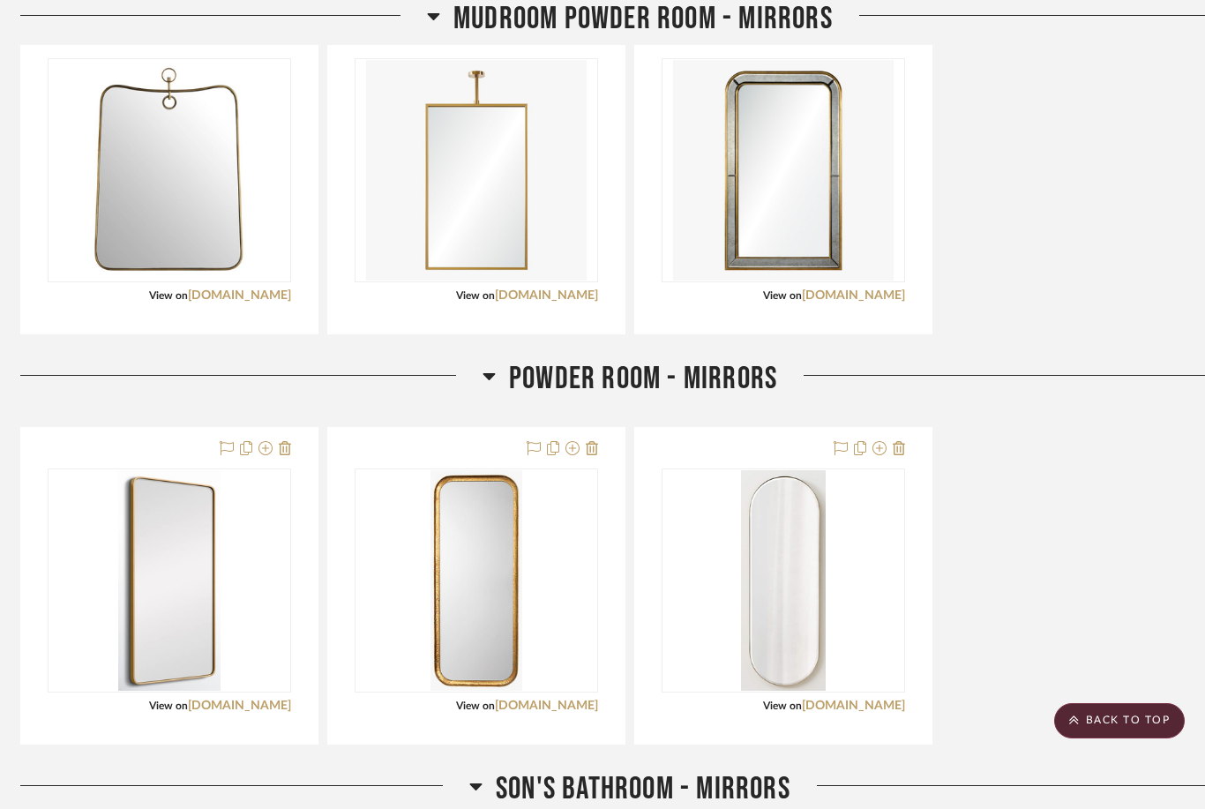
scroll to position [11433, 6]
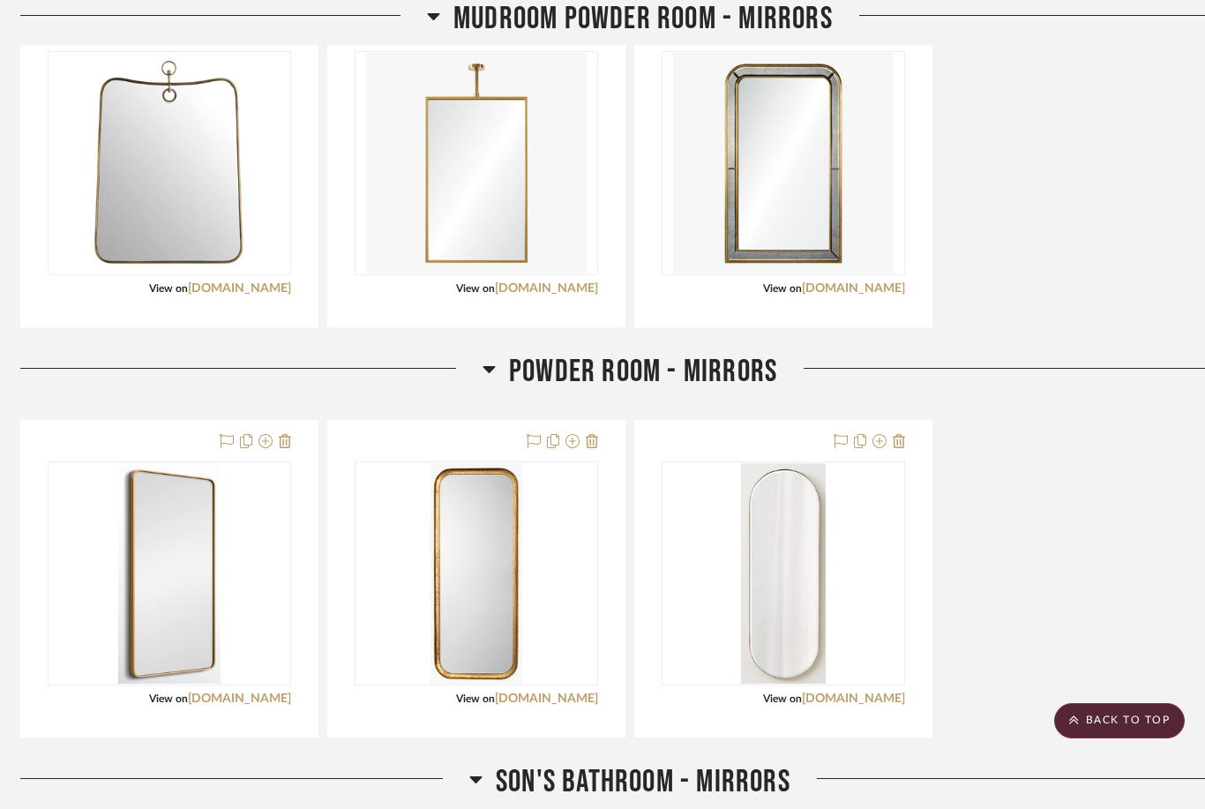
click at [226, 440] on icon at bounding box center [227, 441] width 14 height 14
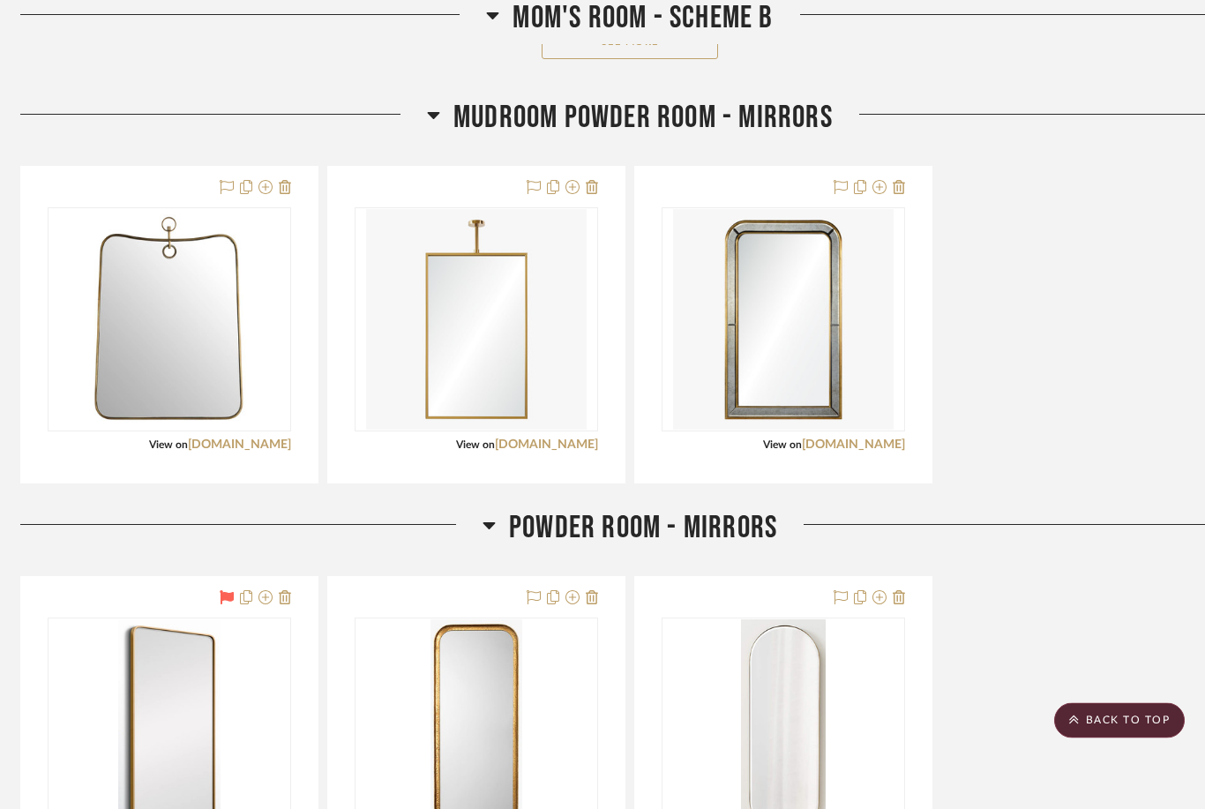
scroll to position [11269, 6]
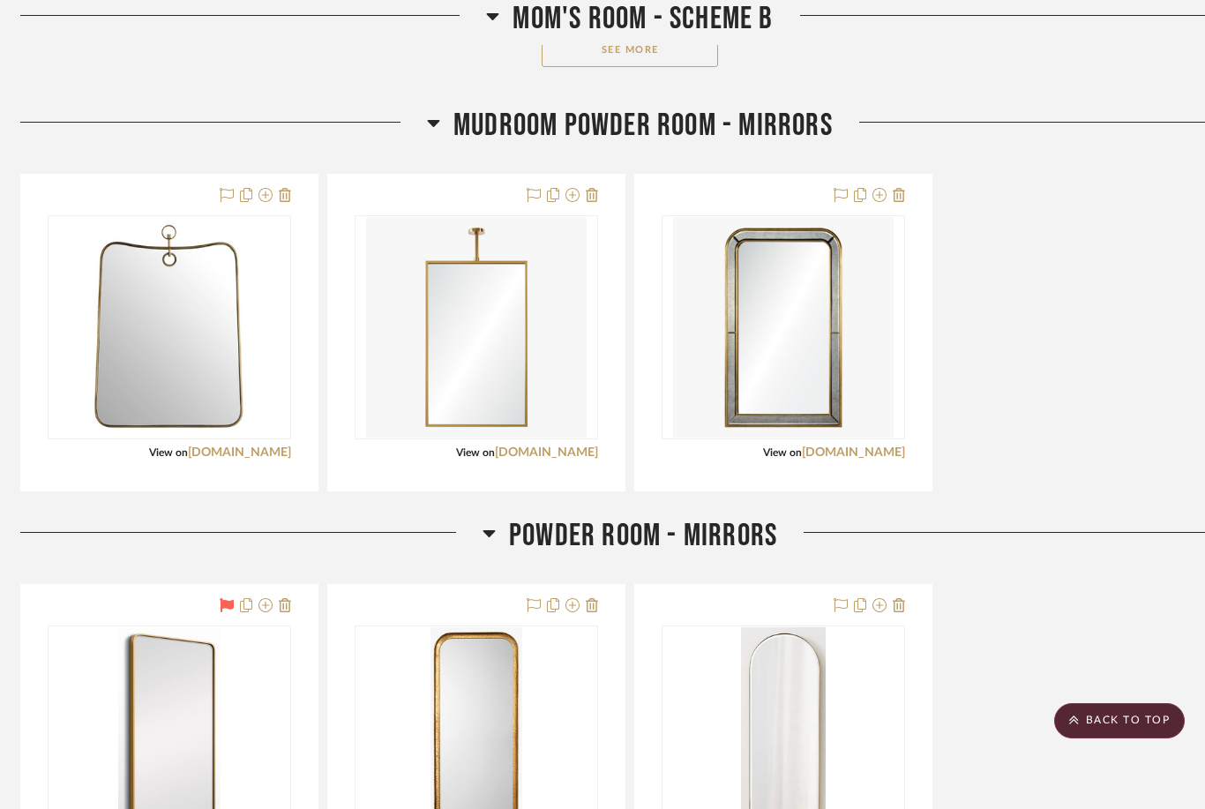
click at [222, 194] on icon at bounding box center [227, 195] width 14 height 14
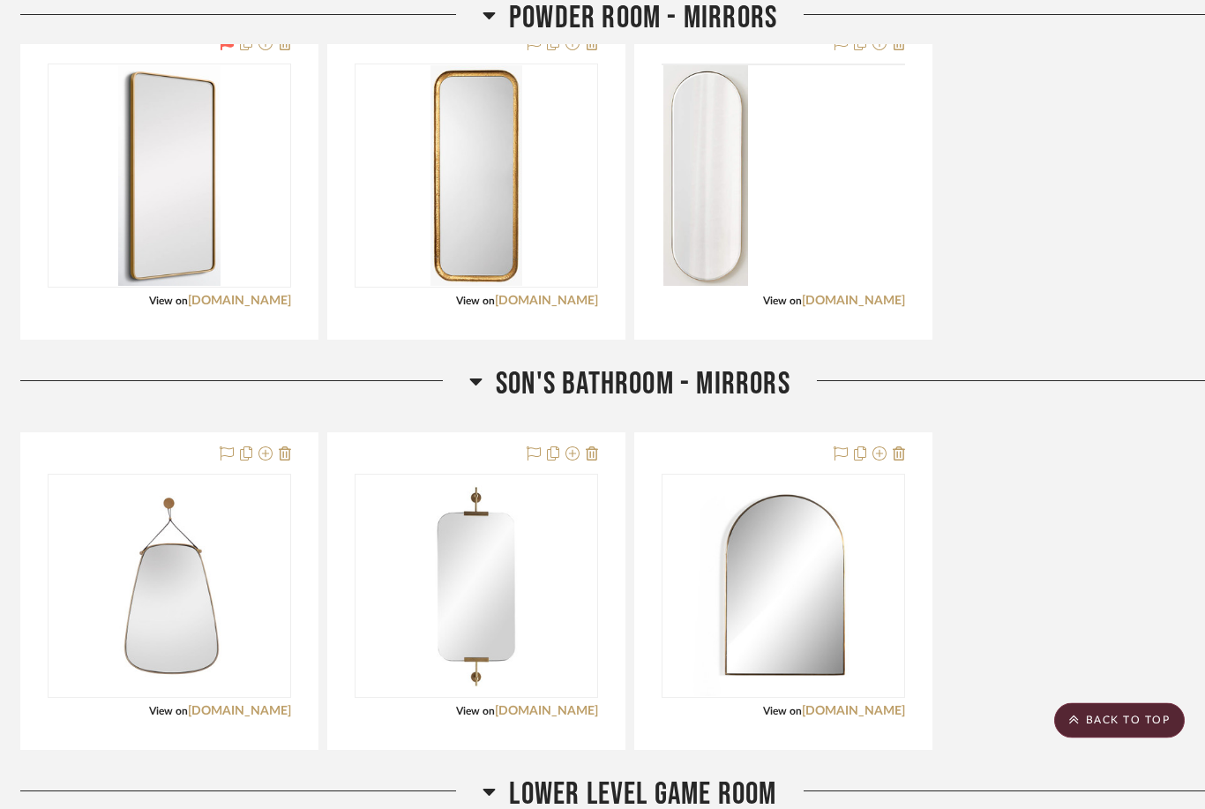
scroll to position [11831, 6]
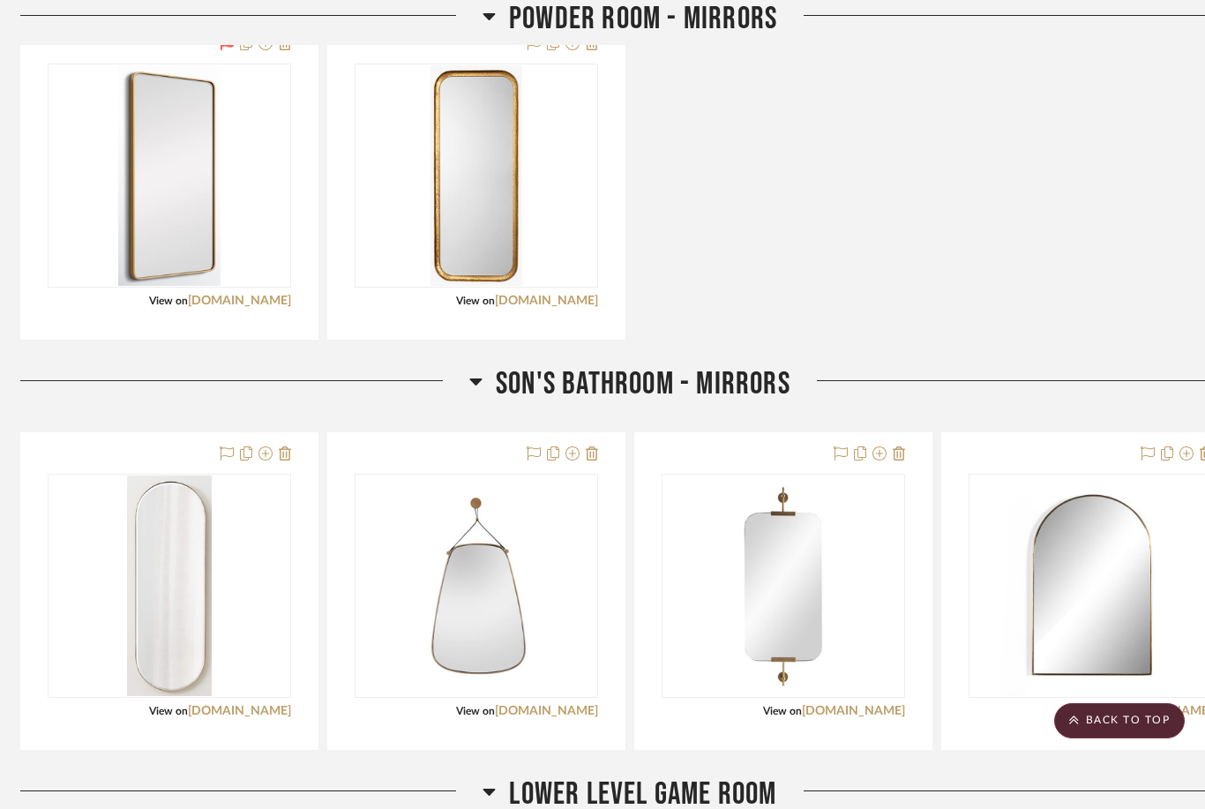
click at [222, 447] on icon at bounding box center [227, 453] width 14 height 14
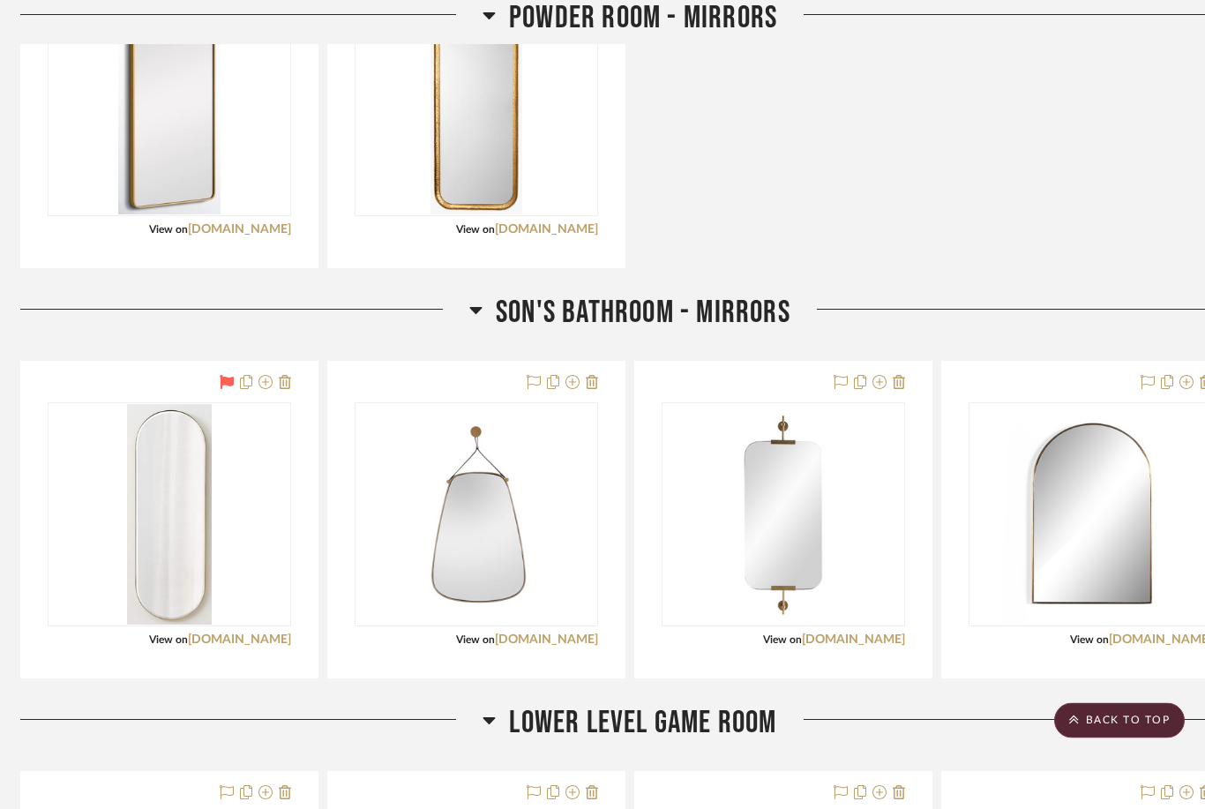
scroll to position [11903, 6]
click at [248, 644] on link "[DOMAIN_NAME]" at bounding box center [239, 639] width 103 height 12
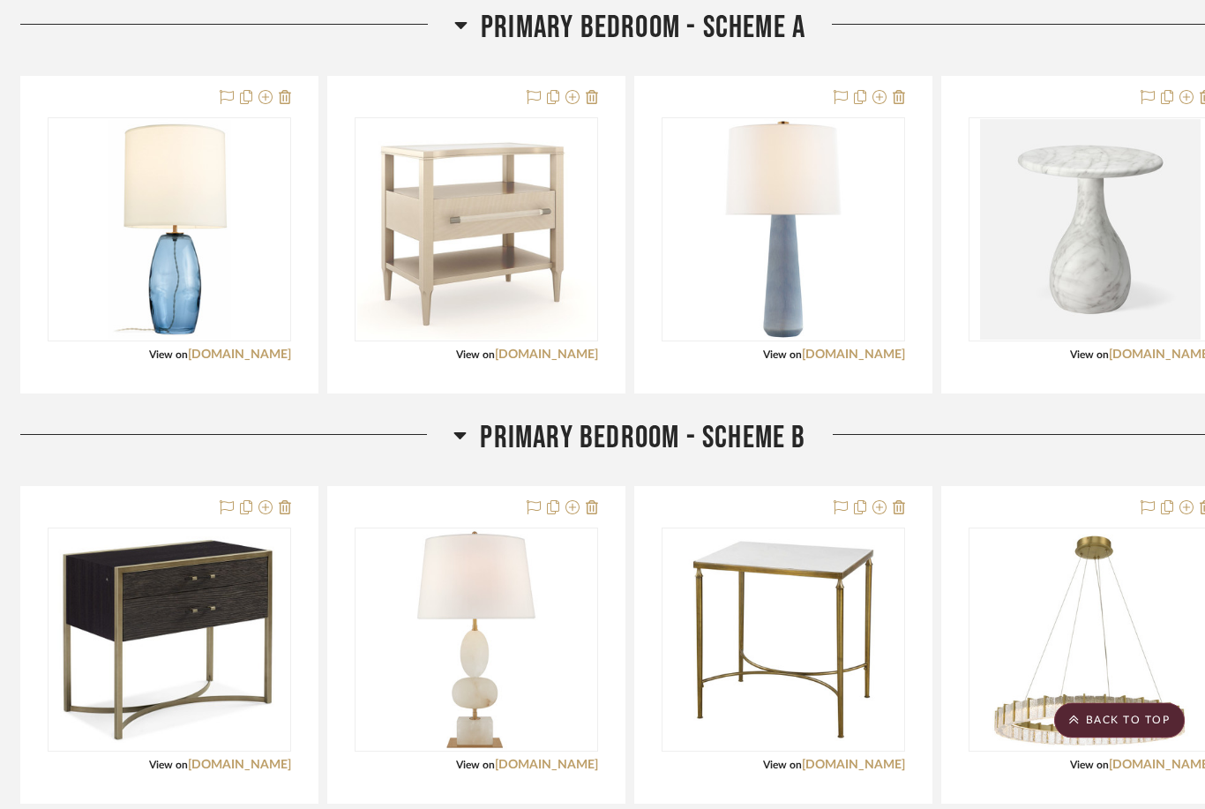
scroll to position [8770, 6]
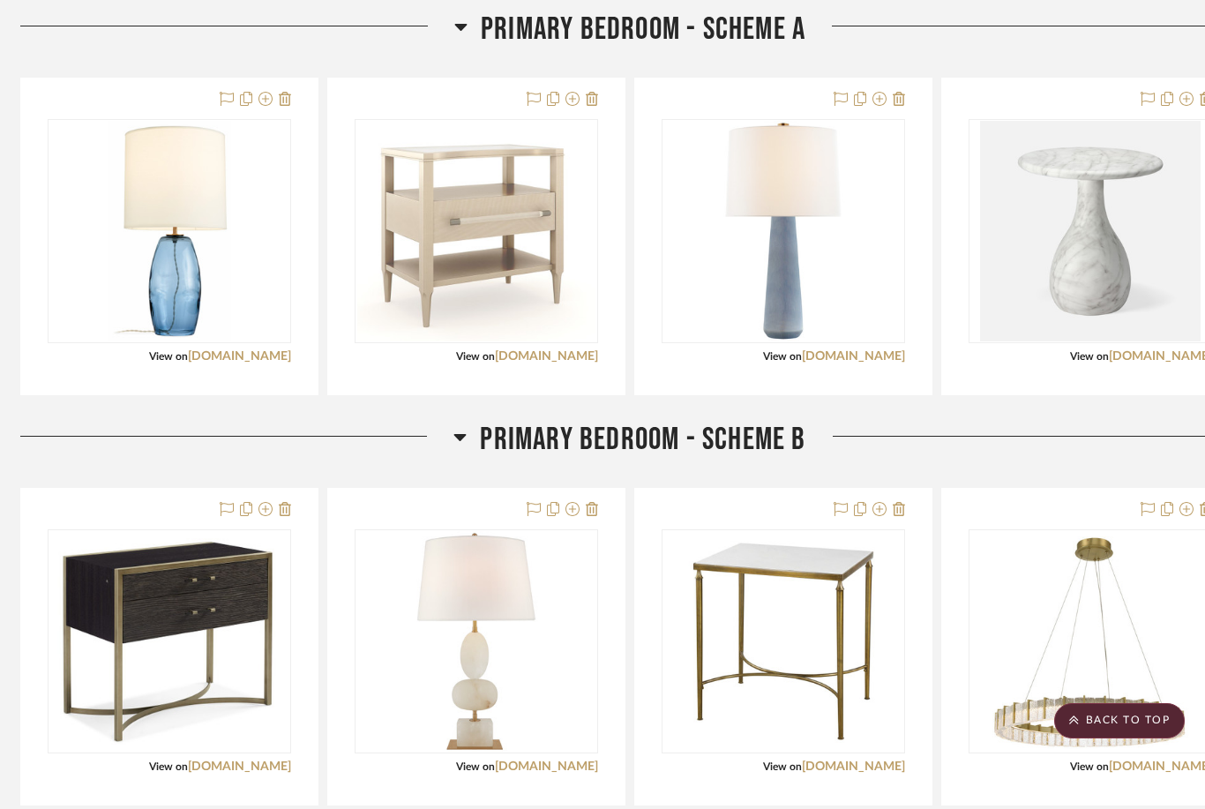
click at [880, 100] on icon at bounding box center [880, 99] width 14 height 14
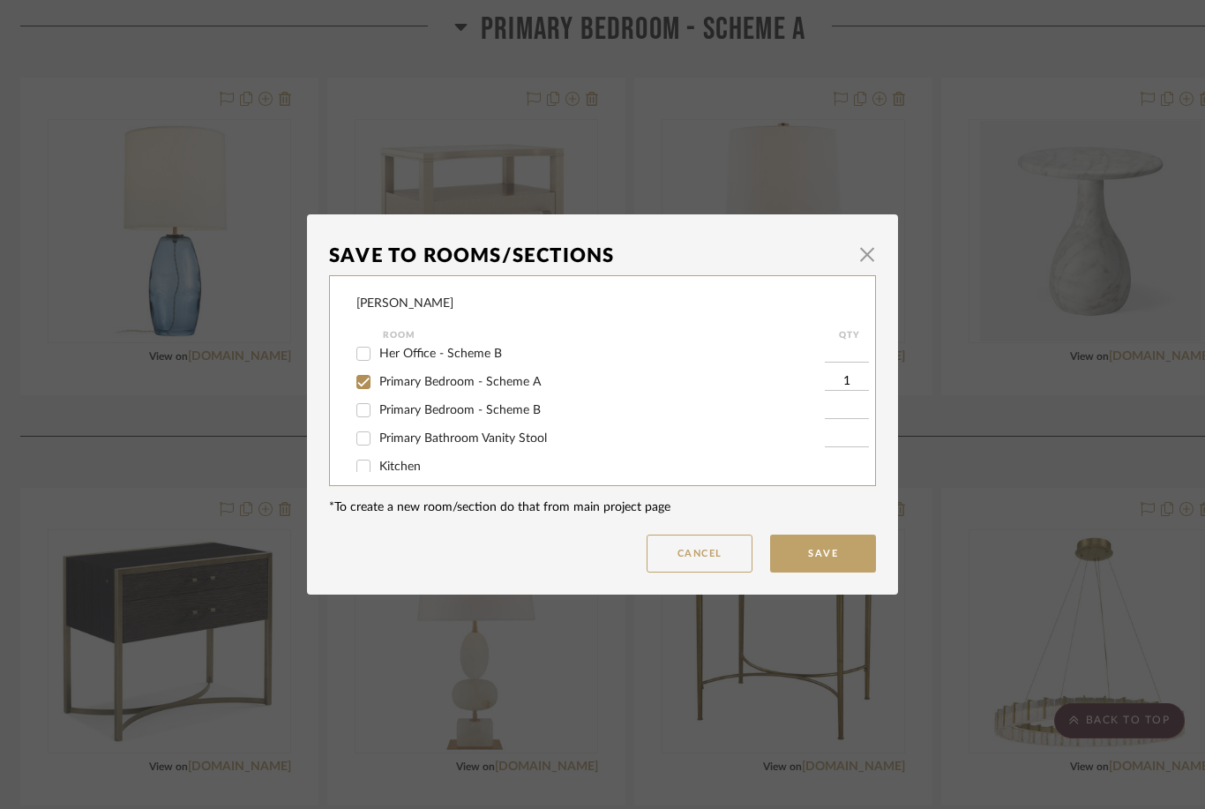
scroll to position [332, 0]
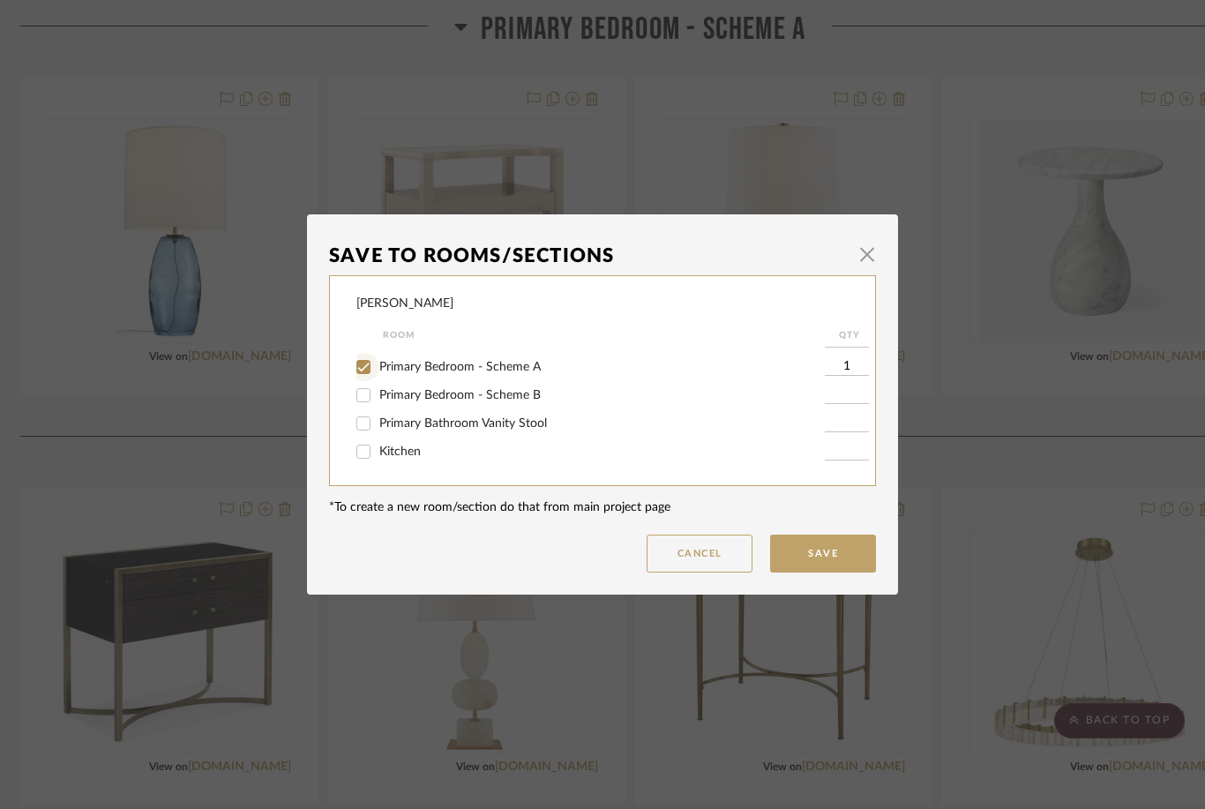
click at [364, 365] on input "Primary Bedroom - Scheme A" at bounding box center [363, 367] width 28 height 28
checkbox input "false"
click at [813, 558] on button "Save" at bounding box center [823, 554] width 106 height 38
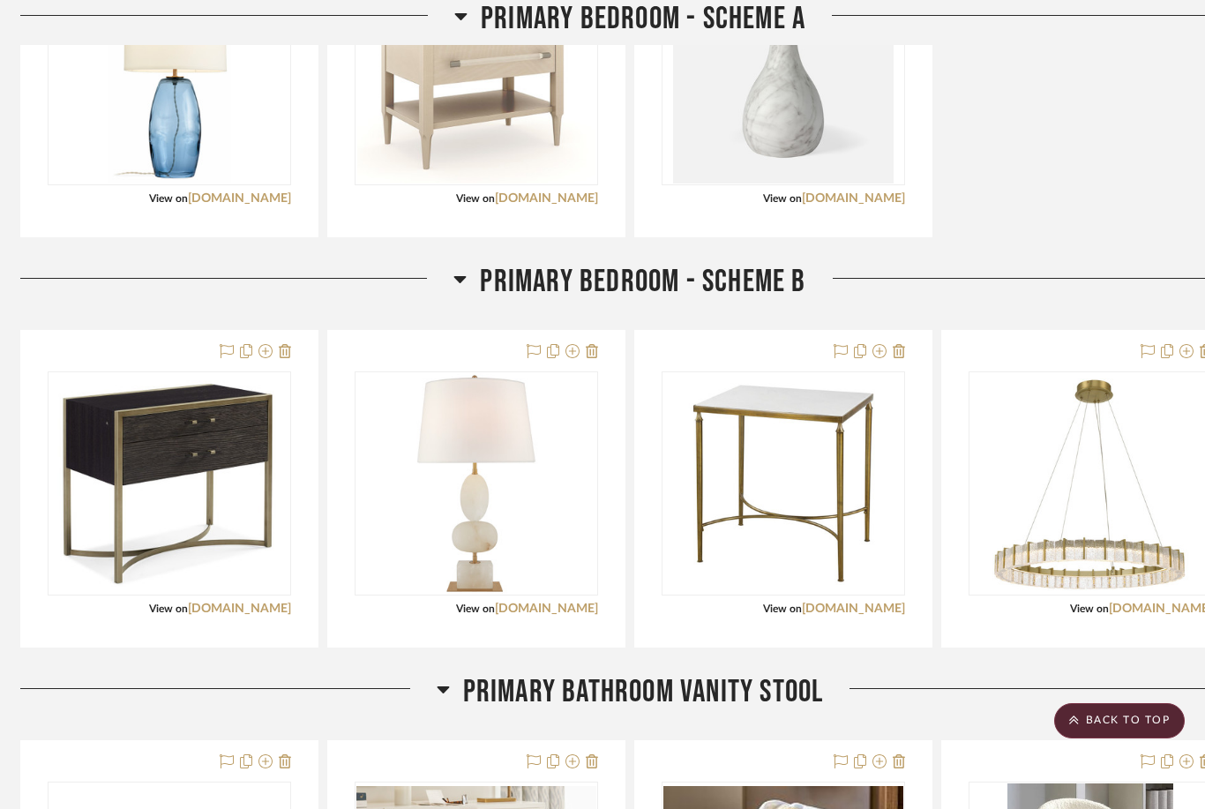
scroll to position [8929, 6]
click at [221, 350] on icon at bounding box center [227, 350] width 14 height 14
click at [533, 356] on icon at bounding box center [534, 350] width 14 height 14
click at [837, 355] on icon at bounding box center [841, 350] width 14 height 14
click at [903, 342] on div at bounding box center [1090, 488] width 296 height 316
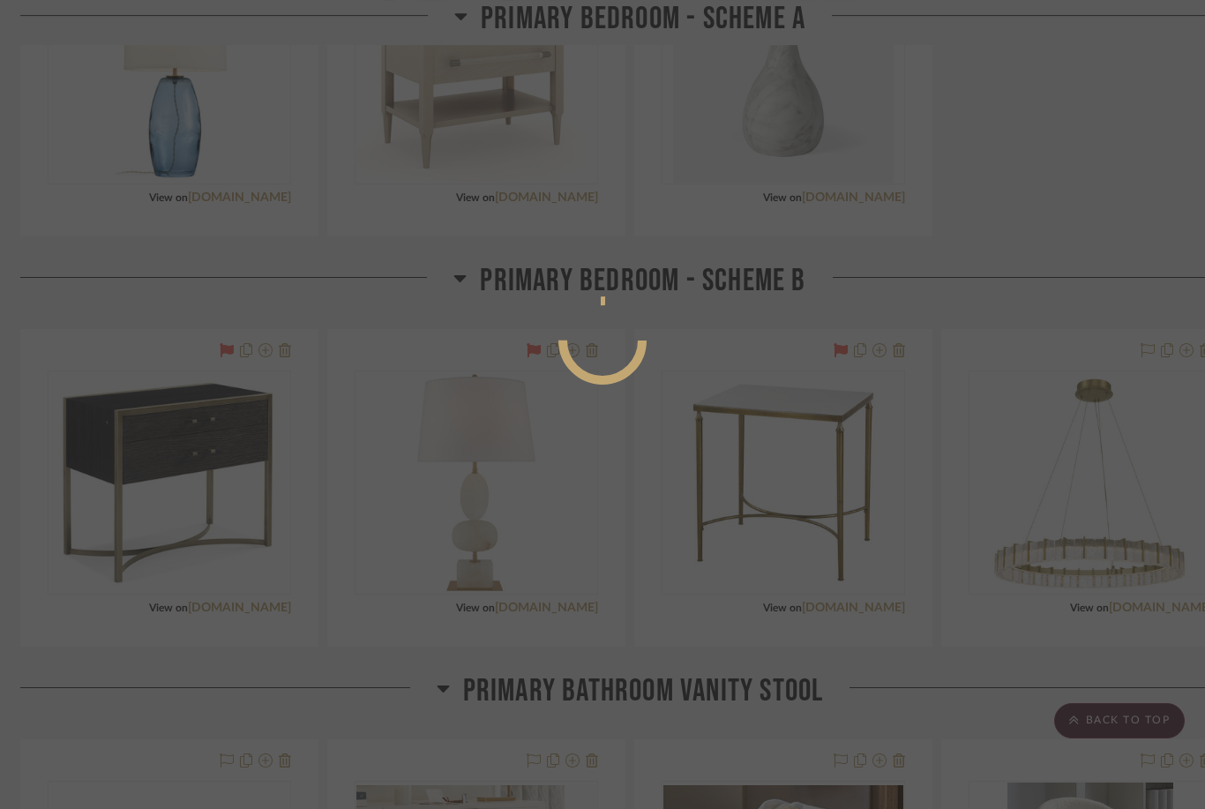
scroll to position [0, 0]
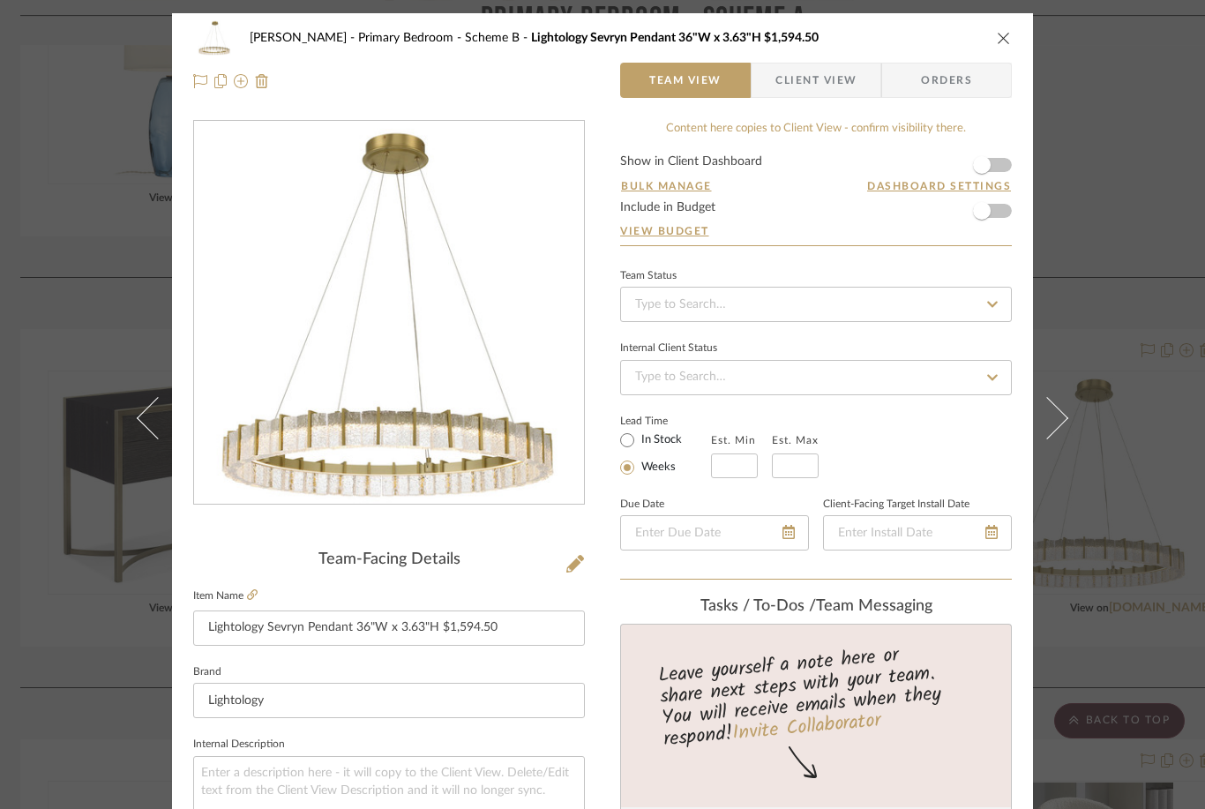
click at [200, 85] on icon at bounding box center [200, 81] width 14 height 14
click at [903, 464] on button at bounding box center [1057, 417] width 49 height 809
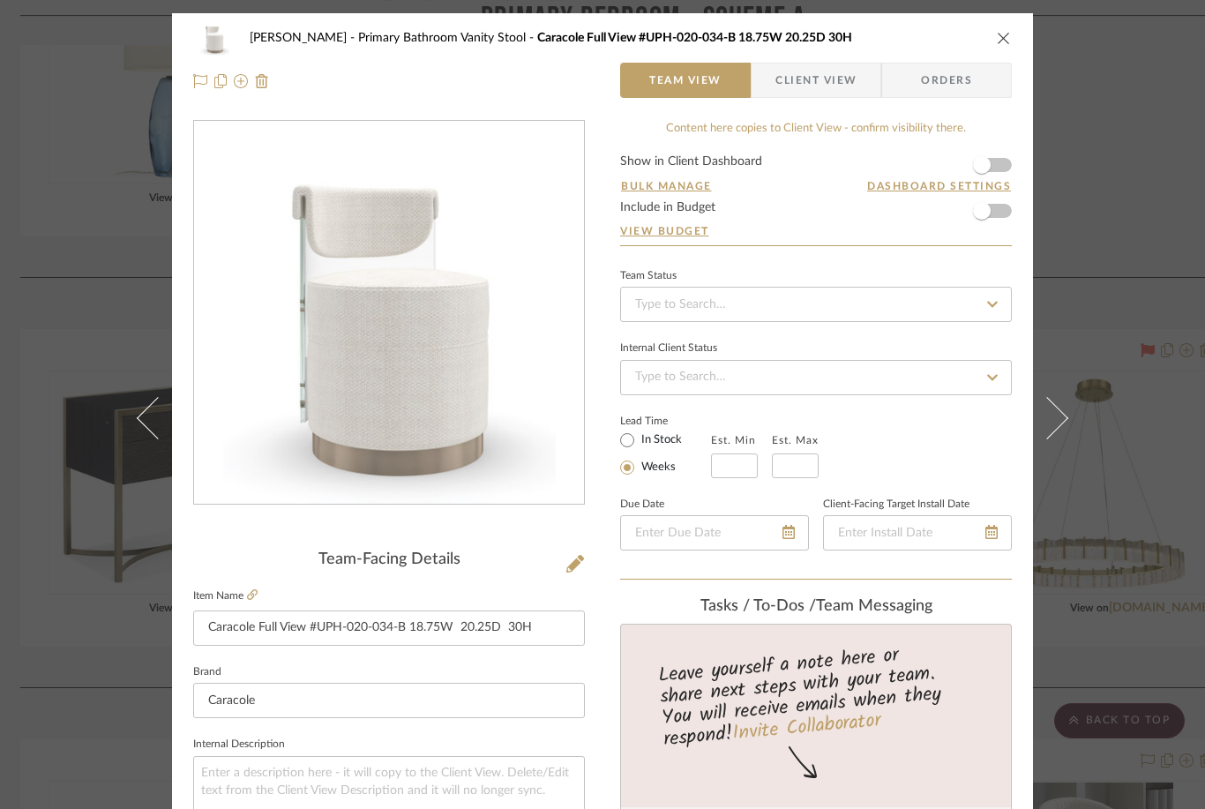
click at [903, 33] on icon "close" at bounding box center [1004, 38] width 14 height 14
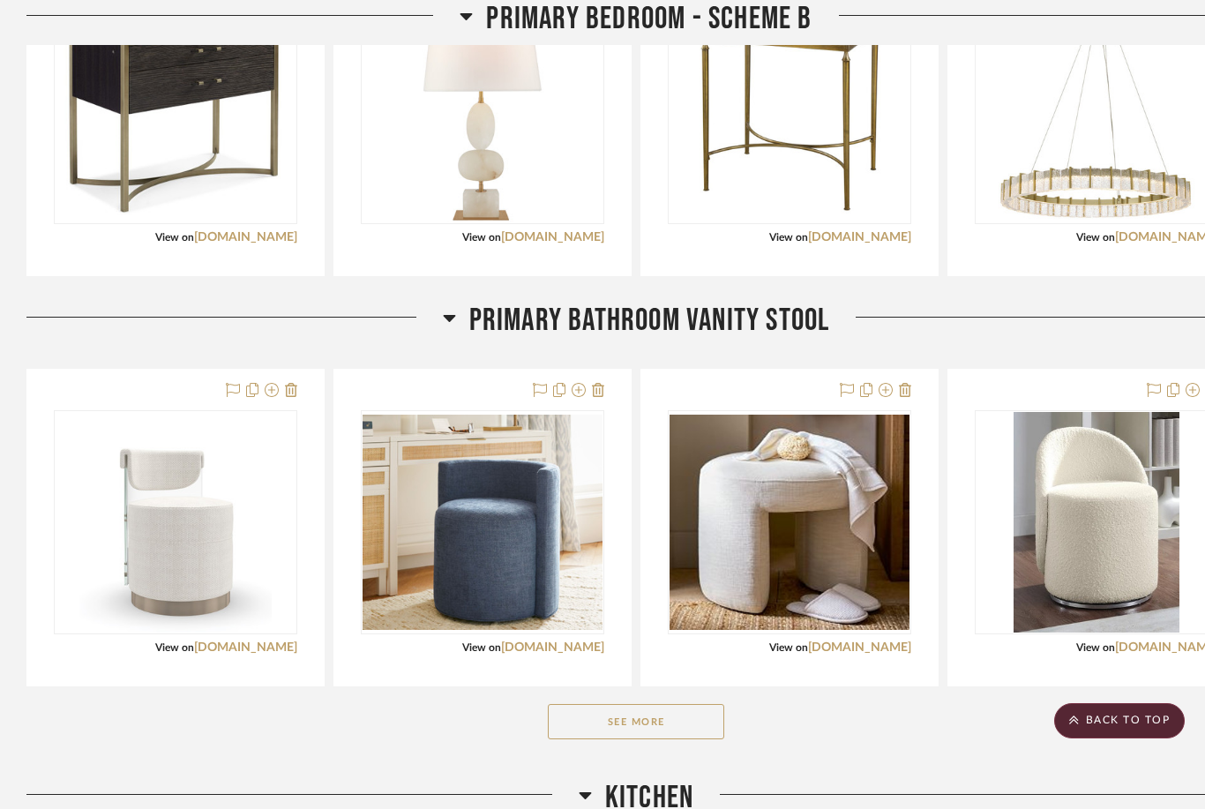
scroll to position [9297, 0]
